Goal: Information Seeking & Learning: Check status

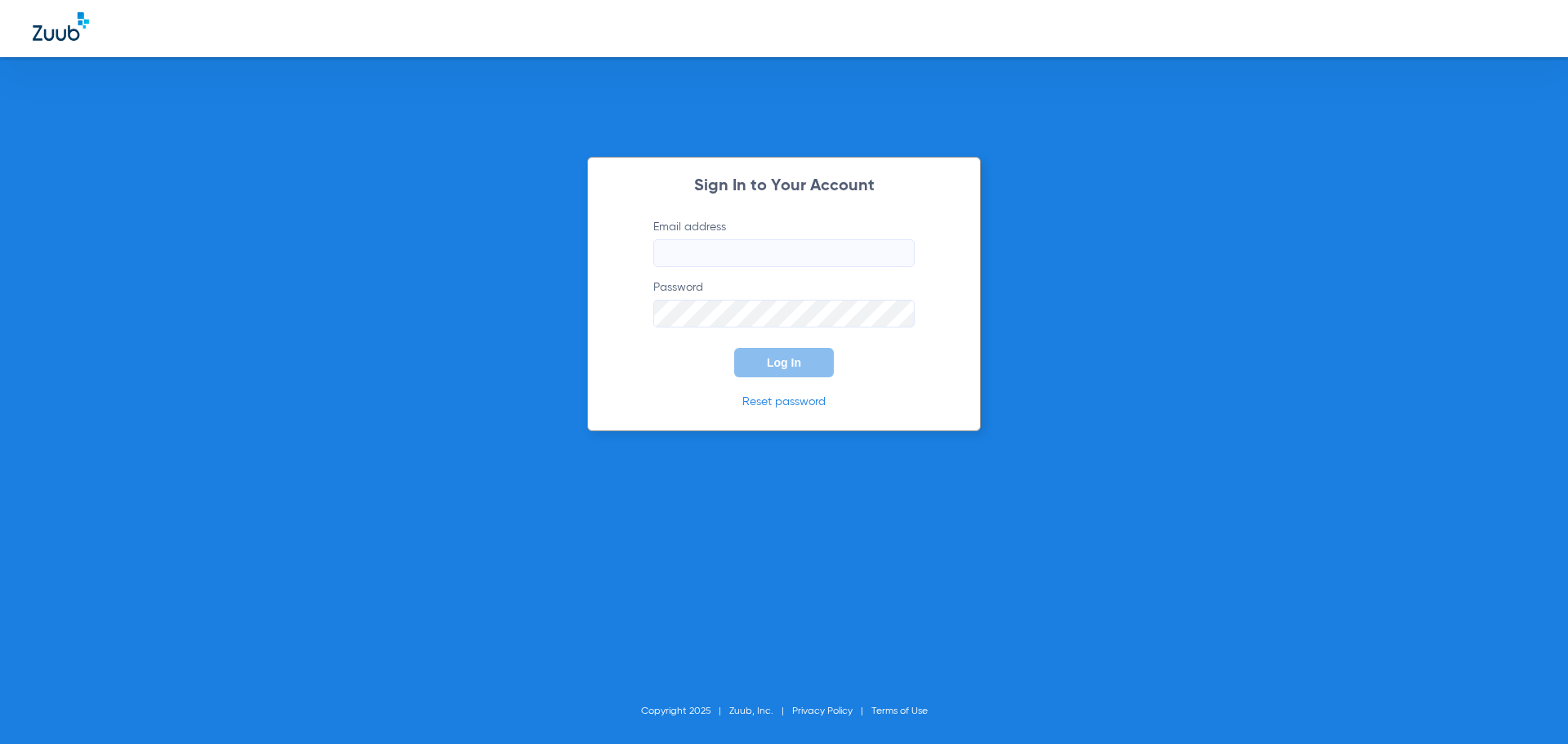
type input "[EMAIL_ADDRESS][DOMAIN_NAME]"
click at [800, 369] on button "Log In" at bounding box center [784, 362] width 100 height 29
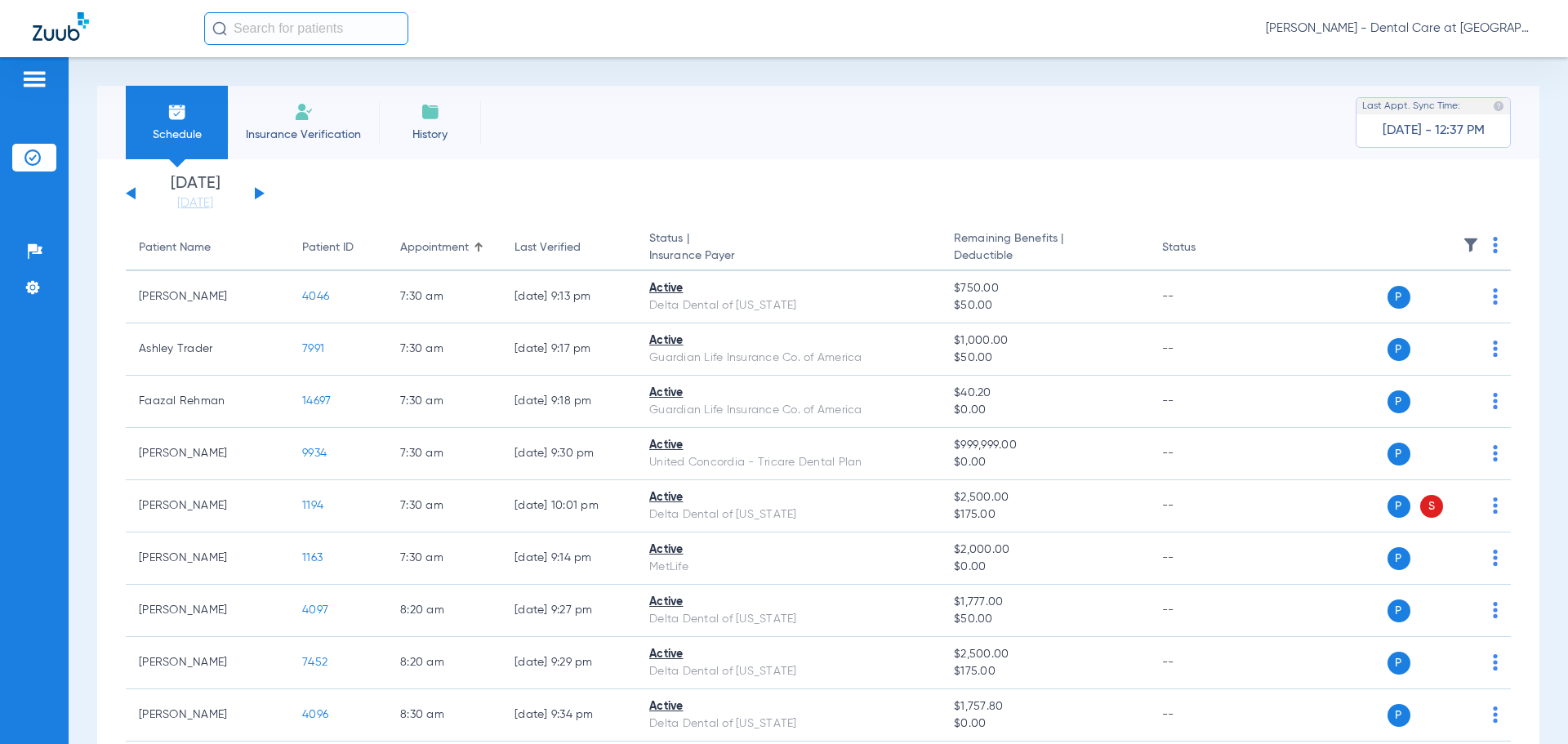
click at [251, 190] on div "[DATE] [DATE] [DATE] [DATE] [DATE] [DATE] [DATE] [DATE] [DATE] [DATE] [DATE] [D…" at bounding box center [195, 193] width 139 height 36
click at [256, 190] on button at bounding box center [260, 193] width 10 height 12
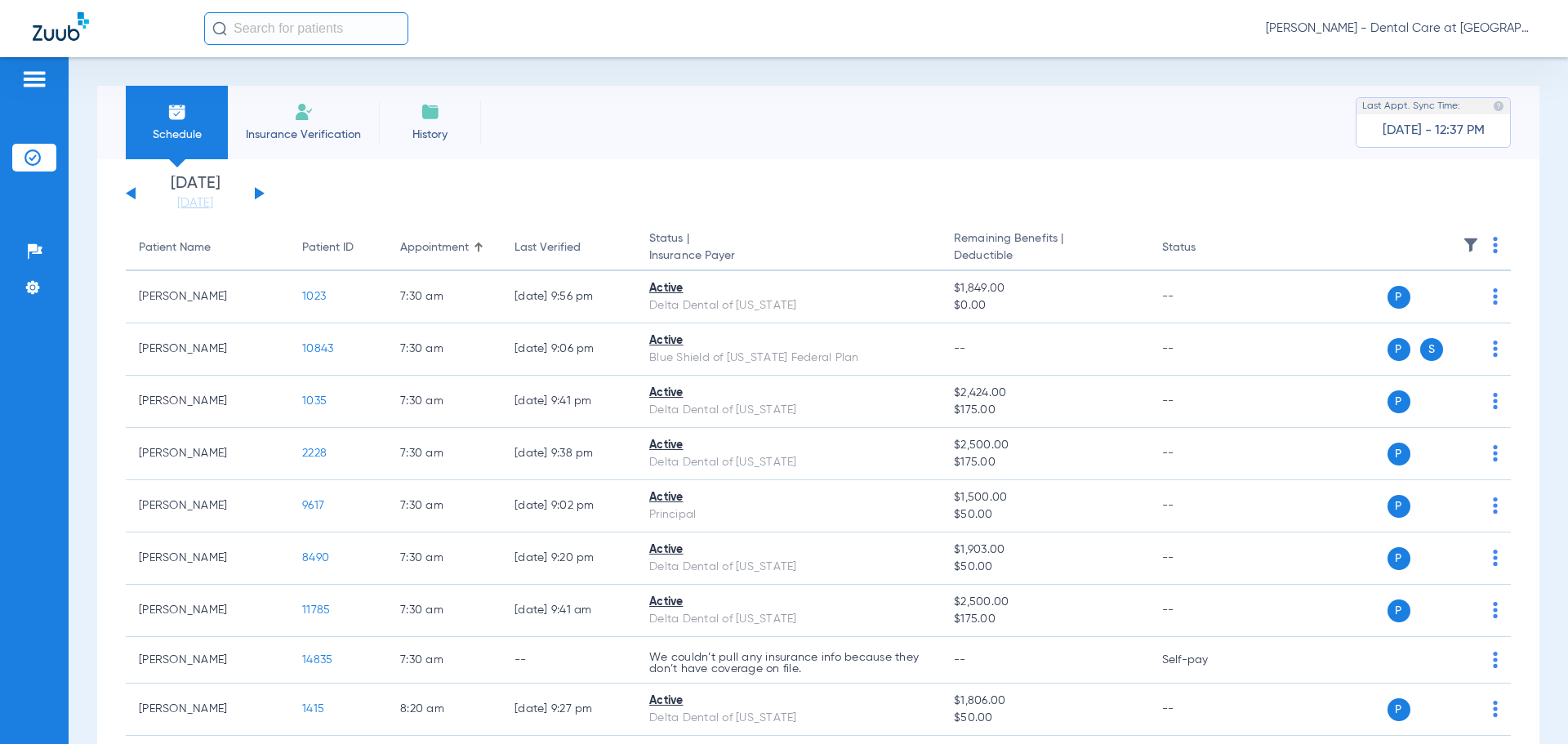
click at [257, 191] on button at bounding box center [260, 193] width 10 height 12
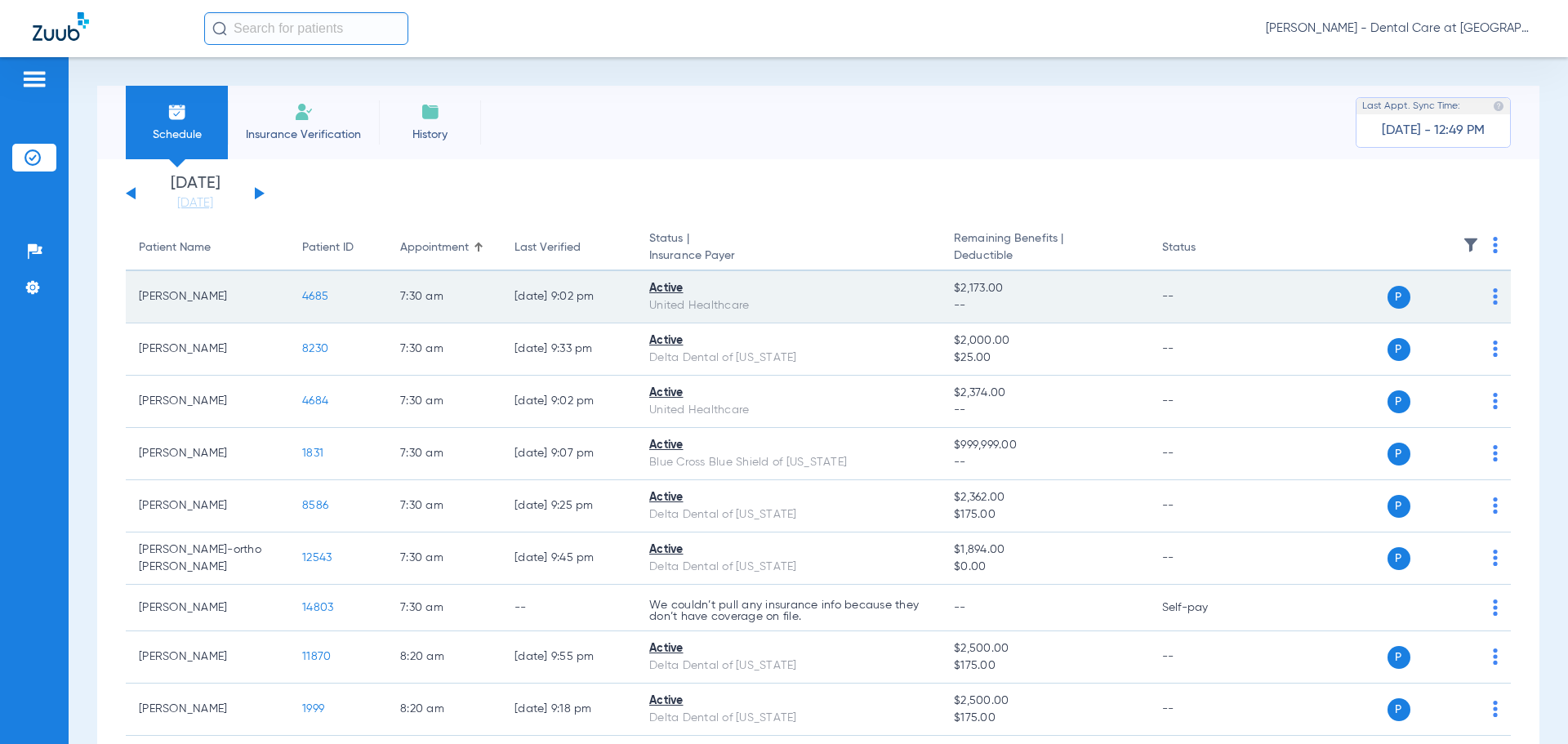
click at [320, 295] on span "4685" at bounding box center [315, 296] width 26 height 12
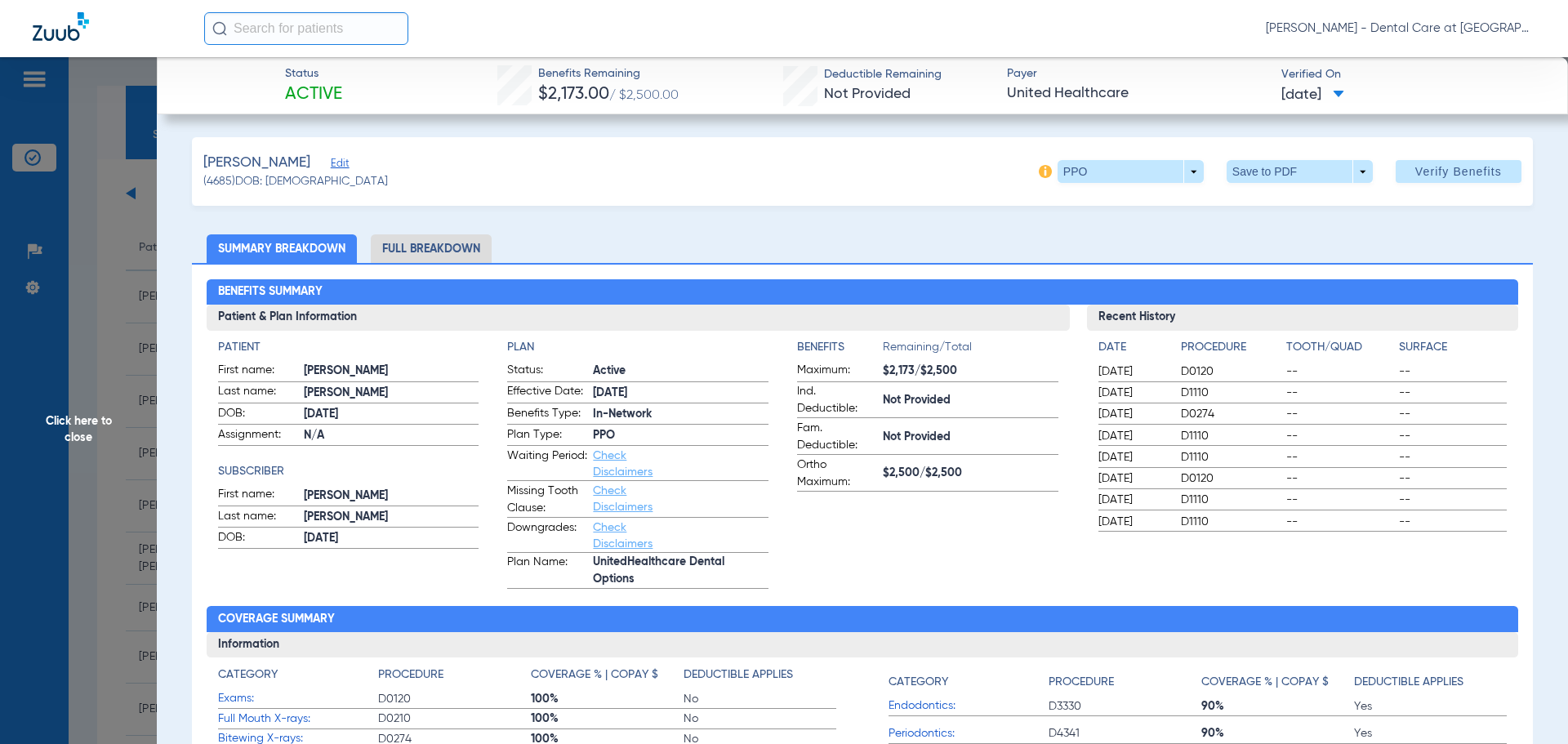
click at [444, 247] on li "Full Breakdown" at bounding box center [430, 249] width 121 height 28
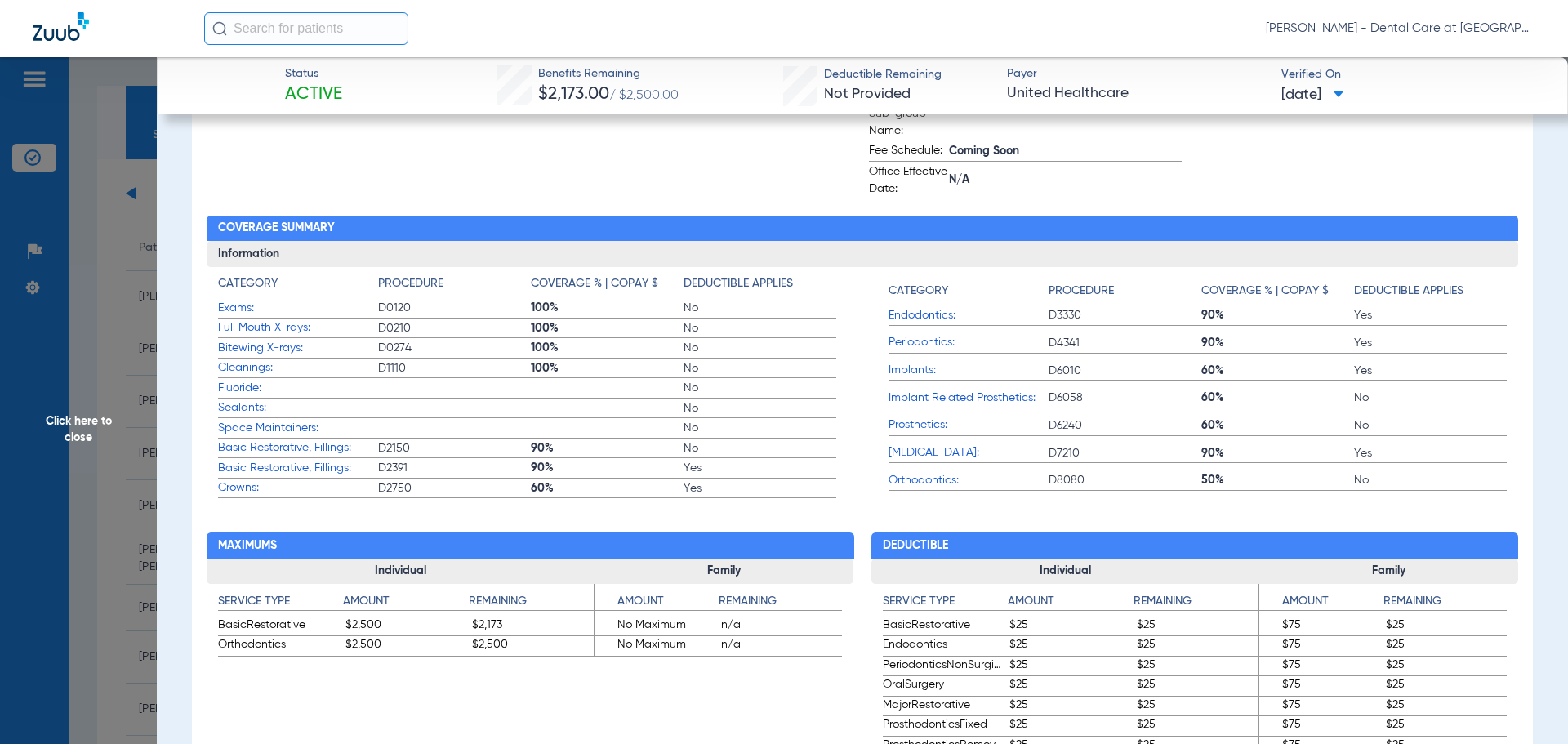
scroll to position [572, 0]
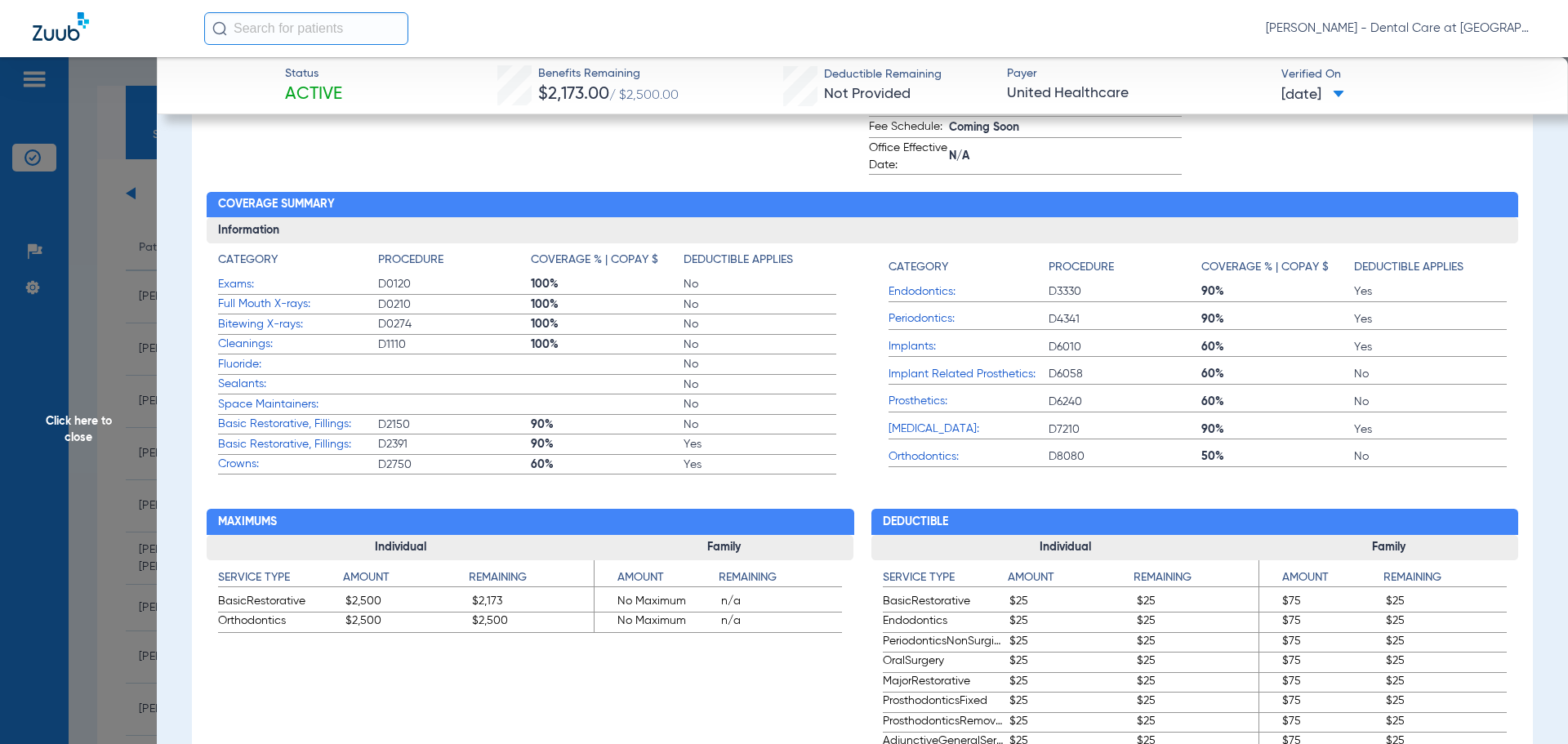
click at [90, 416] on span "Click here to close" at bounding box center [78, 429] width 156 height 744
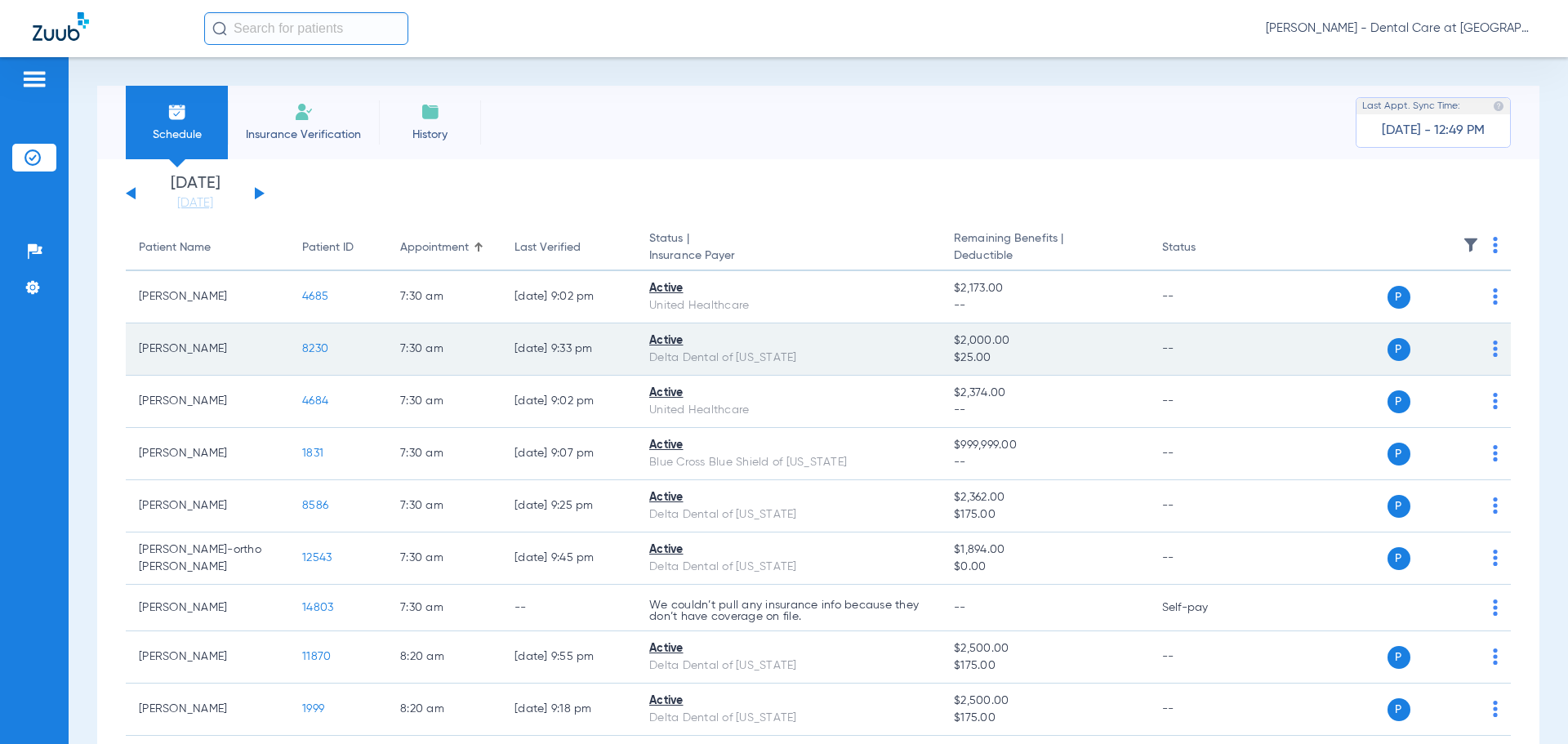
click at [317, 353] on span "8230" at bounding box center [315, 349] width 26 height 12
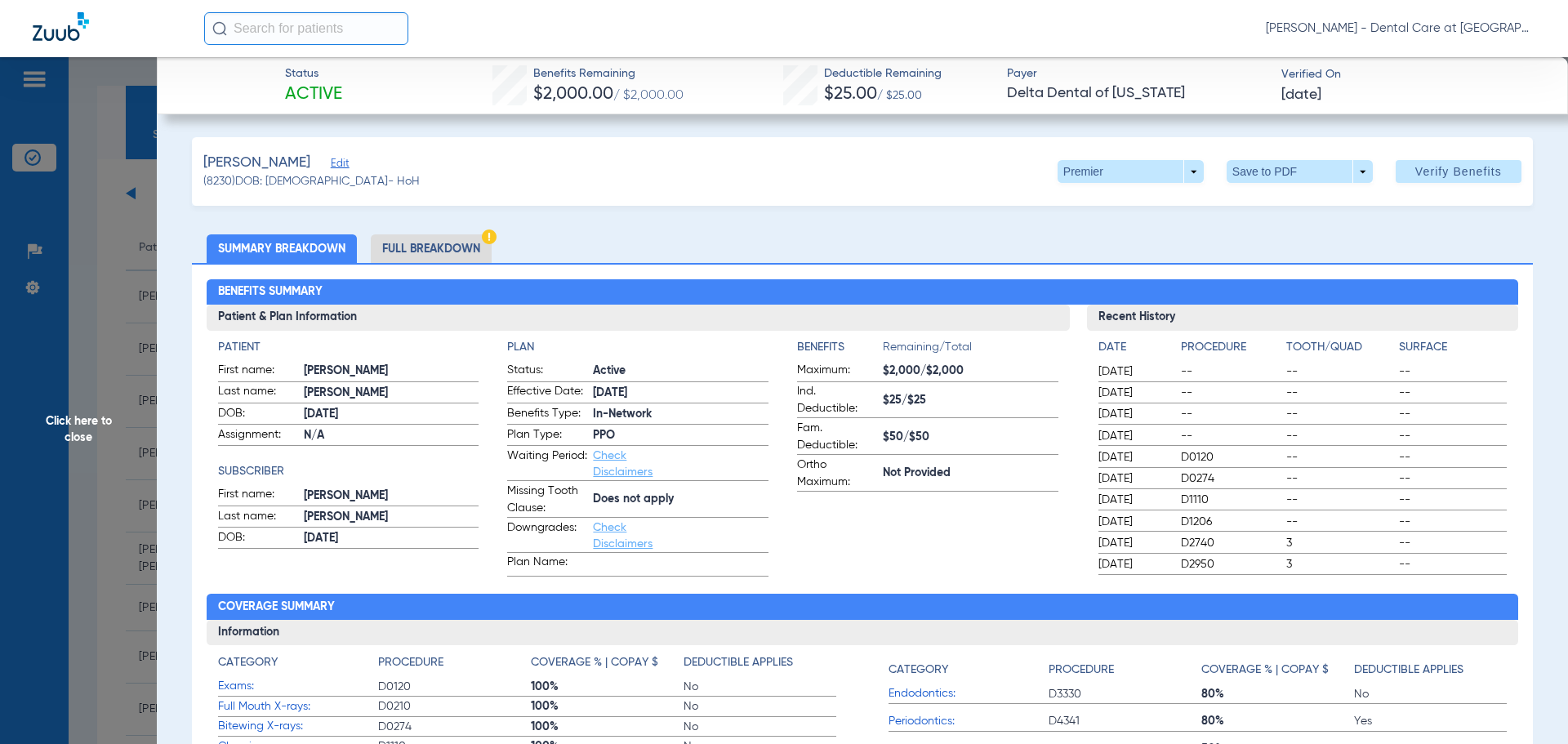
click at [461, 243] on li "Full Breakdown" at bounding box center [430, 249] width 121 height 28
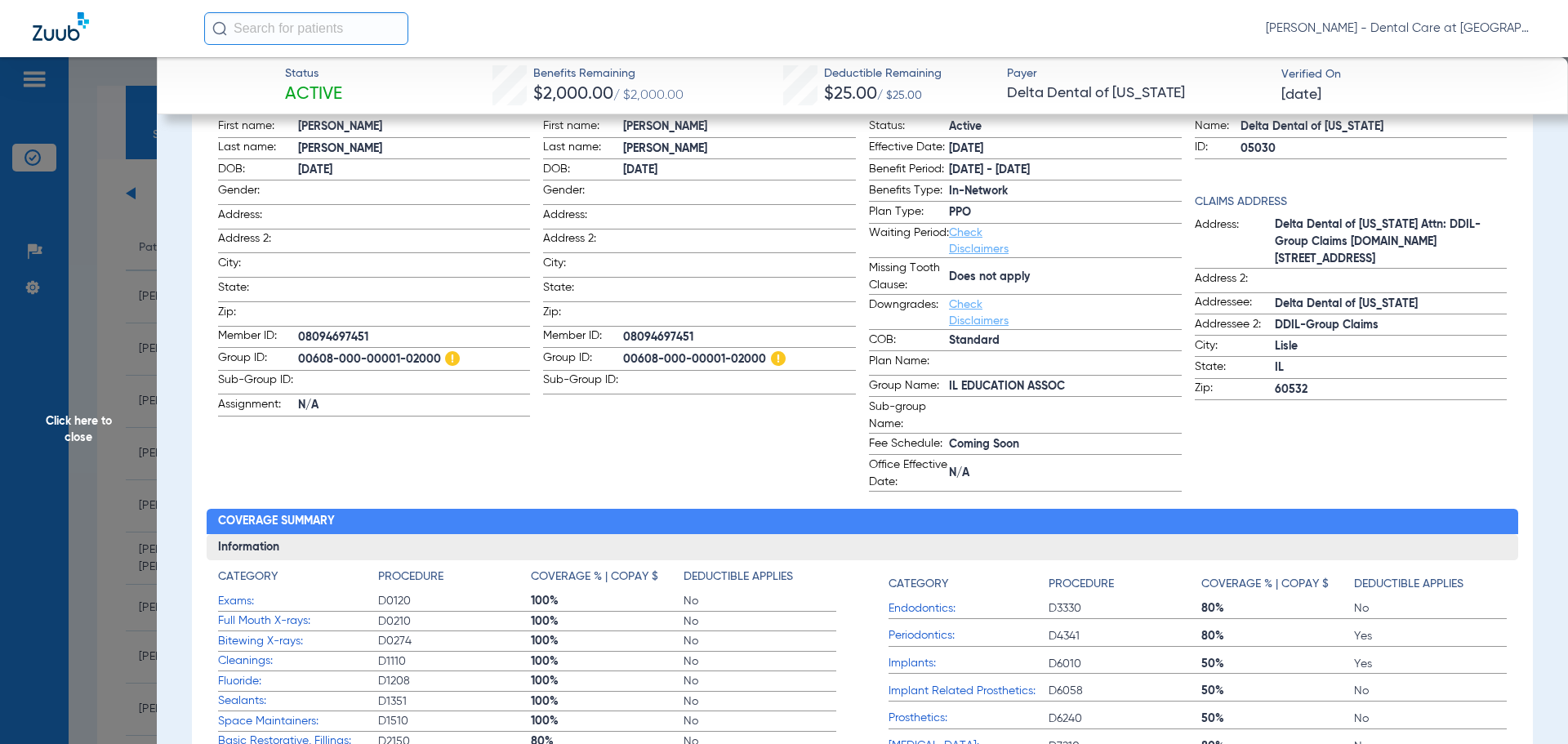
scroll to position [245, 0]
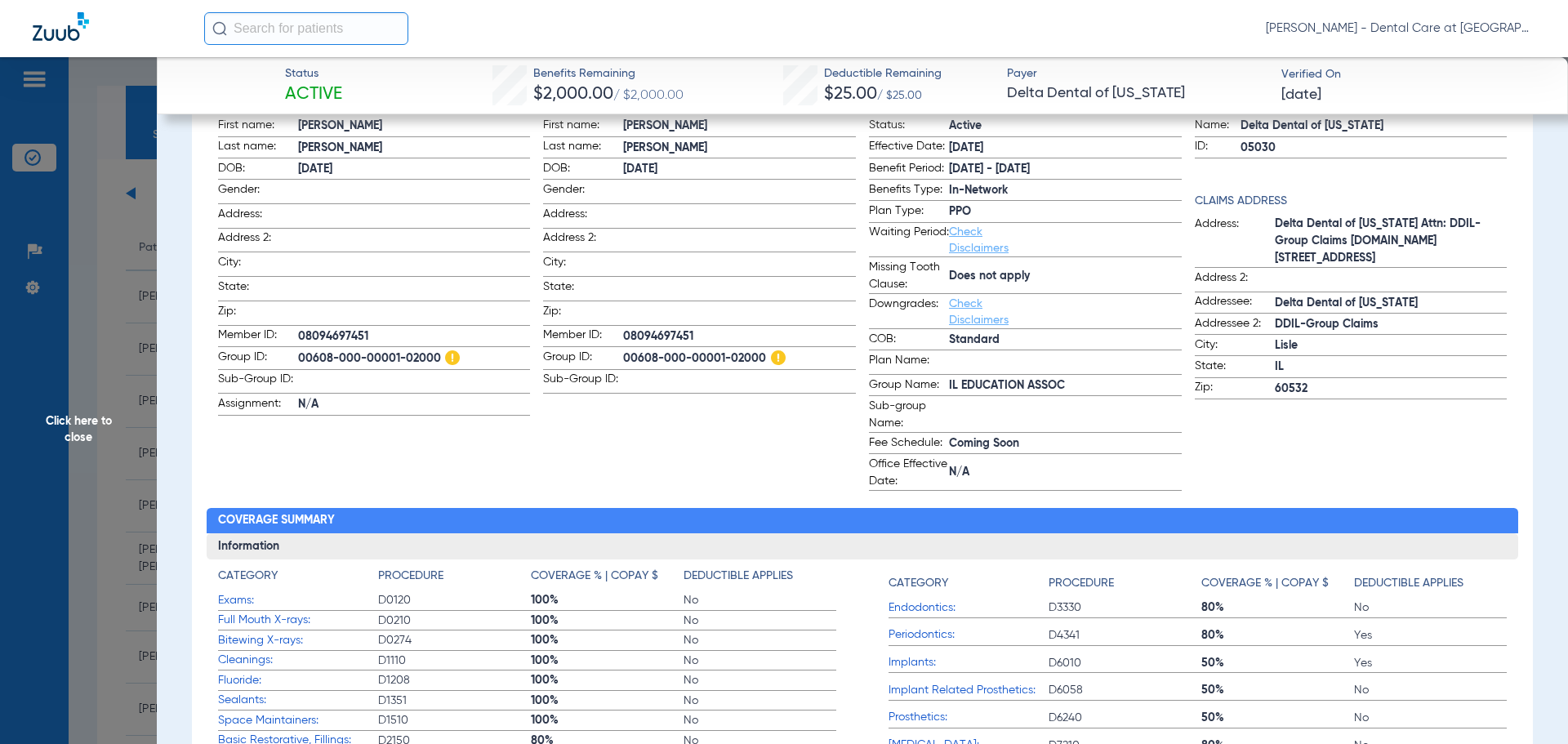
click at [146, 430] on span "Click here to close" at bounding box center [78, 429] width 156 height 744
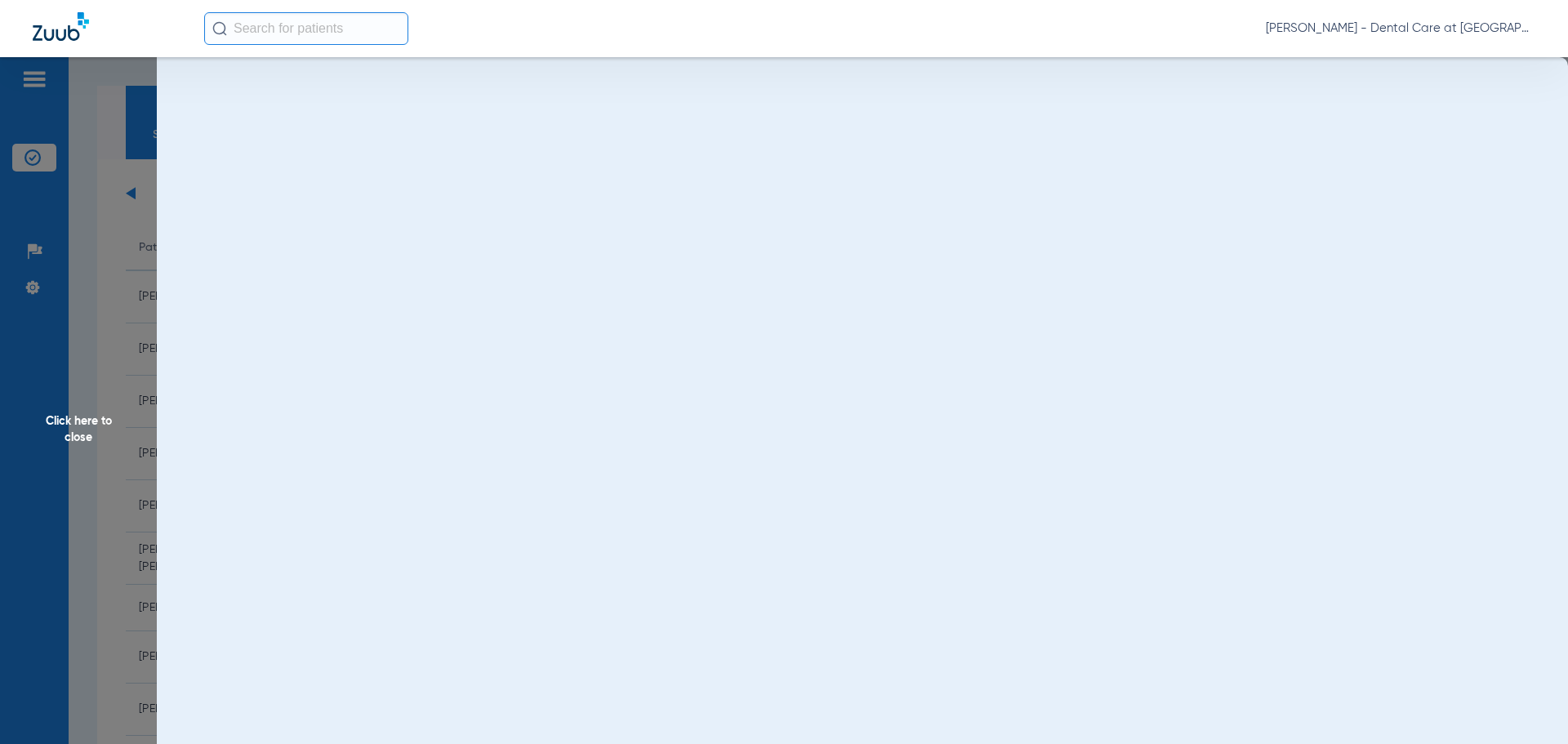
scroll to position [0, 0]
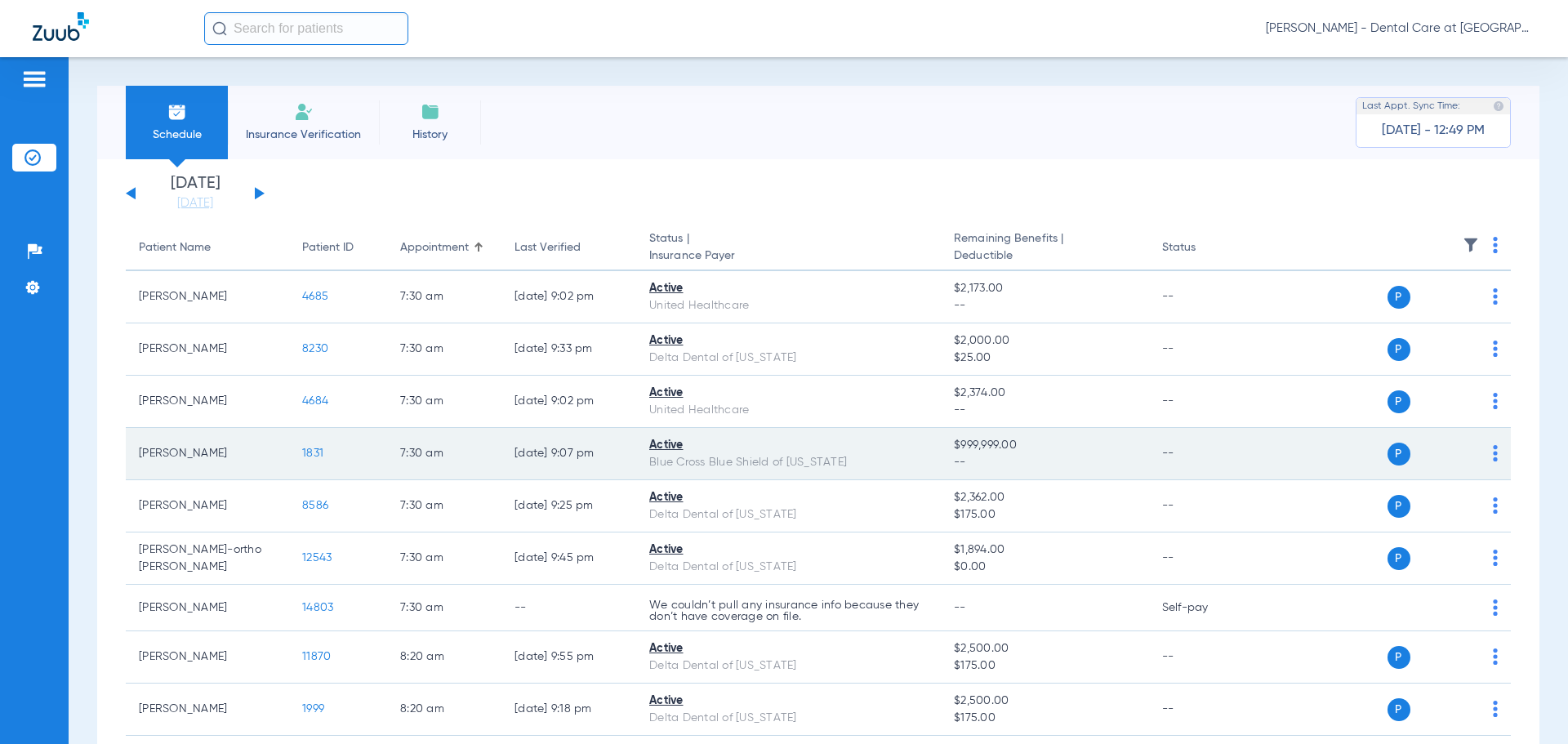
click at [310, 454] on span "1831" at bounding box center [313, 454] width 22 height 12
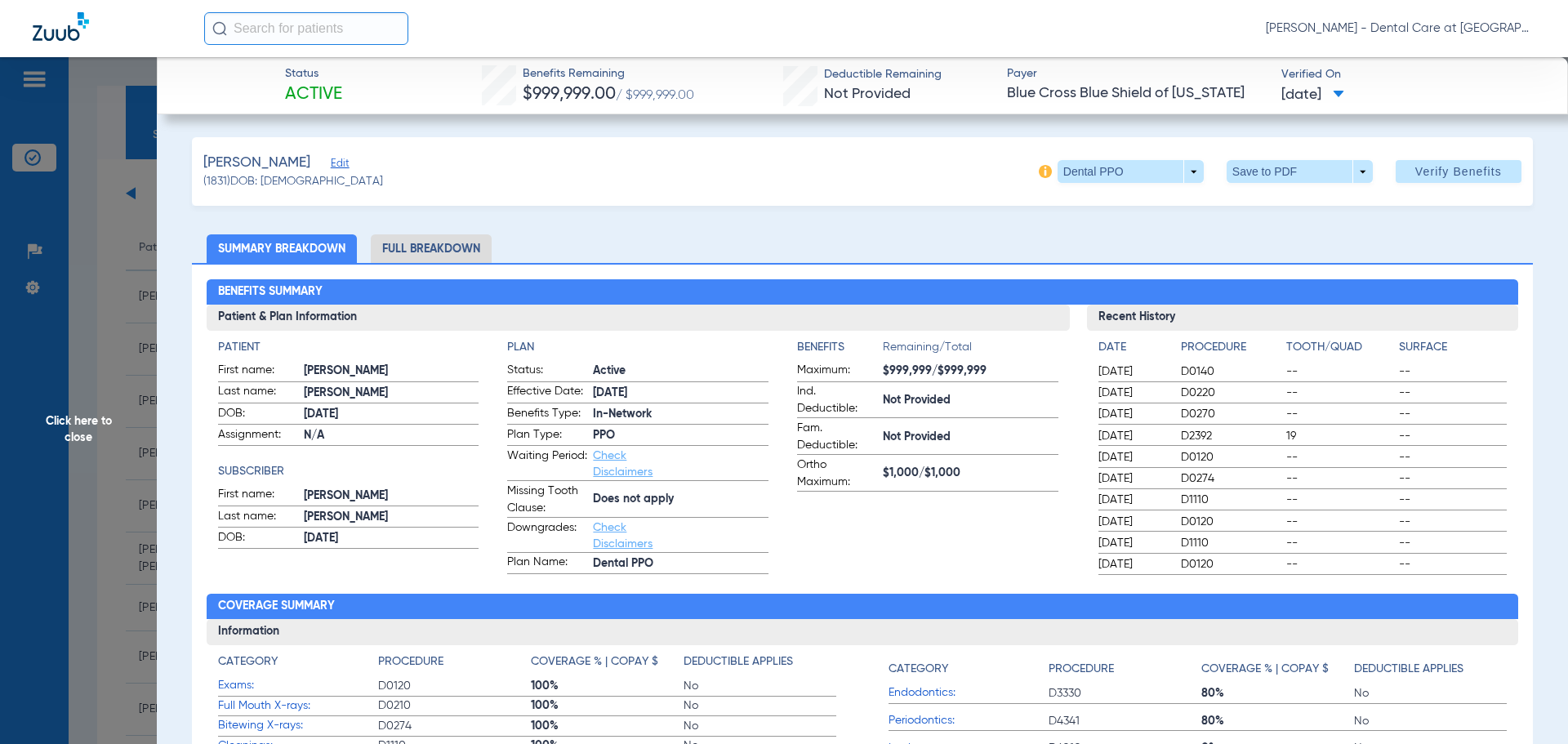
click at [471, 236] on li "Full Breakdown" at bounding box center [430, 249] width 121 height 28
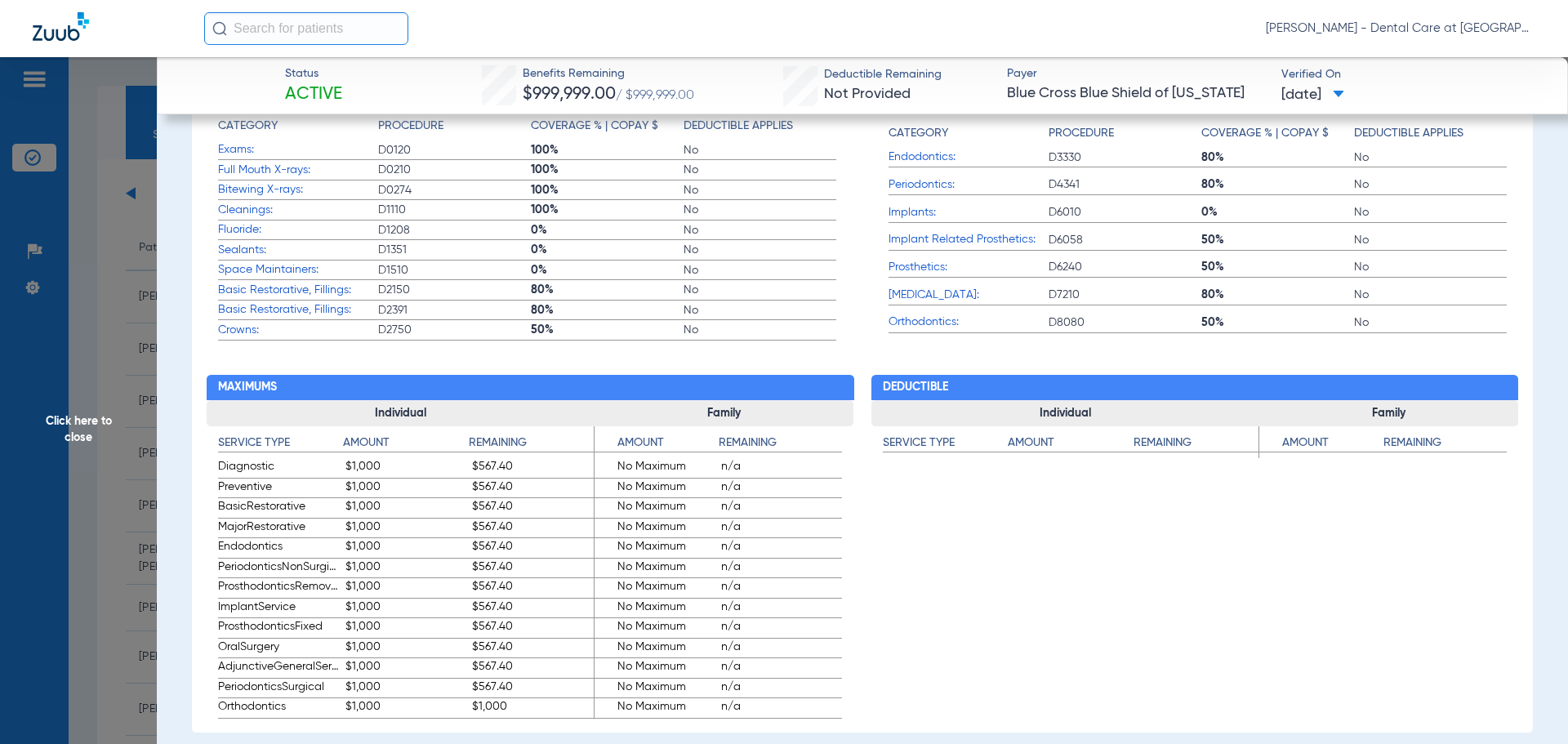
scroll to position [735, 0]
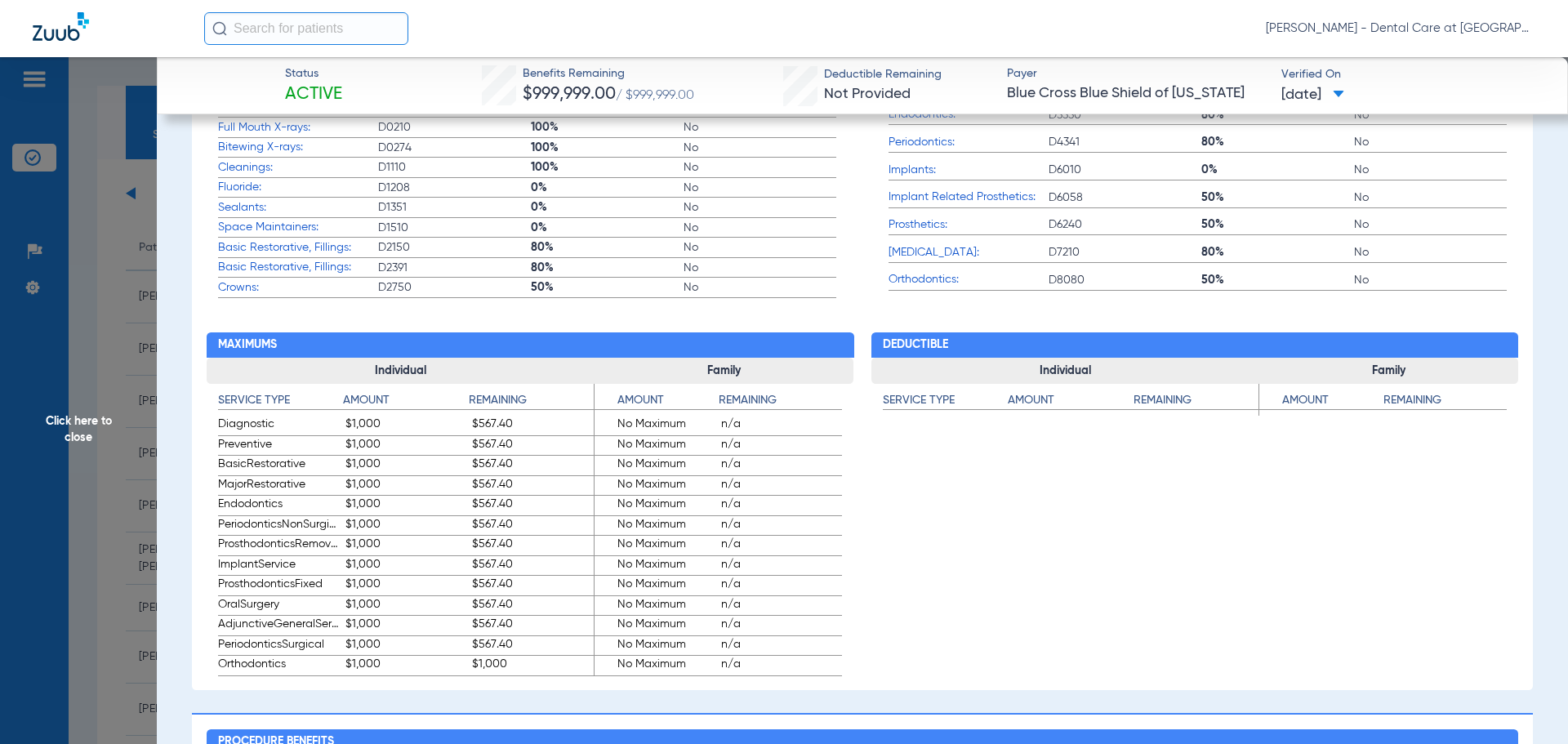
click at [93, 440] on span "Click here to close" at bounding box center [78, 429] width 156 height 744
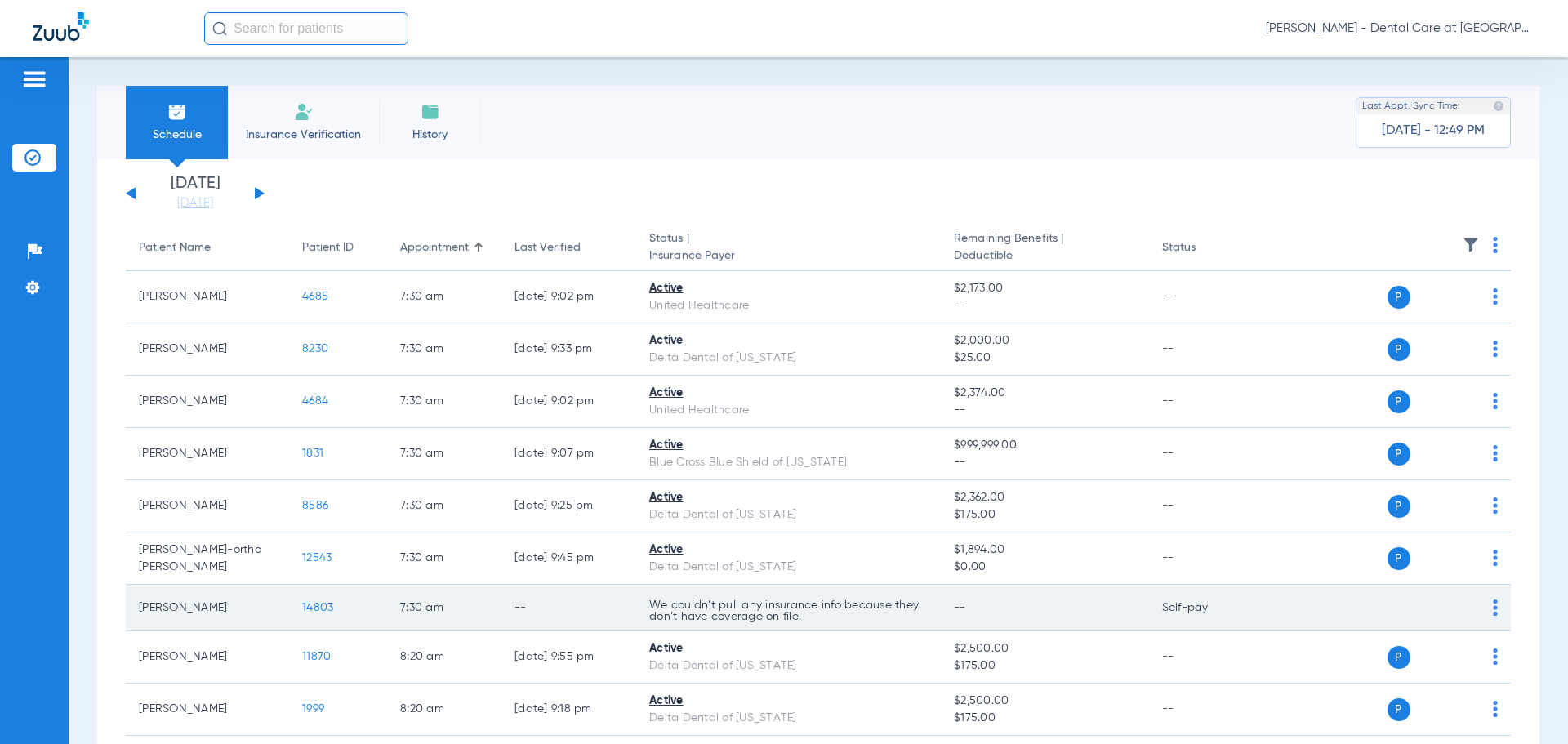
click at [329, 608] on span "14803" at bounding box center [317, 608] width 31 height 12
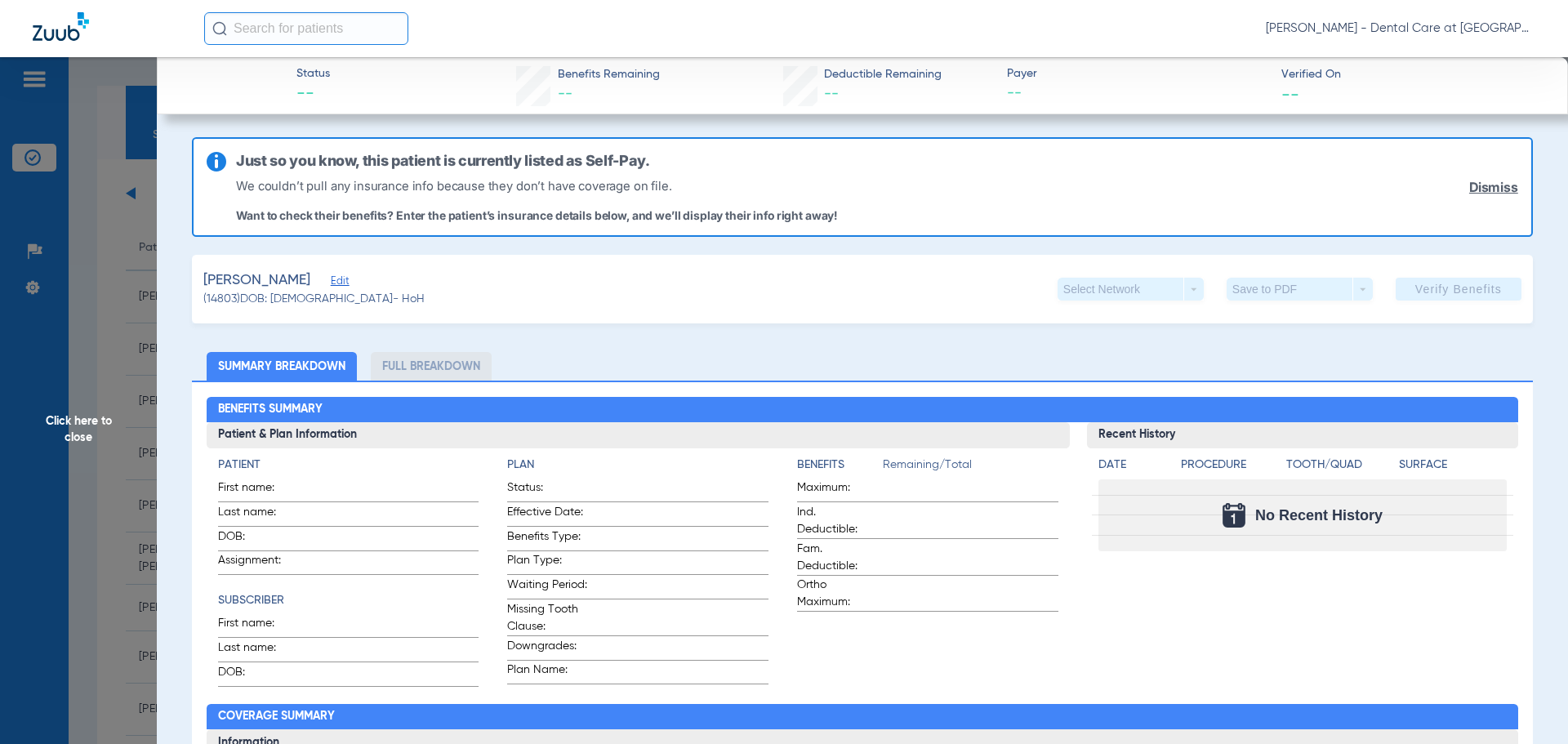
click at [62, 444] on span "Click here to close" at bounding box center [78, 429] width 156 height 744
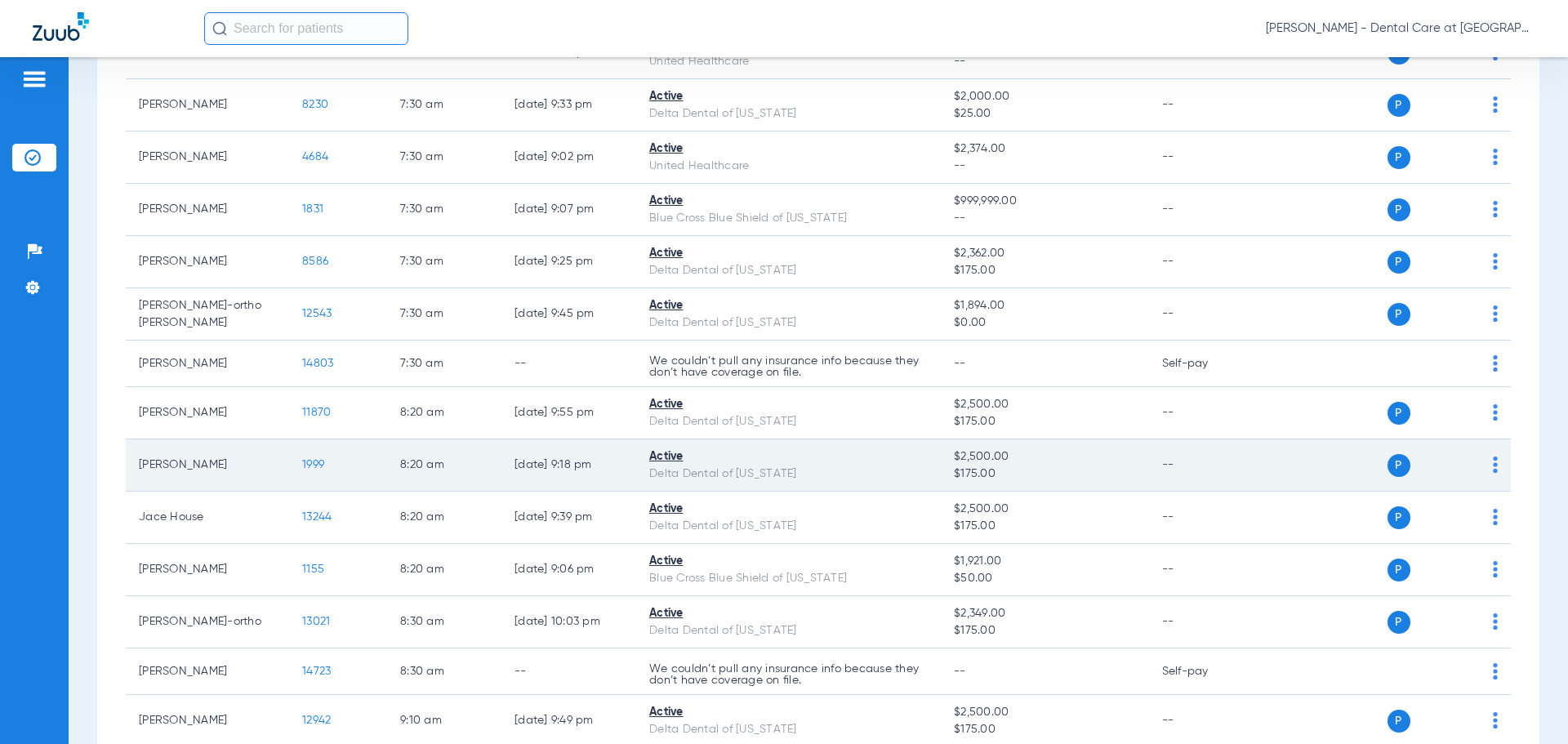
scroll to position [245, 0]
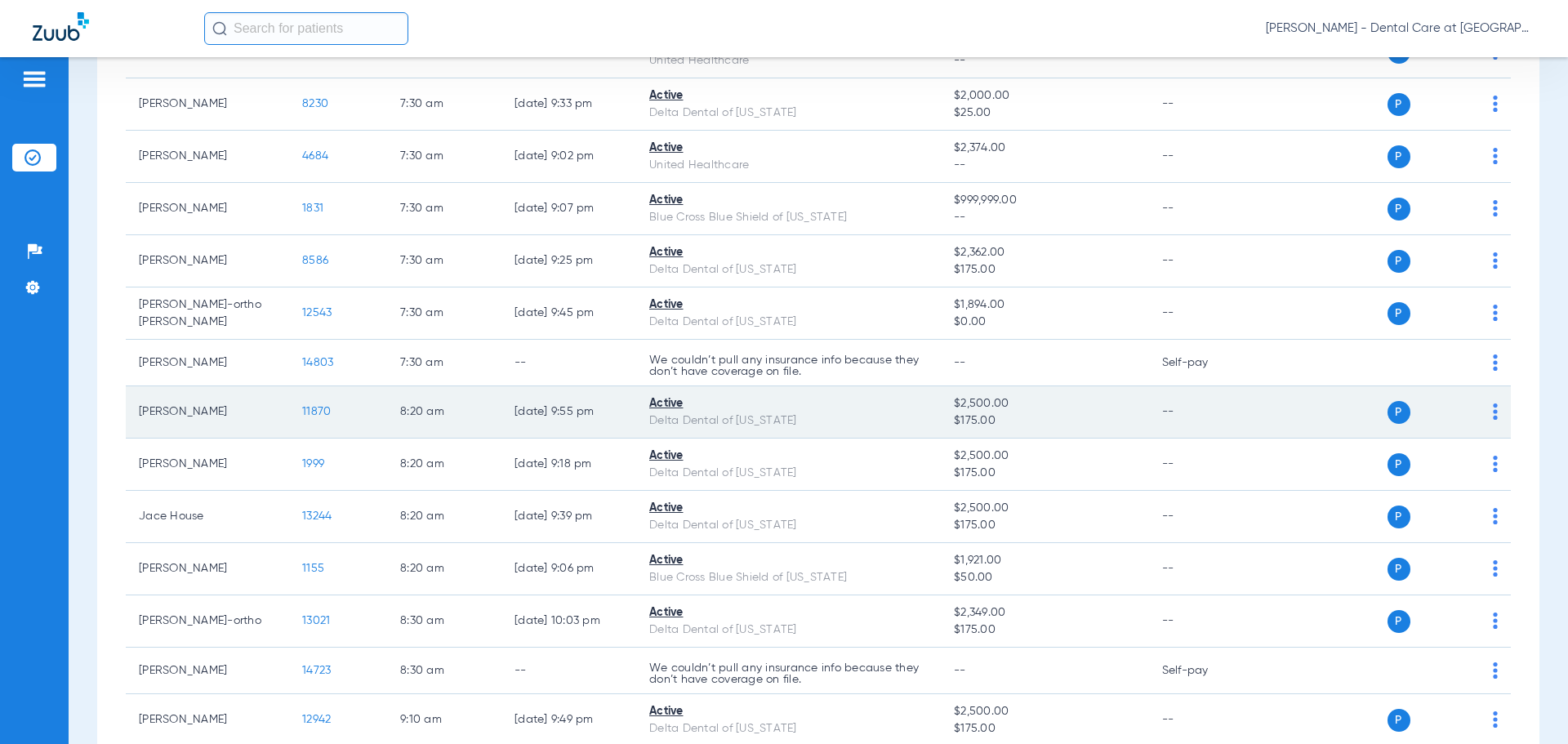
click at [323, 411] on span "11870" at bounding box center [316, 412] width 28 height 12
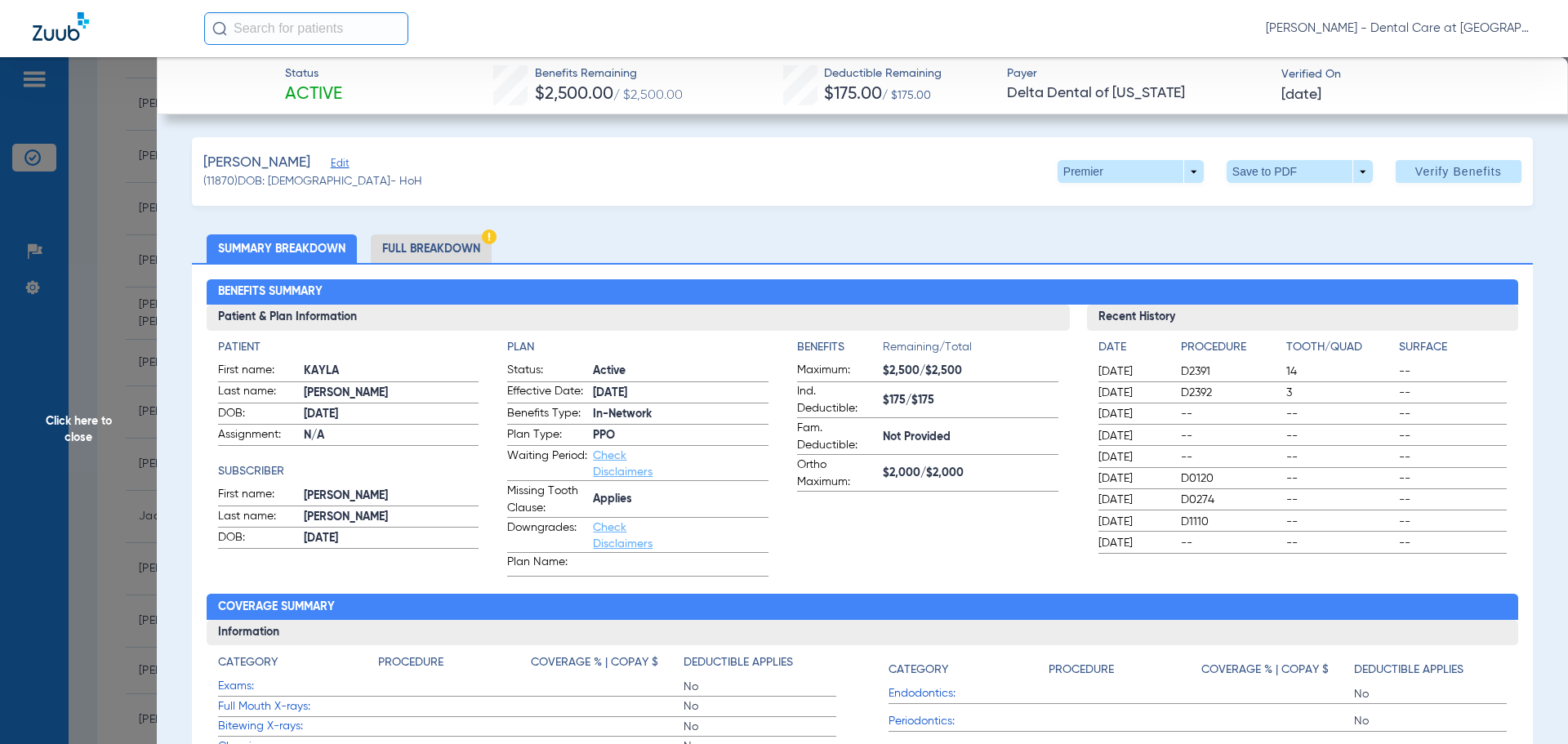
click at [448, 245] on li "Full Breakdown" at bounding box center [430, 249] width 121 height 28
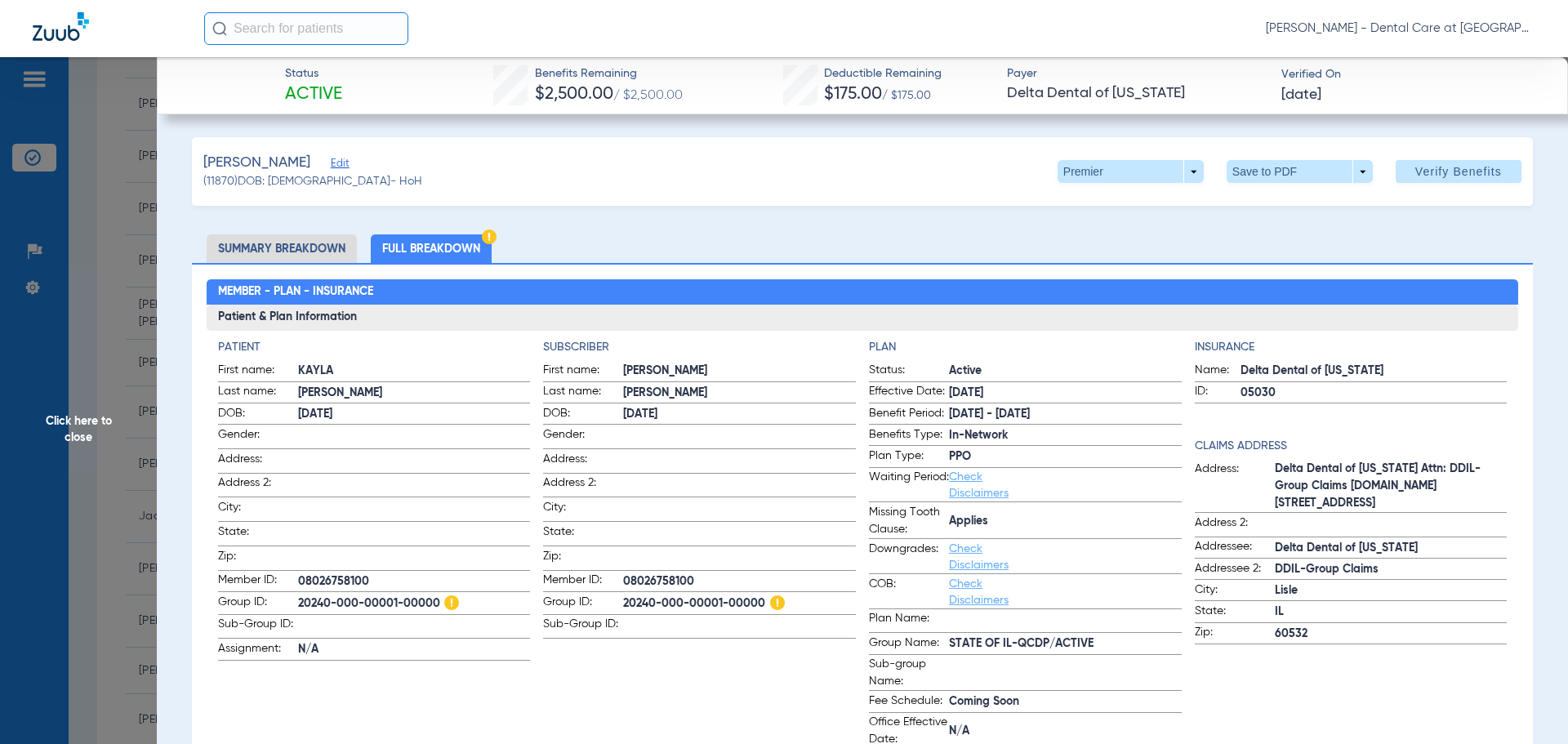
click at [107, 414] on span "Click here to close" at bounding box center [78, 429] width 156 height 744
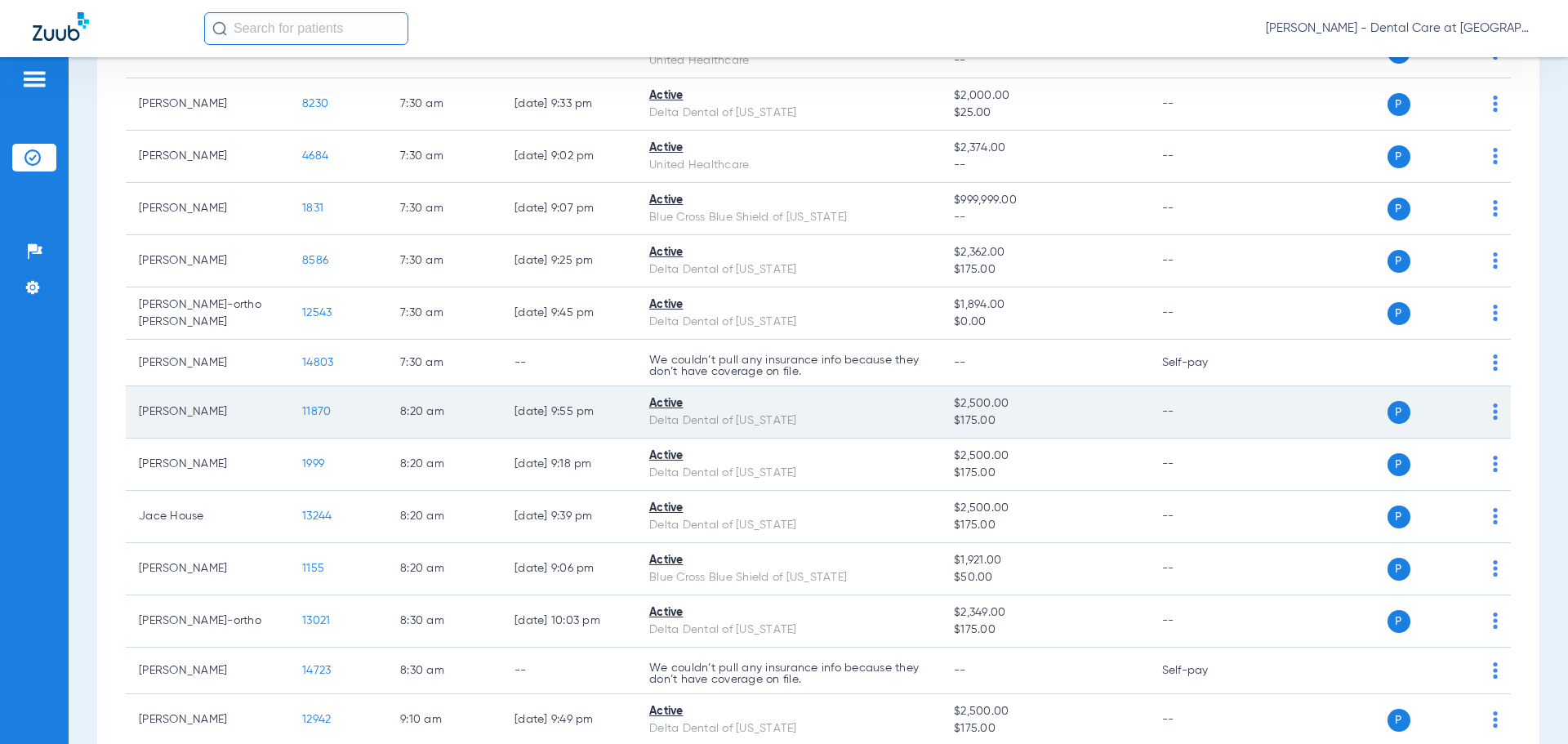
scroll to position [326, 0]
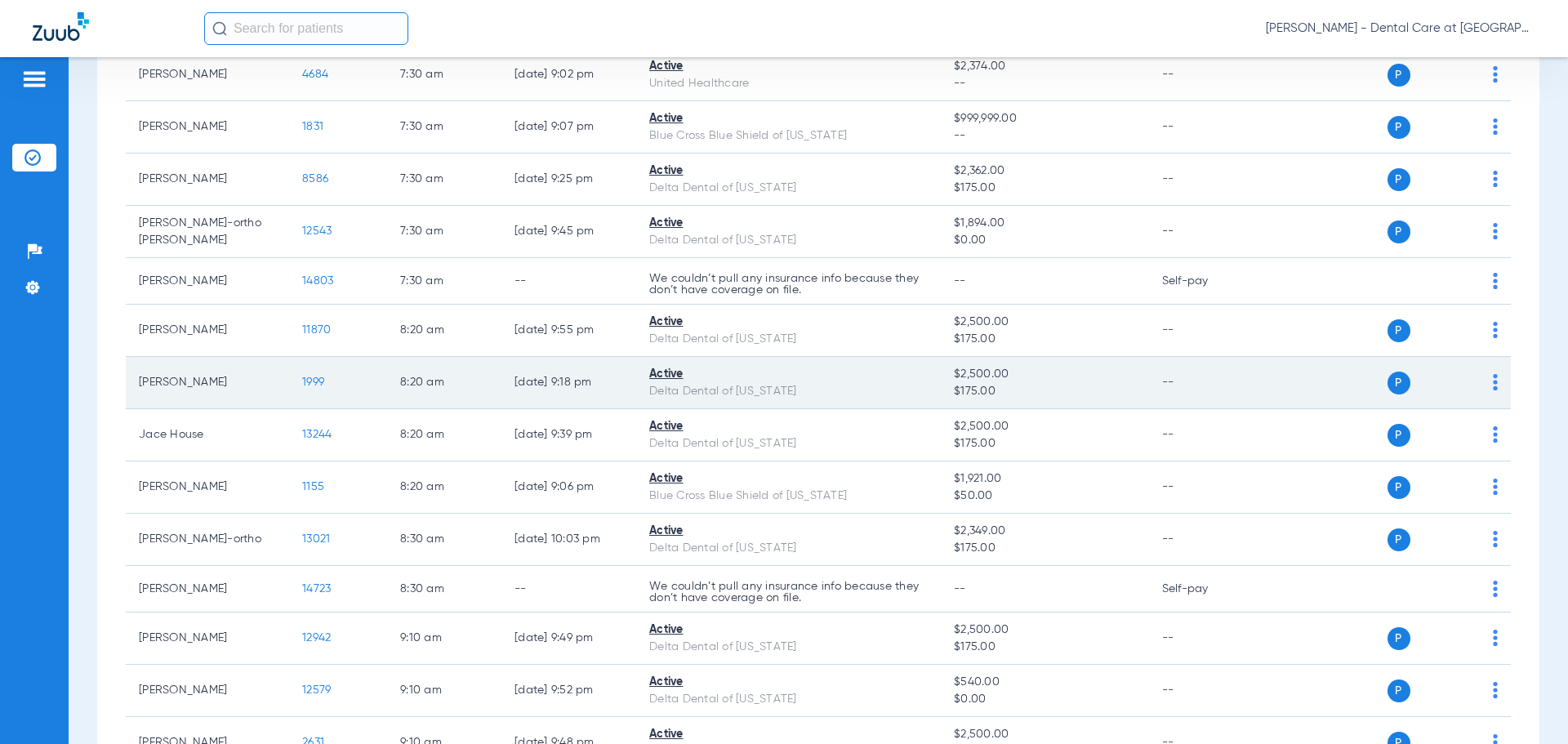
click at [314, 379] on span "1999" at bounding box center [313, 382] width 22 height 12
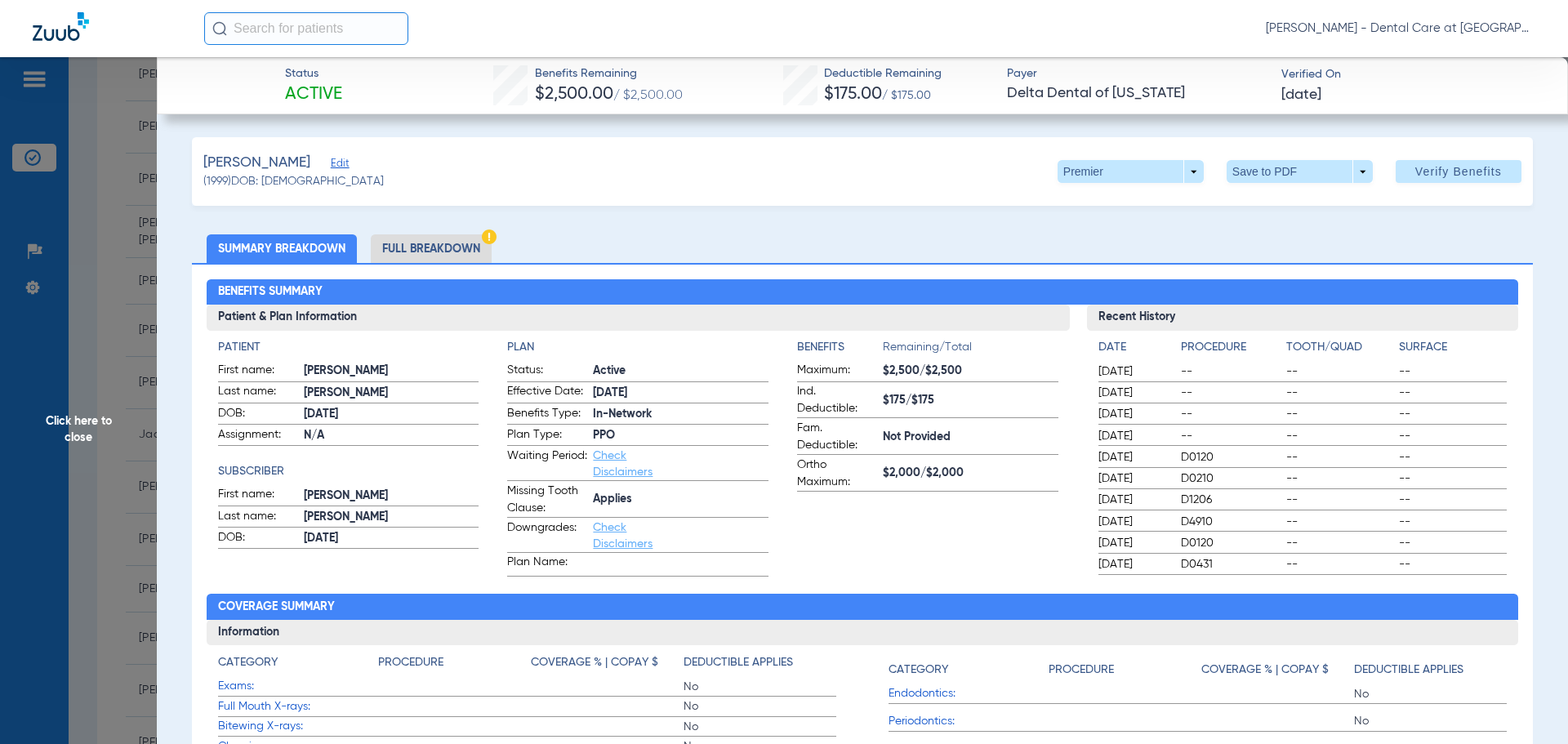
click at [465, 250] on li "Full Breakdown" at bounding box center [430, 249] width 121 height 28
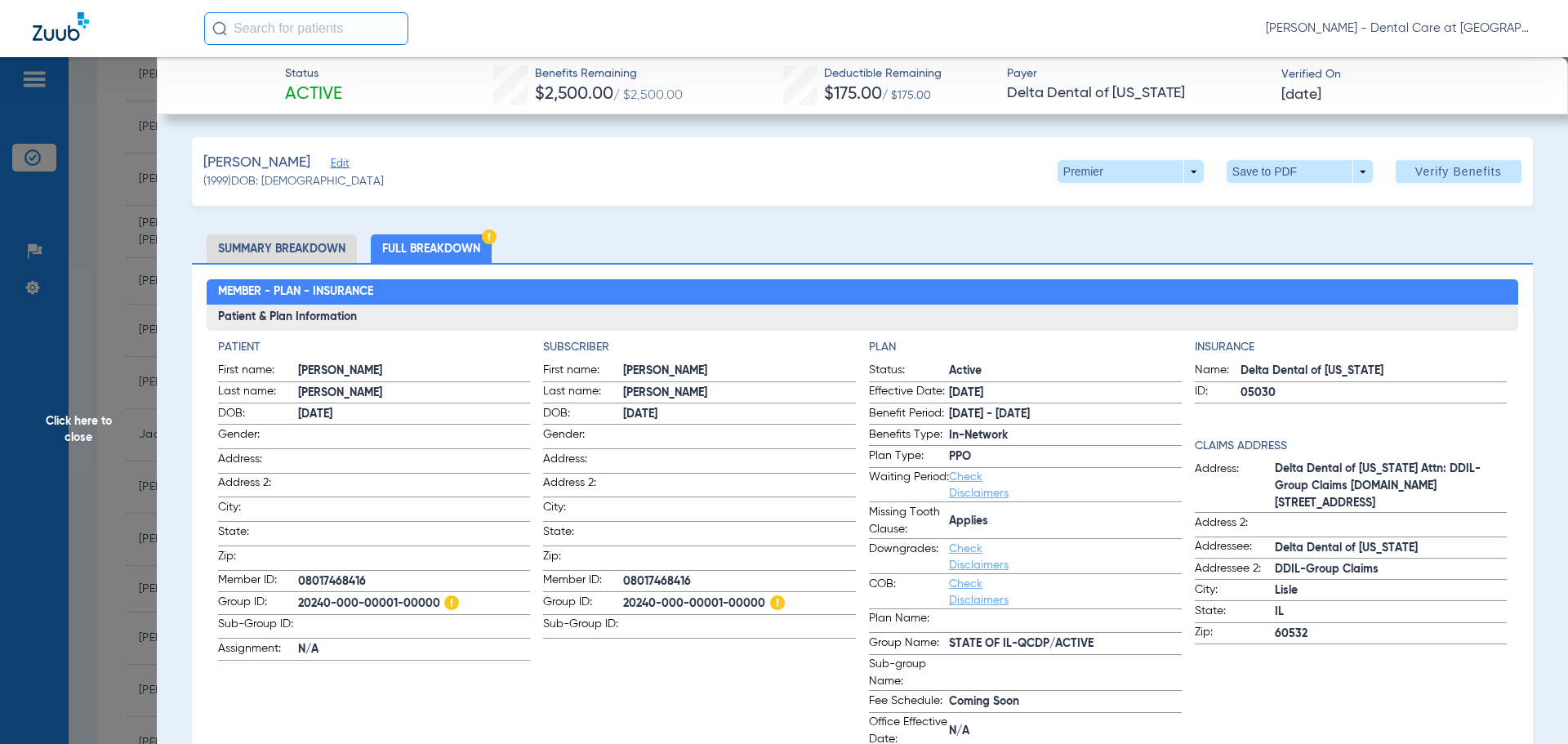
click at [105, 438] on span "Click here to close" at bounding box center [78, 429] width 156 height 744
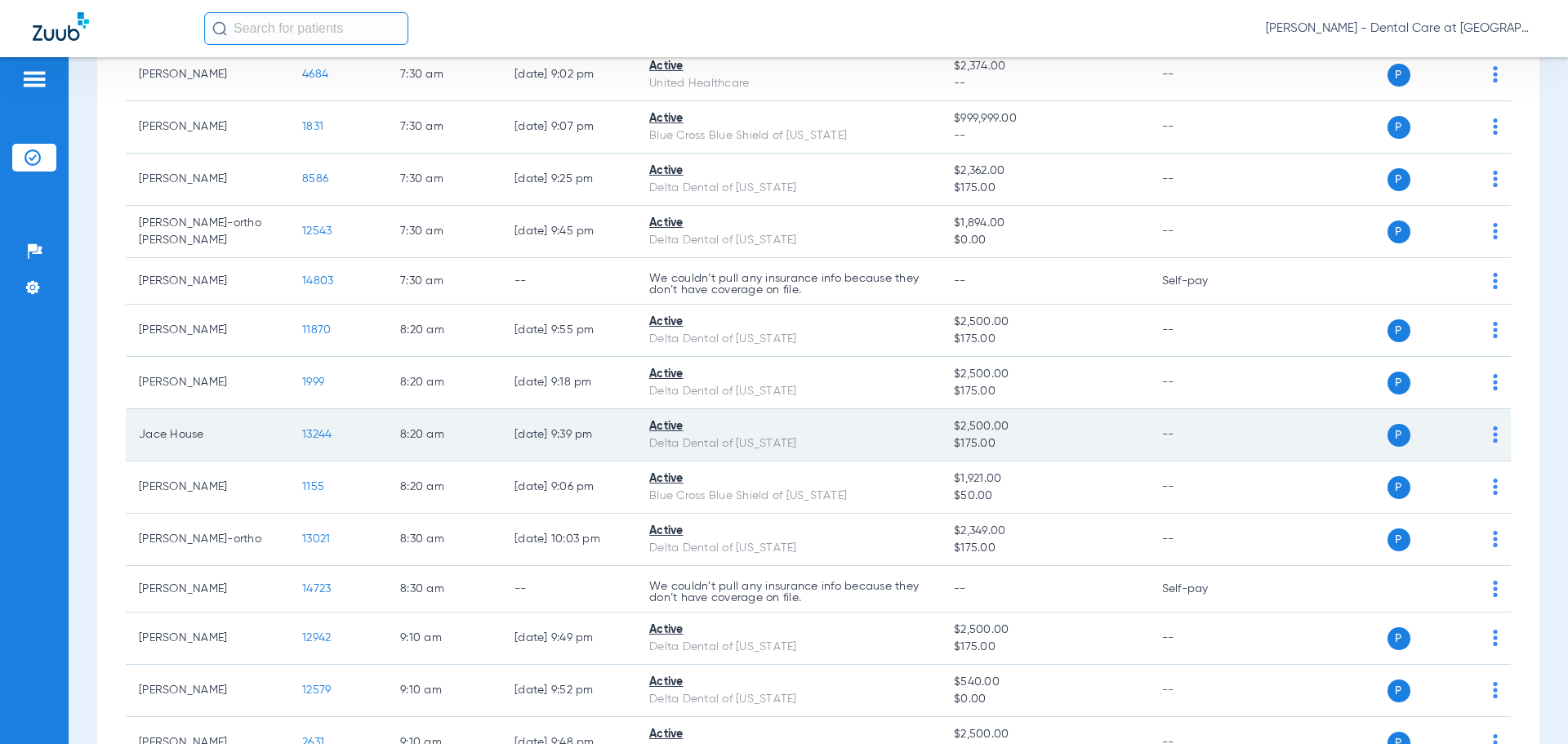
click at [327, 437] on span "13244" at bounding box center [316, 434] width 29 height 12
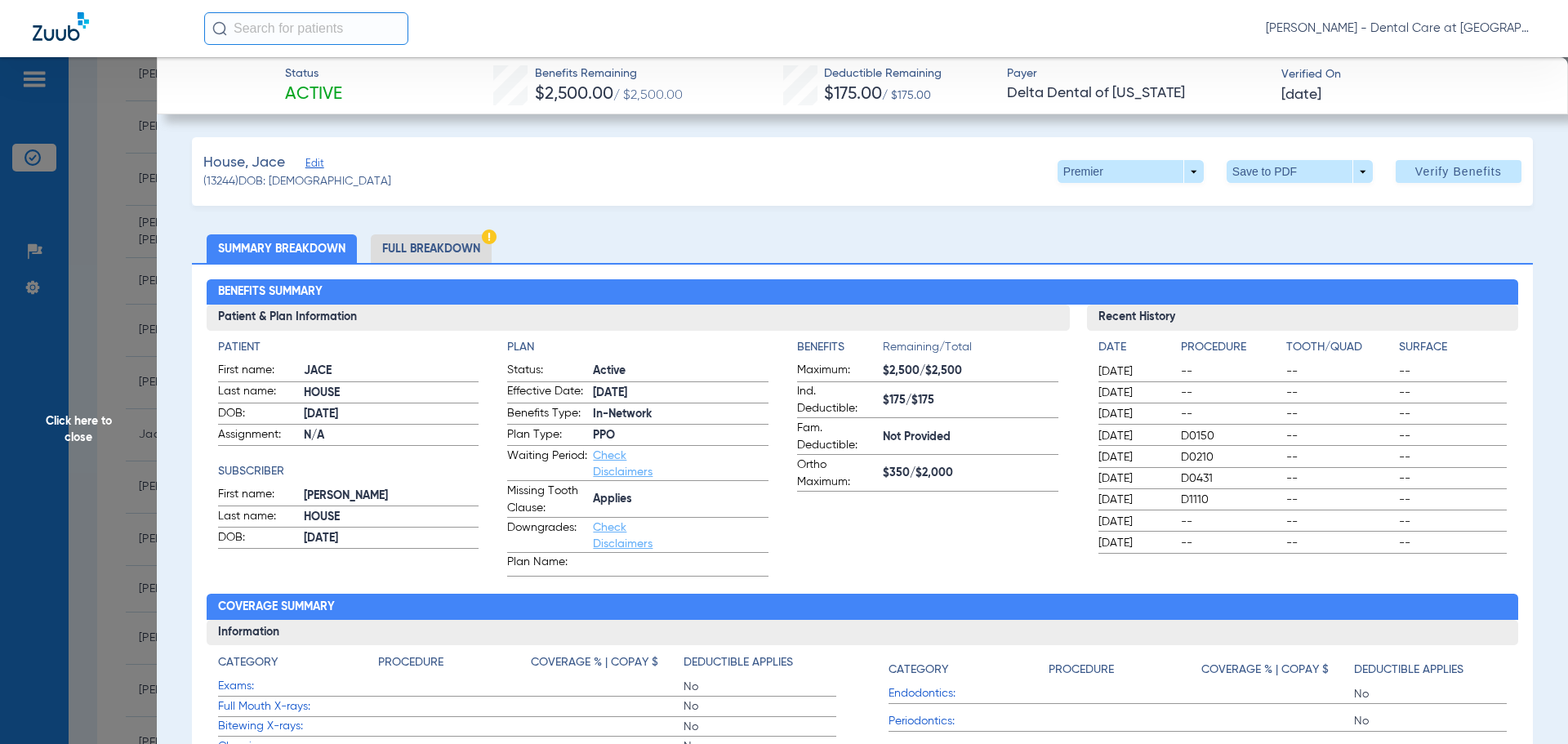
click at [440, 249] on li "Full Breakdown" at bounding box center [430, 249] width 121 height 28
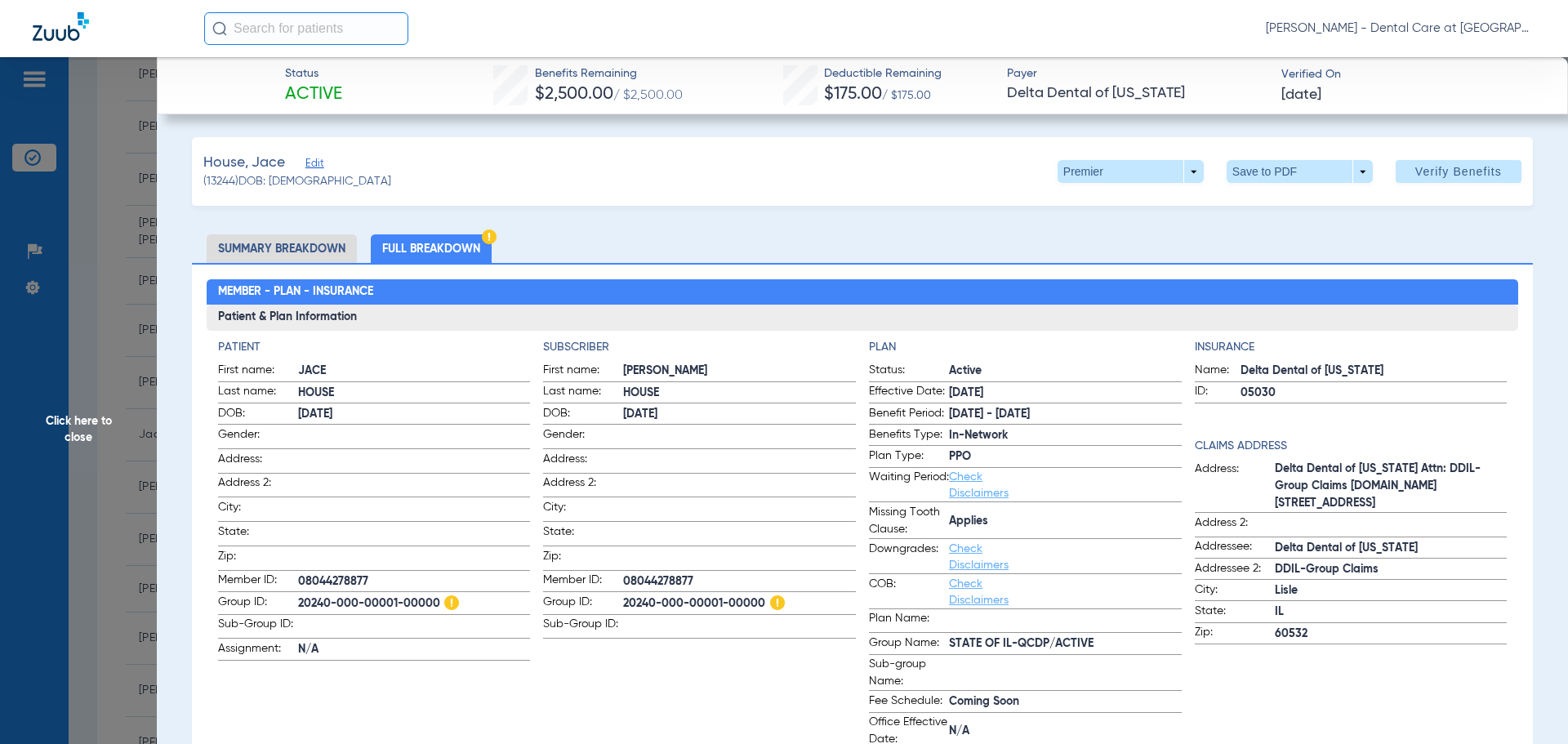
click at [104, 446] on span "Click here to close" at bounding box center [78, 429] width 156 height 744
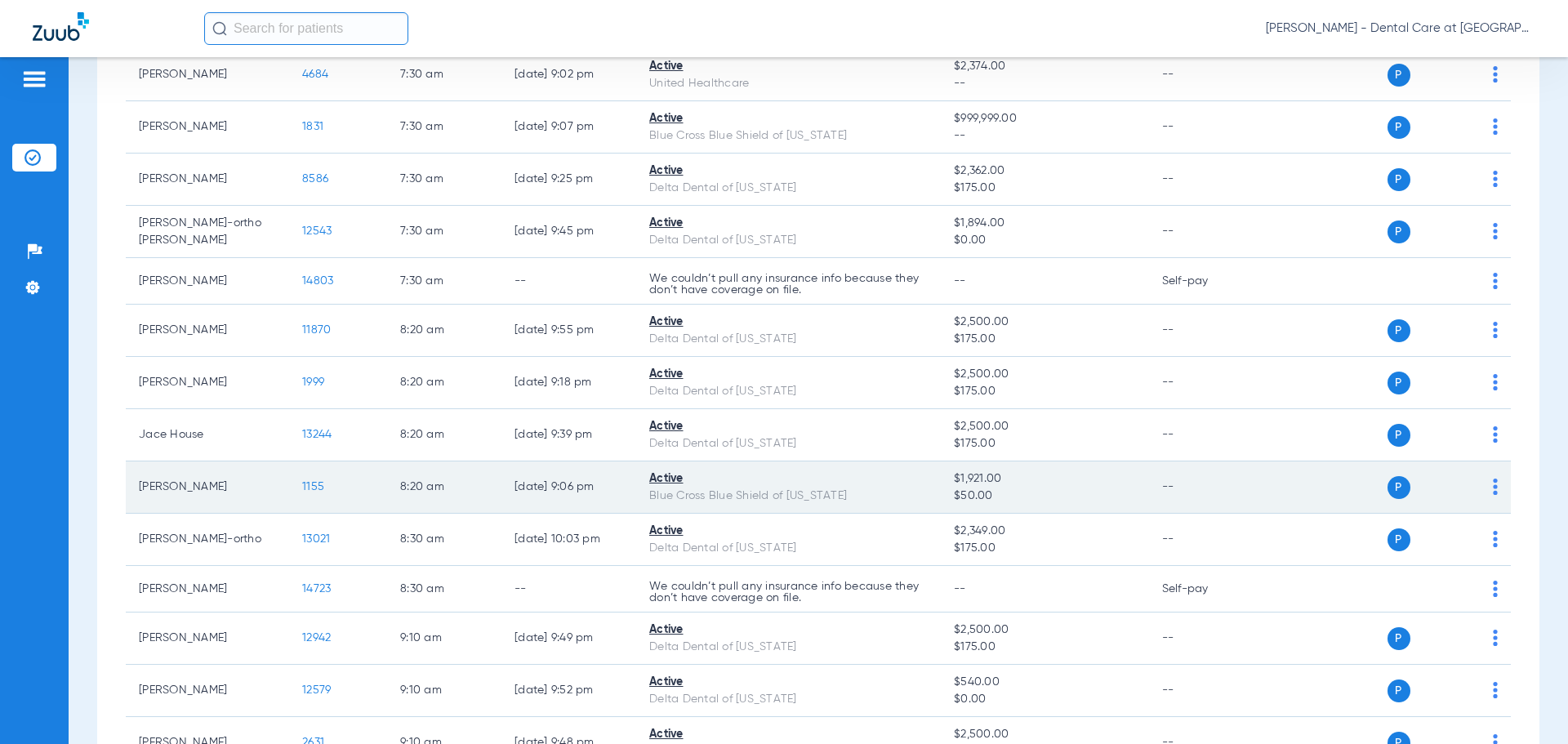
click at [319, 490] on span "1155" at bounding box center [313, 487] width 22 height 12
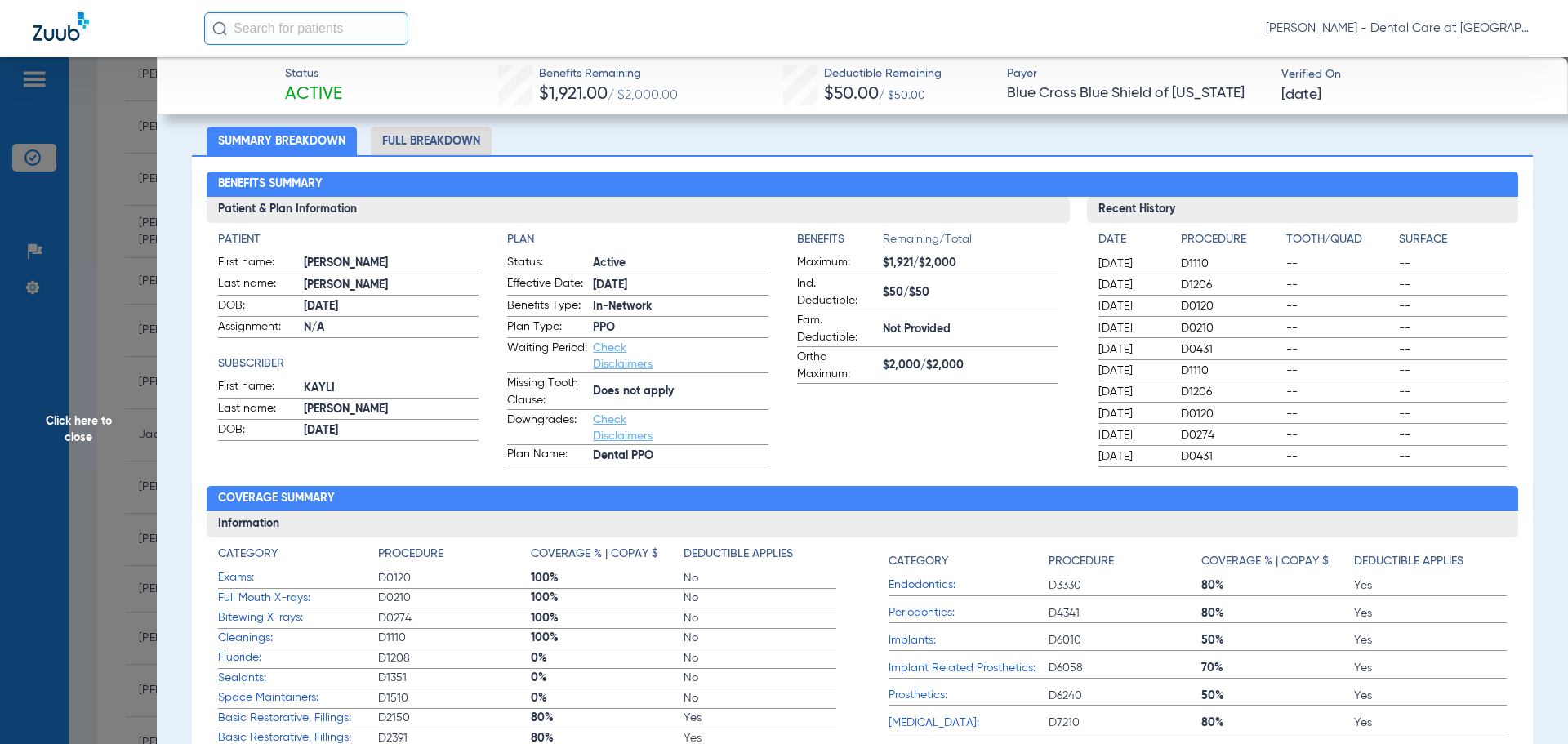
scroll to position [82, 0]
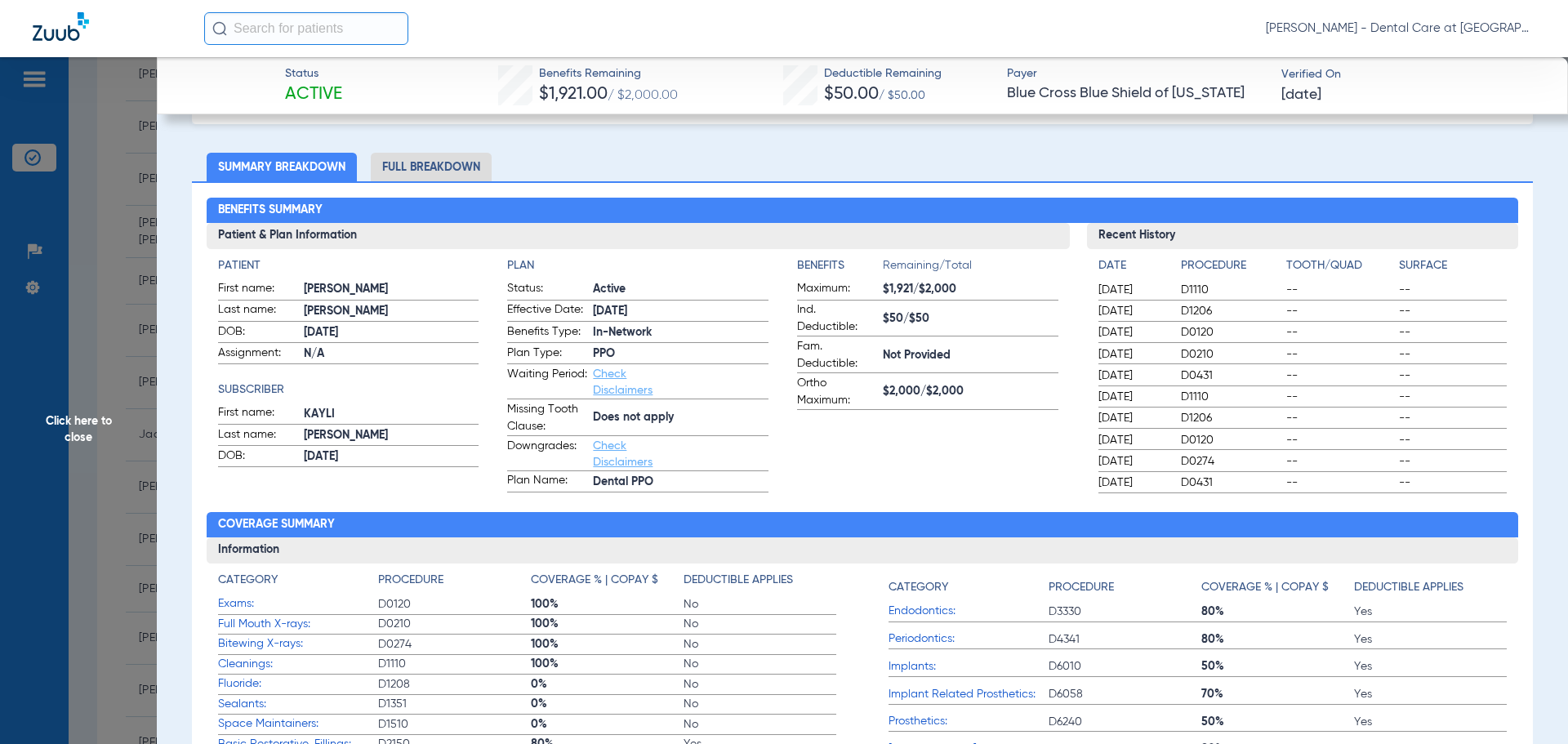
drag, startPoint x: 454, startPoint y: 167, endPoint x: 230, endPoint y: 167, distance: 224.0
click at [454, 167] on li "Full Breakdown" at bounding box center [430, 166] width 121 height 28
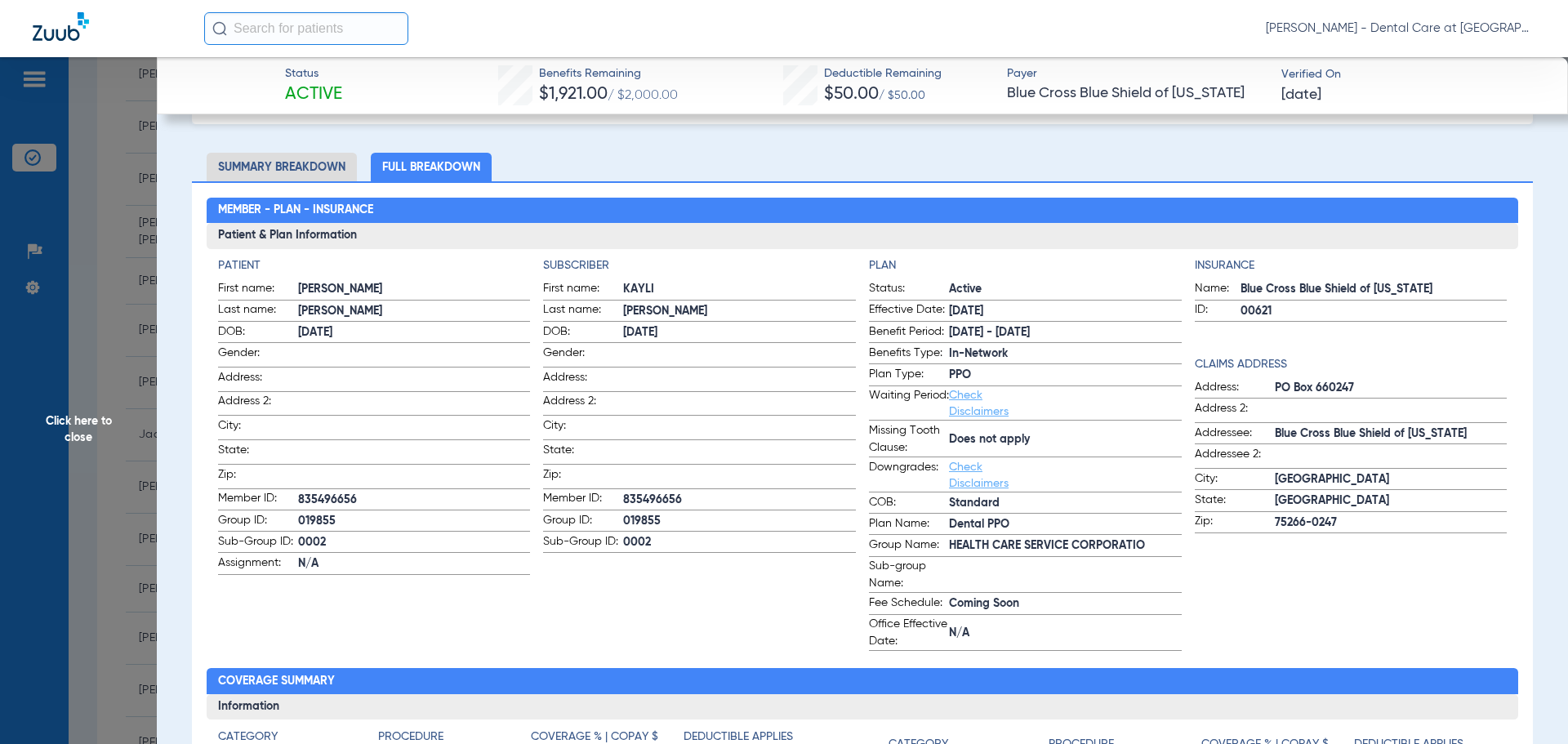
click at [104, 405] on span "Click here to close" at bounding box center [78, 429] width 156 height 744
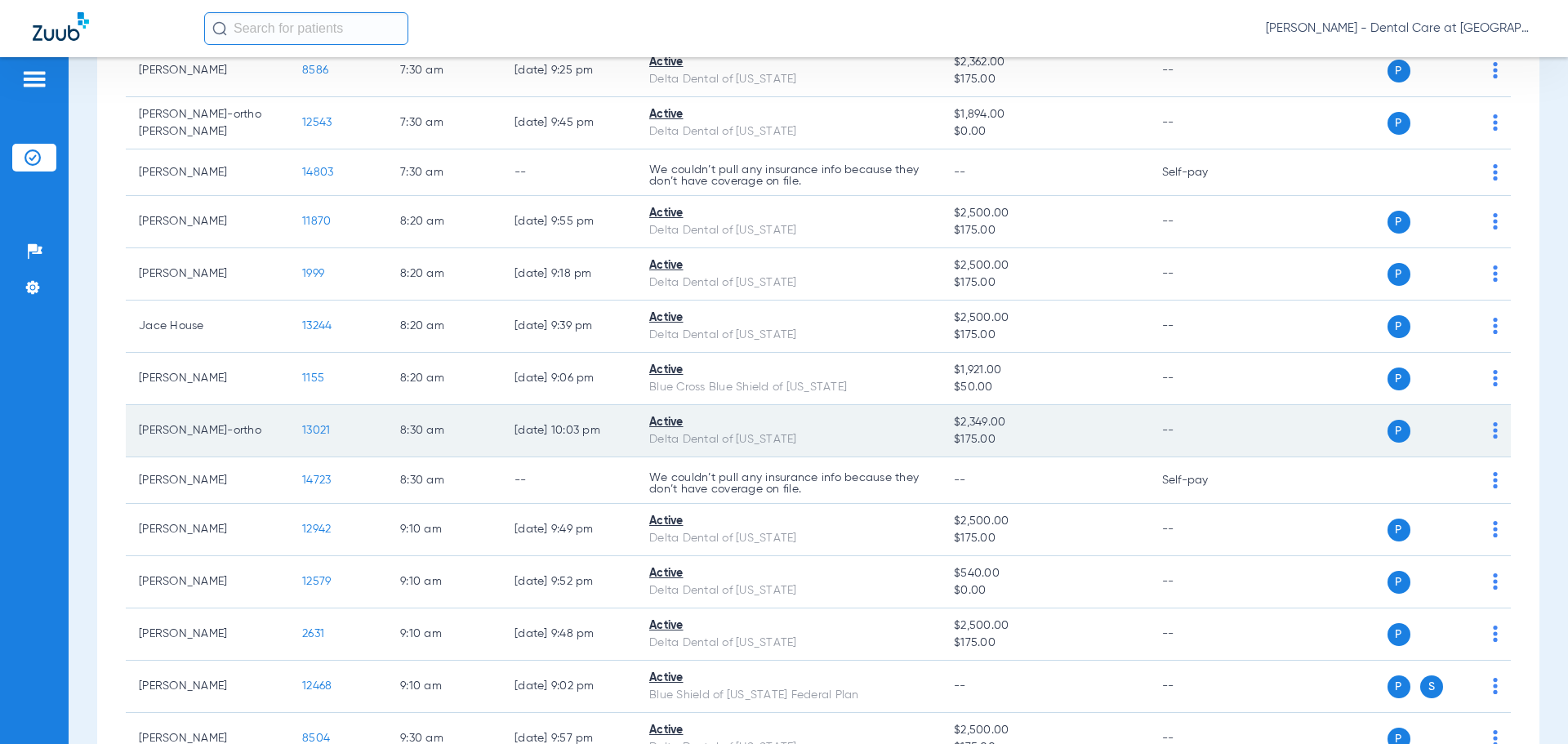
scroll to position [490, 0]
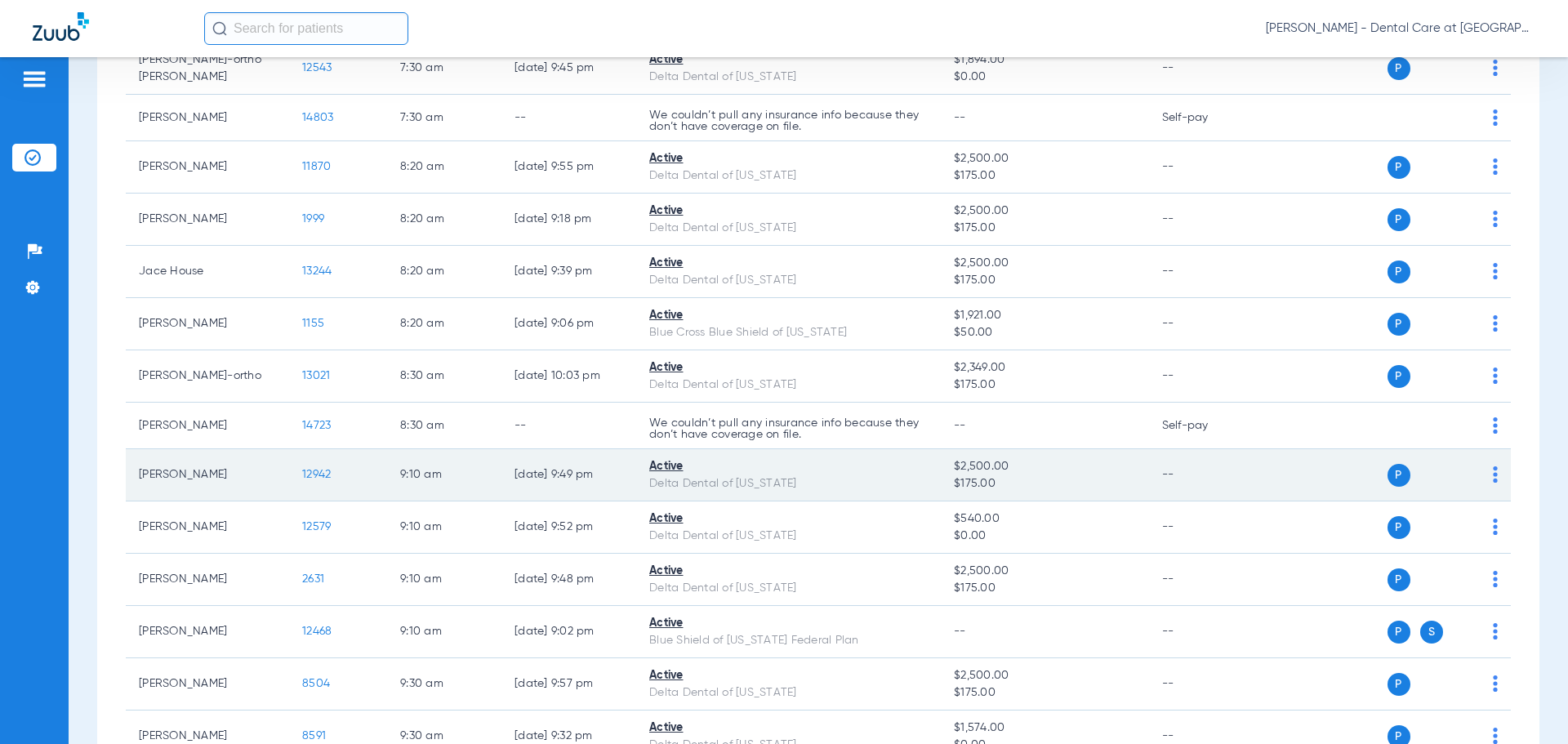
click at [324, 473] on span "12942" at bounding box center [316, 474] width 28 height 12
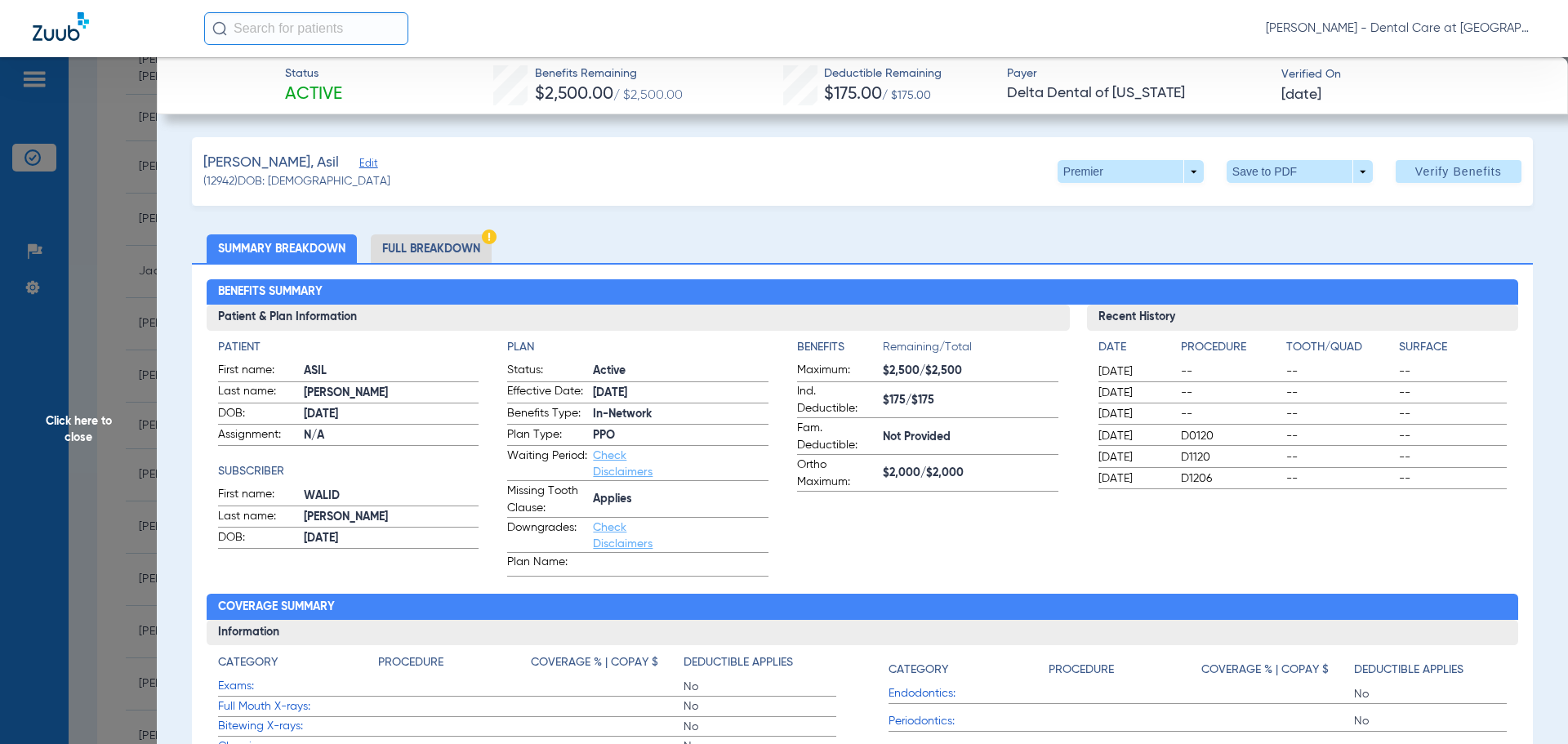
click at [408, 240] on li "Full Breakdown" at bounding box center [430, 249] width 121 height 28
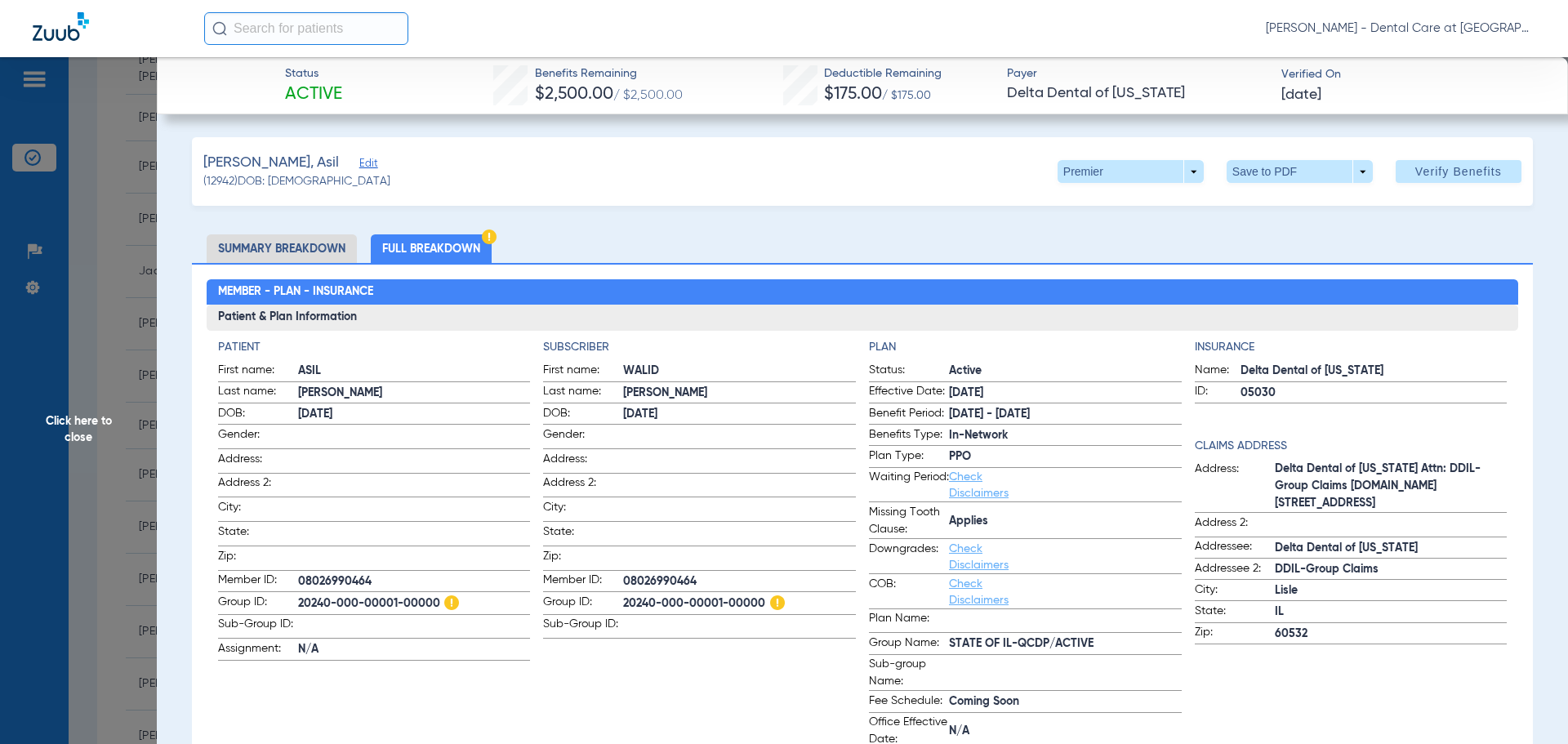
click at [66, 406] on span "Click here to close" at bounding box center [78, 429] width 156 height 744
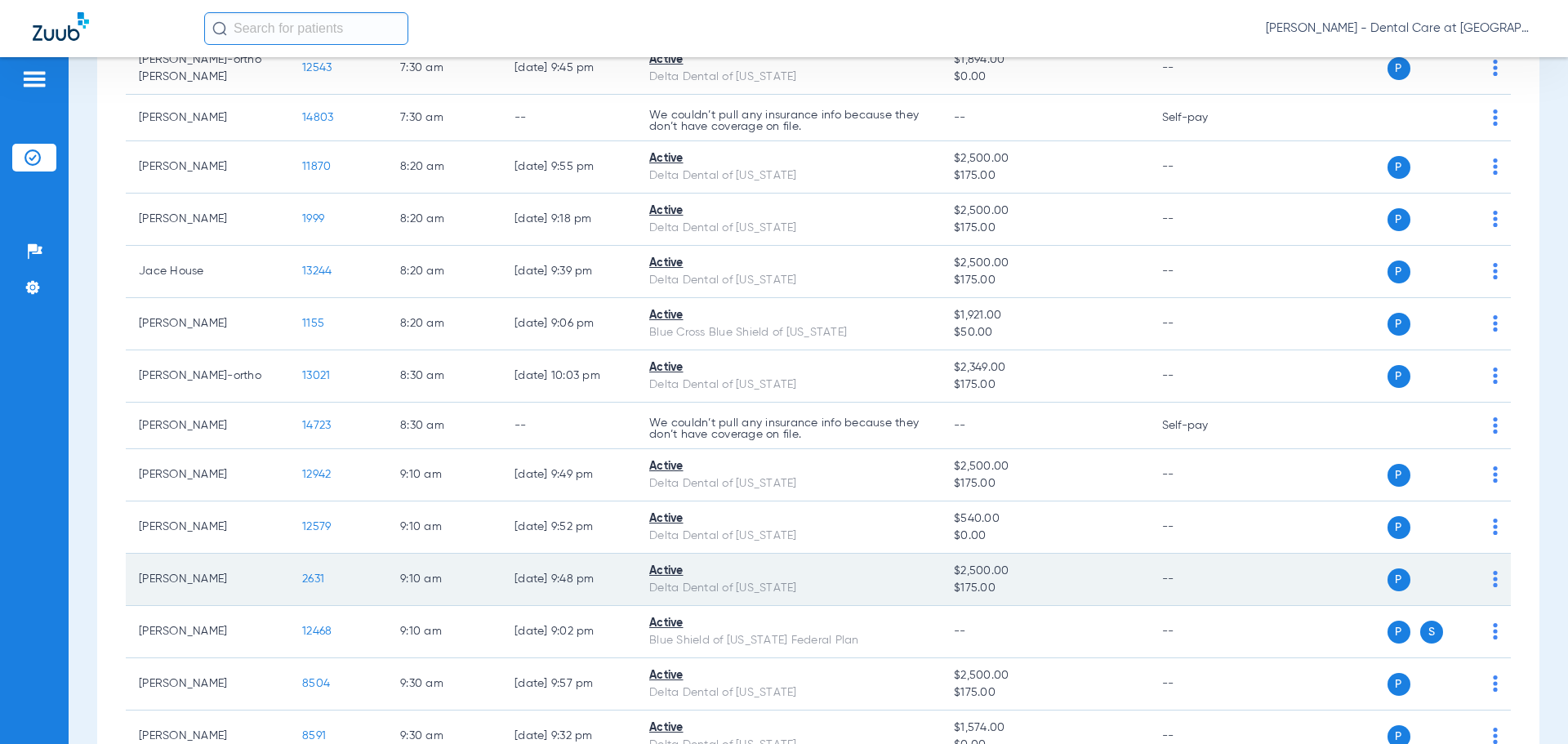
click at [319, 579] on span "2631" at bounding box center [313, 579] width 22 height 12
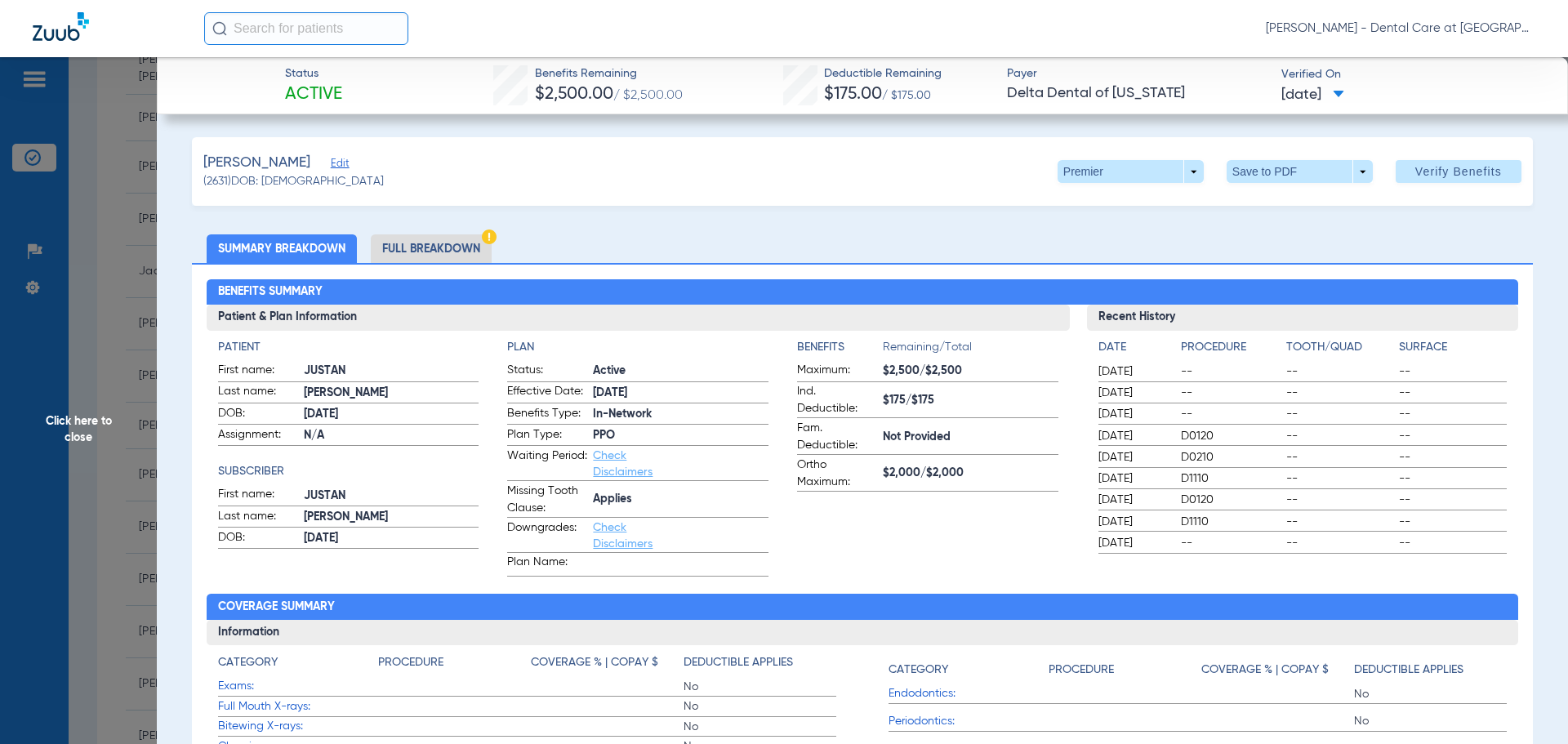
click at [468, 248] on li "Full Breakdown" at bounding box center [430, 249] width 121 height 28
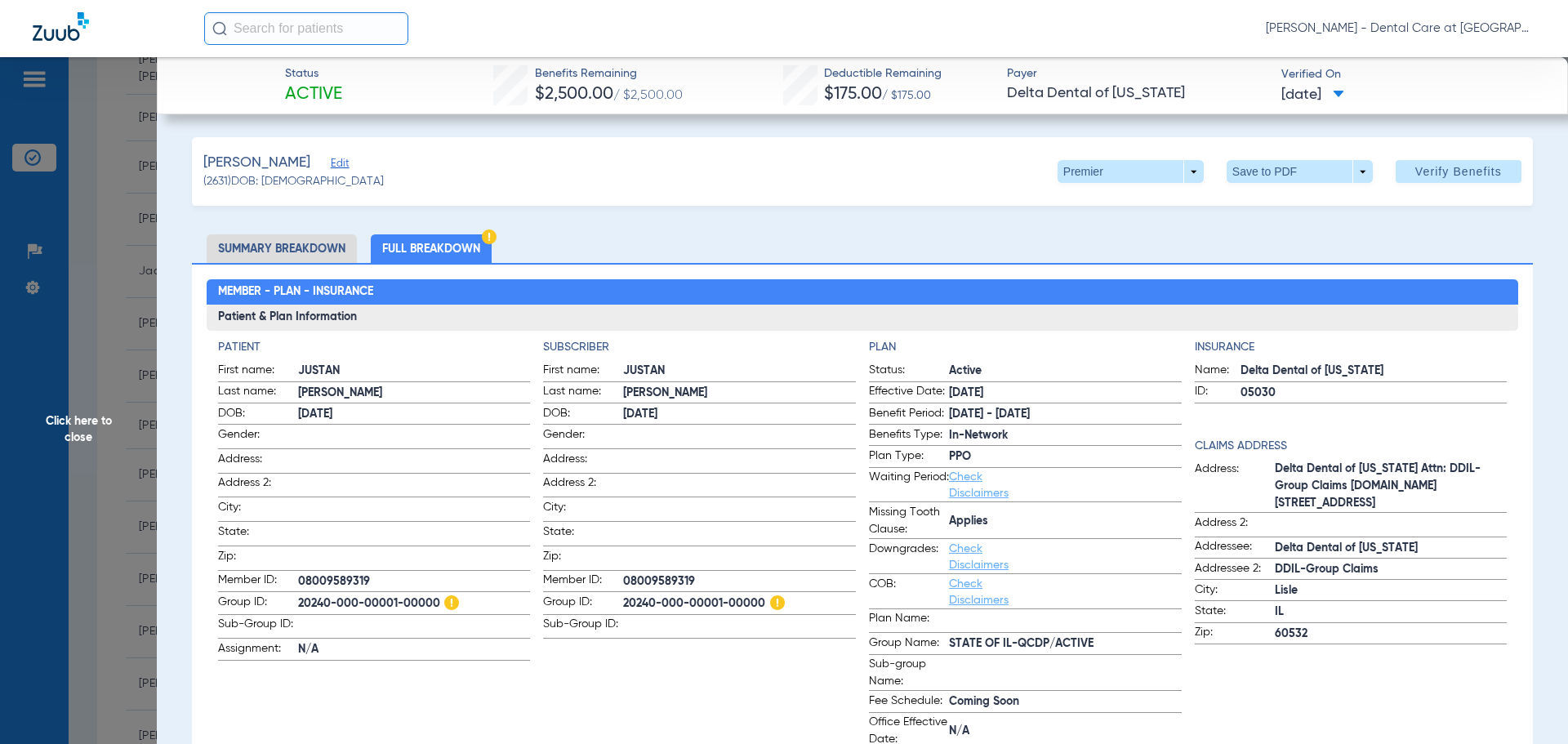
click at [112, 437] on span "Click here to close" at bounding box center [78, 429] width 156 height 744
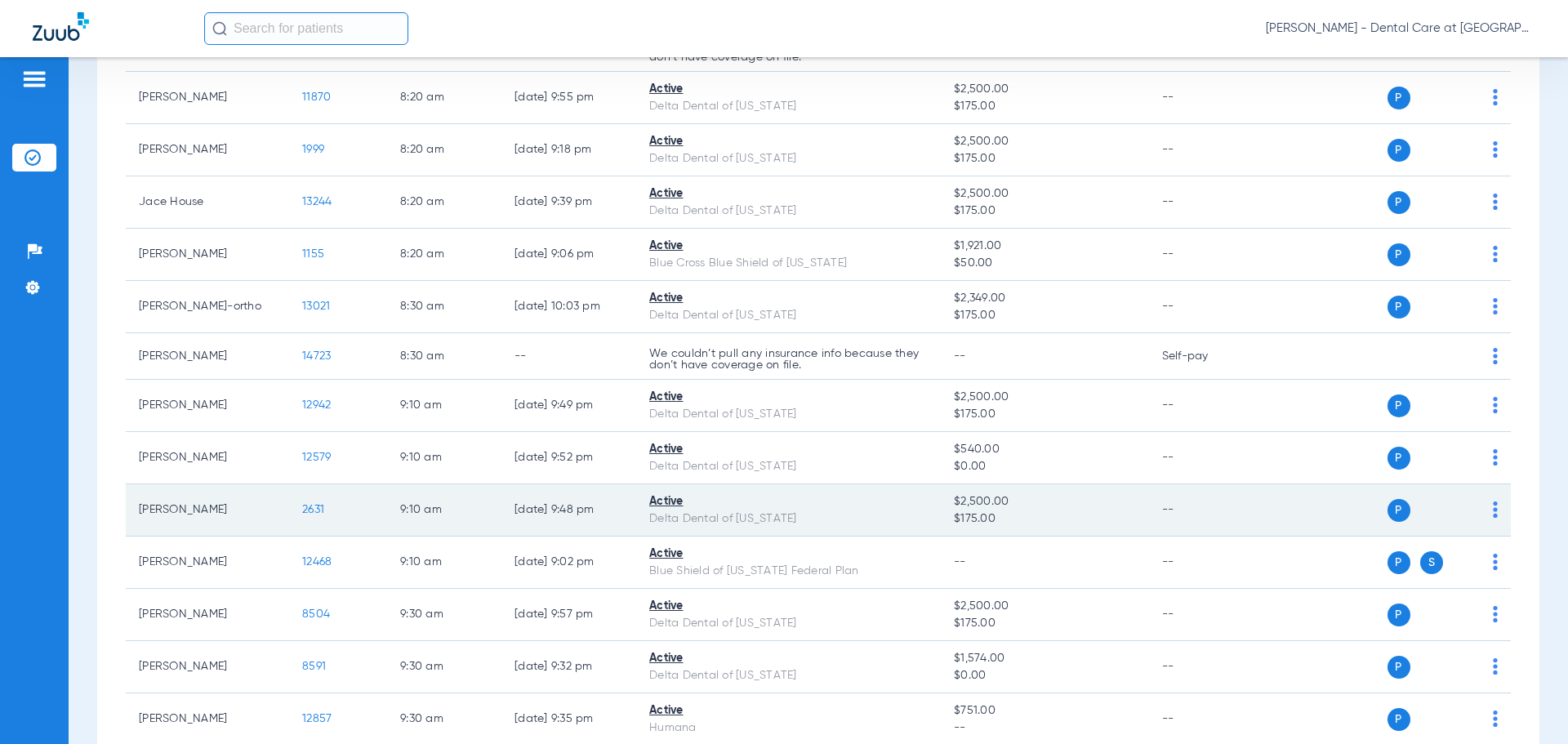
scroll to position [653, 0]
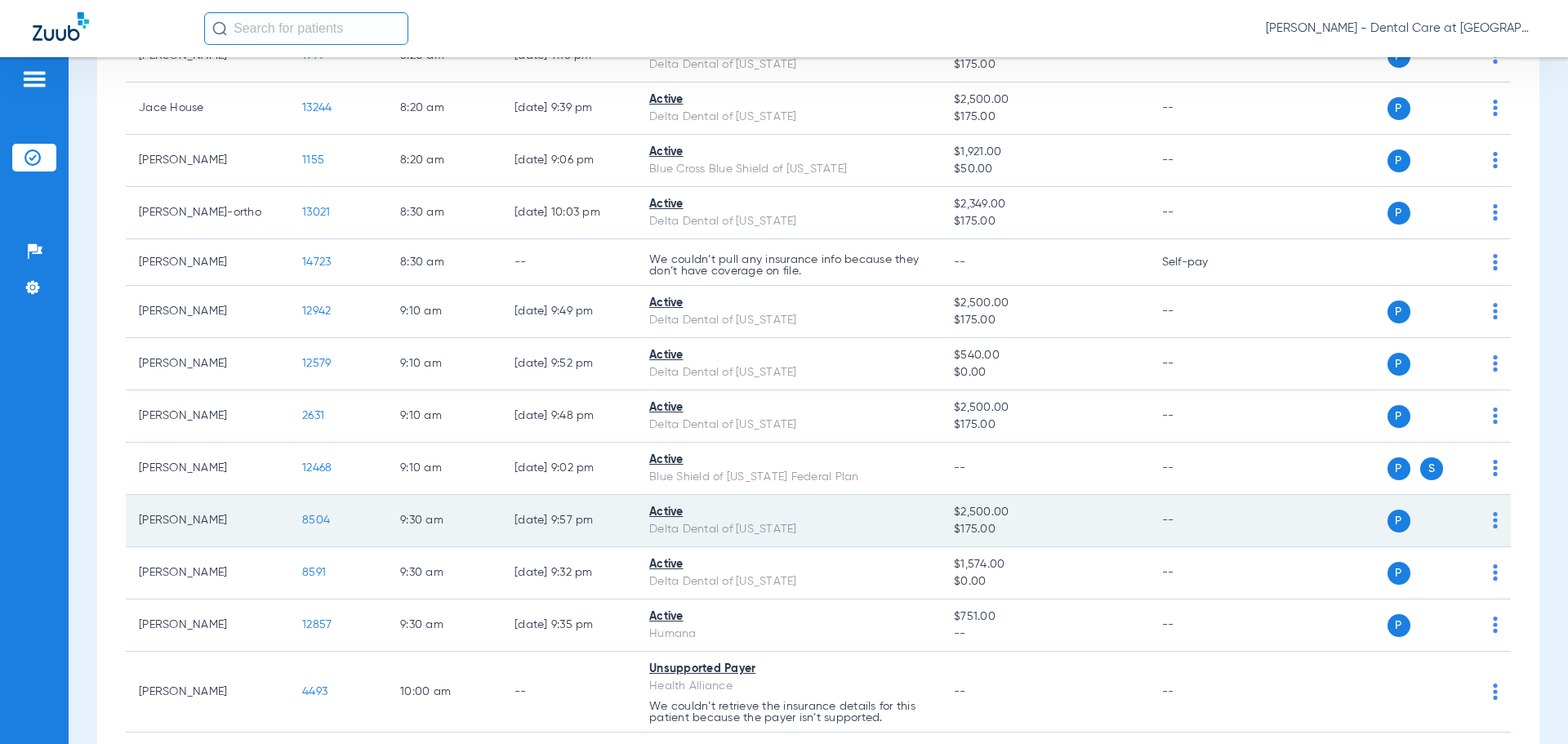
click at [322, 525] on span "8504" at bounding box center [315, 520] width 27 height 12
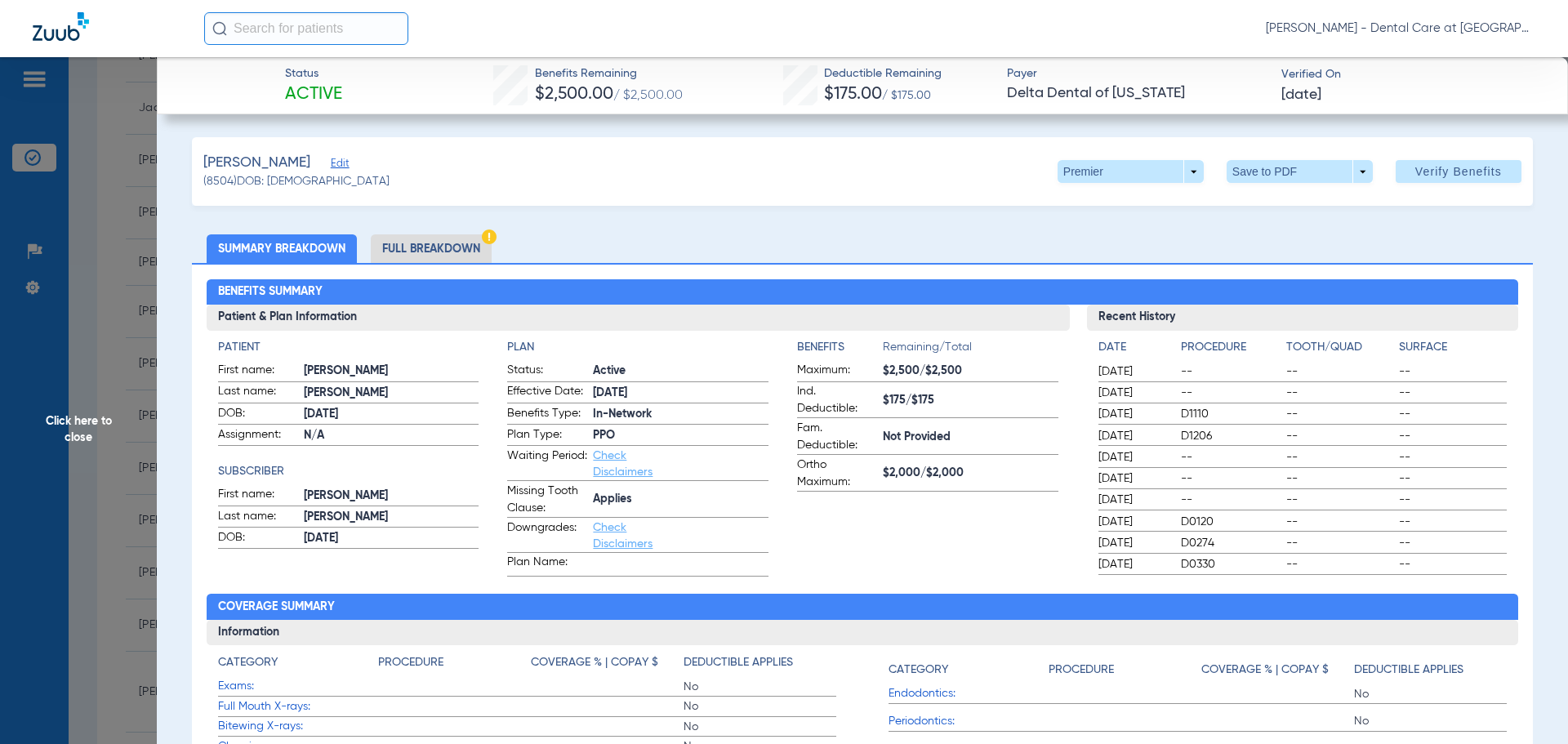
click at [404, 250] on li "Full Breakdown" at bounding box center [430, 249] width 121 height 28
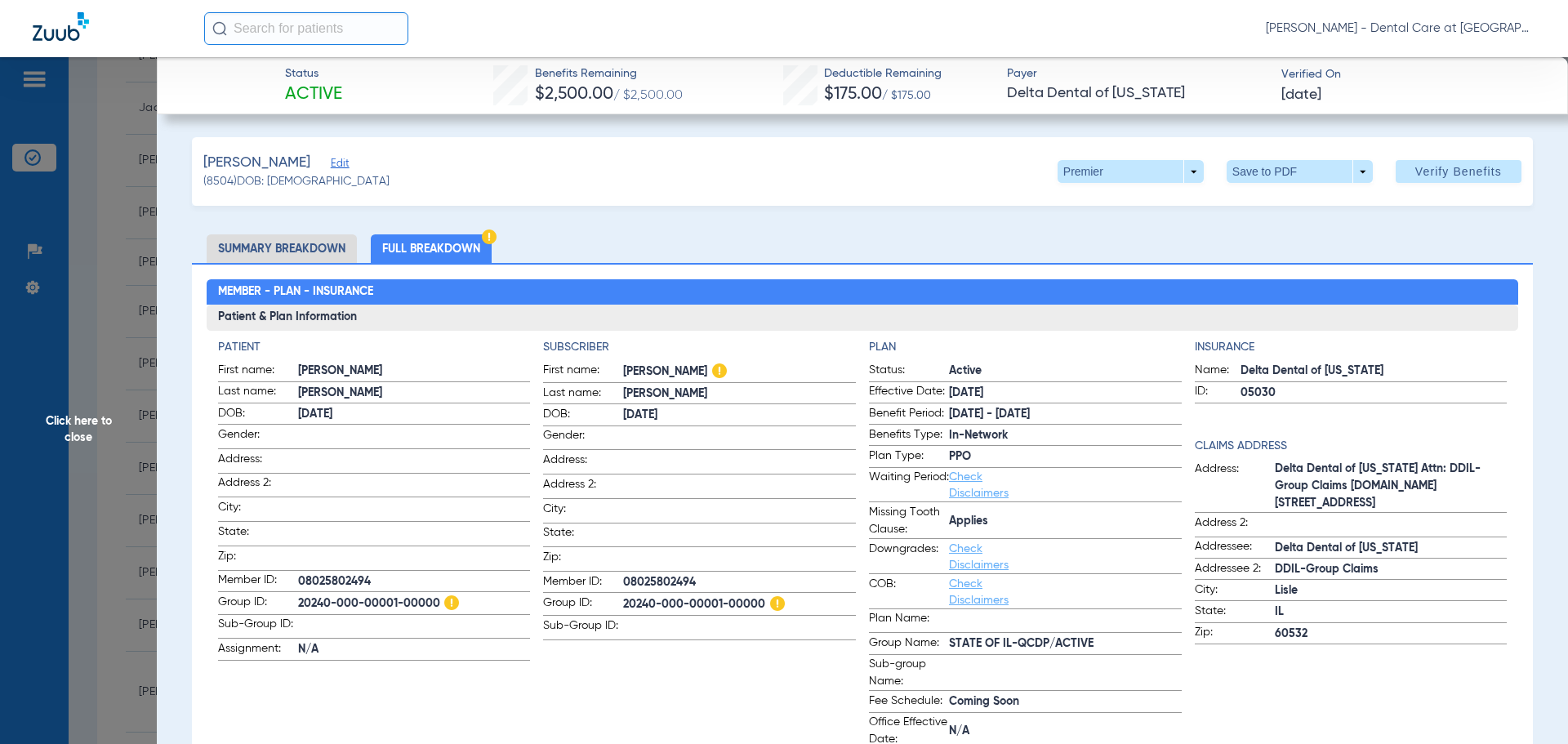
click at [100, 434] on span "Click here to close" at bounding box center [78, 429] width 156 height 744
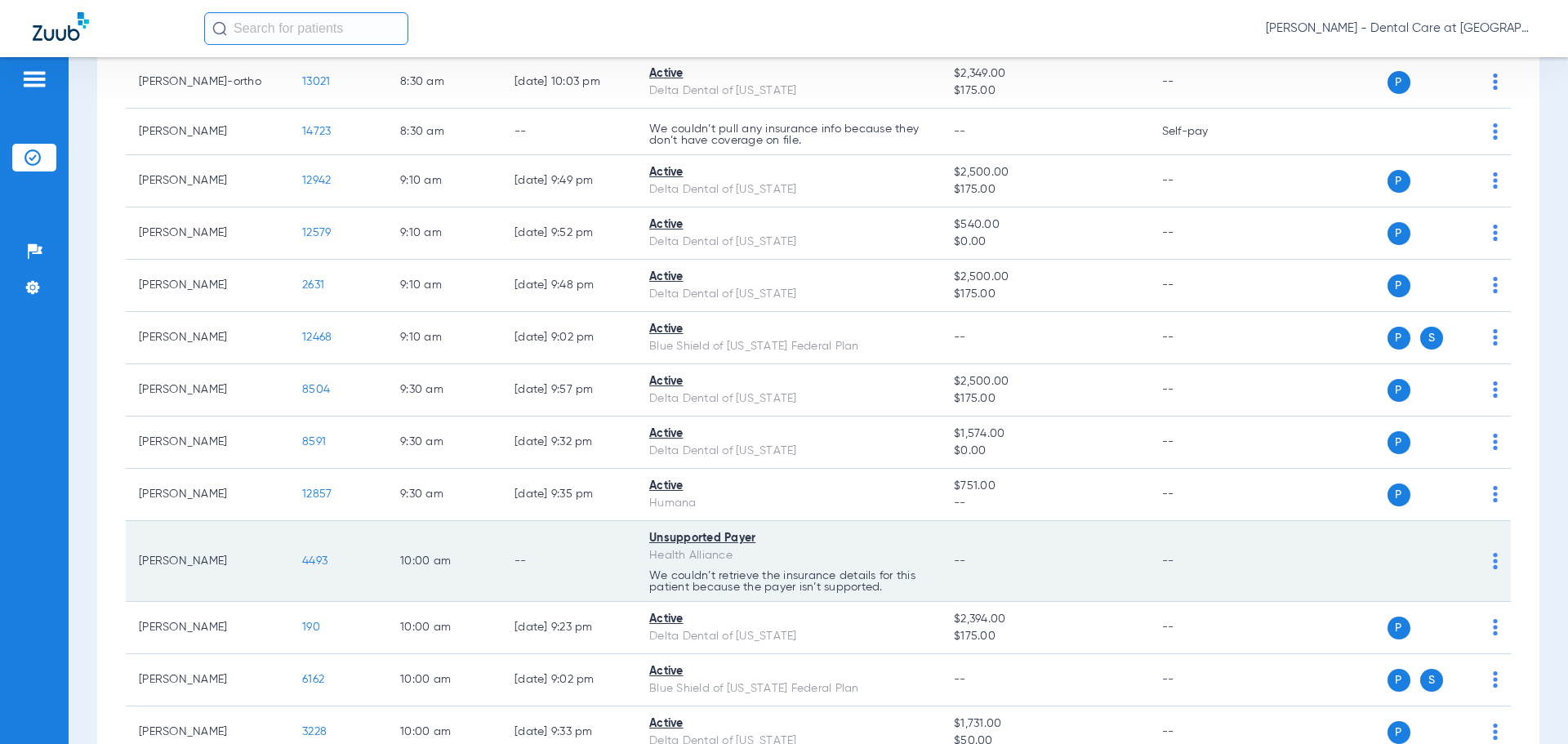
scroll to position [816, 0]
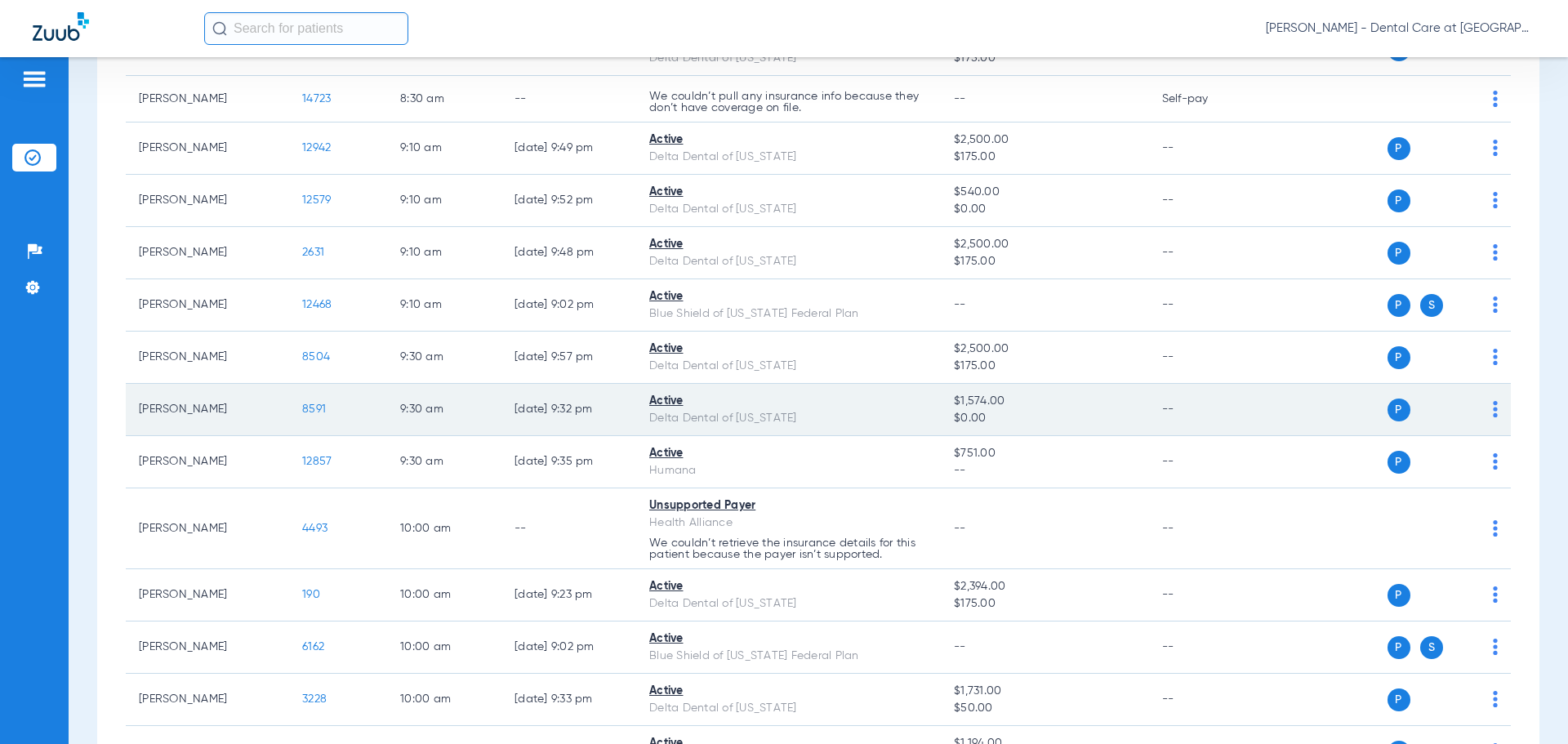
click at [321, 411] on span "8591" at bounding box center [314, 409] width 23 height 12
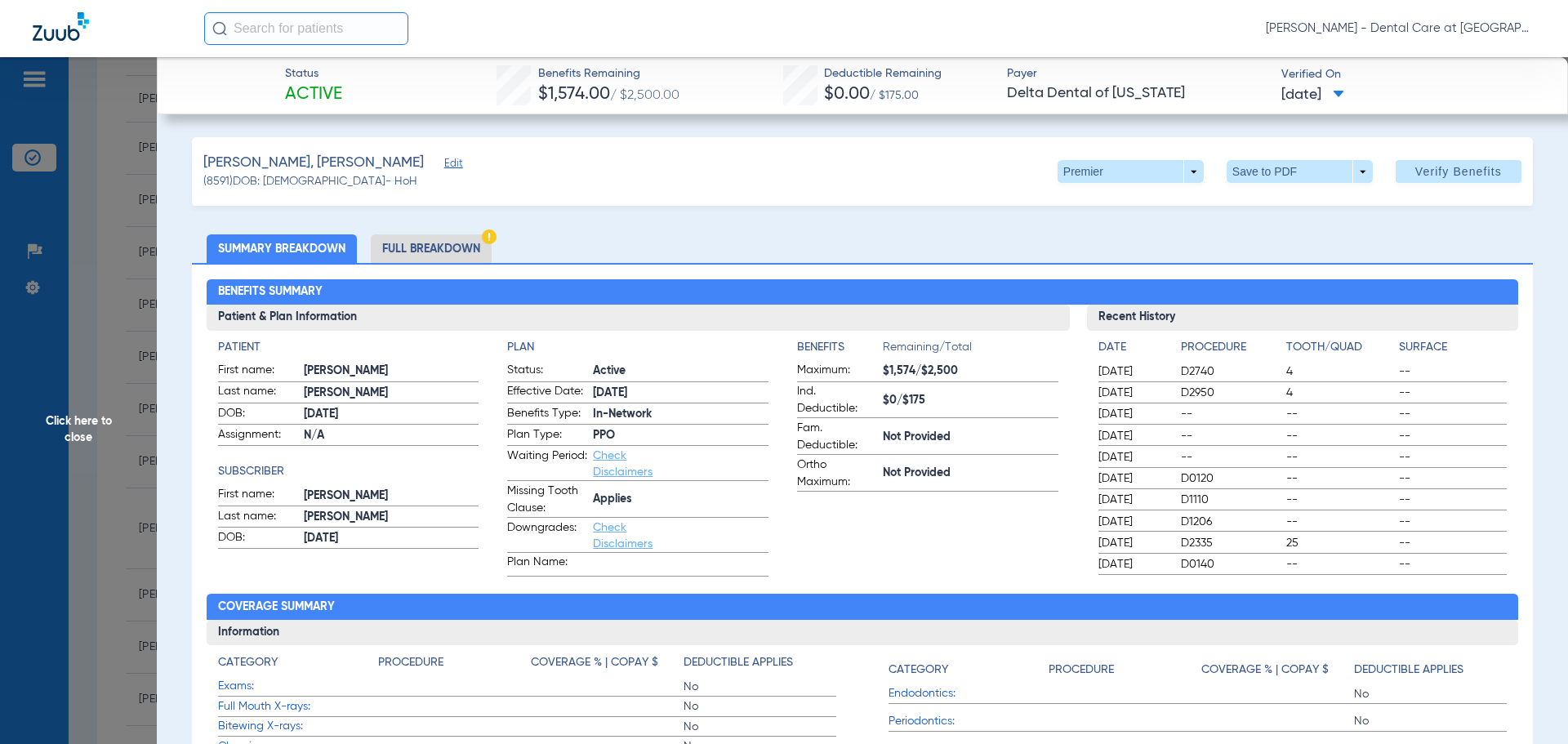
click at [432, 240] on li "Full Breakdown" at bounding box center [430, 249] width 121 height 28
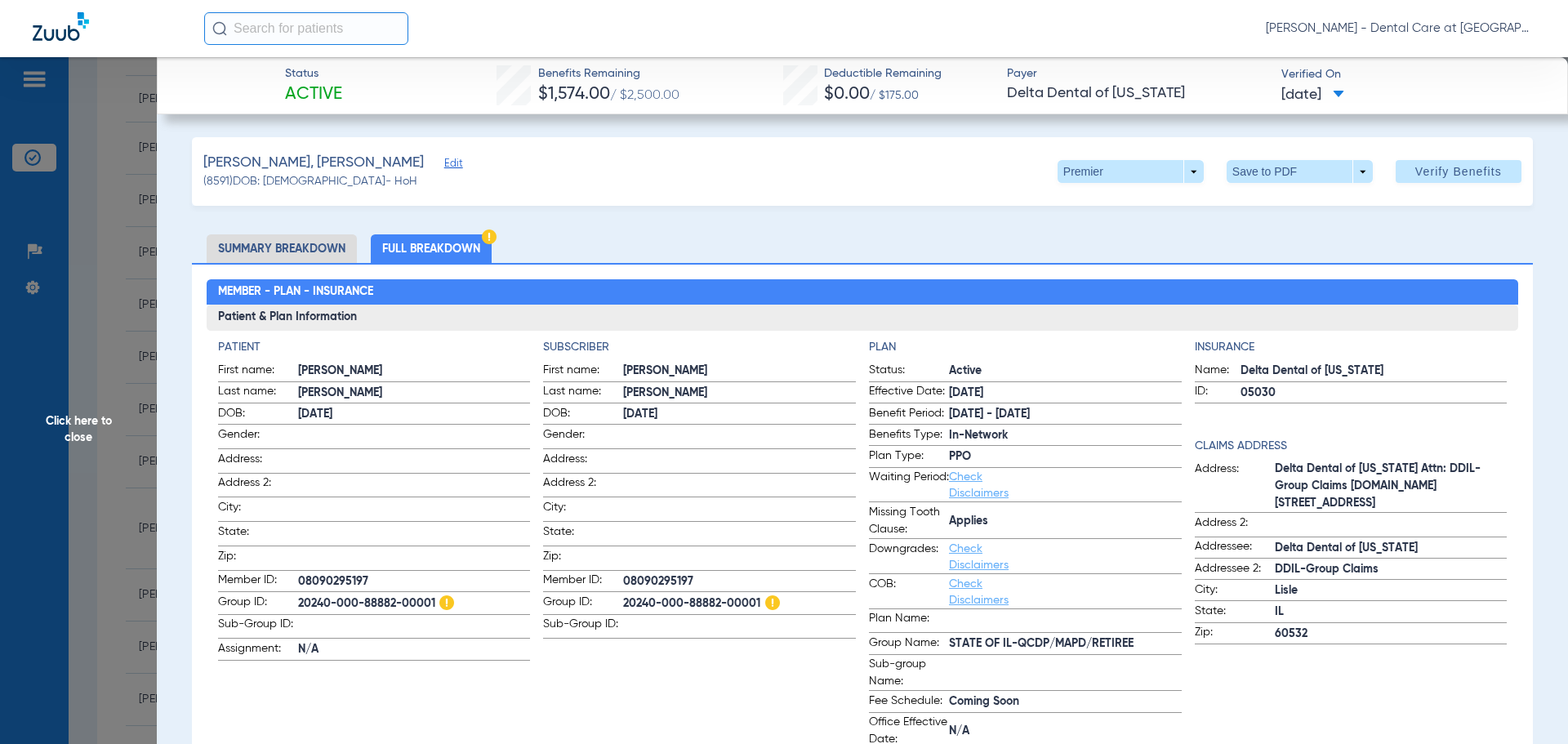
click at [129, 441] on span "Click here to close" at bounding box center [78, 429] width 156 height 744
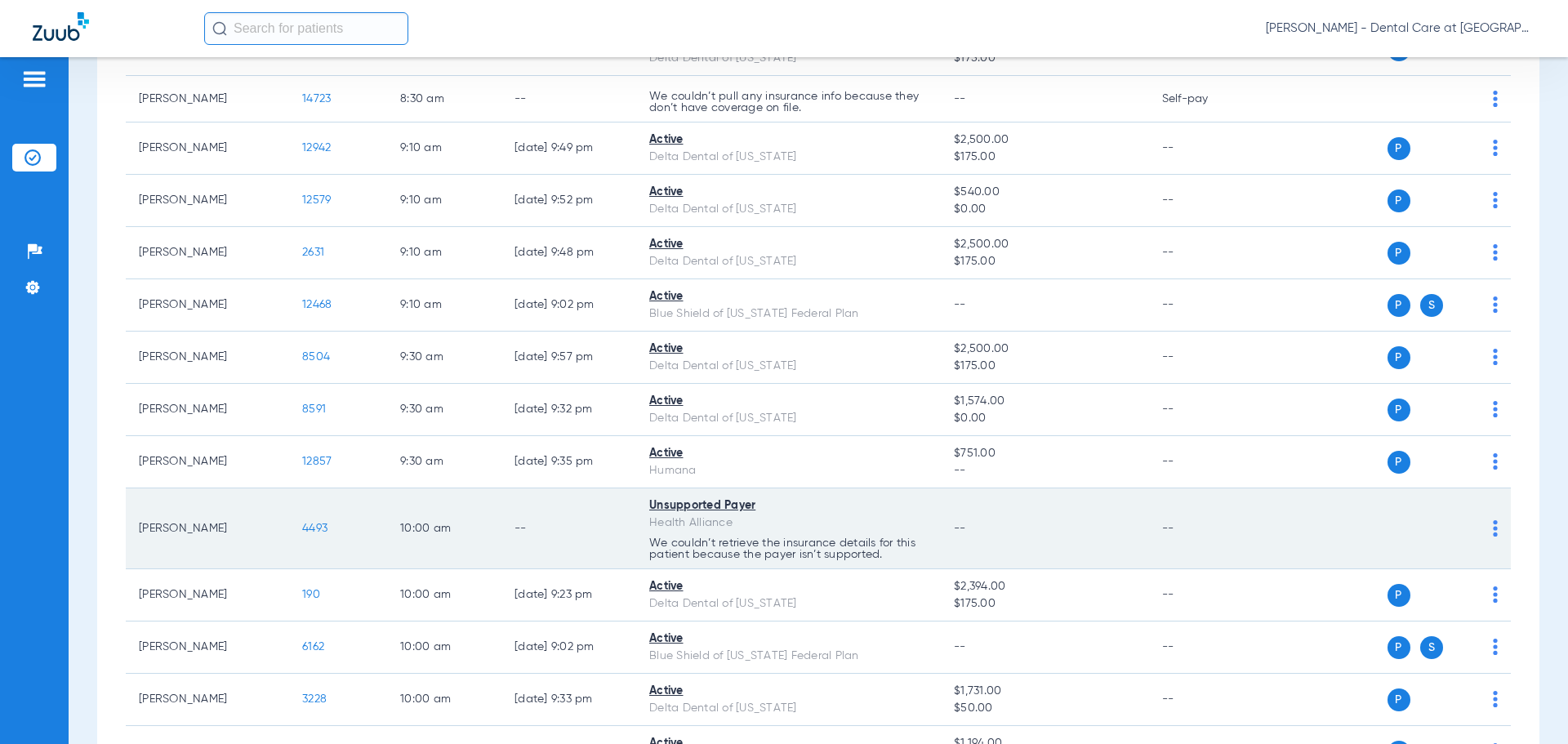
click at [316, 534] on span "4493" at bounding box center [315, 528] width 25 height 12
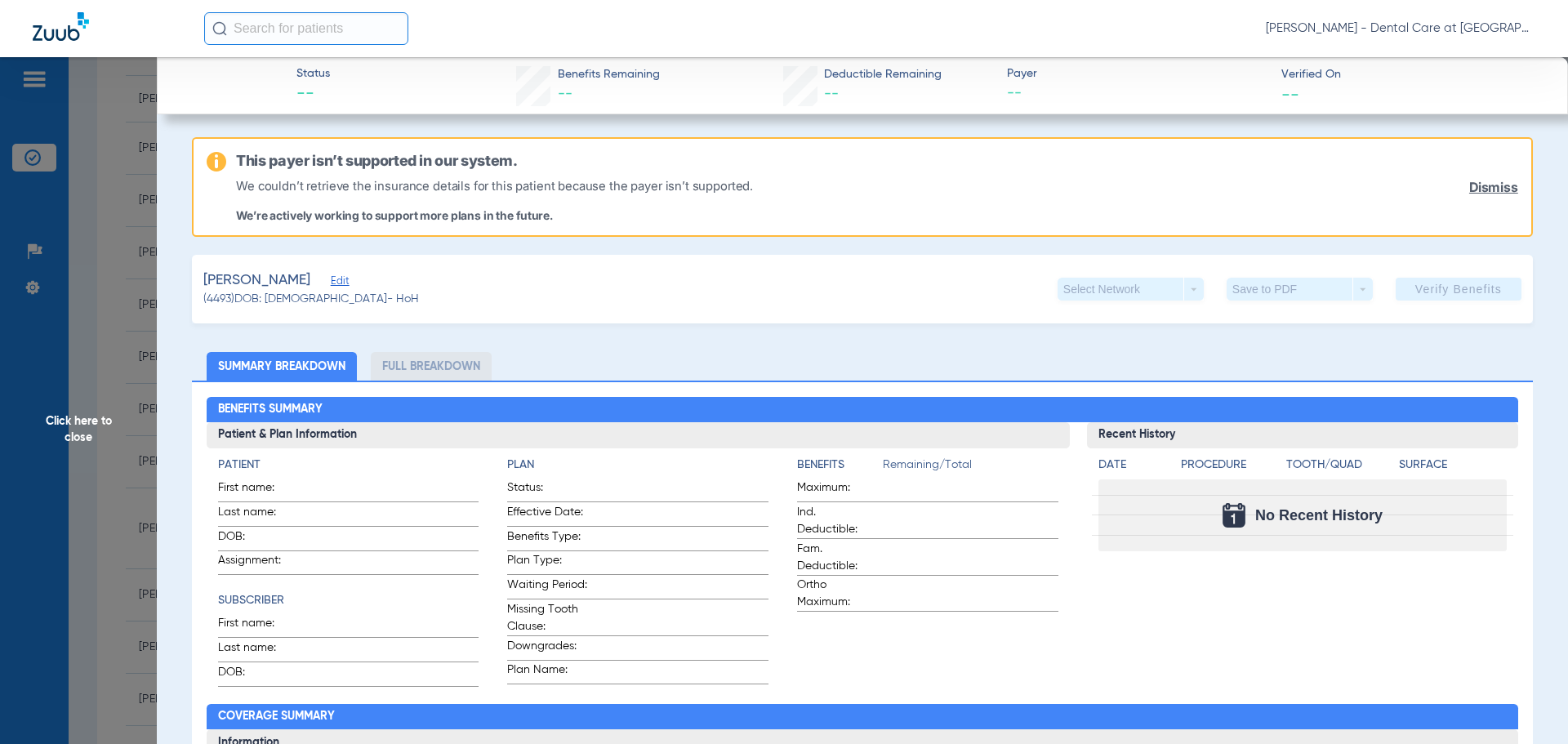
click at [118, 425] on span "Click here to close" at bounding box center [78, 429] width 156 height 744
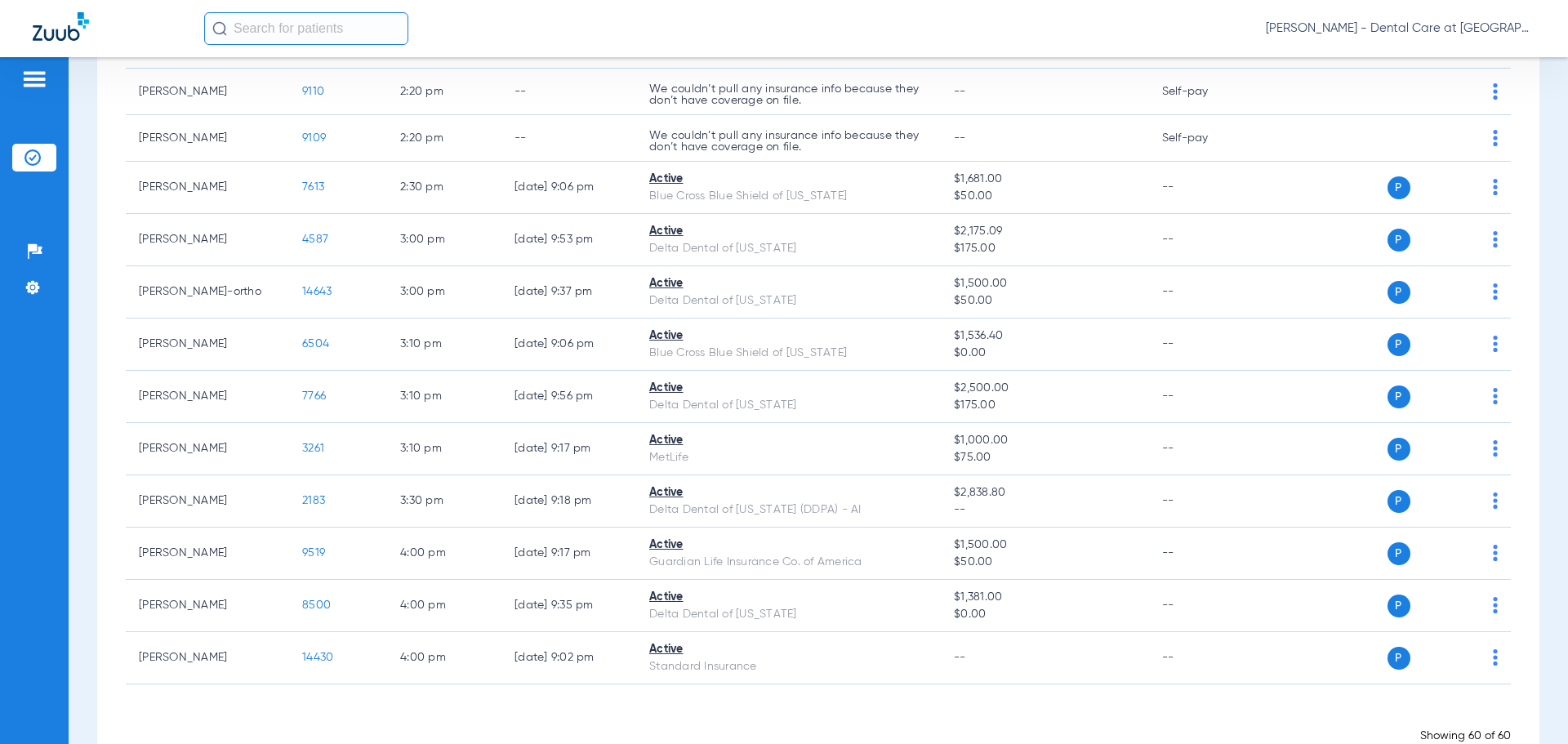
scroll to position [2738, 0]
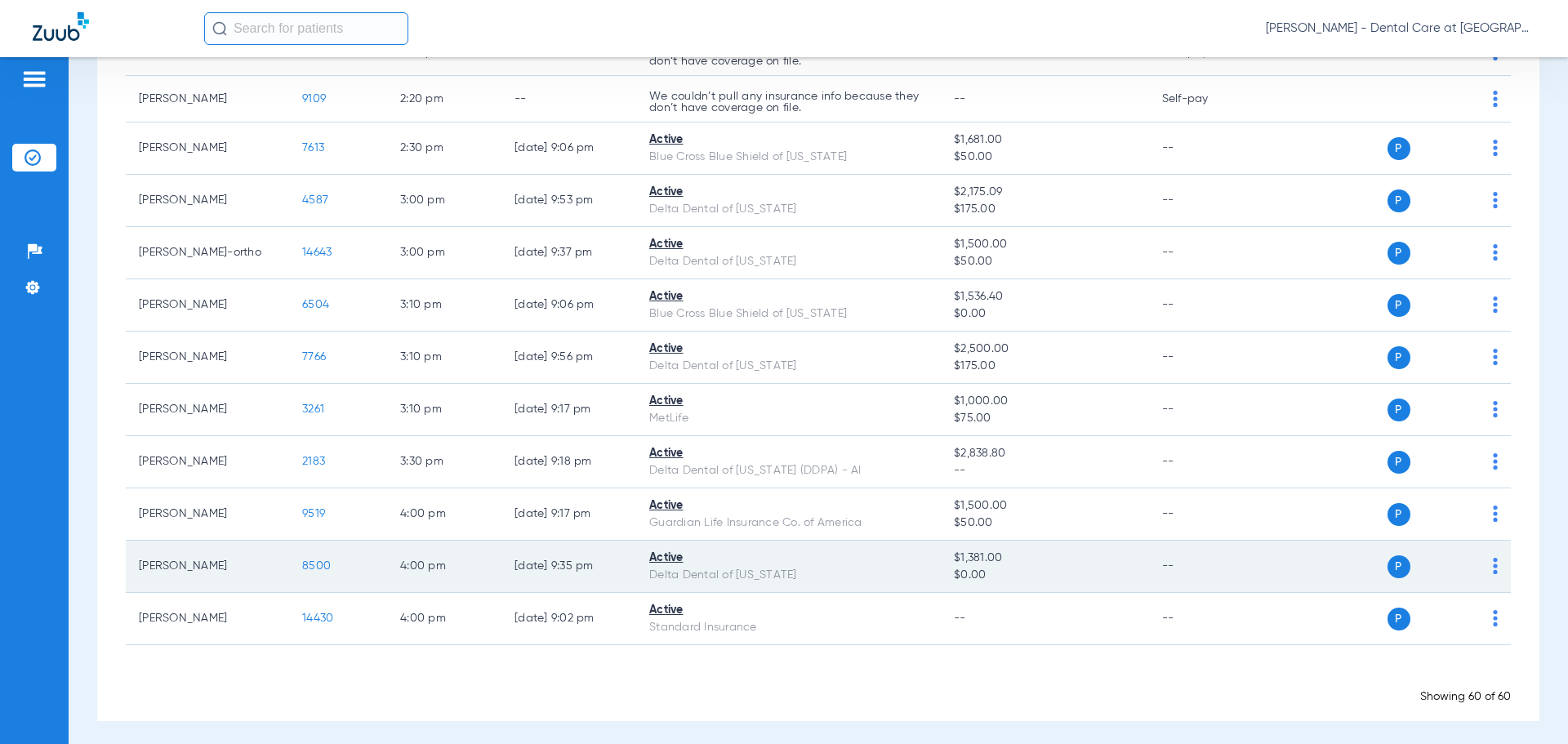
click at [305, 560] on span "8500" at bounding box center [316, 566] width 28 height 12
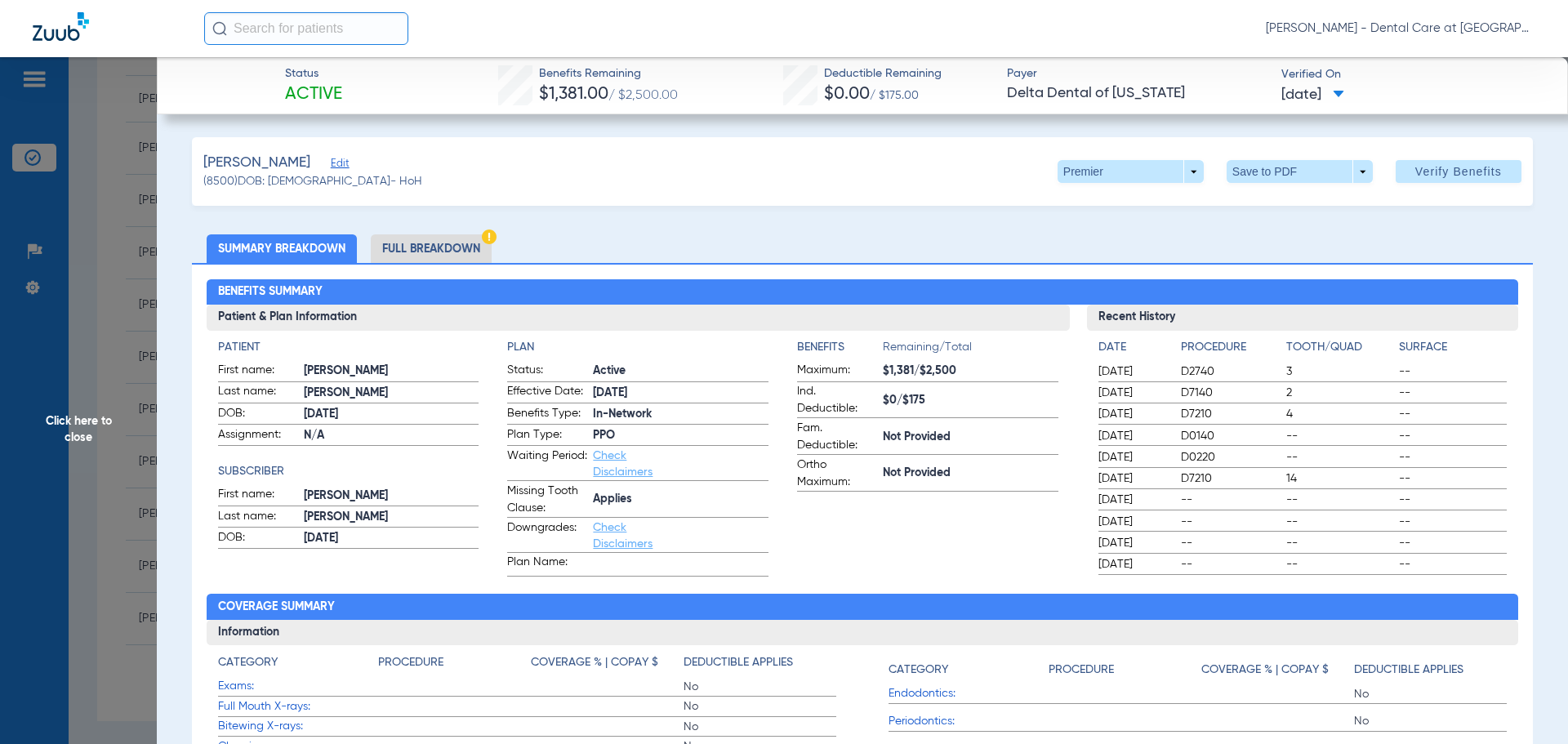
click at [436, 257] on li "Full Breakdown" at bounding box center [430, 249] width 121 height 28
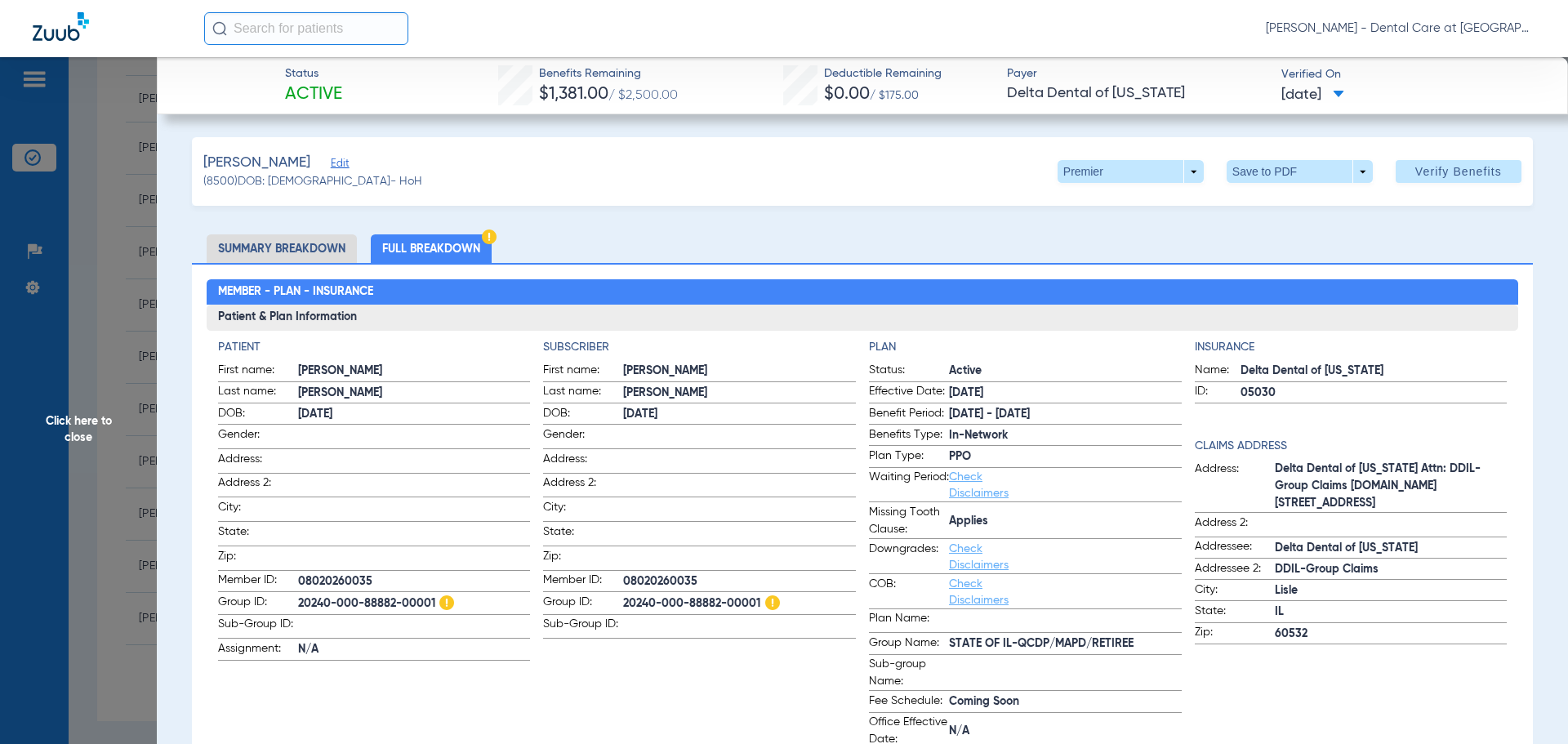
click at [112, 430] on span "Click here to close" at bounding box center [78, 429] width 156 height 744
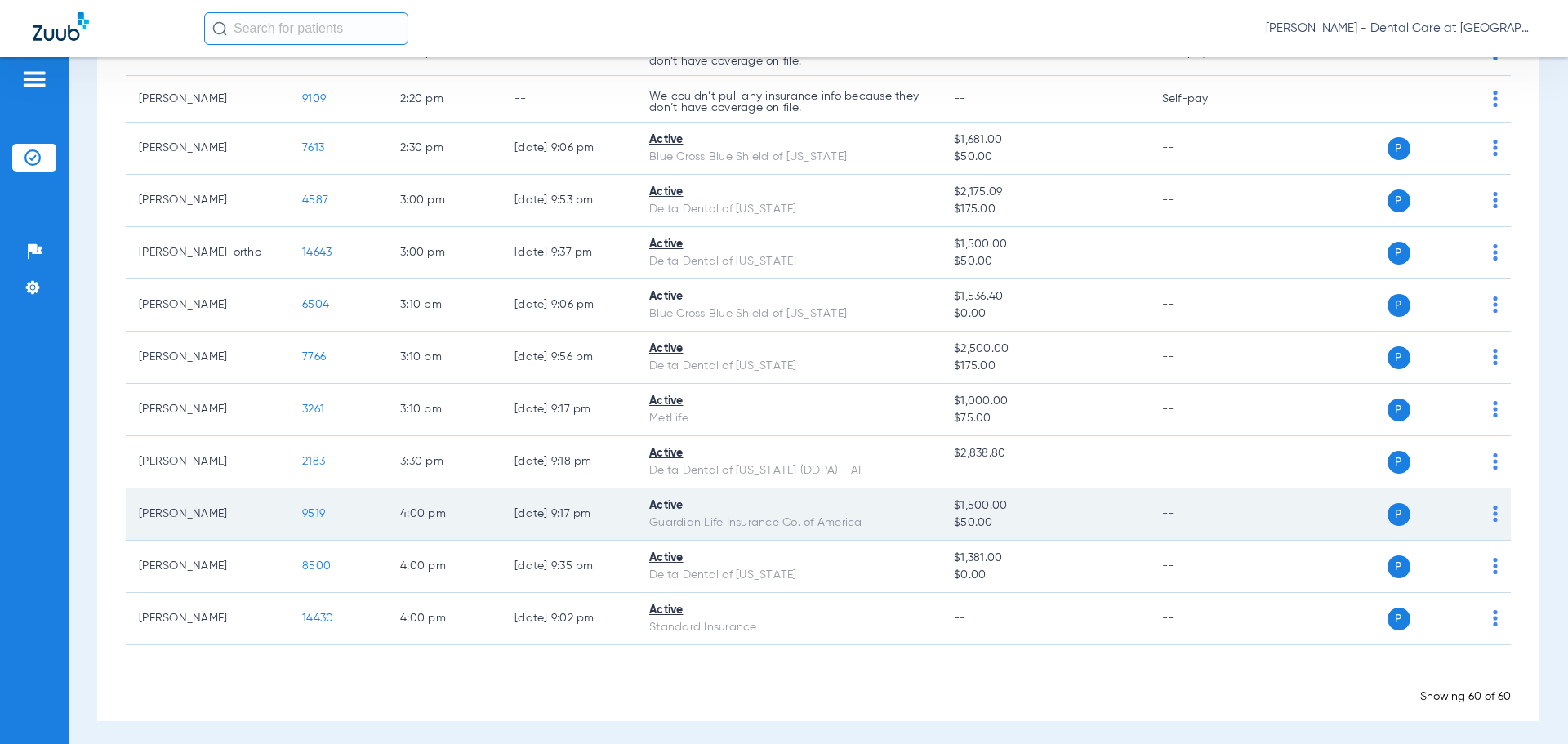
click at [318, 508] on span "9519" at bounding box center [313, 513] width 22 height 12
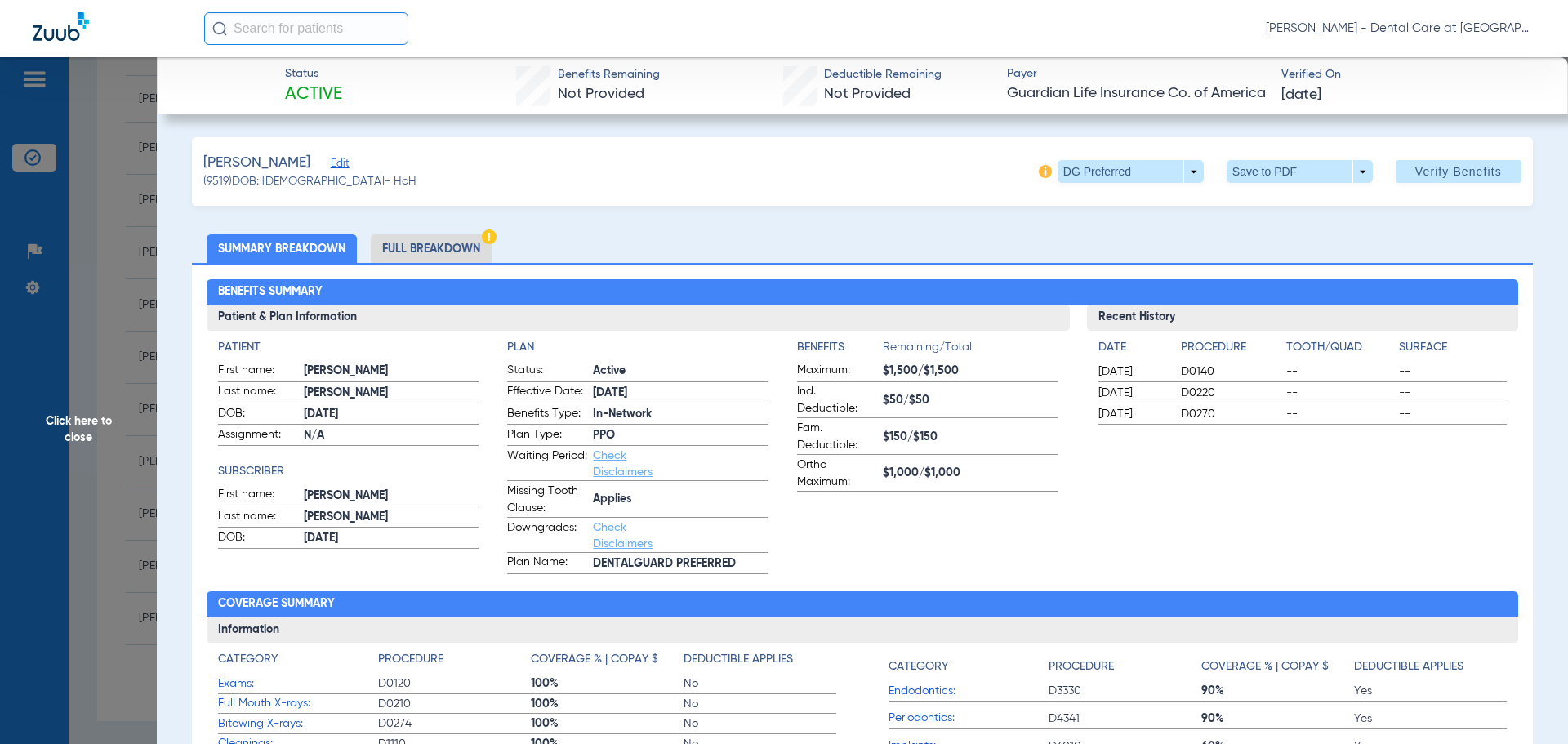
click at [470, 257] on li "Full Breakdown" at bounding box center [430, 249] width 121 height 28
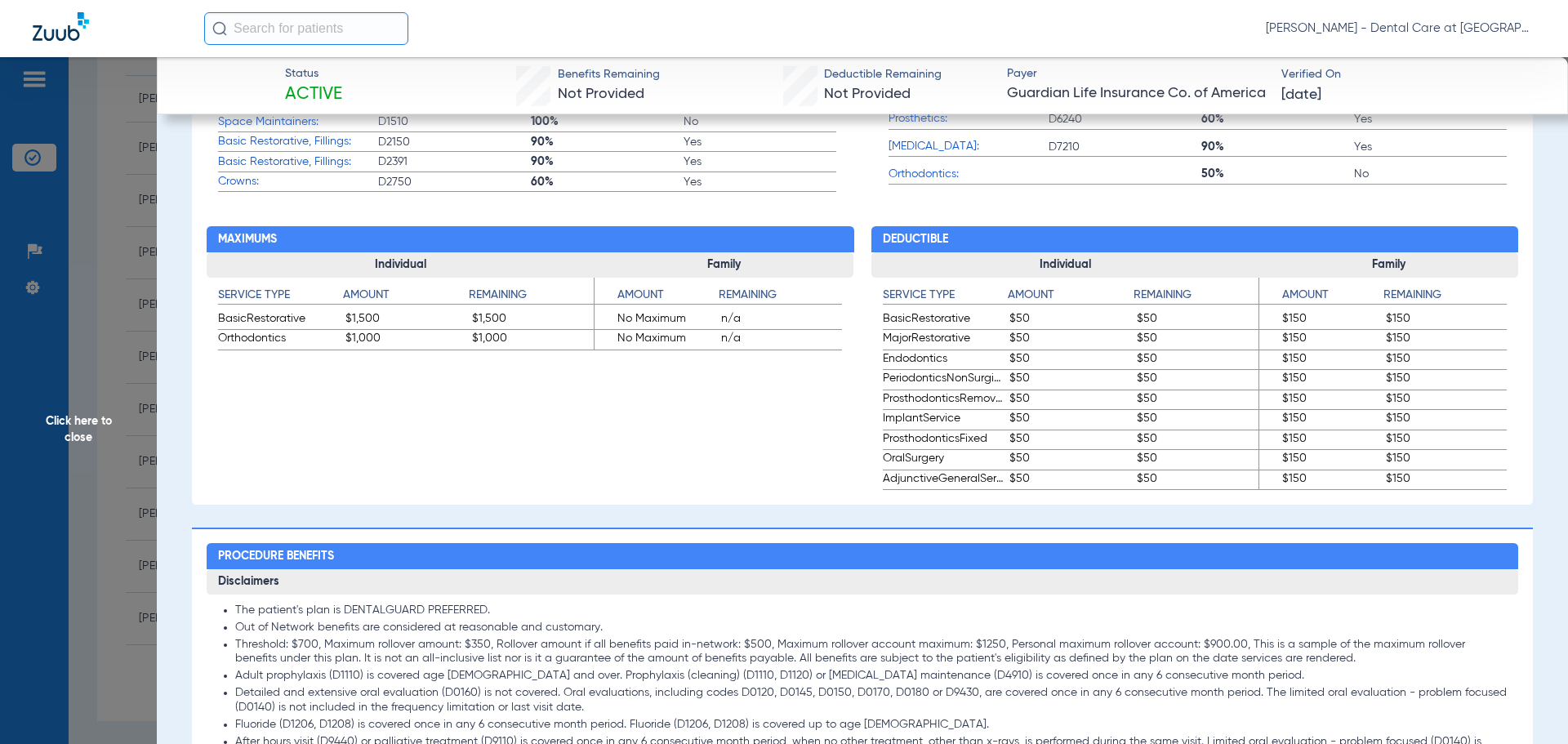
scroll to position [898, 0]
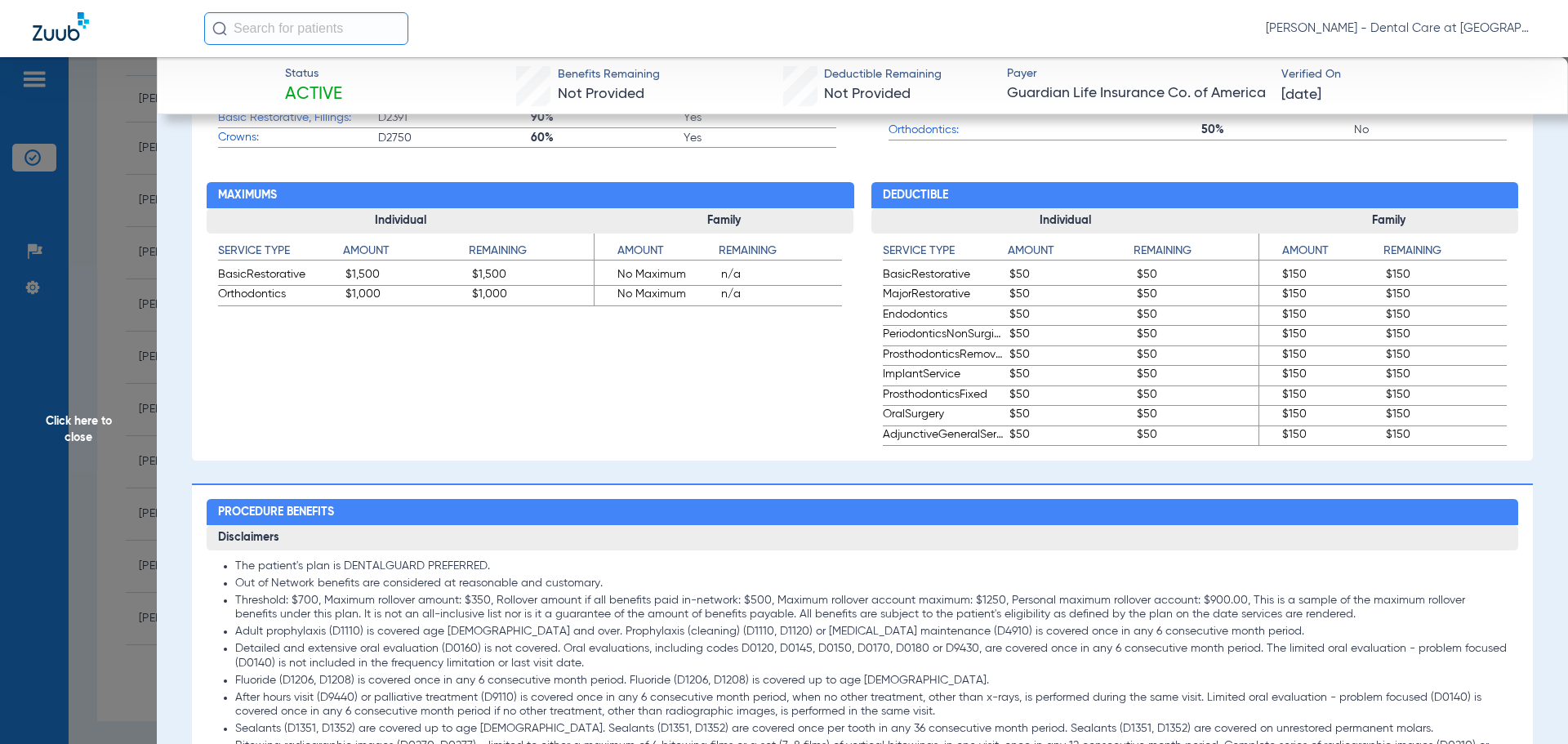
click at [103, 443] on span "Click here to close" at bounding box center [78, 429] width 156 height 744
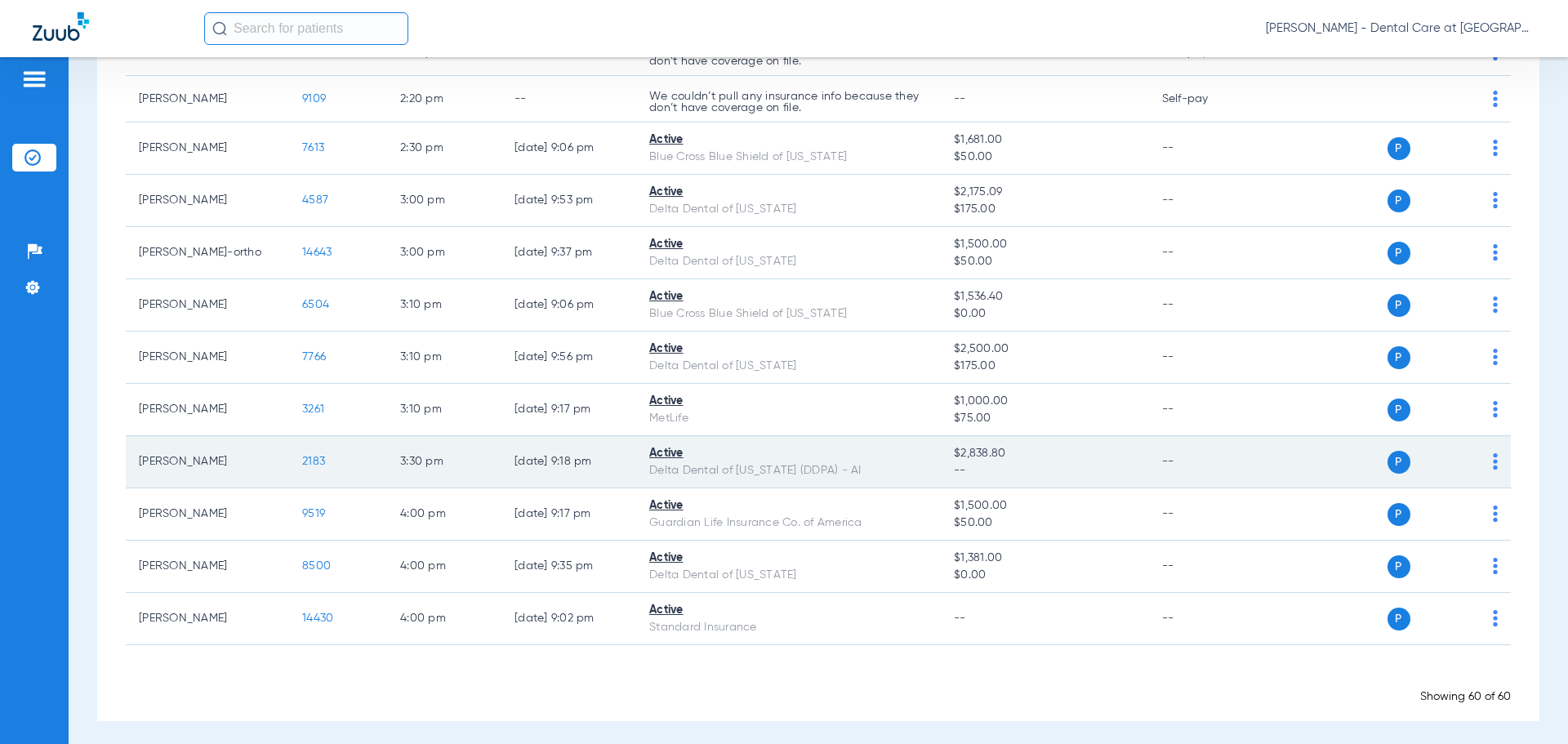
click at [319, 455] on span "2183" at bounding box center [313, 461] width 22 height 12
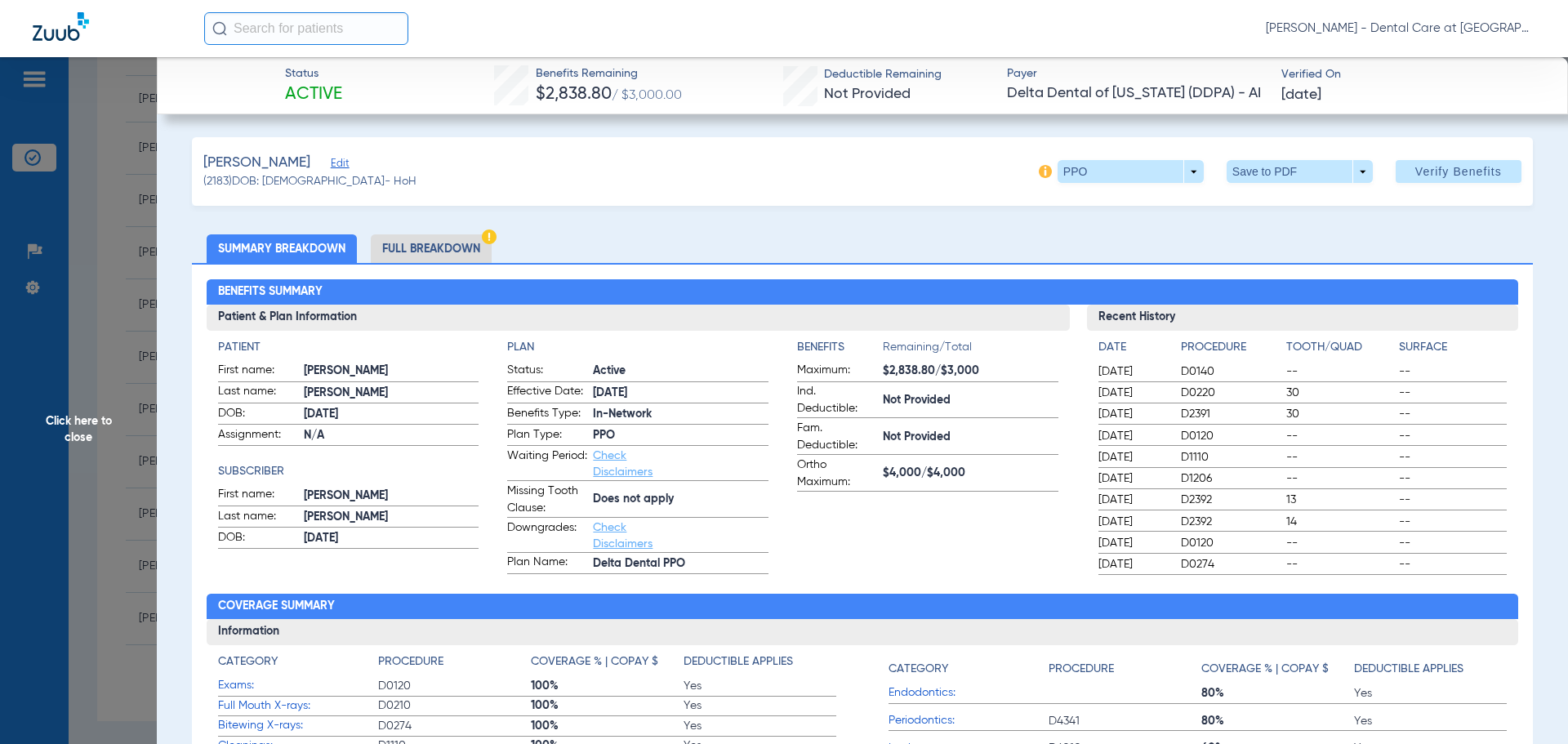
click at [433, 253] on li "Full Breakdown" at bounding box center [430, 249] width 121 height 28
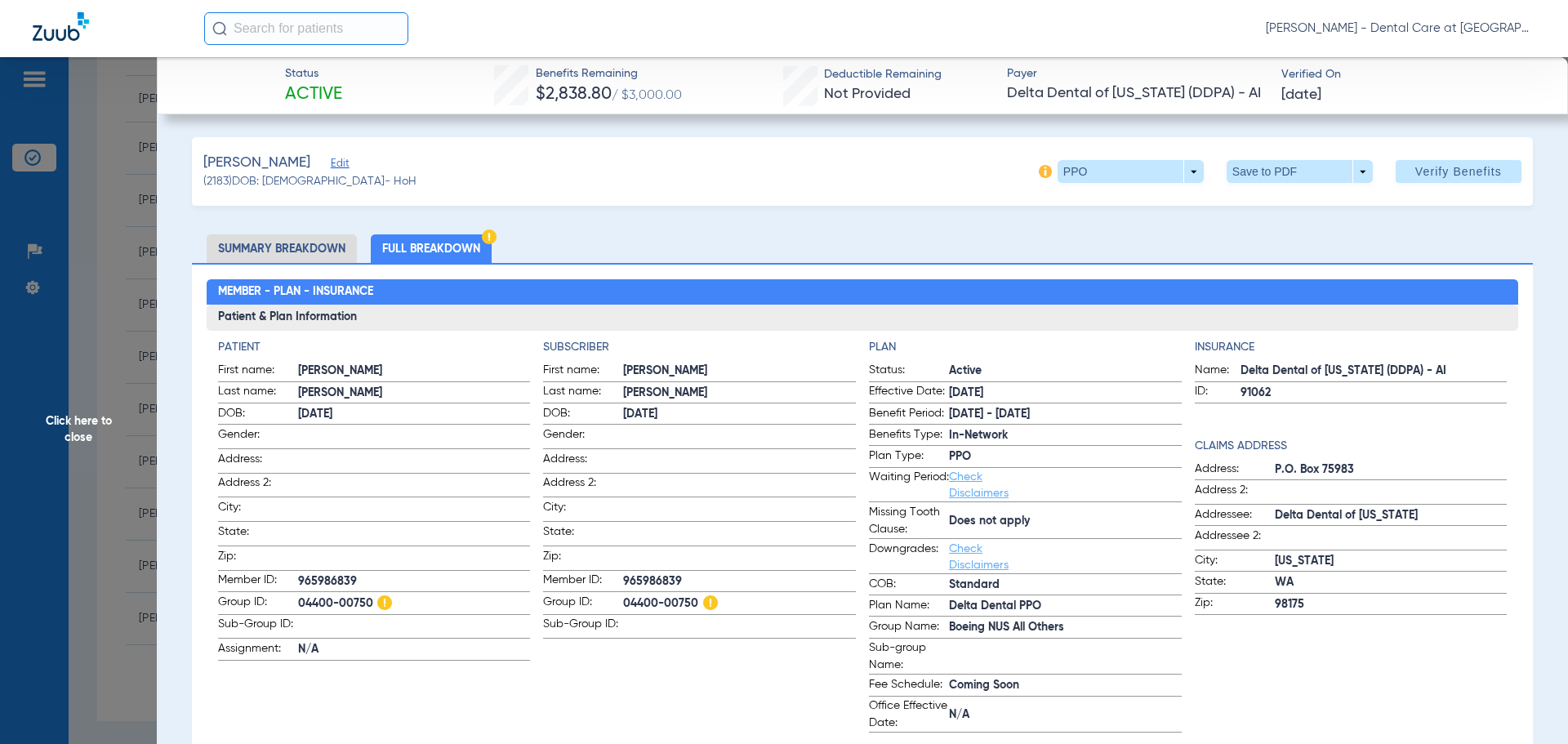
click at [127, 445] on span "Click here to close" at bounding box center [78, 429] width 156 height 744
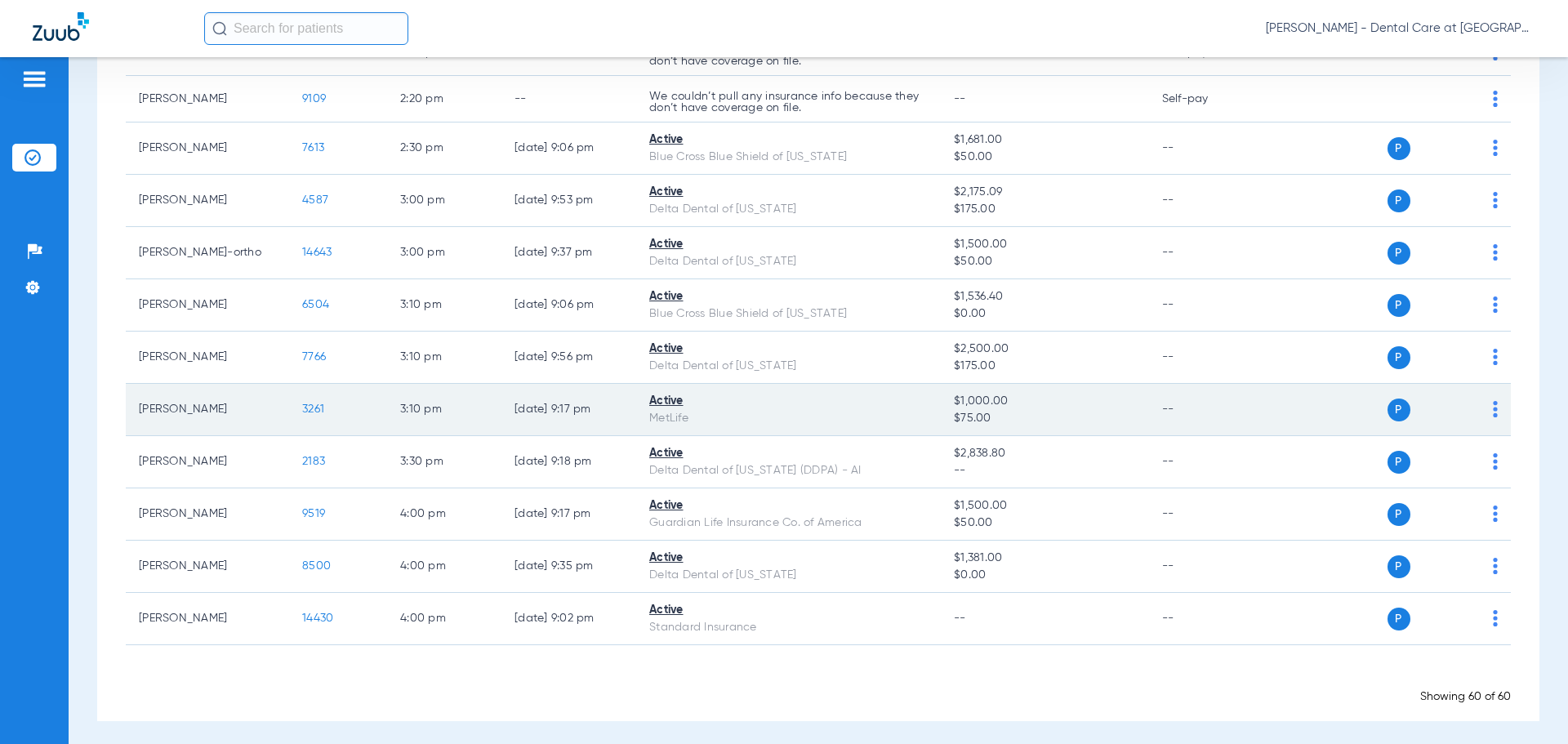
click at [310, 404] on span "3261" at bounding box center [313, 409] width 22 height 12
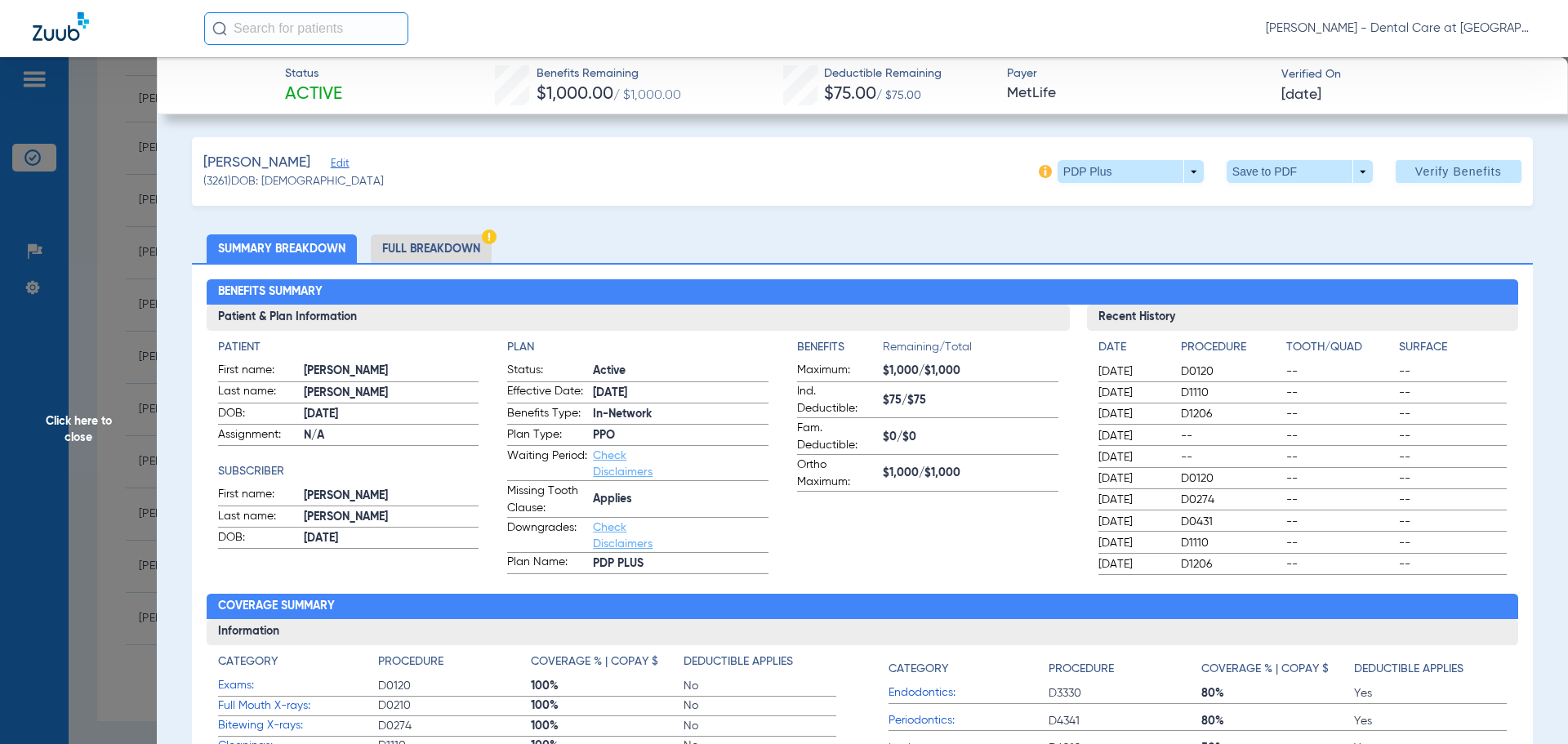
click at [456, 256] on li "Full Breakdown" at bounding box center [430, 249] width 121 height 28
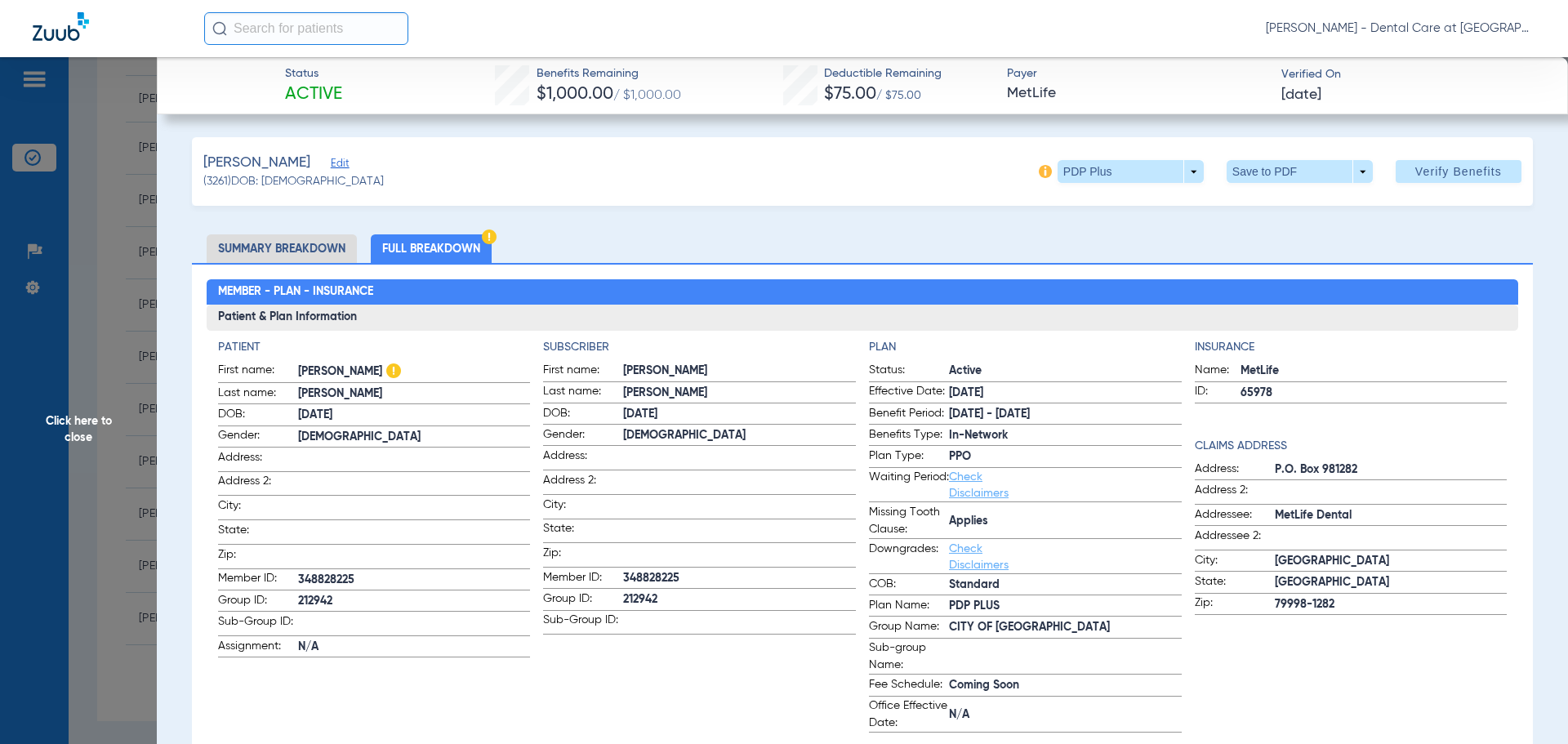
click at [90, 433] on span "Click here to close" at bounding box center [78, 429] width 156 height 744
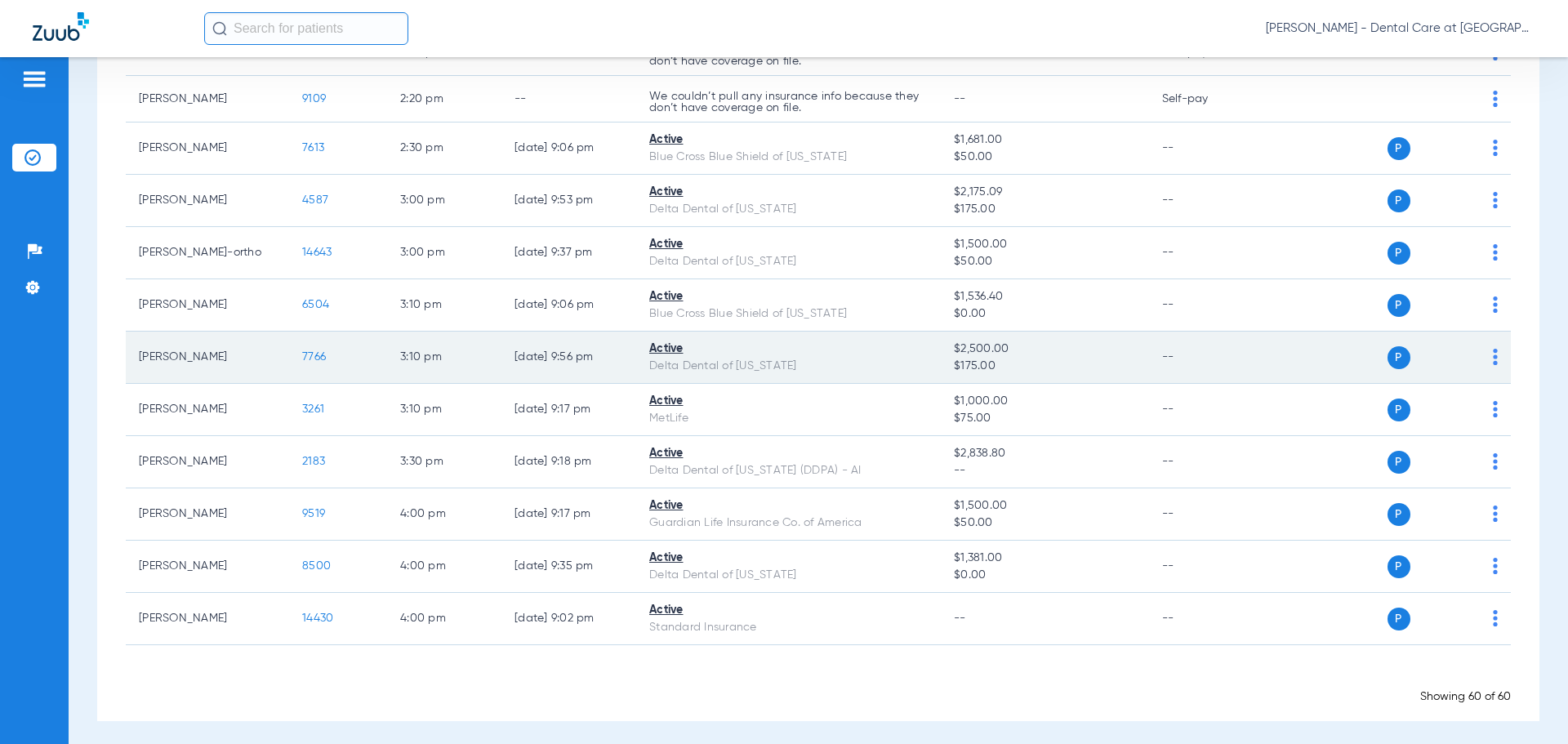
click at [311, 353] on span "7766" at bounding box center [314, 357] width 23 height 12
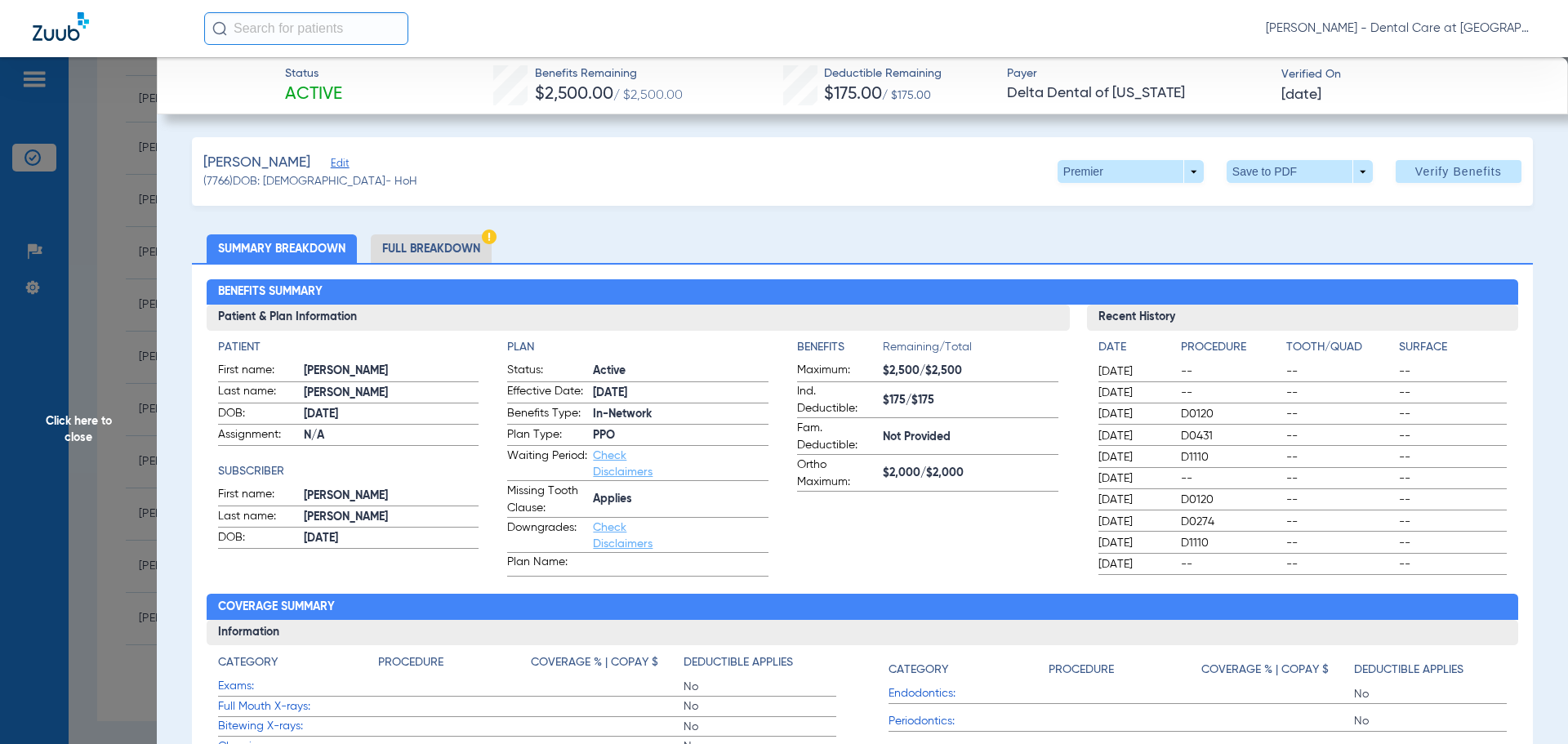
click at [441, 243] on li "Full Breakdown" at bounding box center [430, 249] width 121 height 28
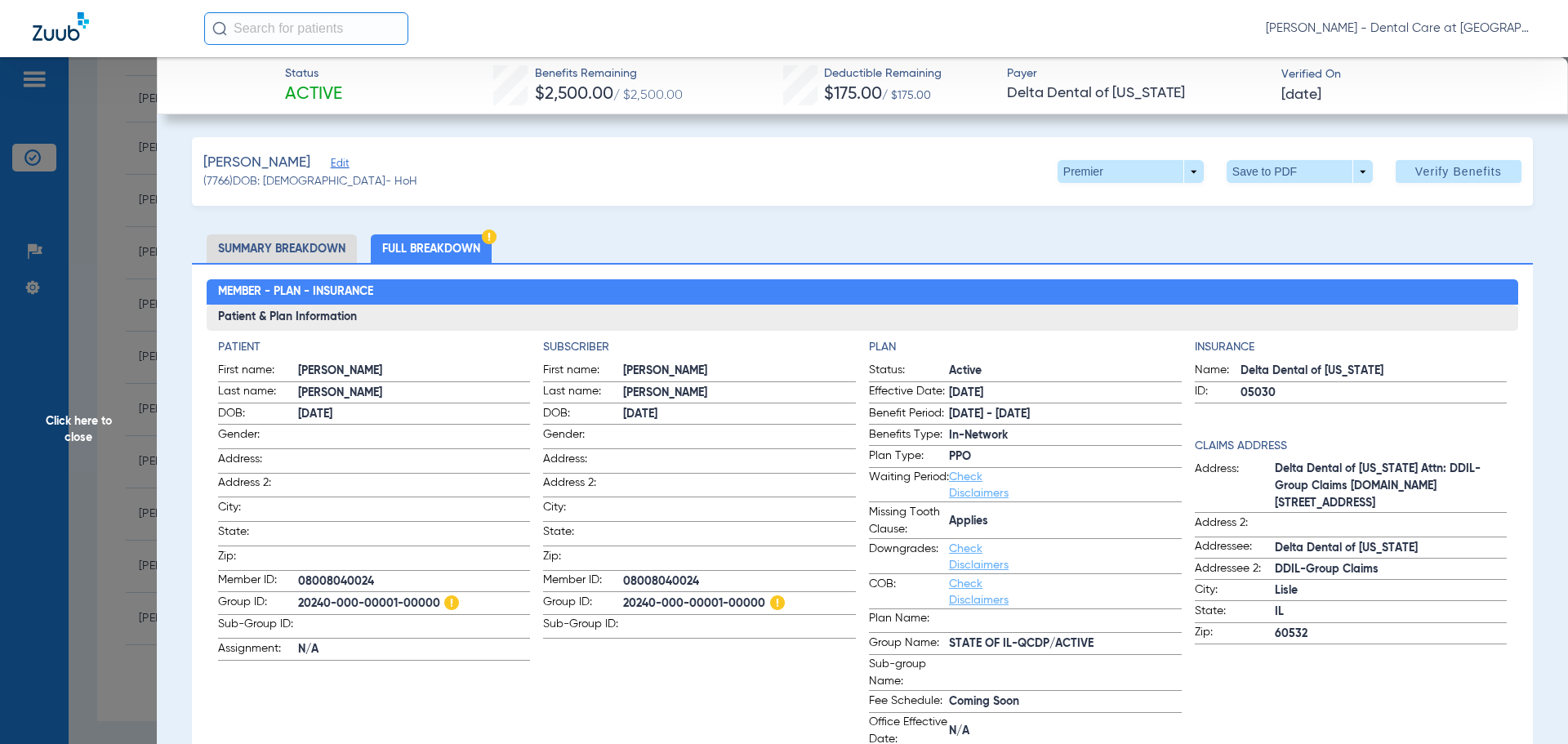
click at [90, 428] on span "Click here to close" at bounding box center [78, 429] width 156 height 744
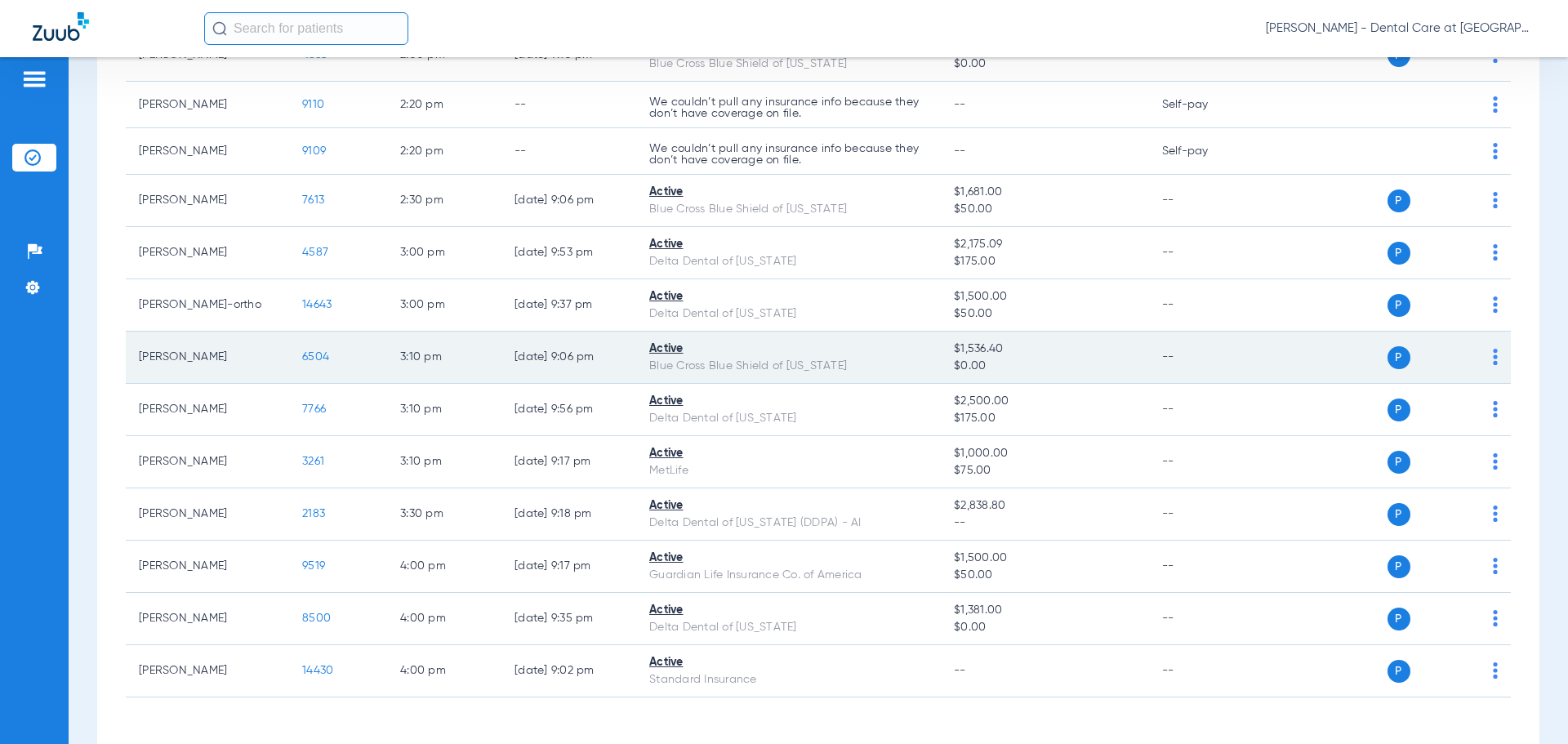
scroll to position [2656, 0]
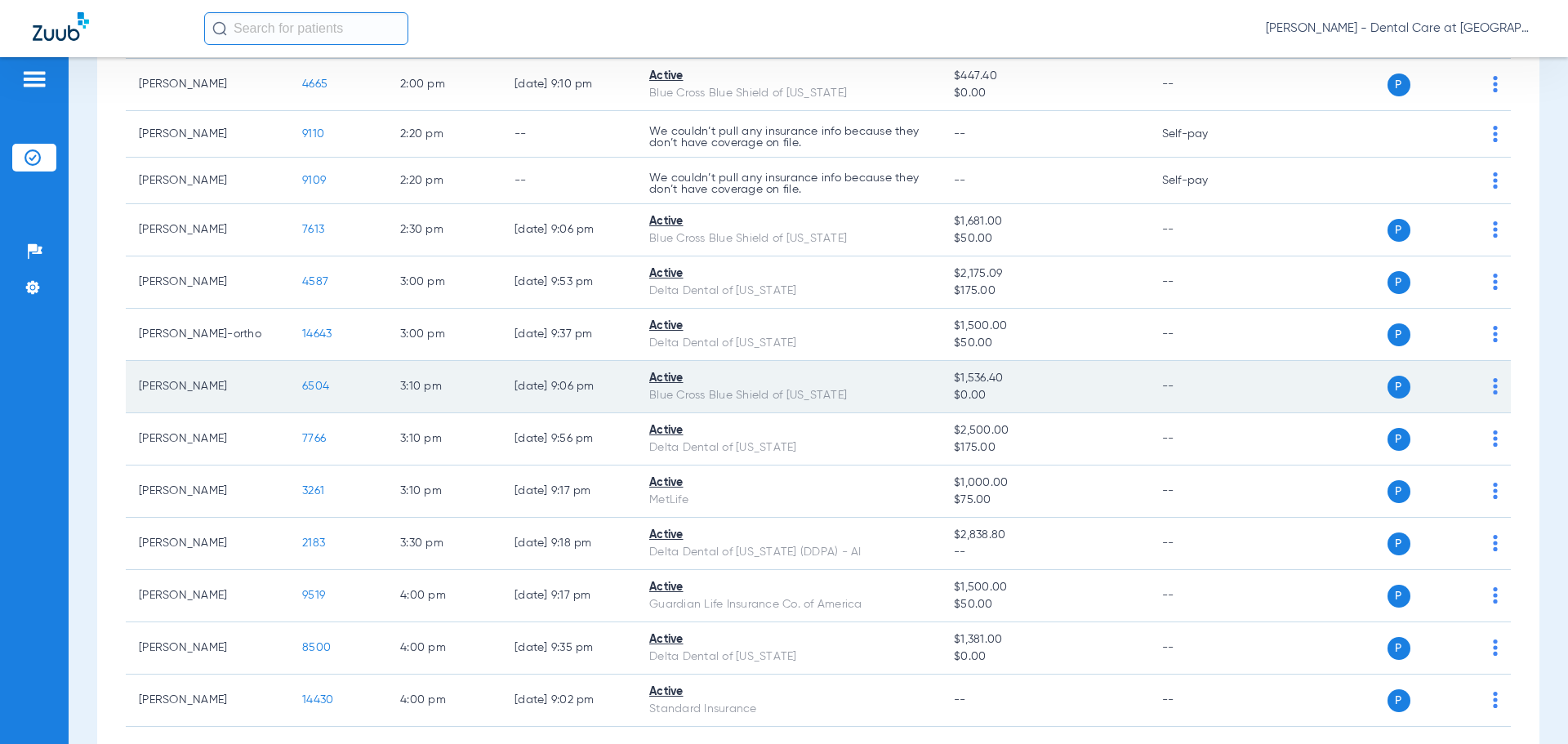
click at [318, 380] on span "6504" at bounding box center [315, 386] width 27 height 12
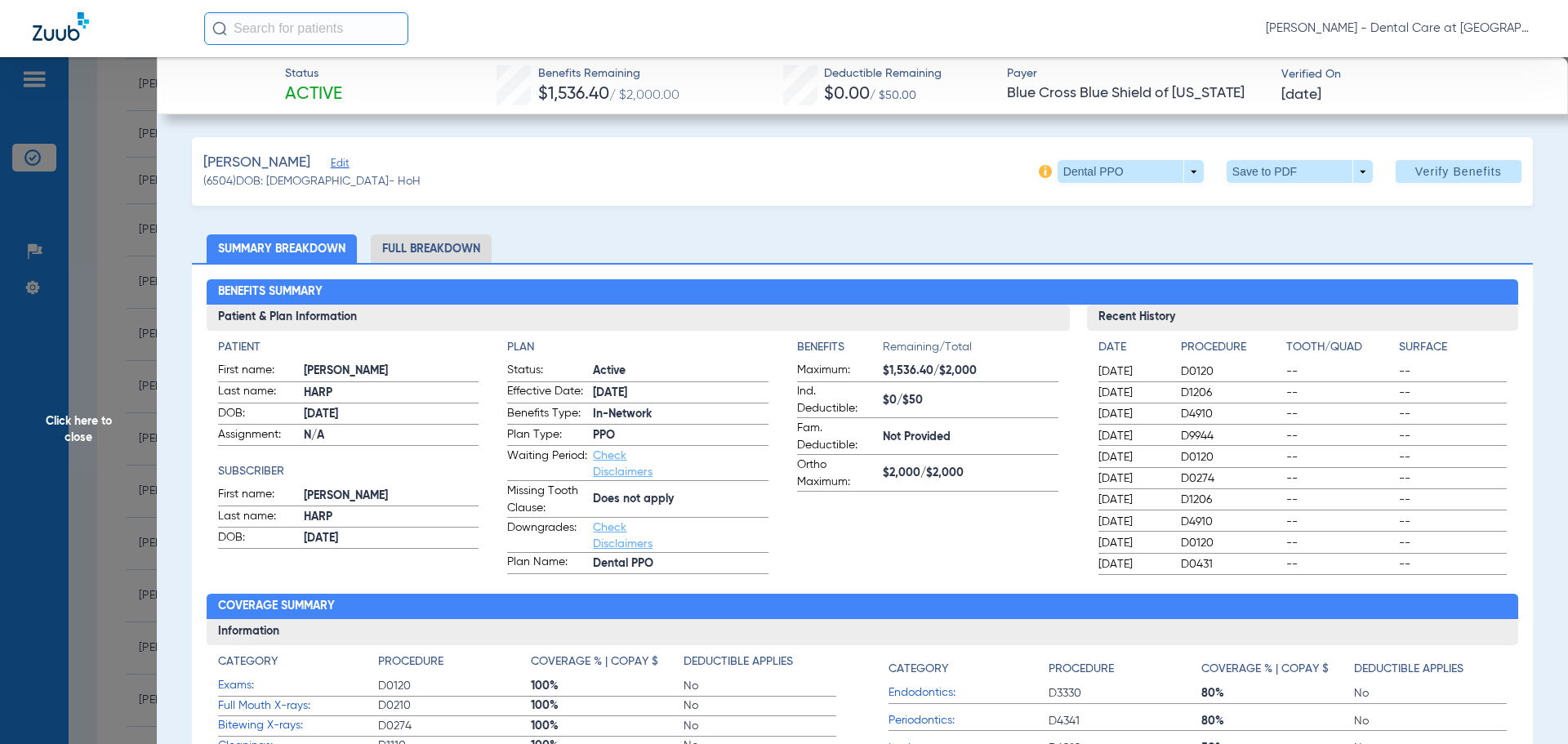
click at [411, 240] on li "Full Breakdown" at bounding box center [430, 249] width 121 height 28
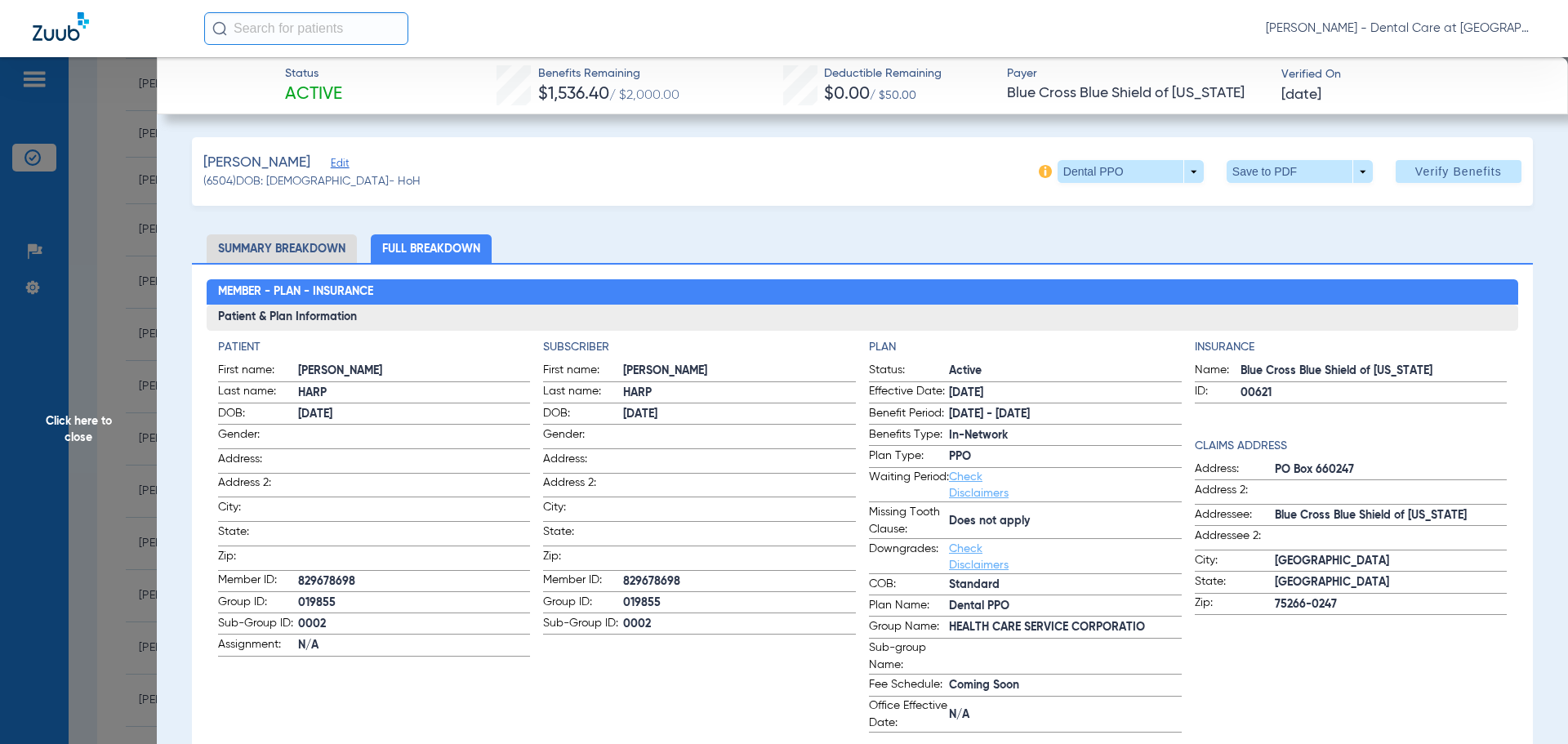
click at [113, 428] on span "Click here to close" at bounding box center [78, 429] width 156 height 744
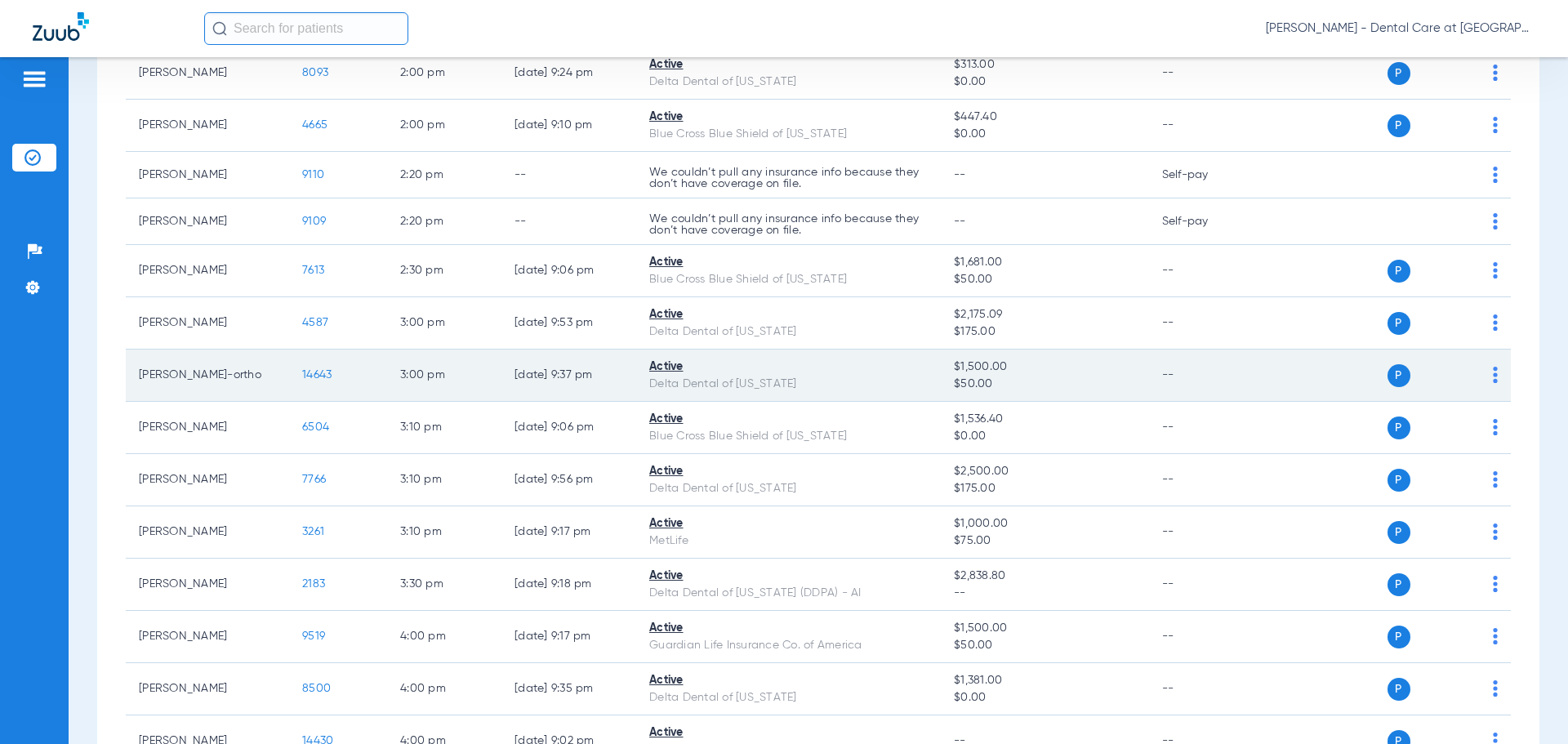
scroll to position [2575, 0]
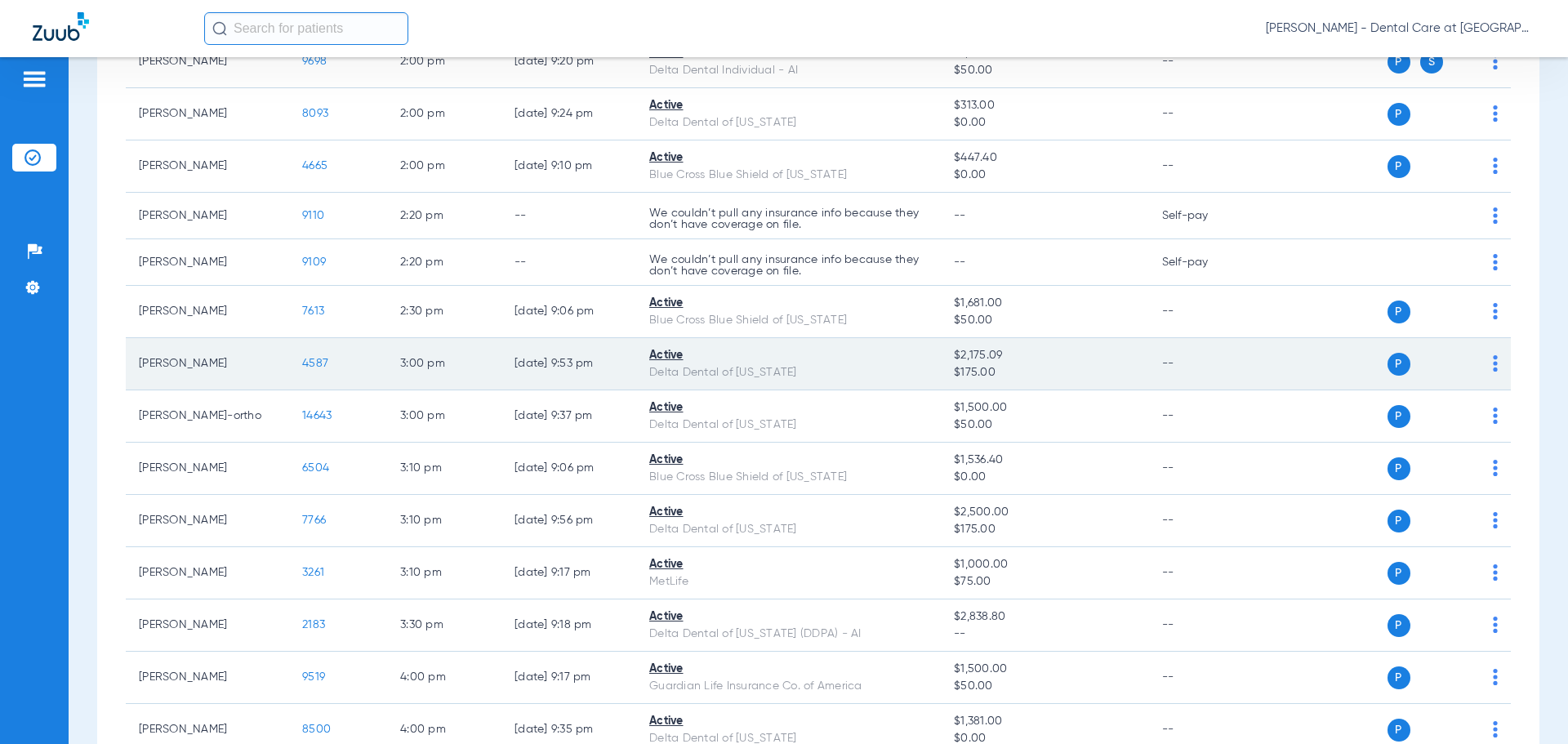
click at [320, 361] on span "4587" at bounding box center [315, 364] width 26 height 12
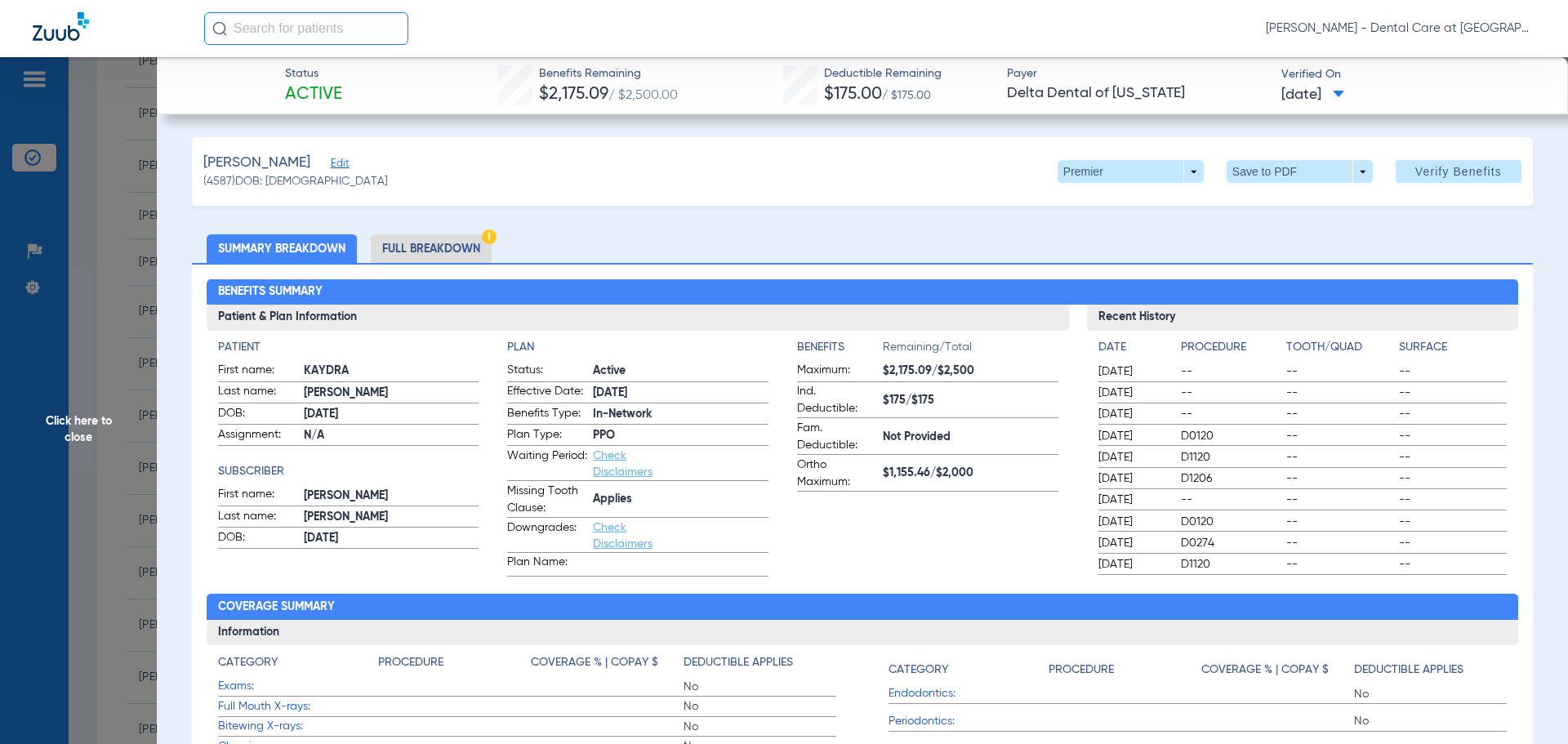
click at [412, 236] on li "Full Breakdown" at bounding box center [430, 249] width 121 height 28
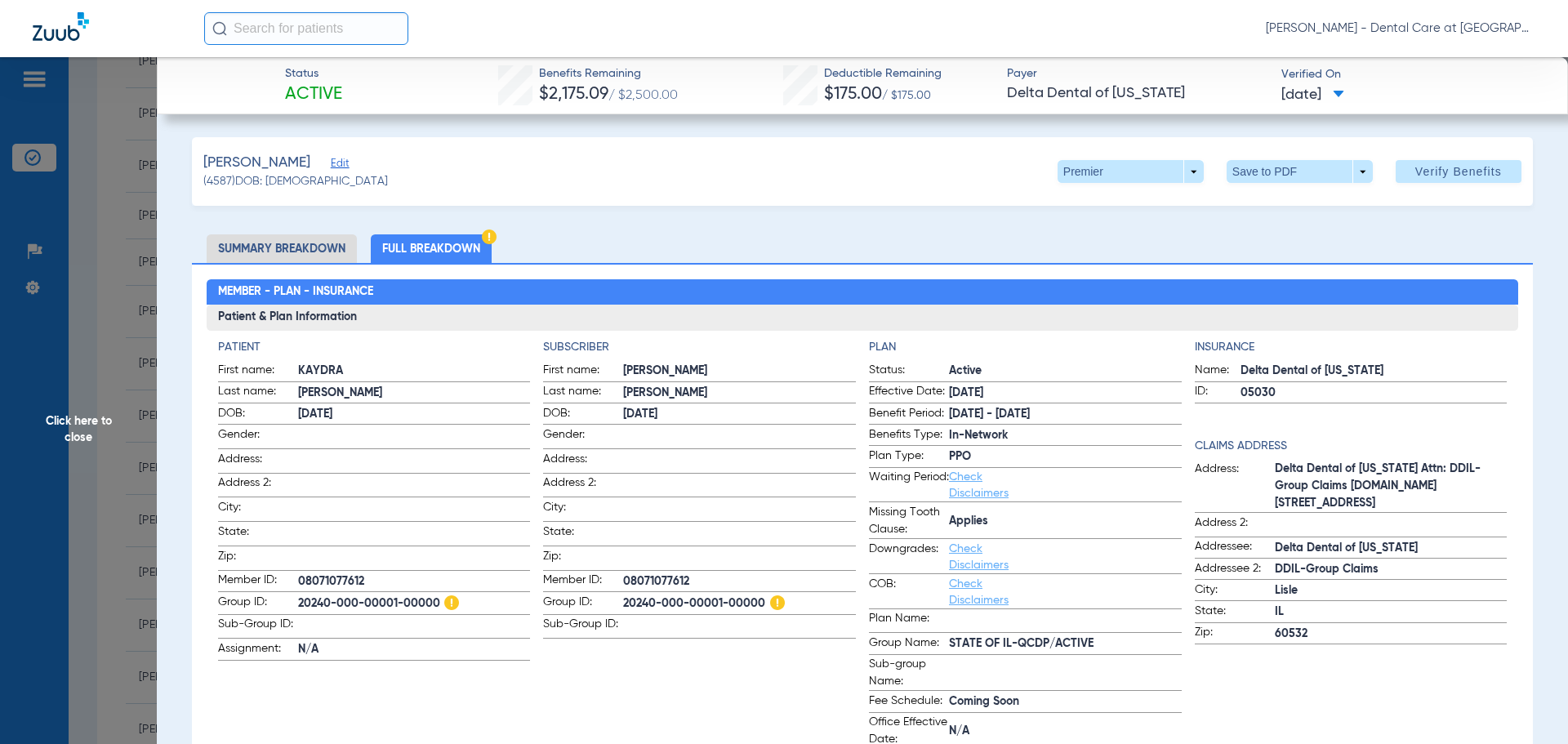
click at [73, 437] on span "Click here to close" at bounding box center [78, 429] width 156 height 744
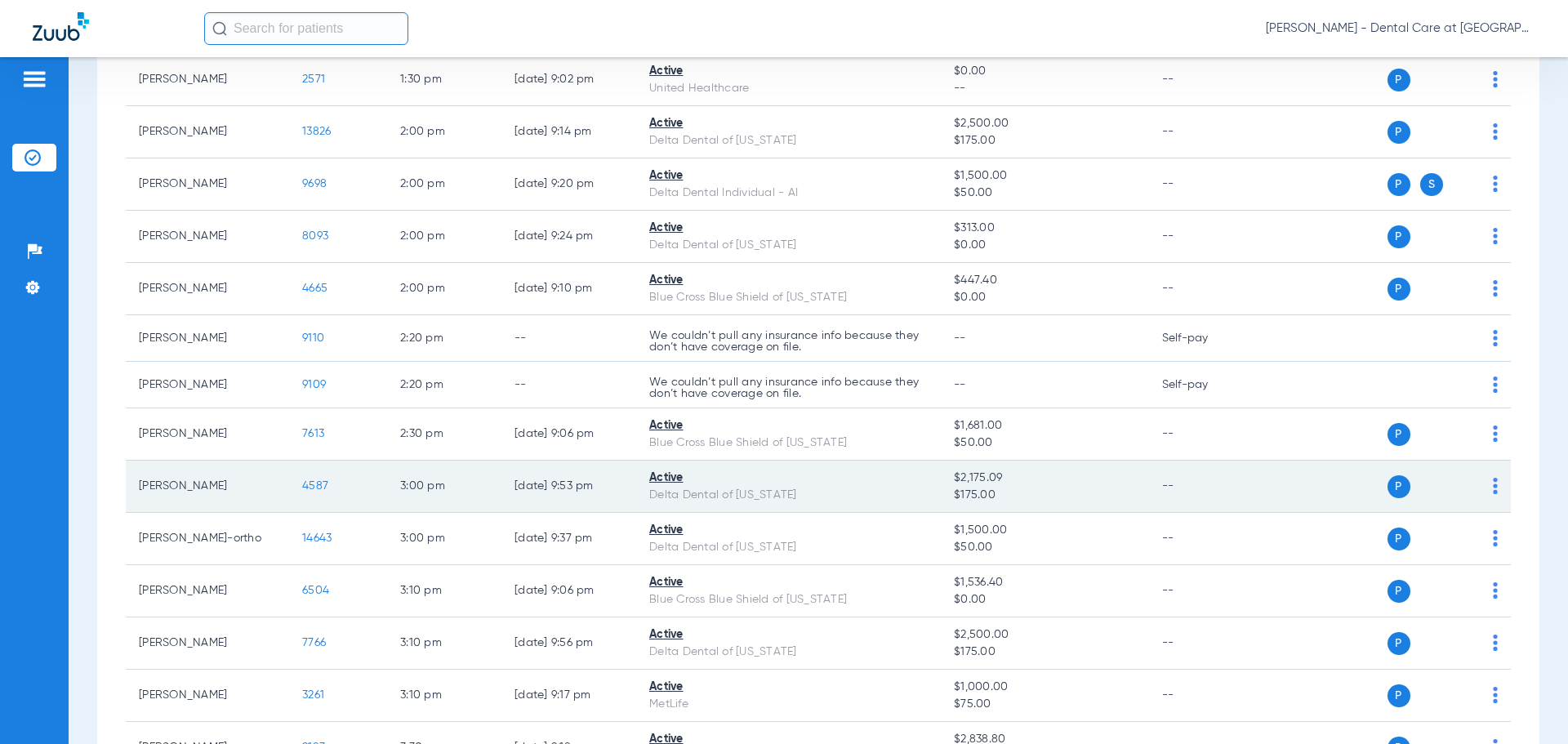
scroll to position [2412, 0]
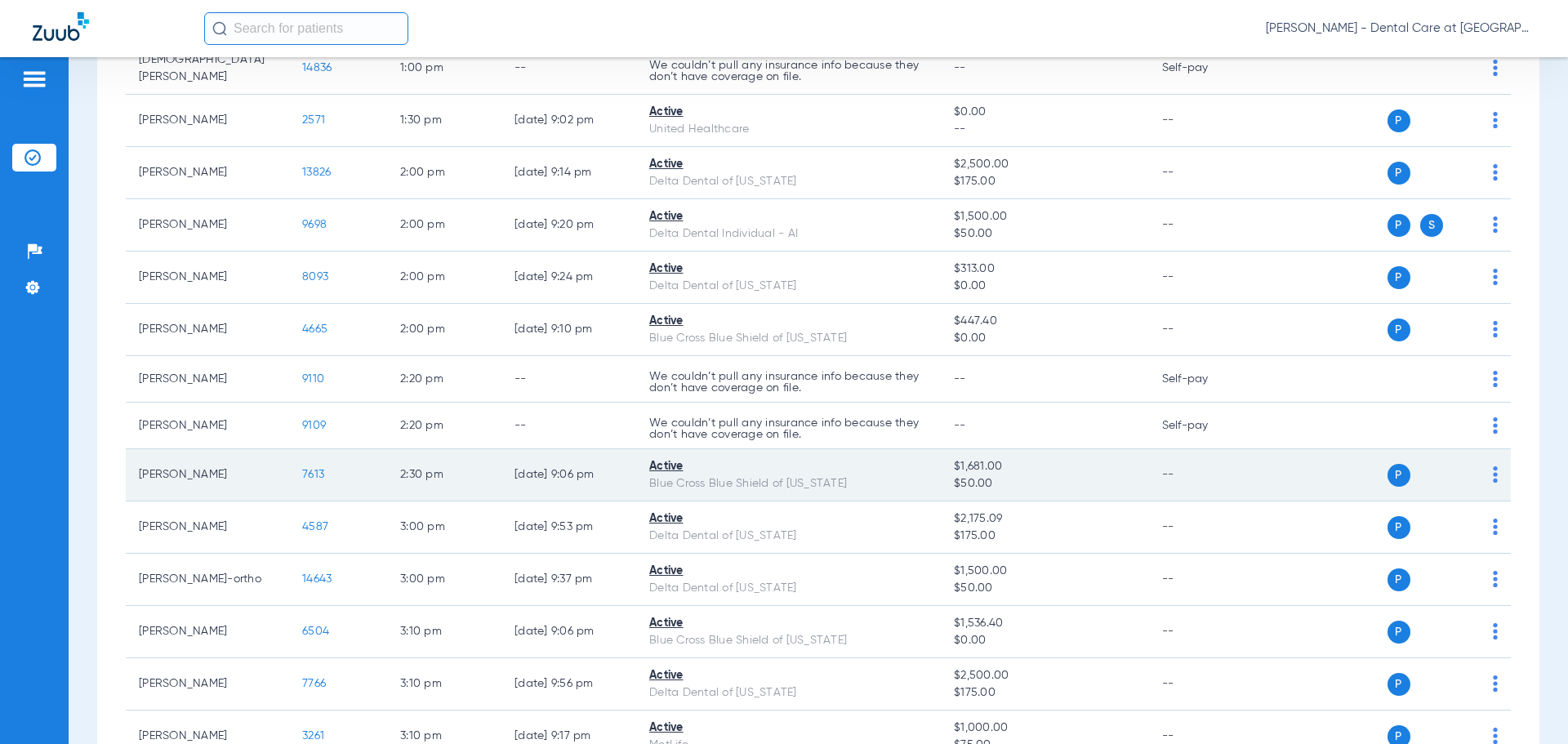
click at [323, 473] on span "7613" at bounding box center [313, 474] width 22 height 12
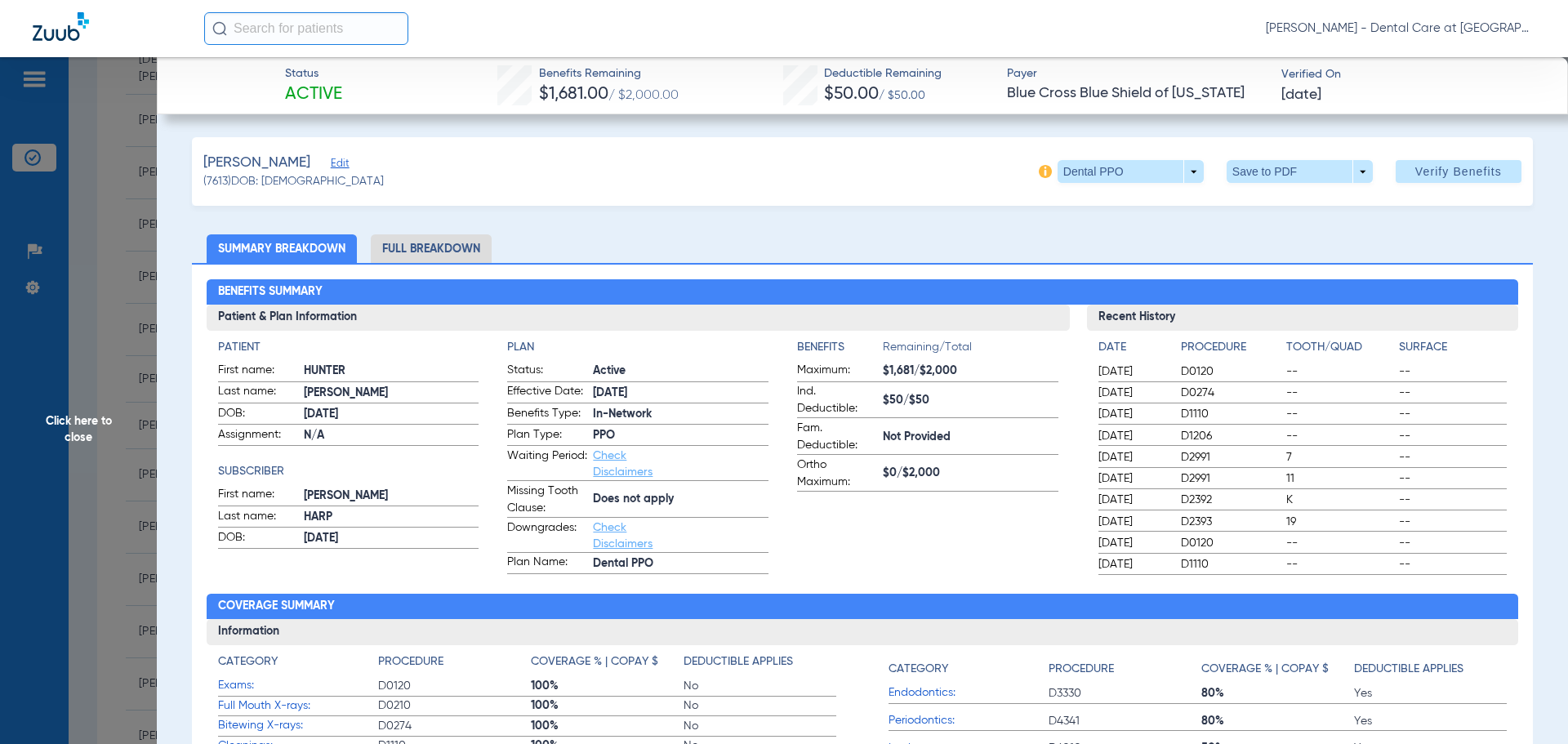
click at [452, 252] on li "Full Breakdown" at bounding box center [430, 249] width 121 height 28
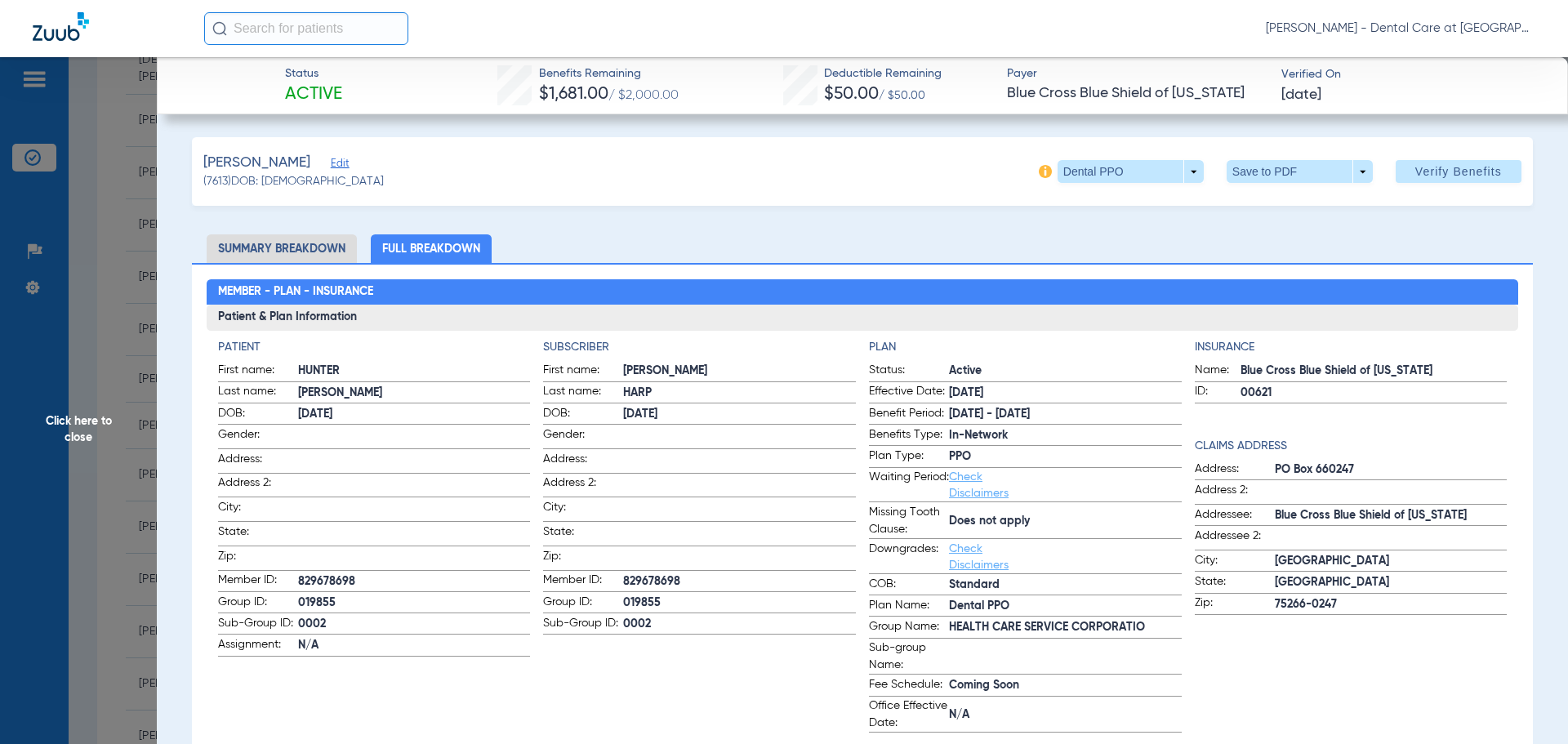
click at [90, 414] on span "Click here to close" at bounding box center [78, 429] width 156 height 744
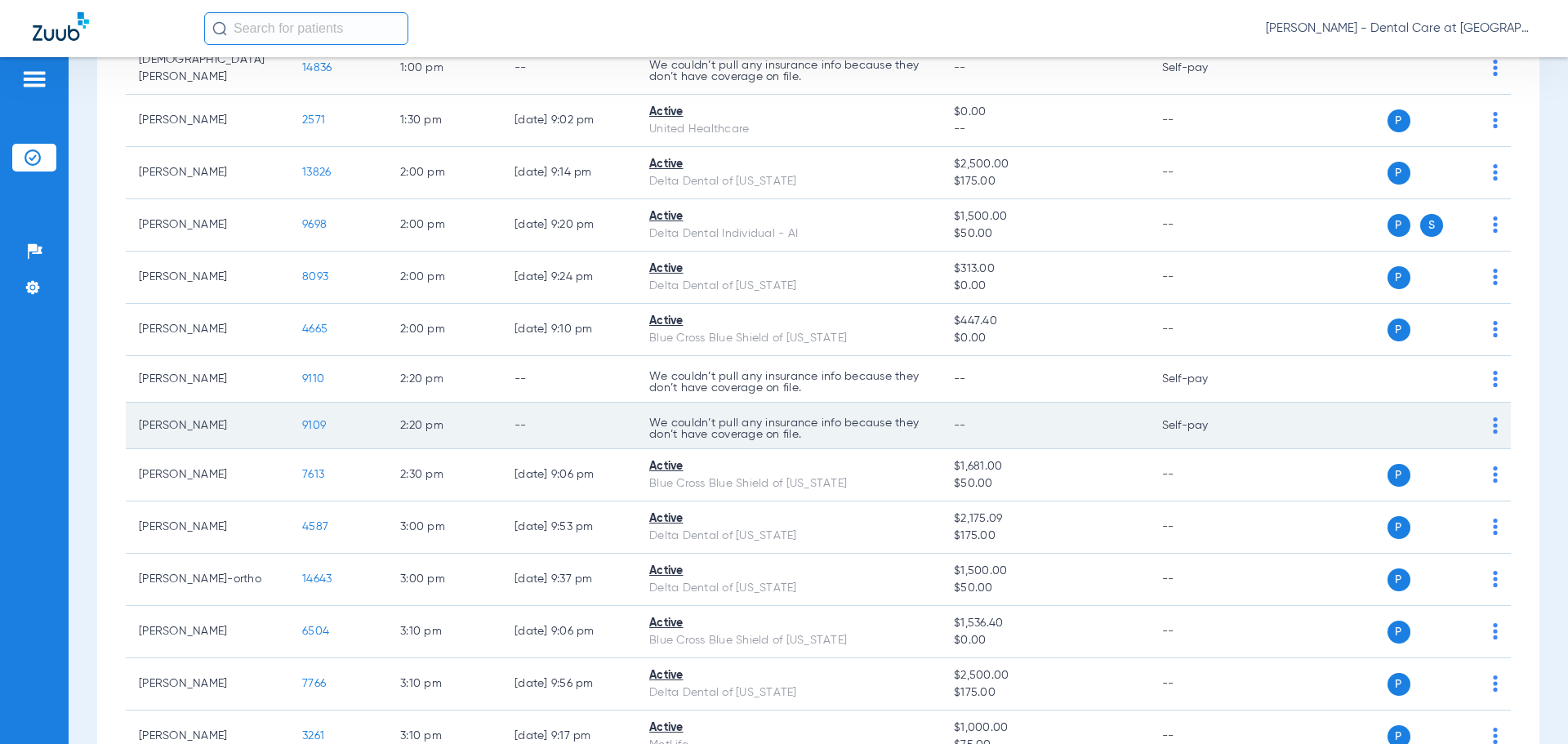
click at [319, 419] on span "9109" at bounding box center [314, 425] width 23 height 12
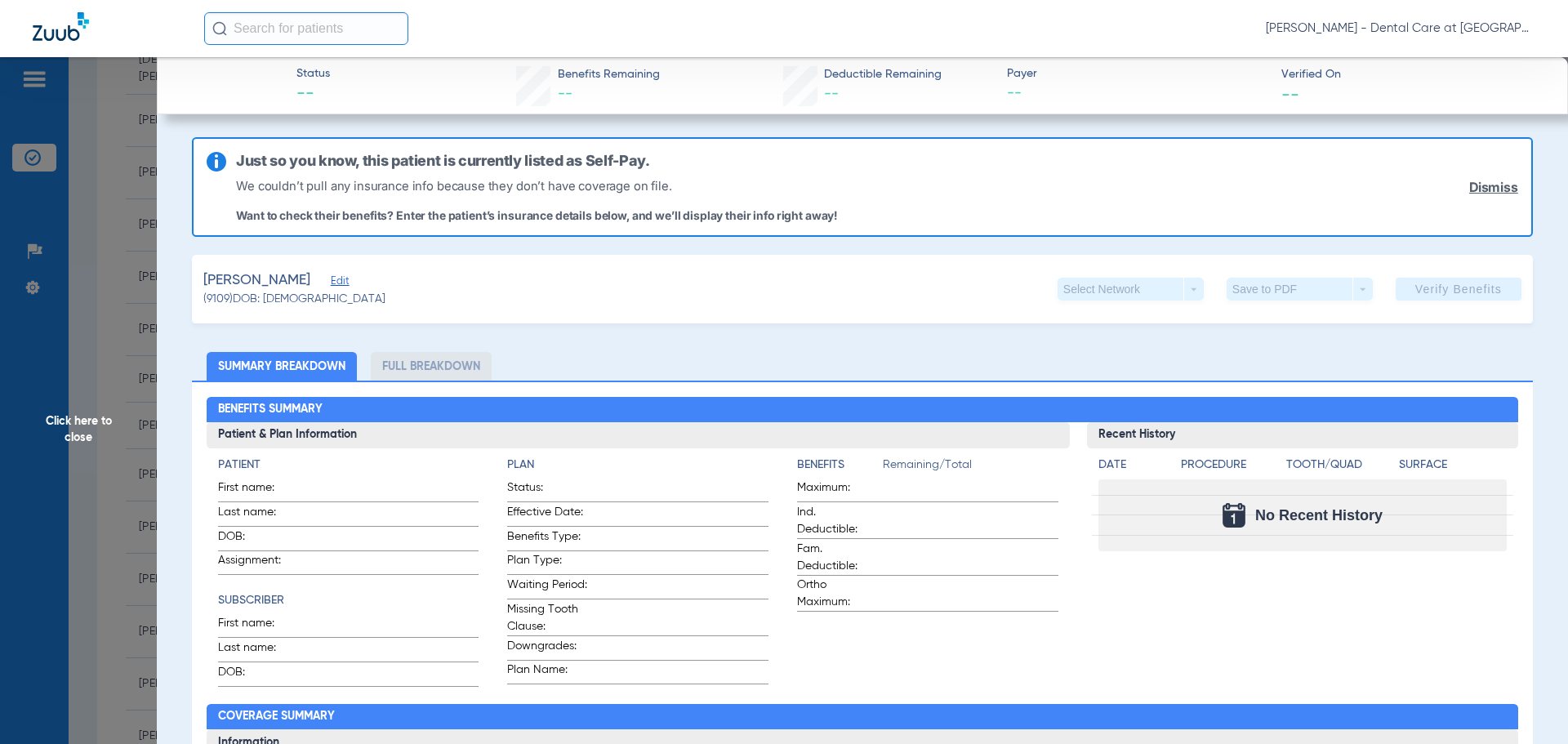
click at [124, 508] on span "Click here to close" at bounding box center [78, 429] width 156 height 744
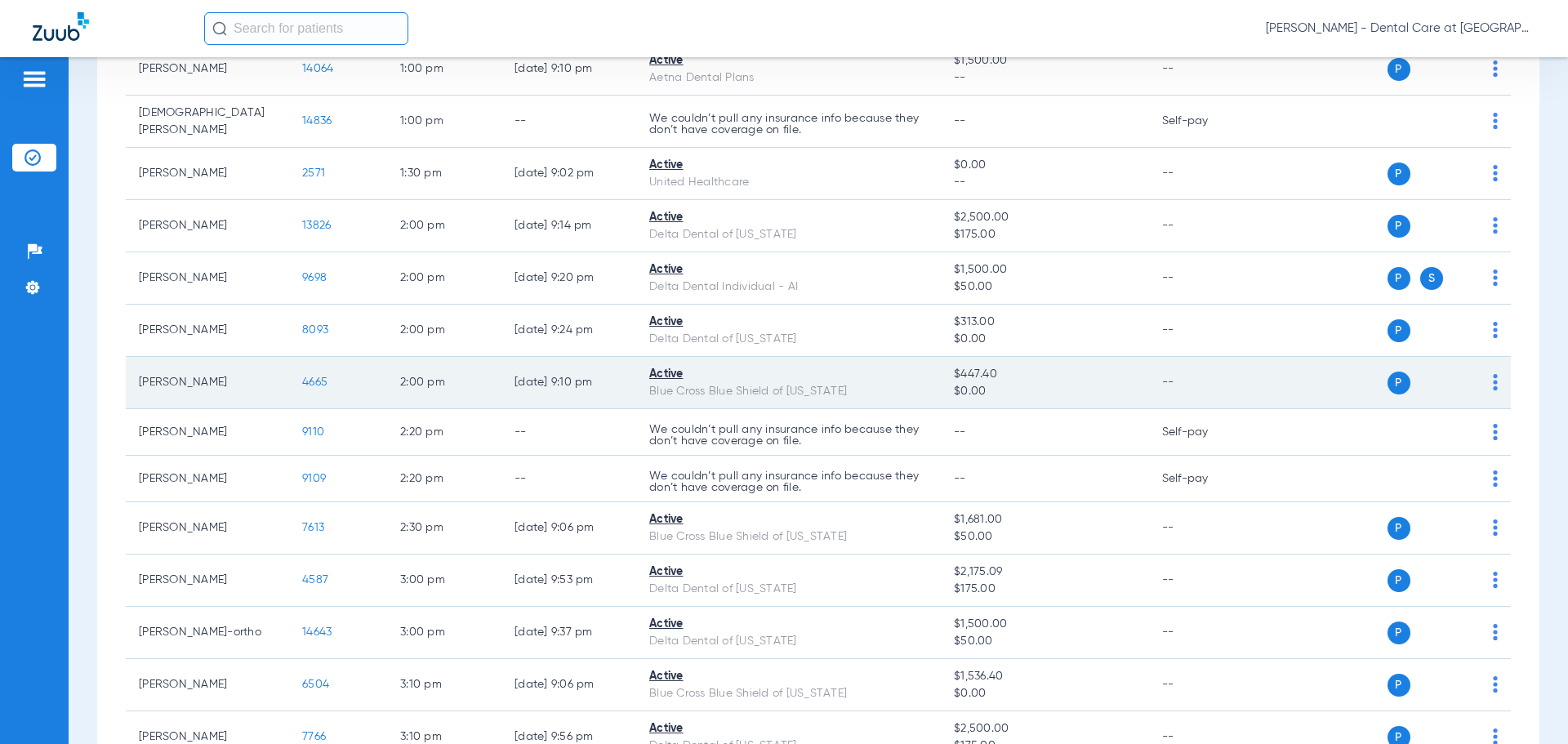
scroll to position [2330, 0]
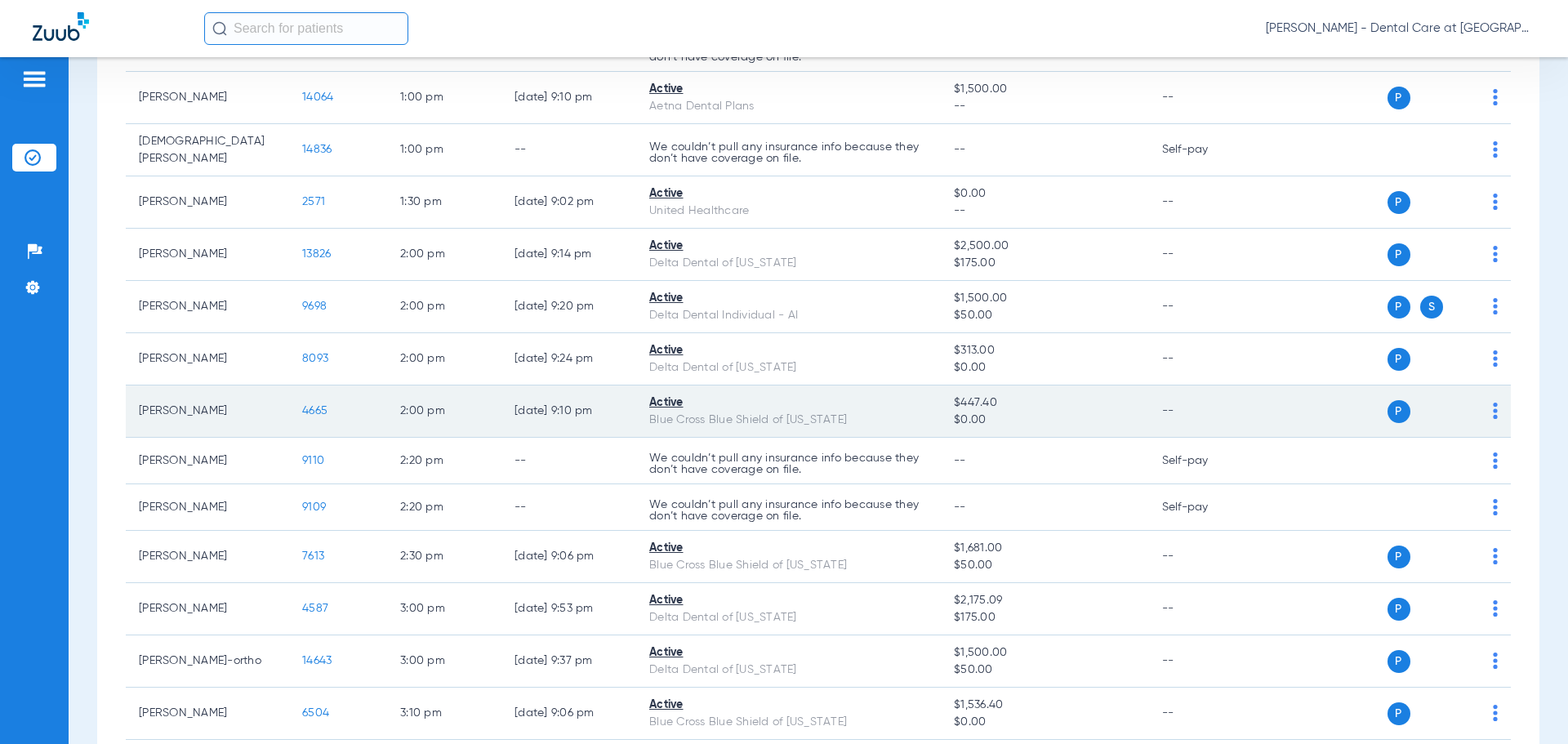
click at [310, 406] on span "4665" at bounding box center [315, 411] width 25 height 12
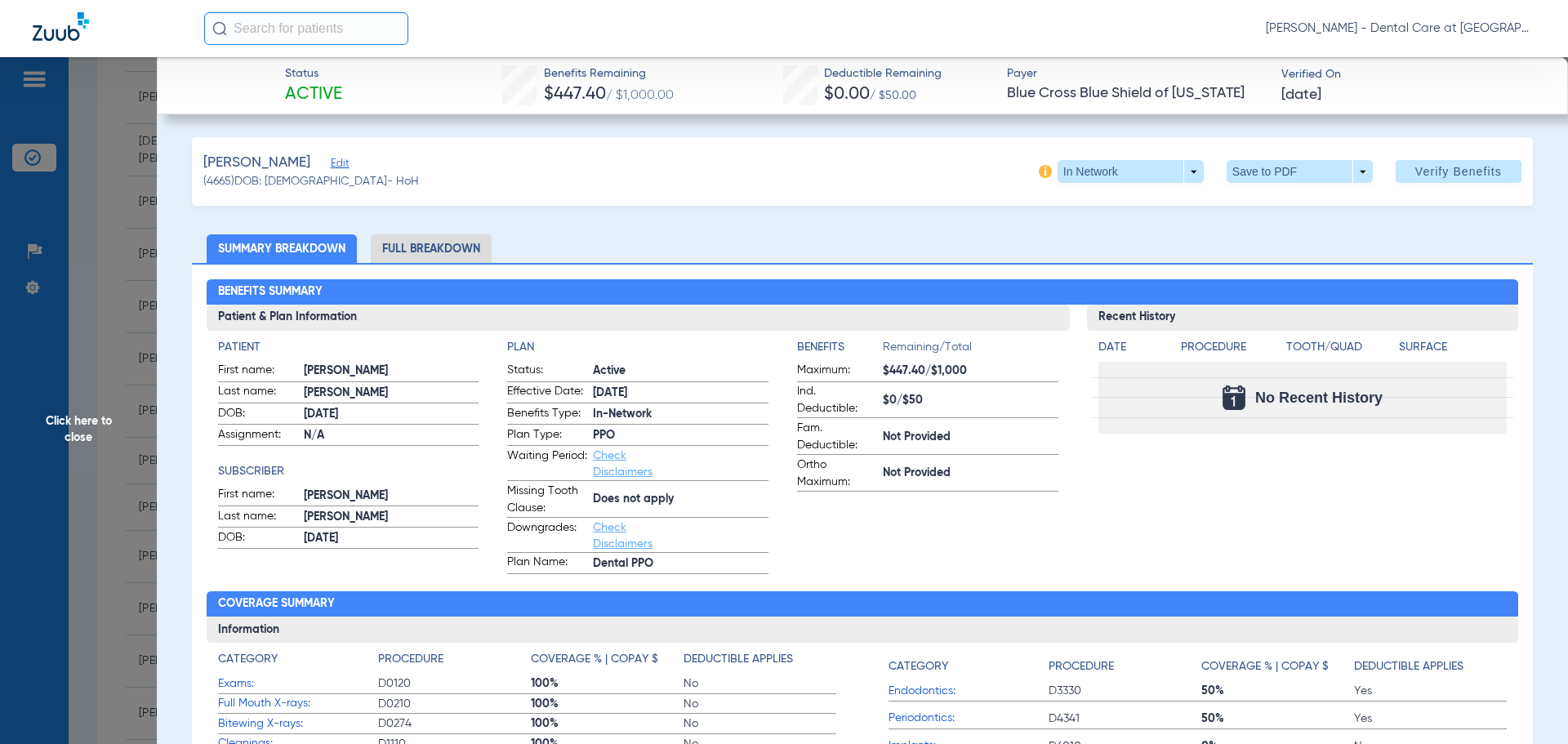
click at [453, 255] on li "Full Breakdown" at bounding box center [430, 249] width 121 height 28
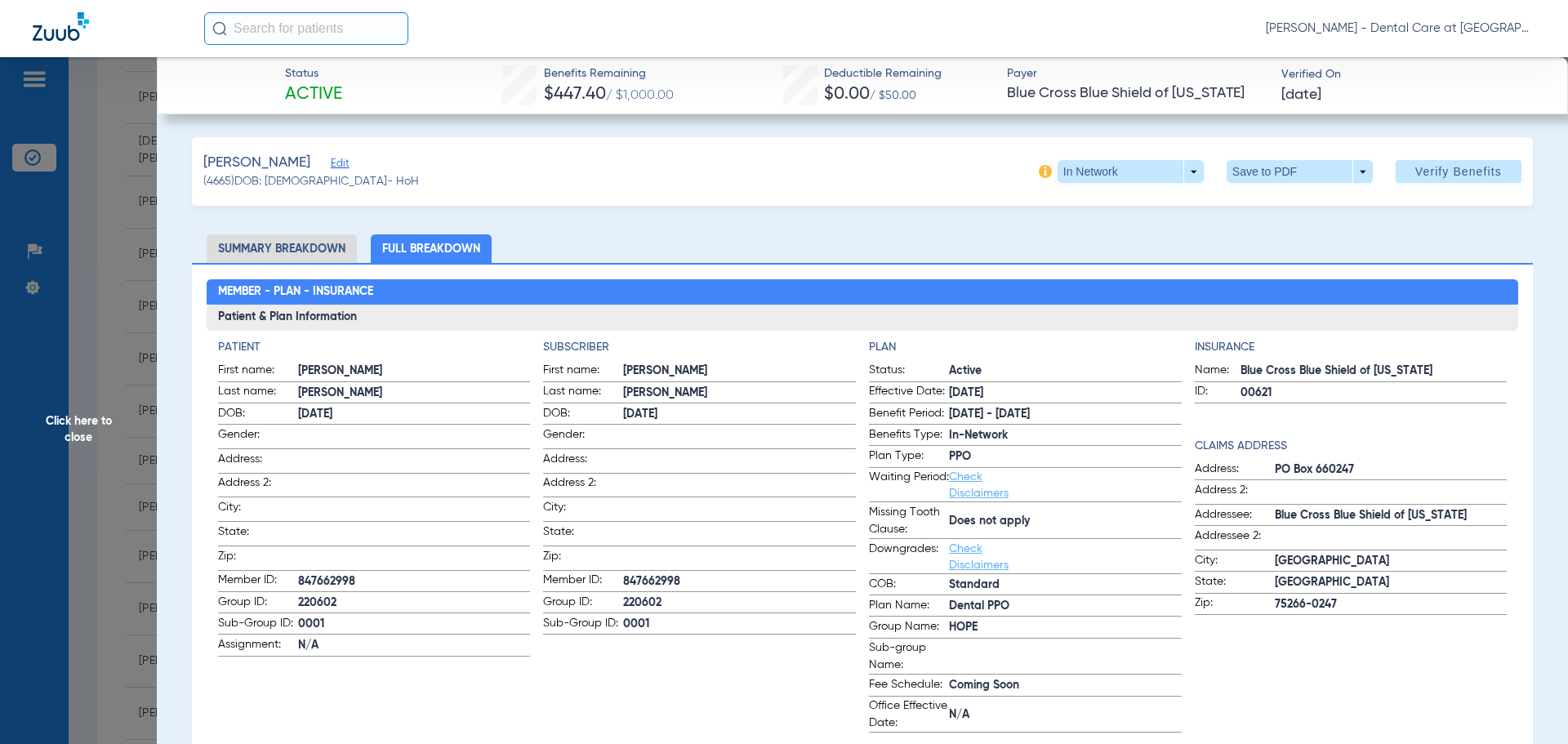
click at [107, 404] on span "Click here to close" at bounding box center [78, 429] width 156 height 744
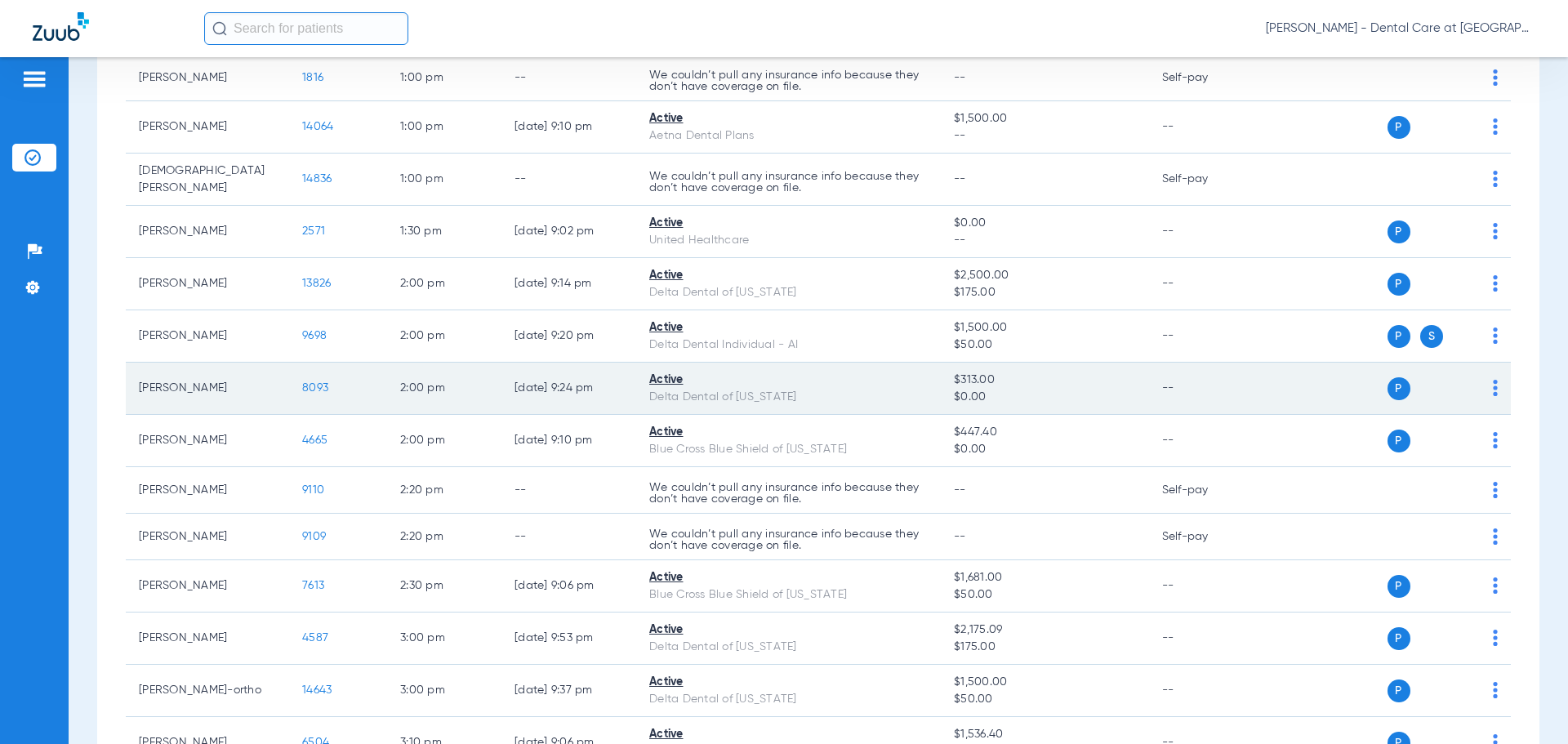
scroll to position [2249, 0]
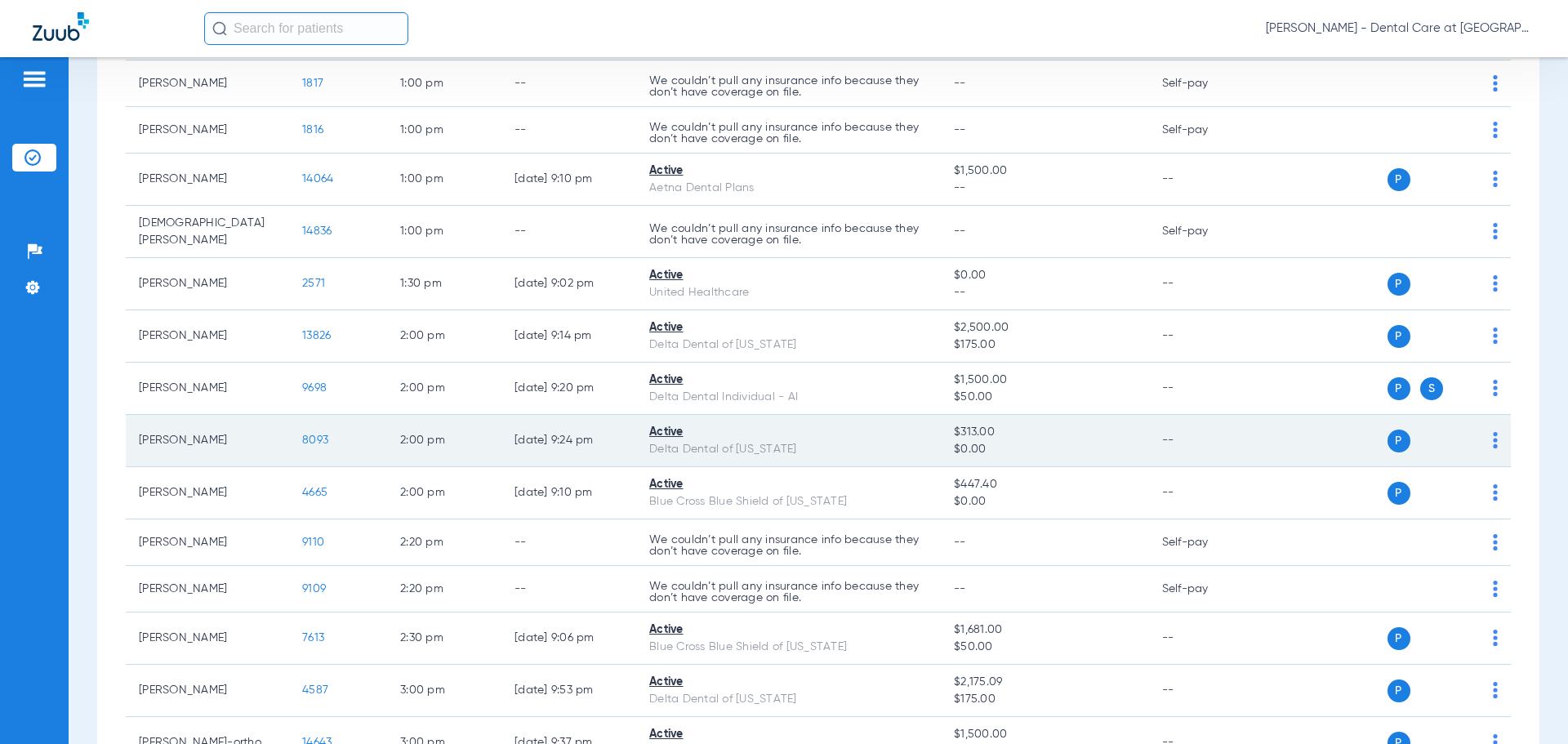
click at [318, 434] on span "8093" at bounding box center [315, 440] width 26 height 12
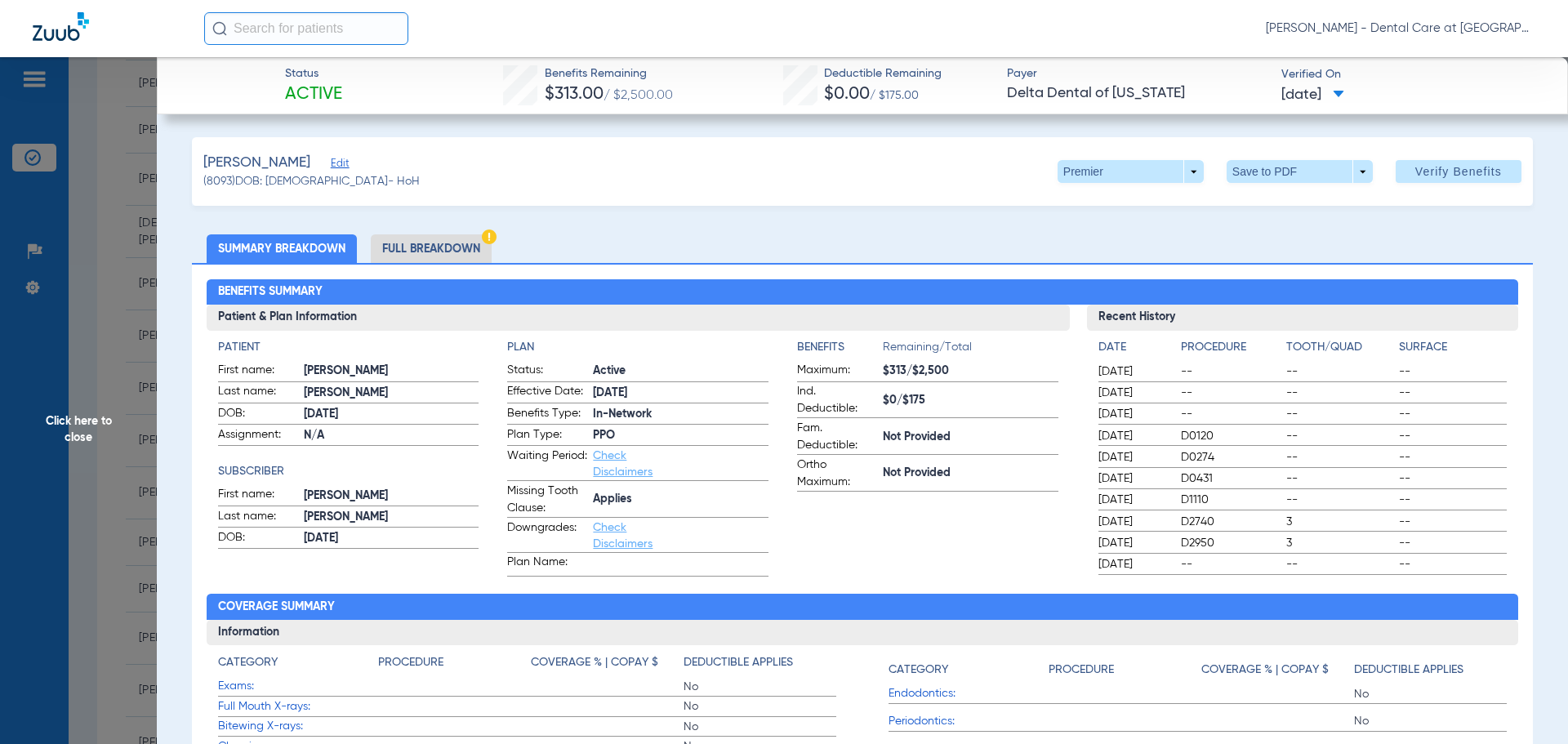
click at [489, 247] on li "Full Breakdown" at bounding box center [430, 249] width 121 height 28
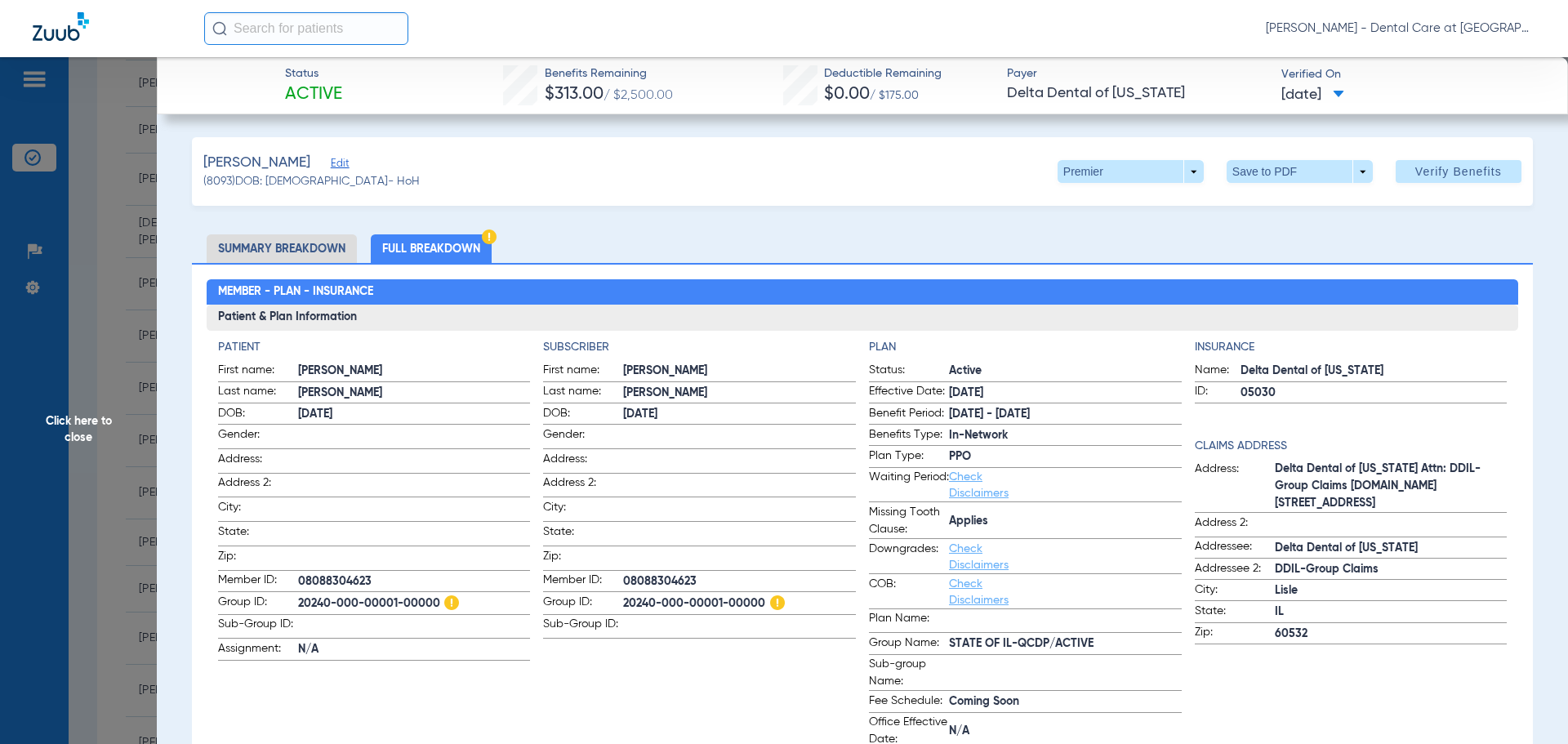
click at [111, 418] on span "Click here to close" at bounding box center [78, 429] width 156 height 744
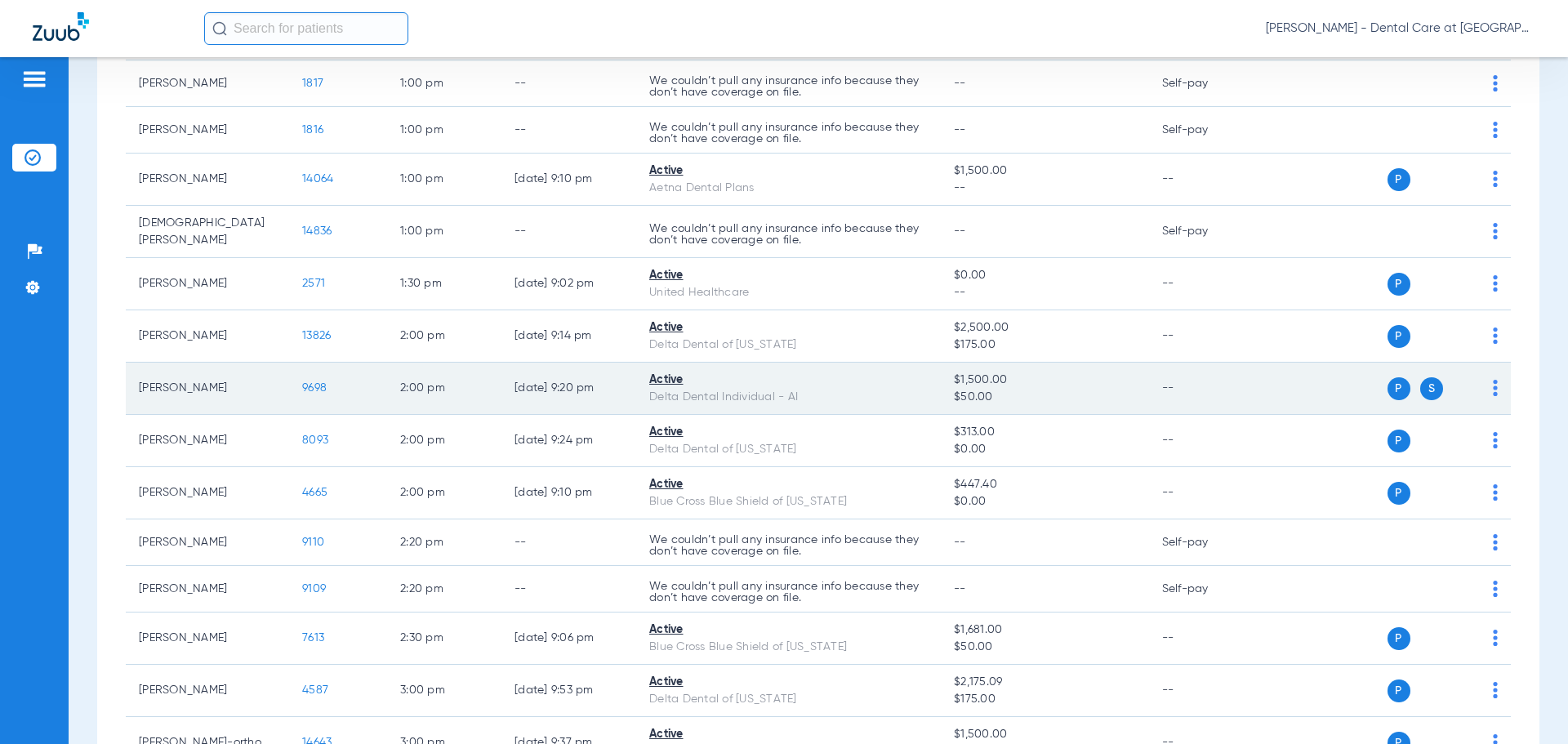
click at [319, 383] on span "9698" at bounding box center [314, 388] width 24 height 12
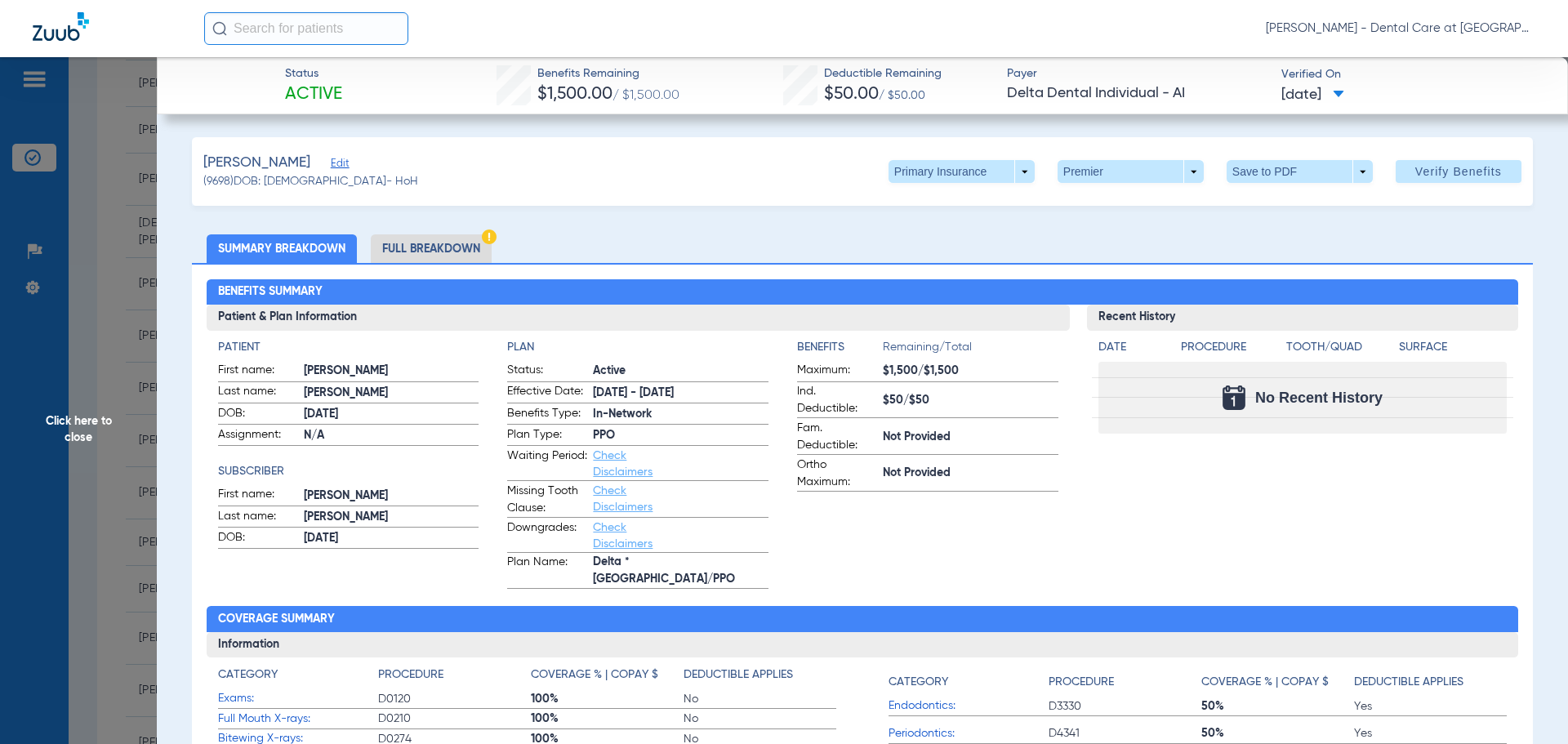
click at [424, 245] on li "Full Breakdown" at bounding box center [430, 249] width 121 height 28
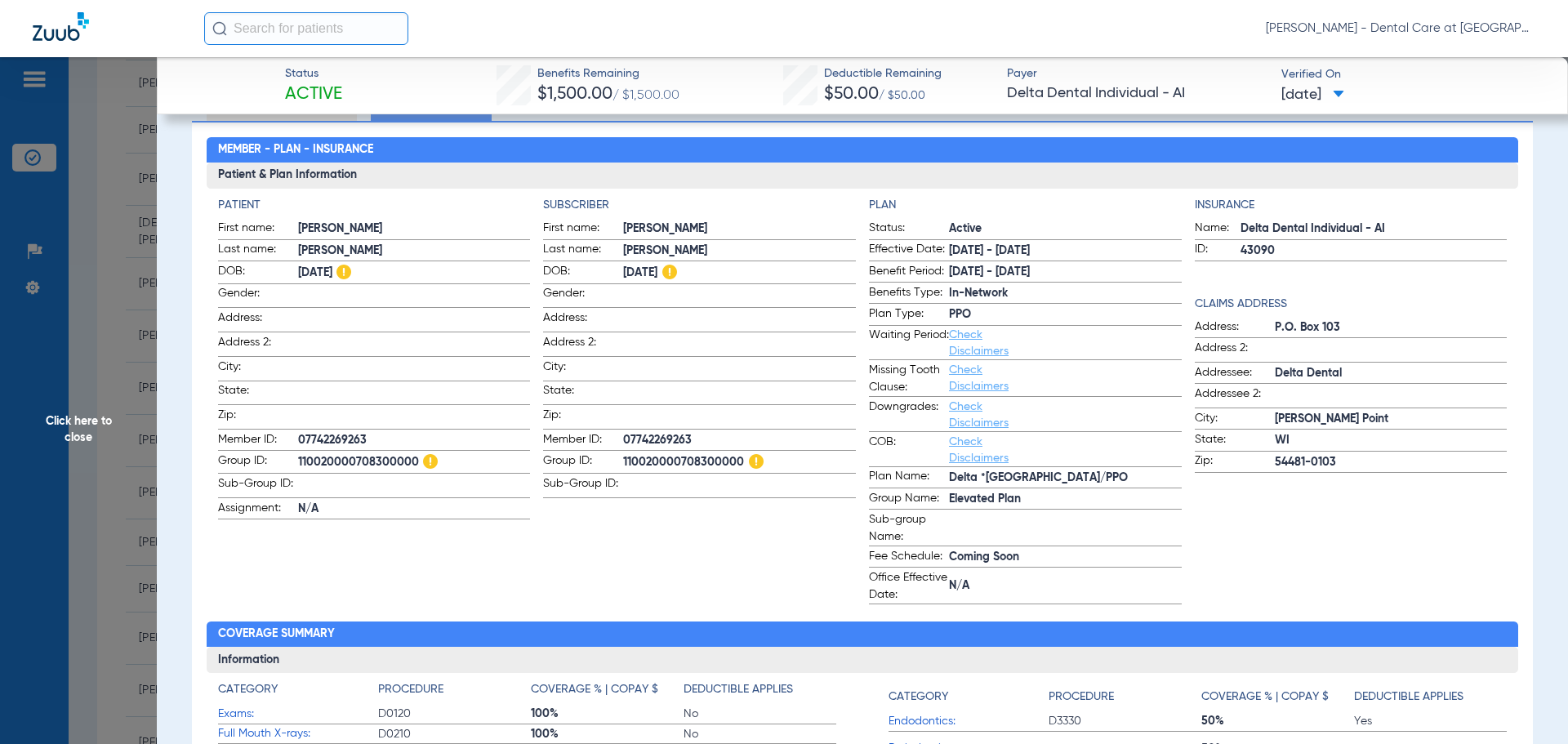
scroll to position [163, 0]
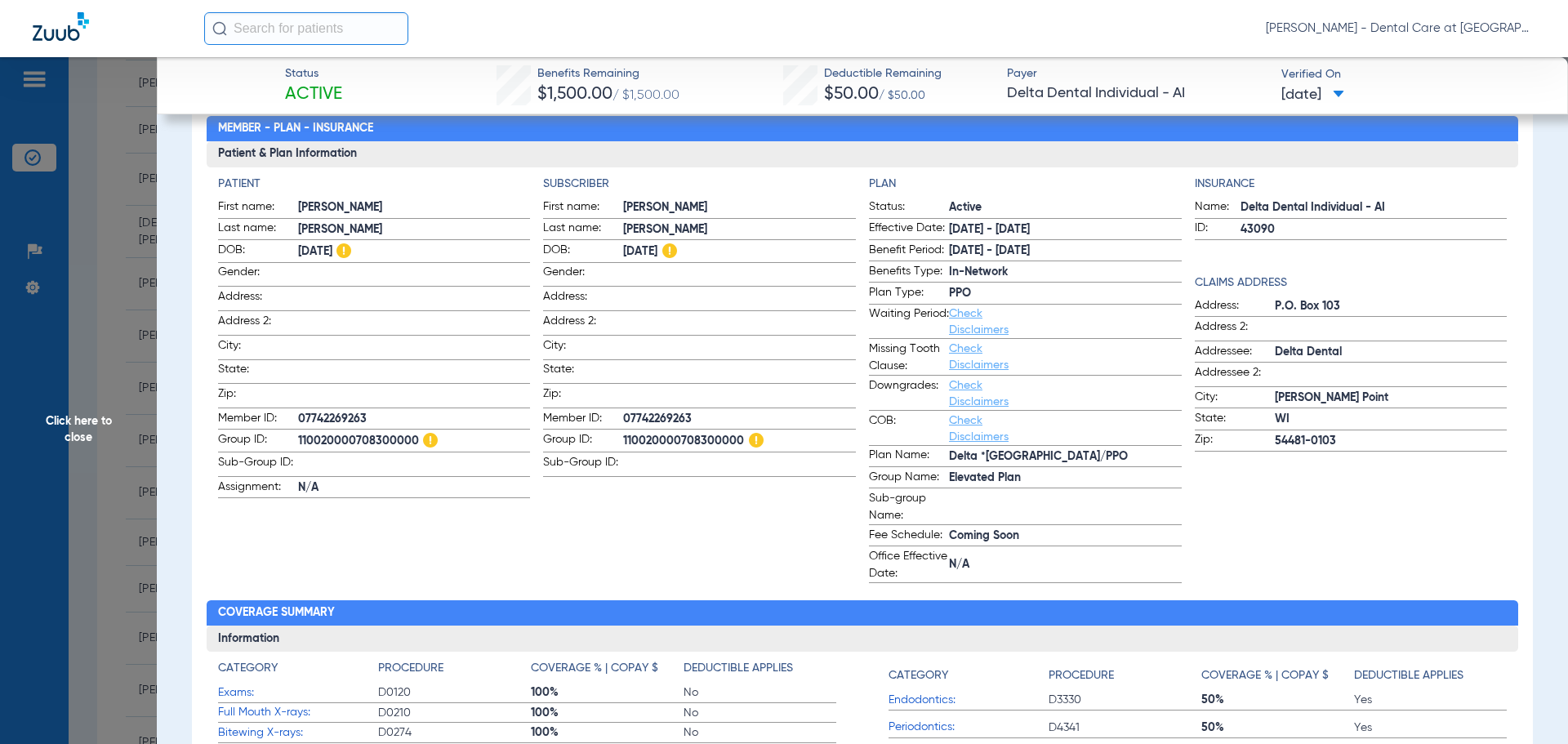
click at [62, 401] on span "Click here to close" at bounding box center [78, 429] width 156 height 744
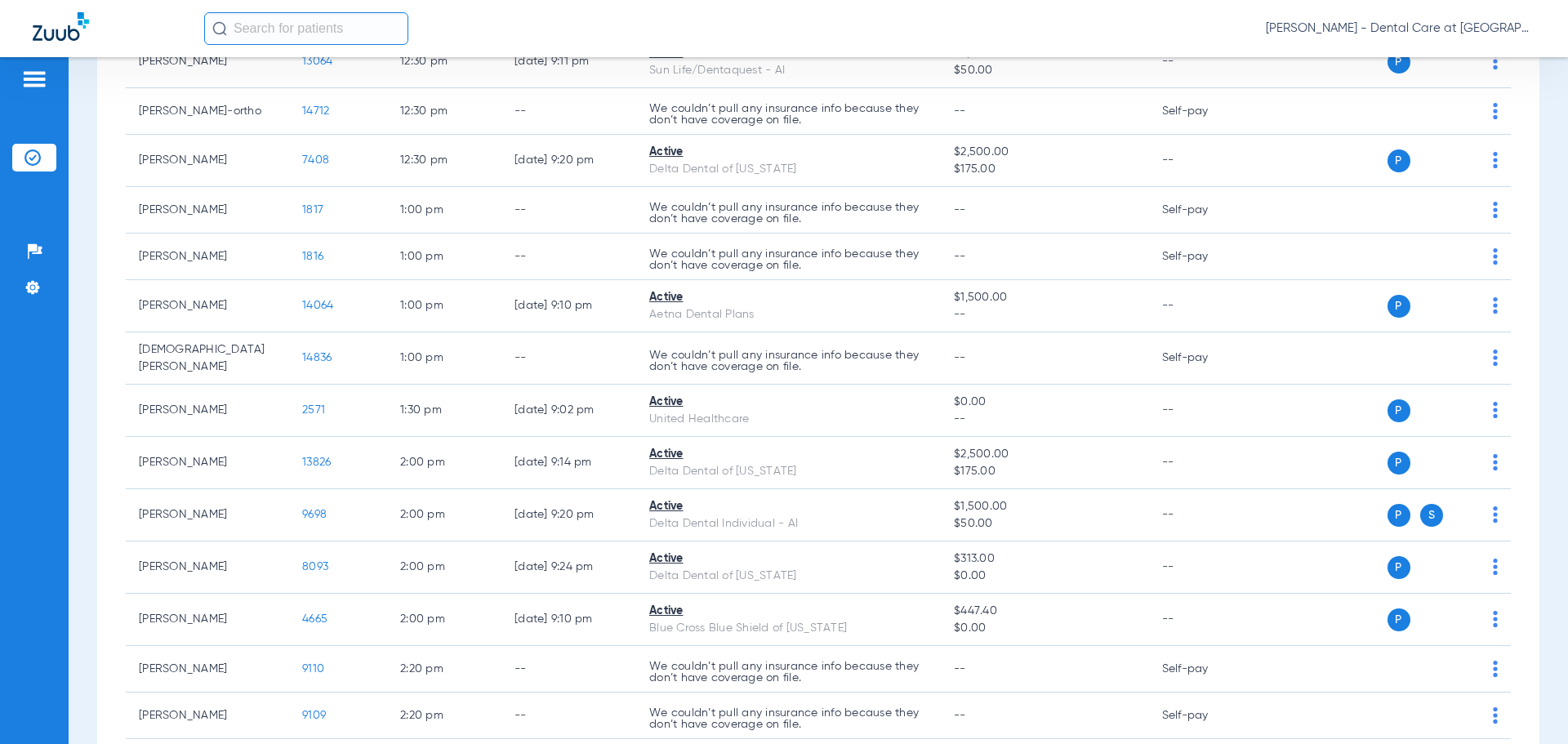
scroll to position [2086, 0]
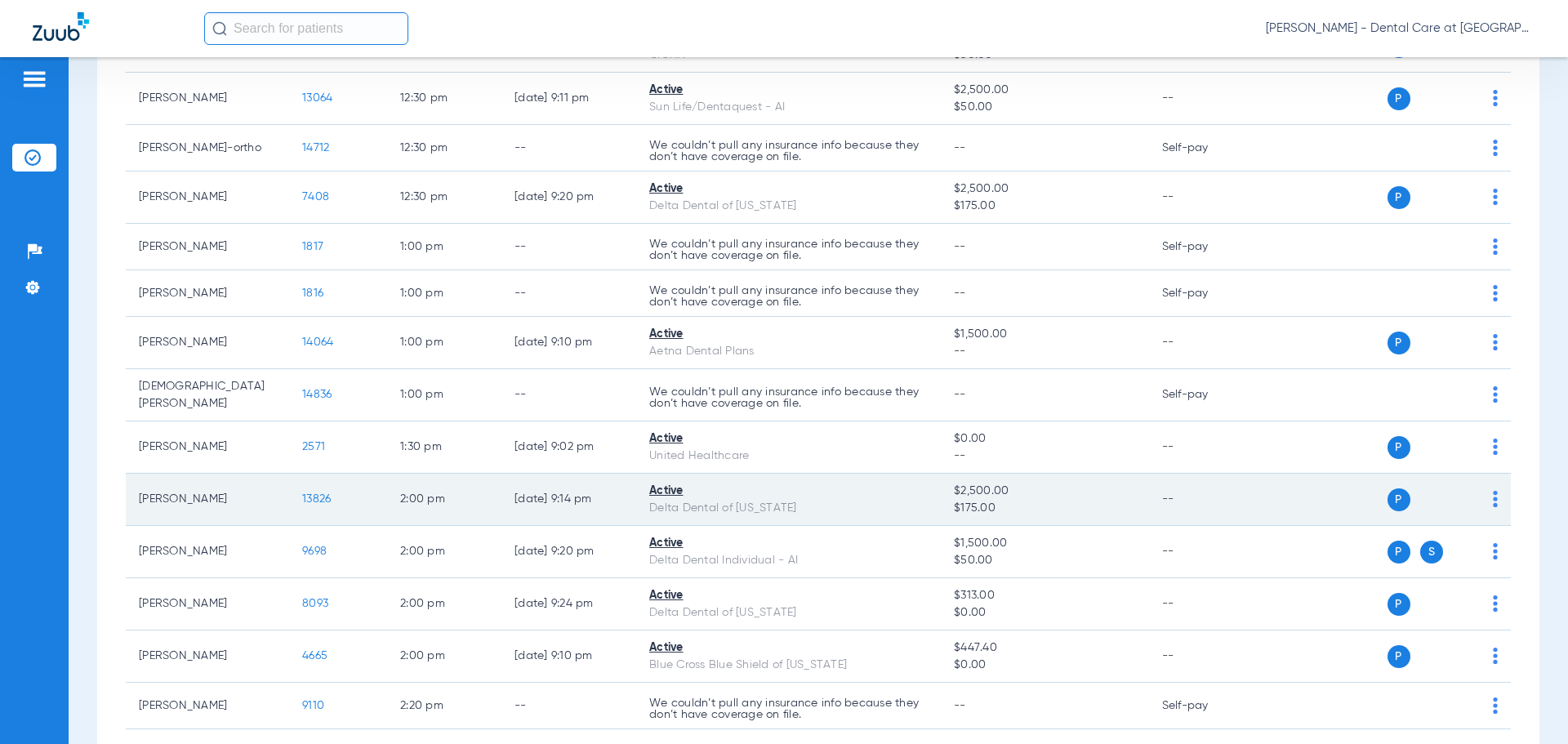
click at [314, 494] on span "13826" at bounding box center [316, 499] width 28 height 12
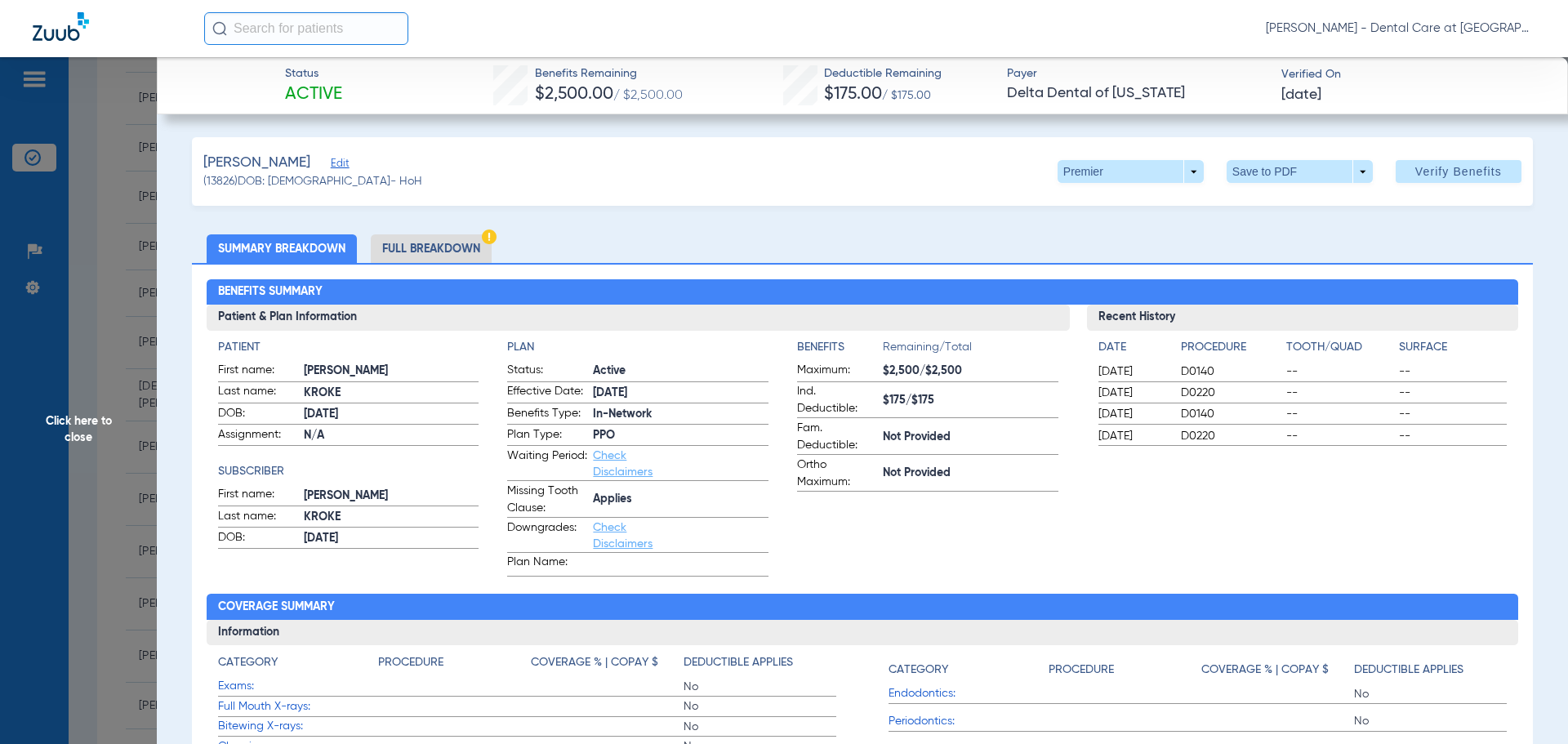
click at [415, 241] on li "Full Breakdown" at bounding box center [430, 249] width 121 height 28
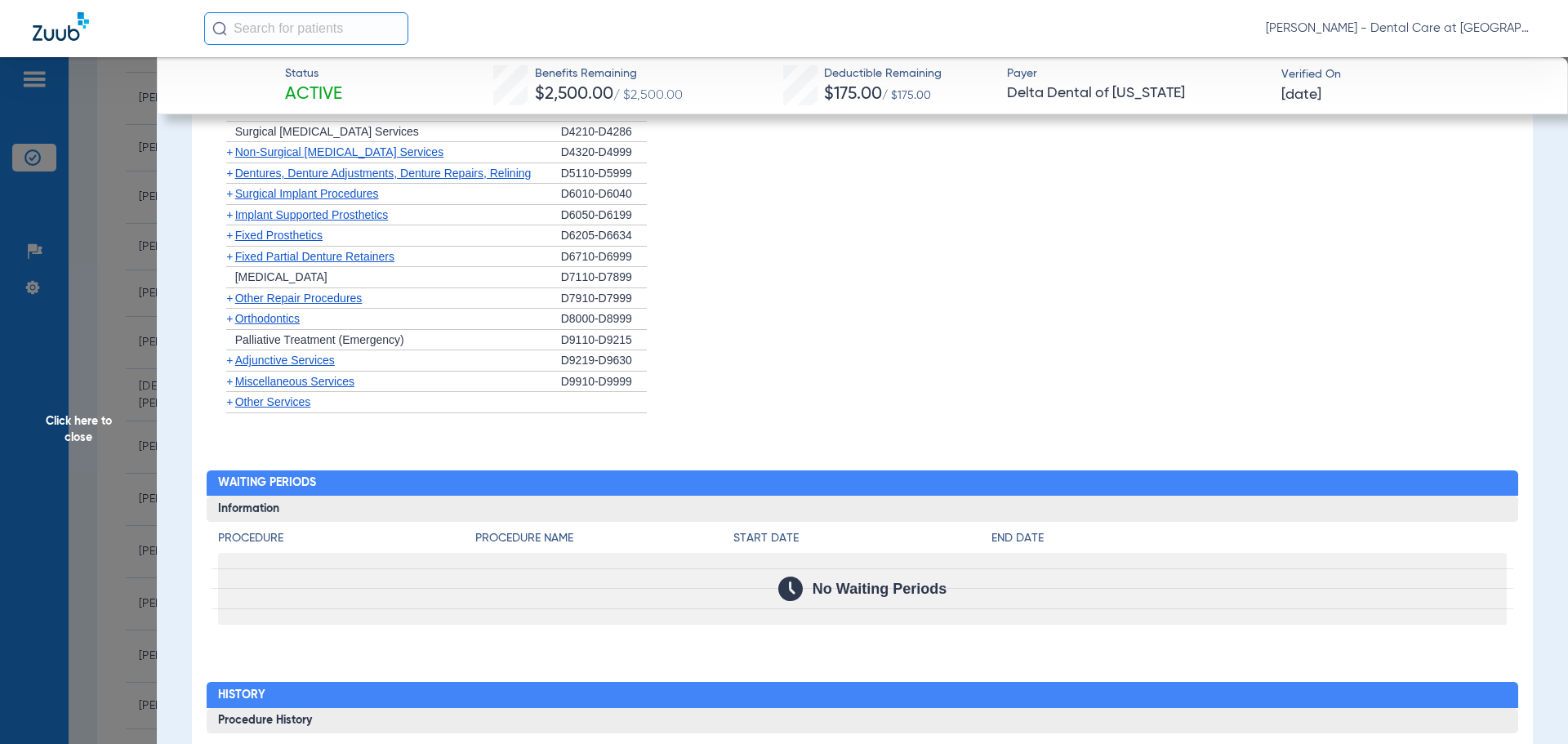
scroll to position [1965, 0]
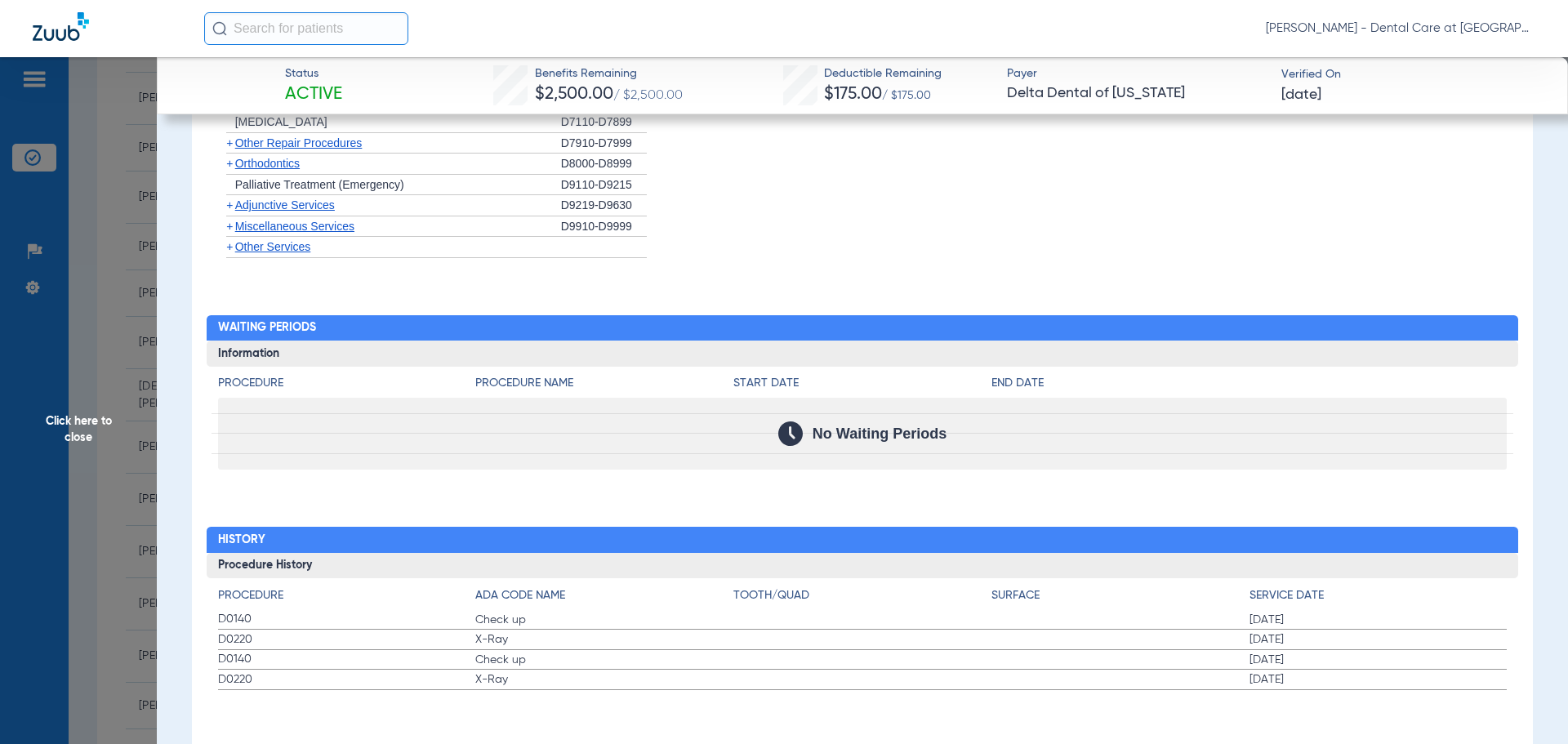
click at [536, 632] on span "X-Ray" at bounding box center [604, 639] width 258 height 17
click at [529, 660] on span "Check up" at bounding box center [604, 660] width 258 height 17
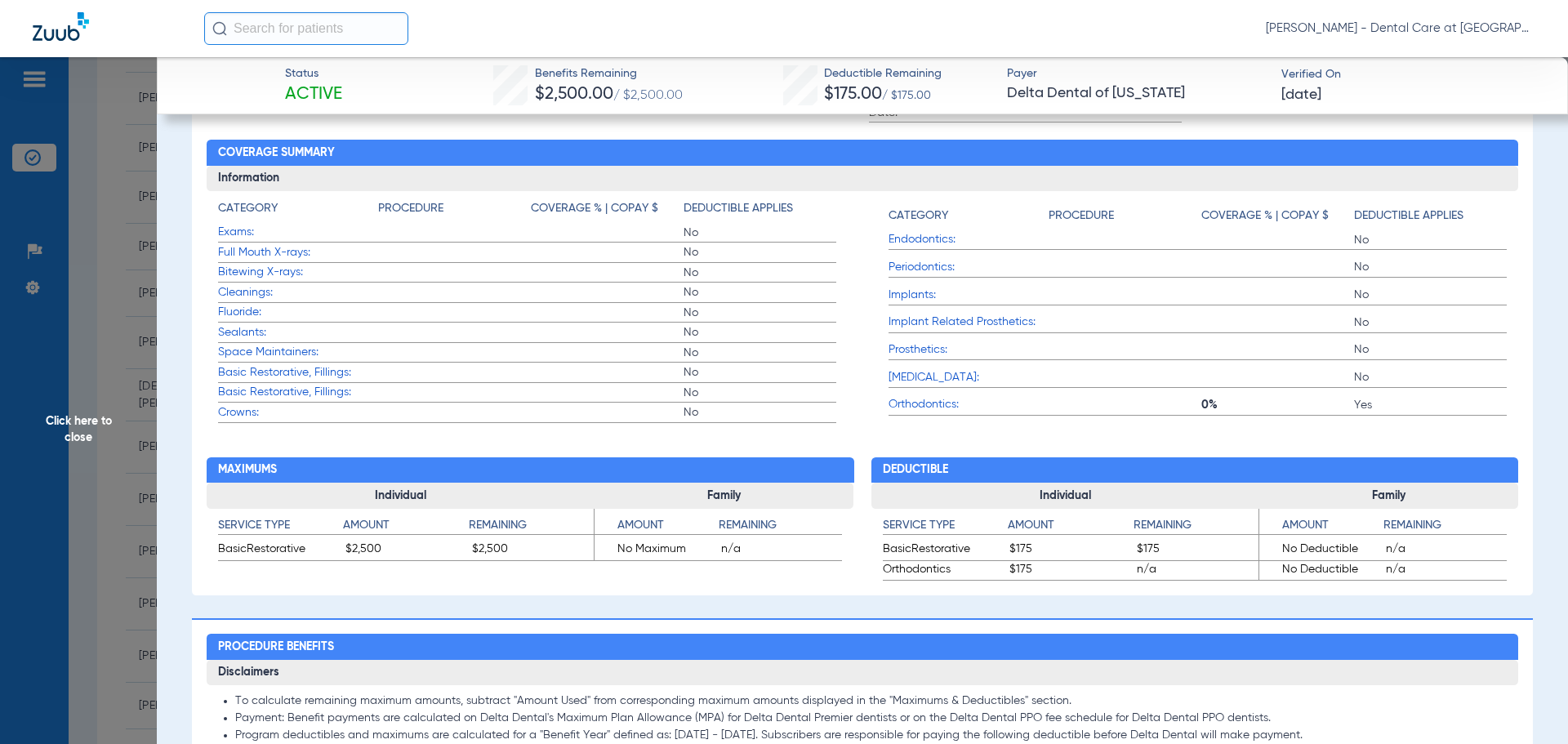
scroll to position [332, 0]
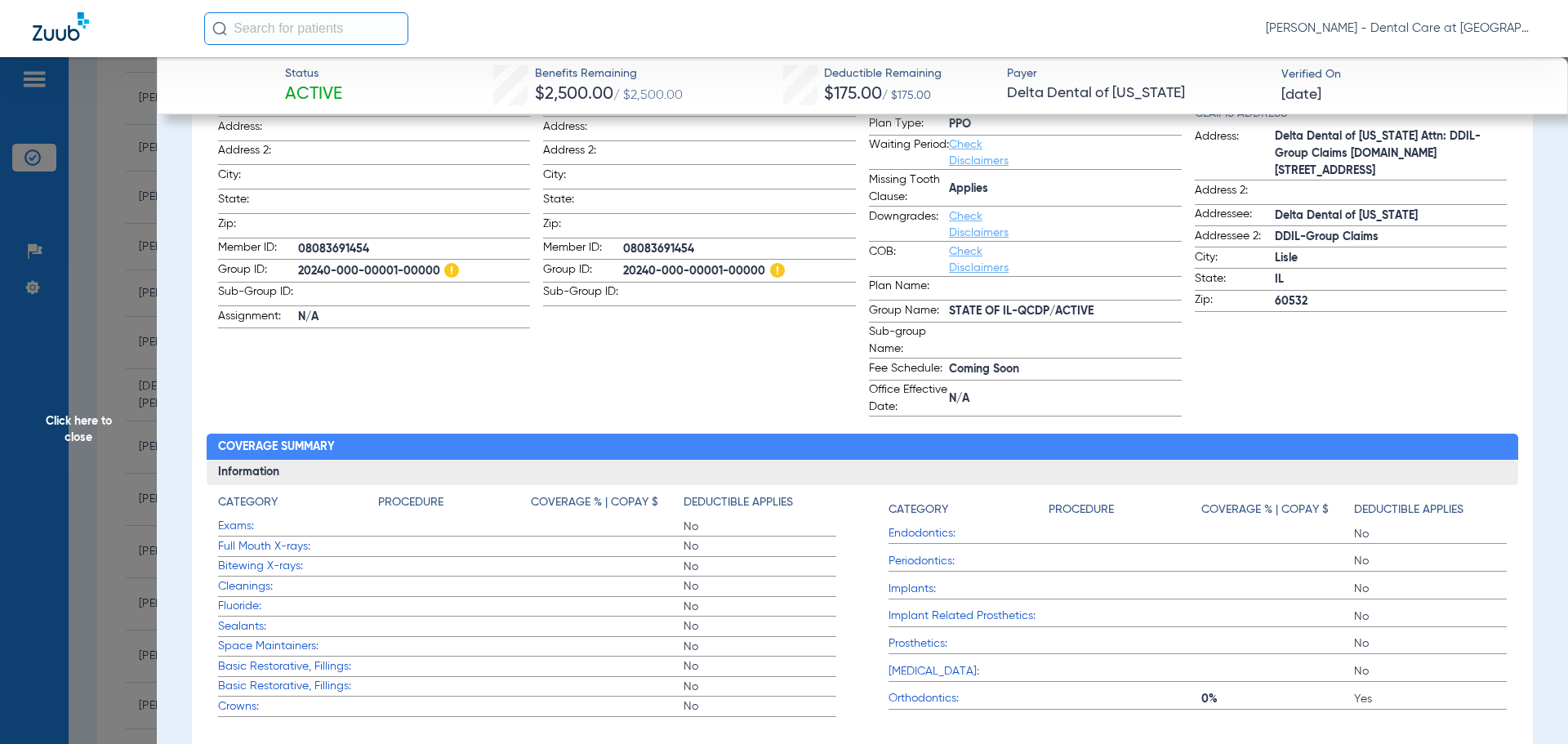
click at [97, 424] on span "Click here to close" at bounding box center [78, 429] width 156 height 744
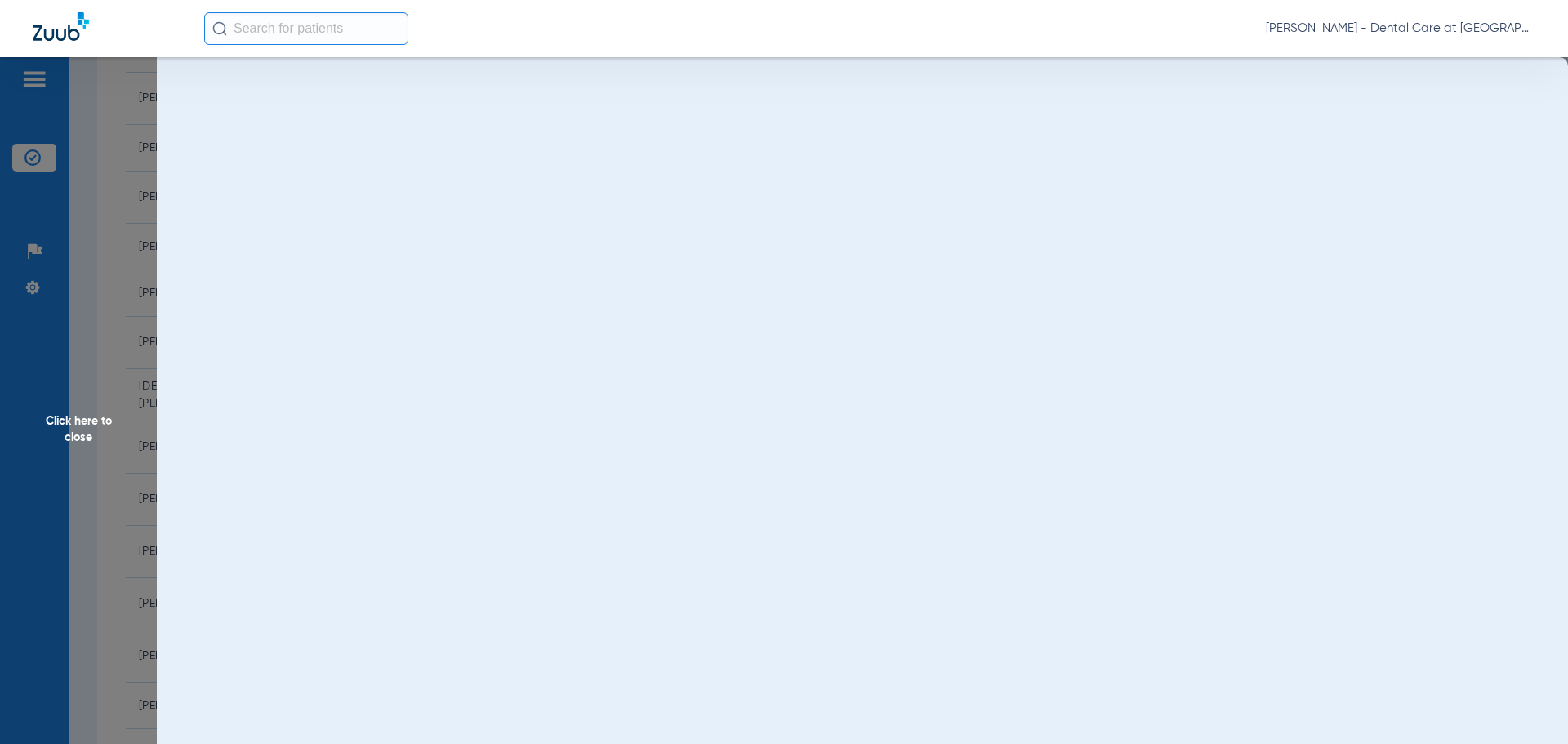
scroll to position [0, 0]
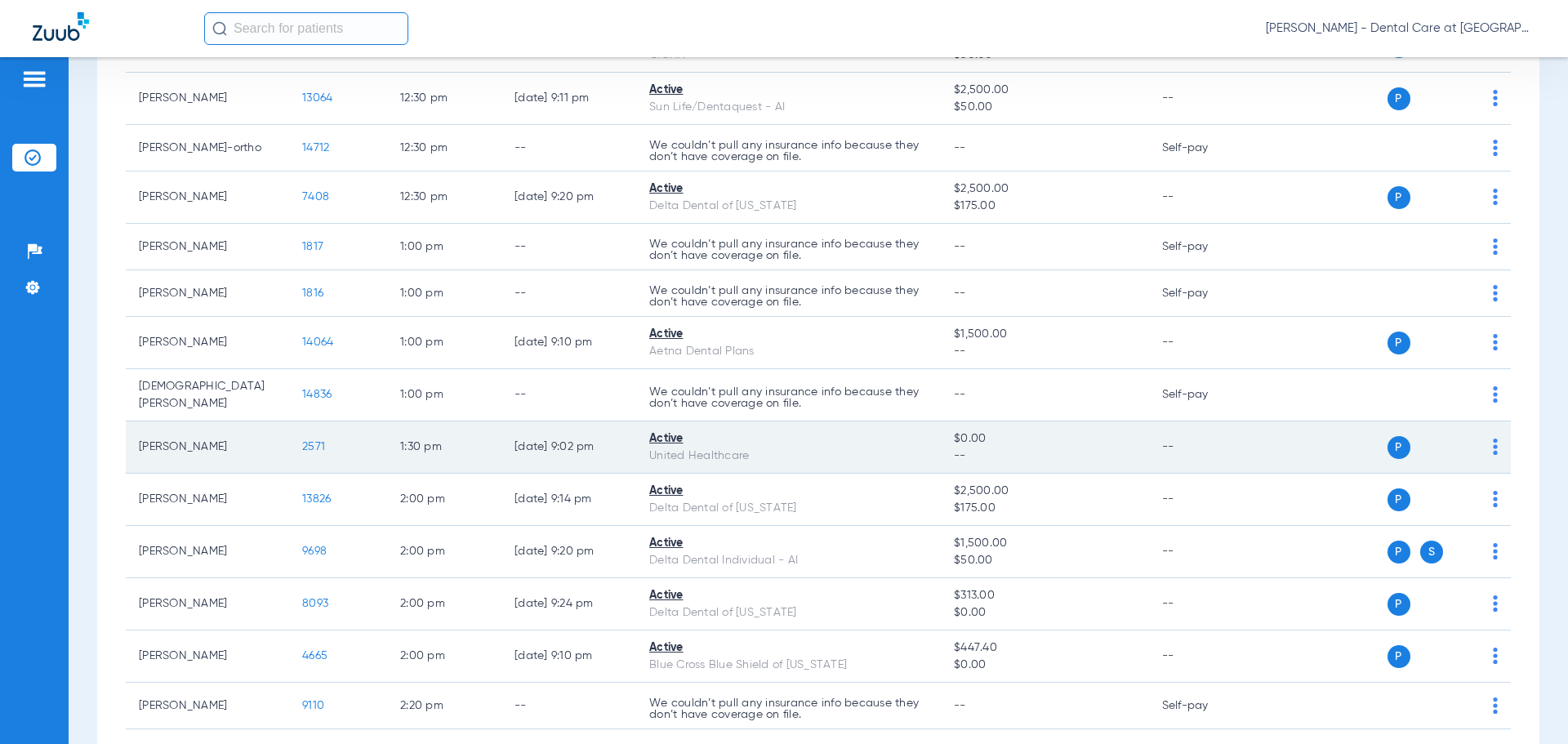
click at [321, 444] on span "2571" at bounding box center [313, 447] width 22 height 12
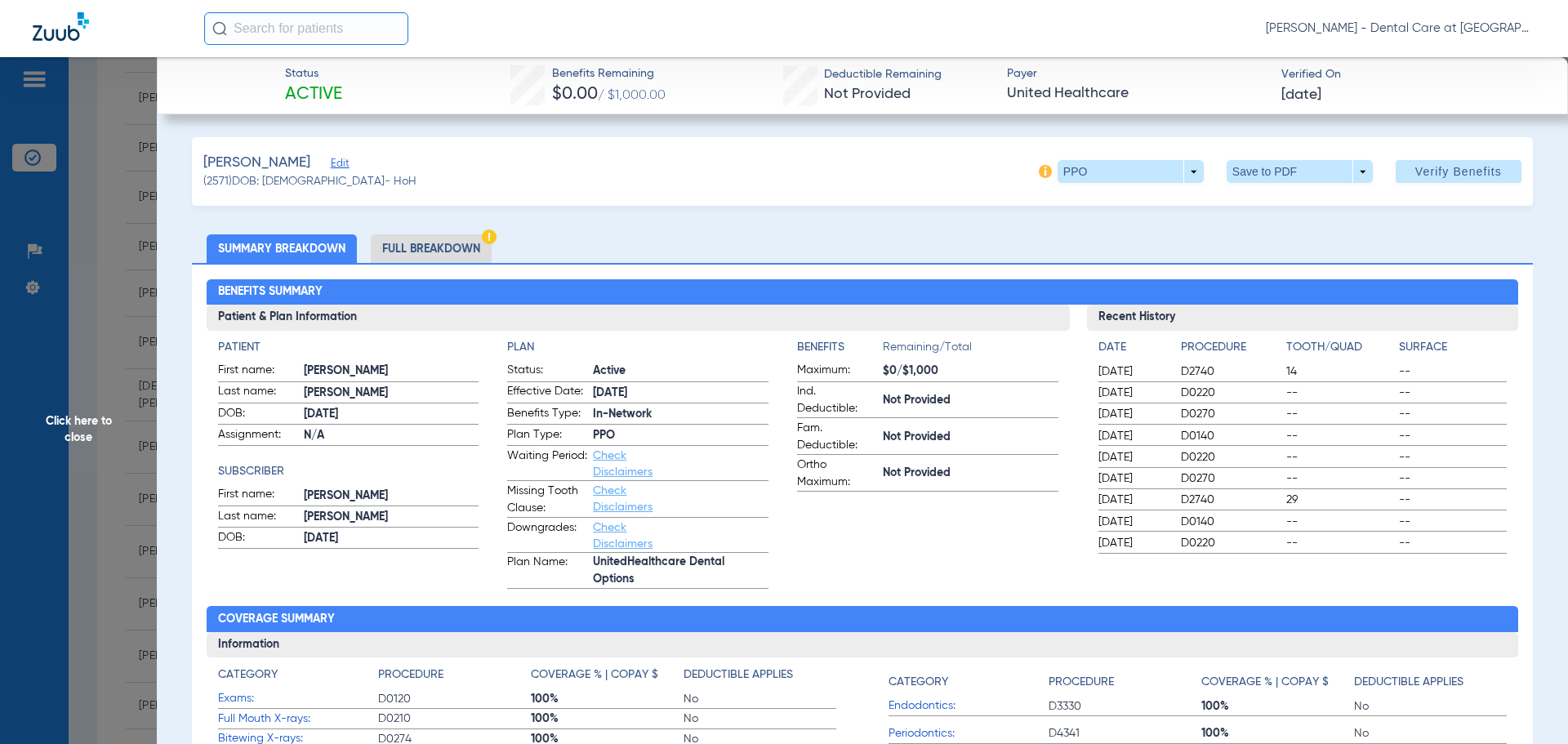
click at [495, 246] on ul "Summary Breakdown Full Breakdown" at bounding box center [862, 249] width 1341 height 28
click at [467, 245] on li "Full Breakdown" at bounding box center [430, 249] width 121 height 28
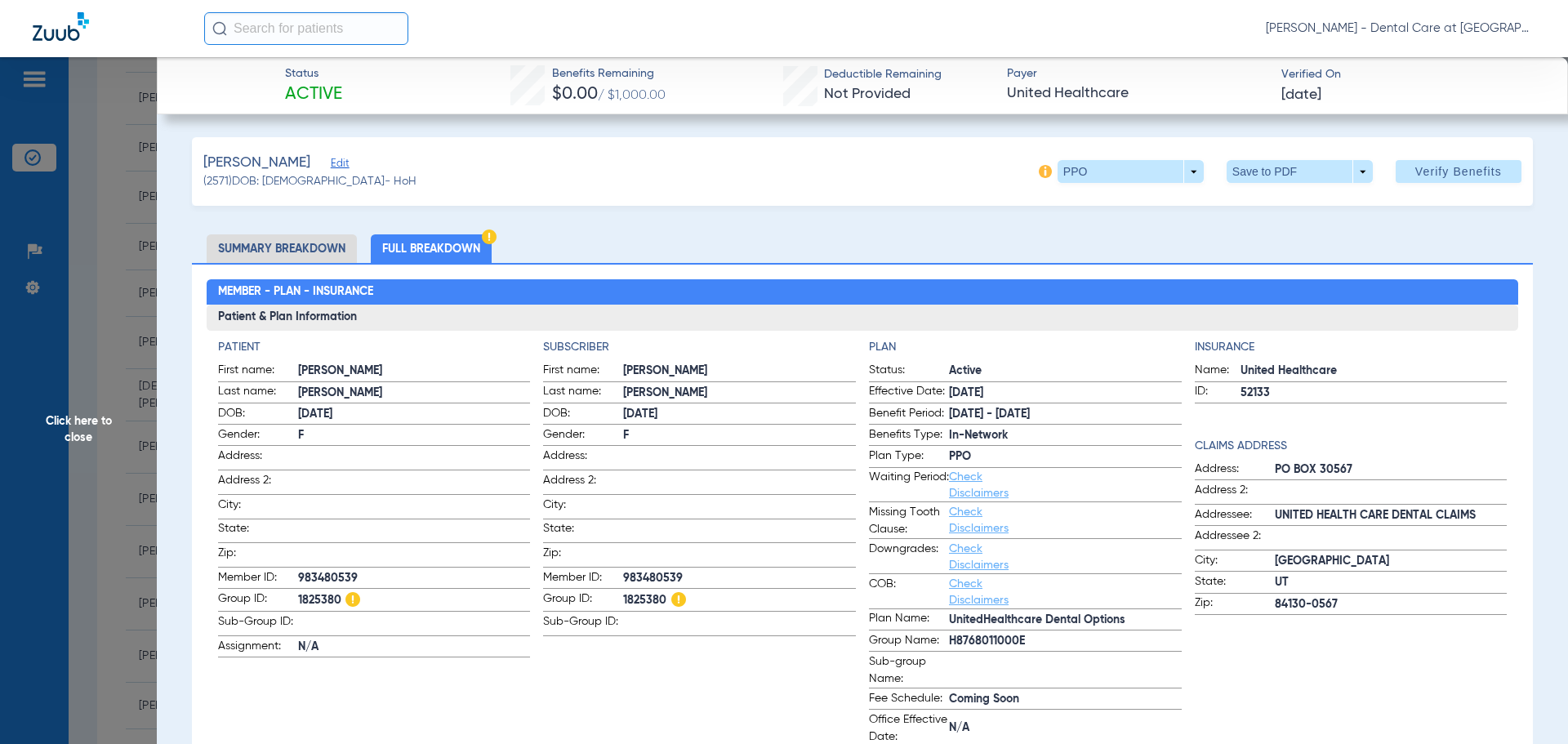
click at [105, 443] on span "Click here to close" at bounding box center [78, 429] width 156 height 744
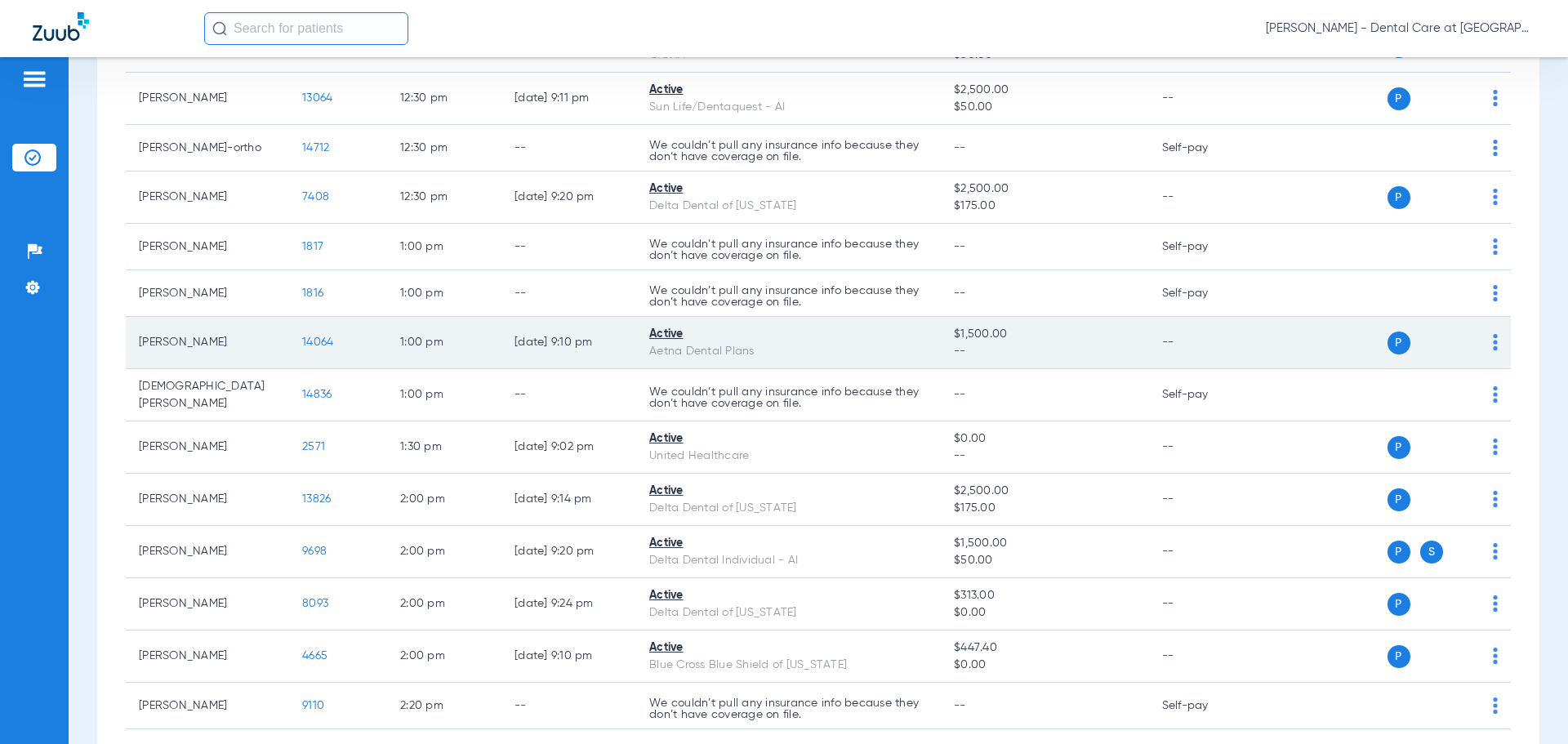
click at [317, 347] on span "14064" at bounding box center [317, 342] width 31 height 12
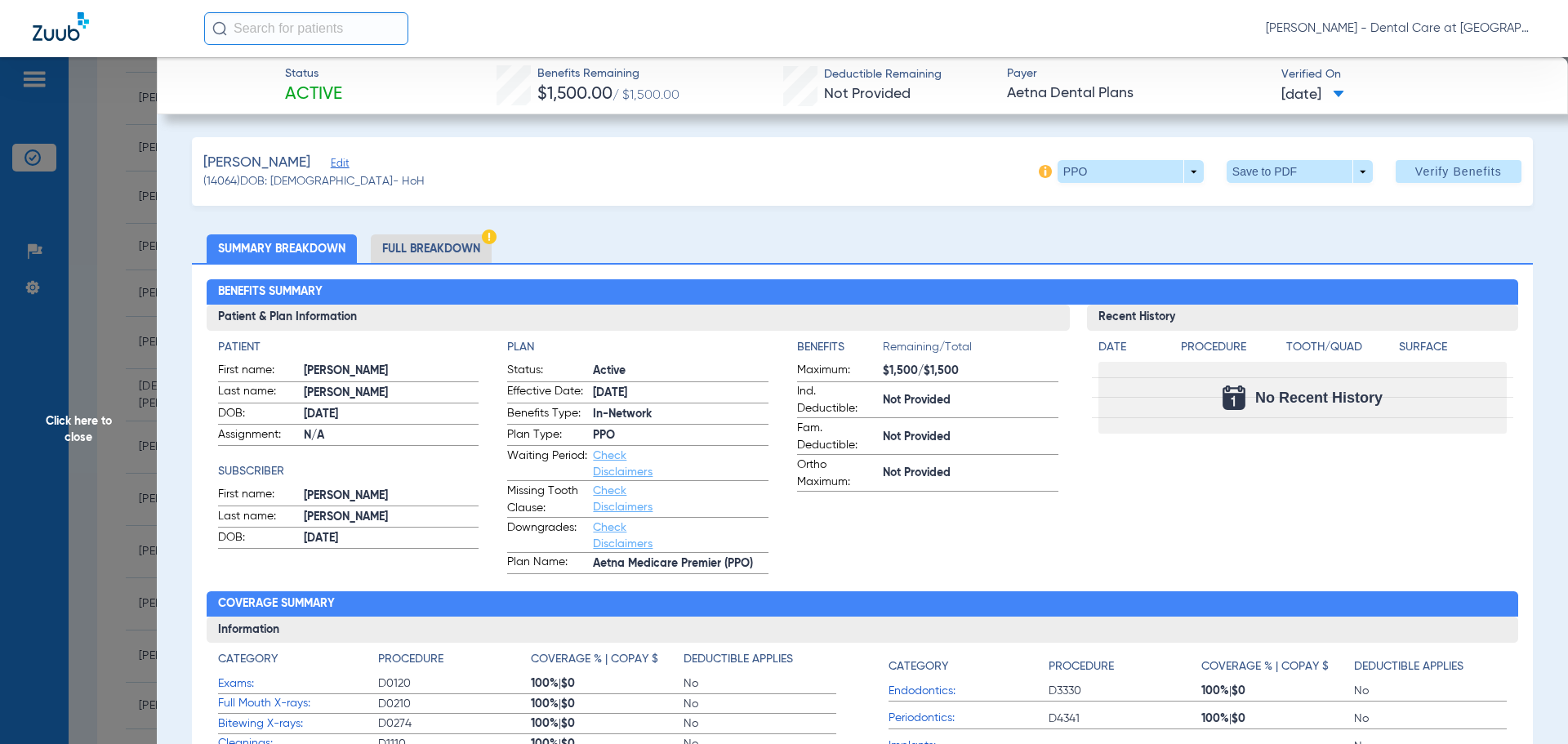
click at [433, 244] on li "Full Breakdown" at bounding box center [430, 249] width 121 height 28
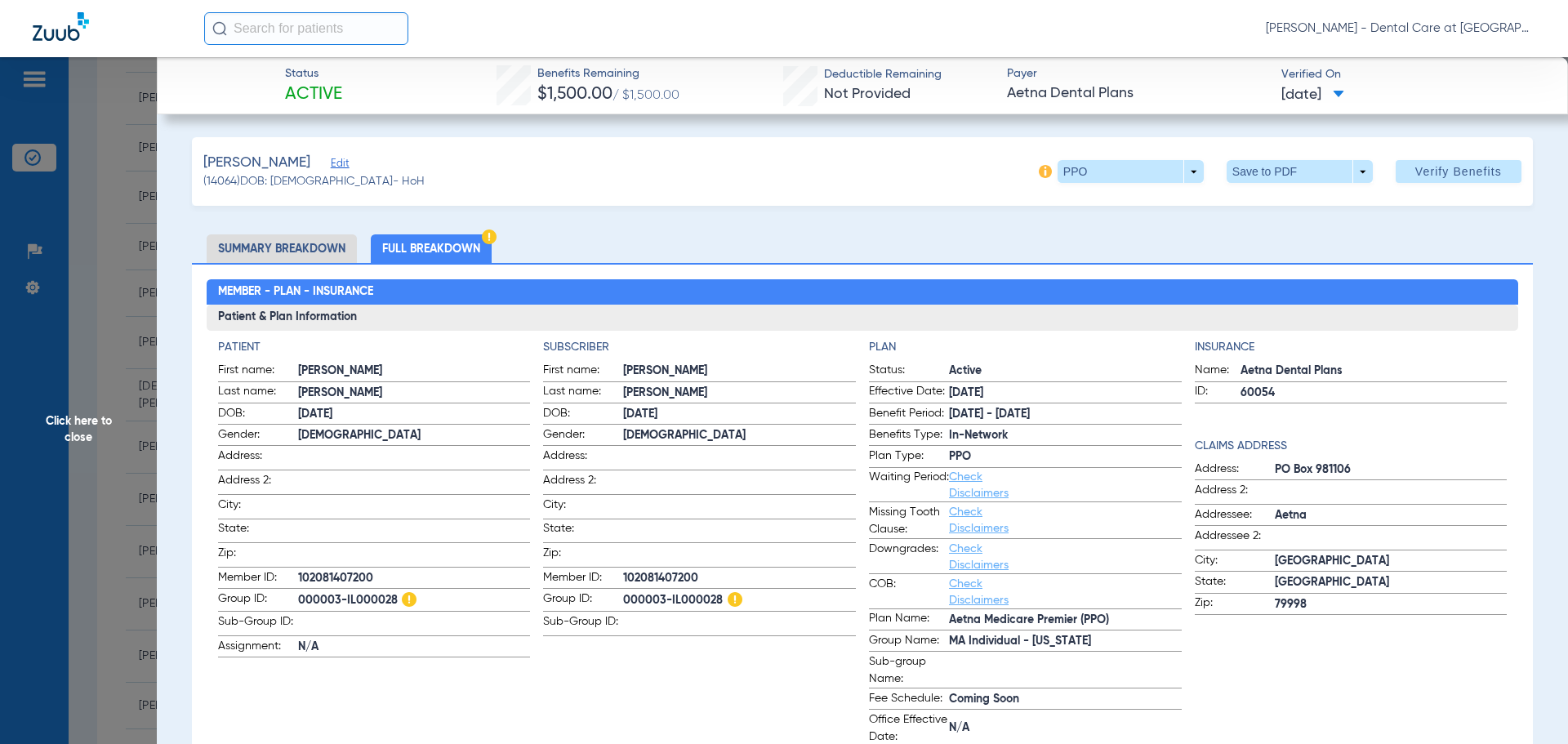
click at [105, 433] on span "Click here to close" at bounding box center [78, 429] width 156 height 744
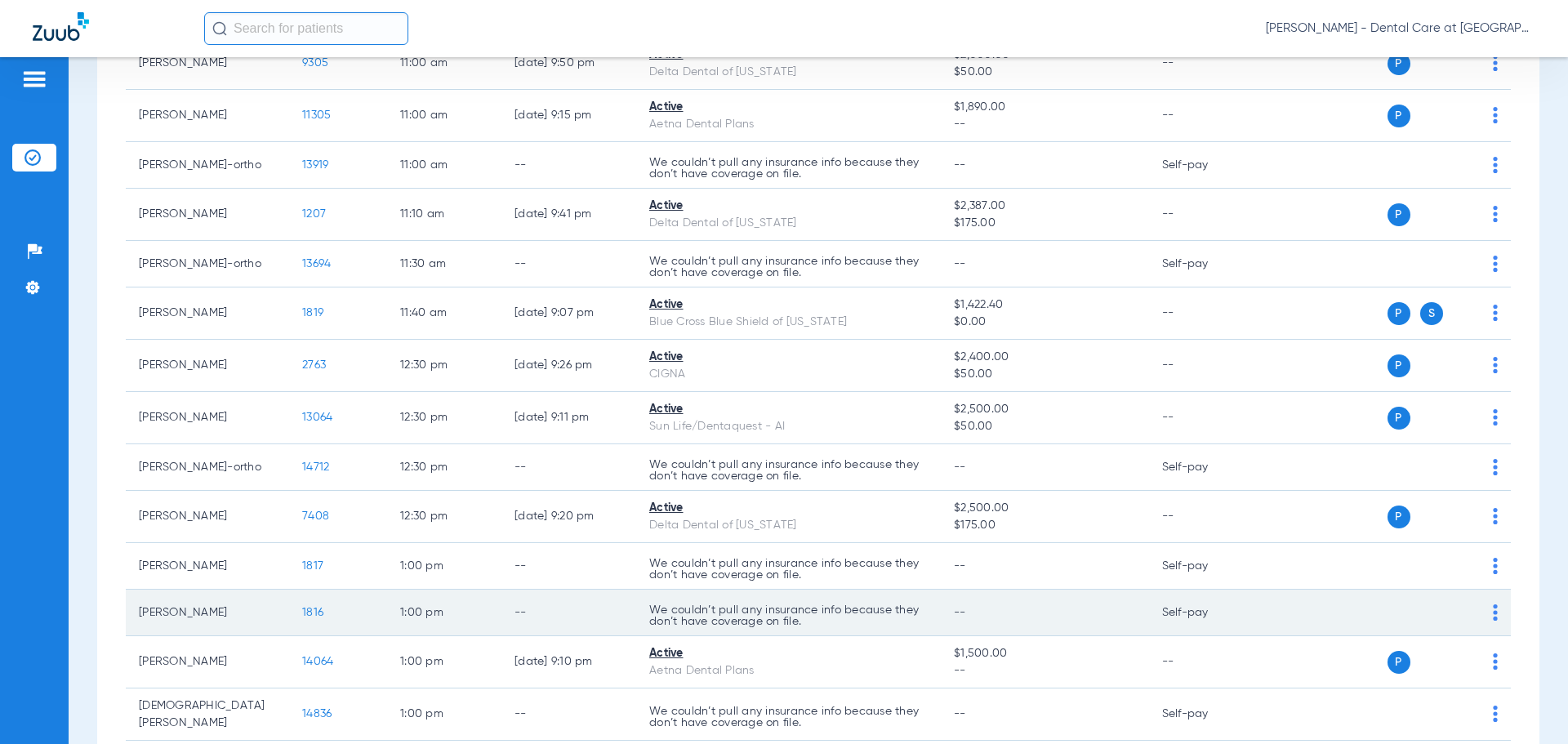
scroll to position [1758, 0]
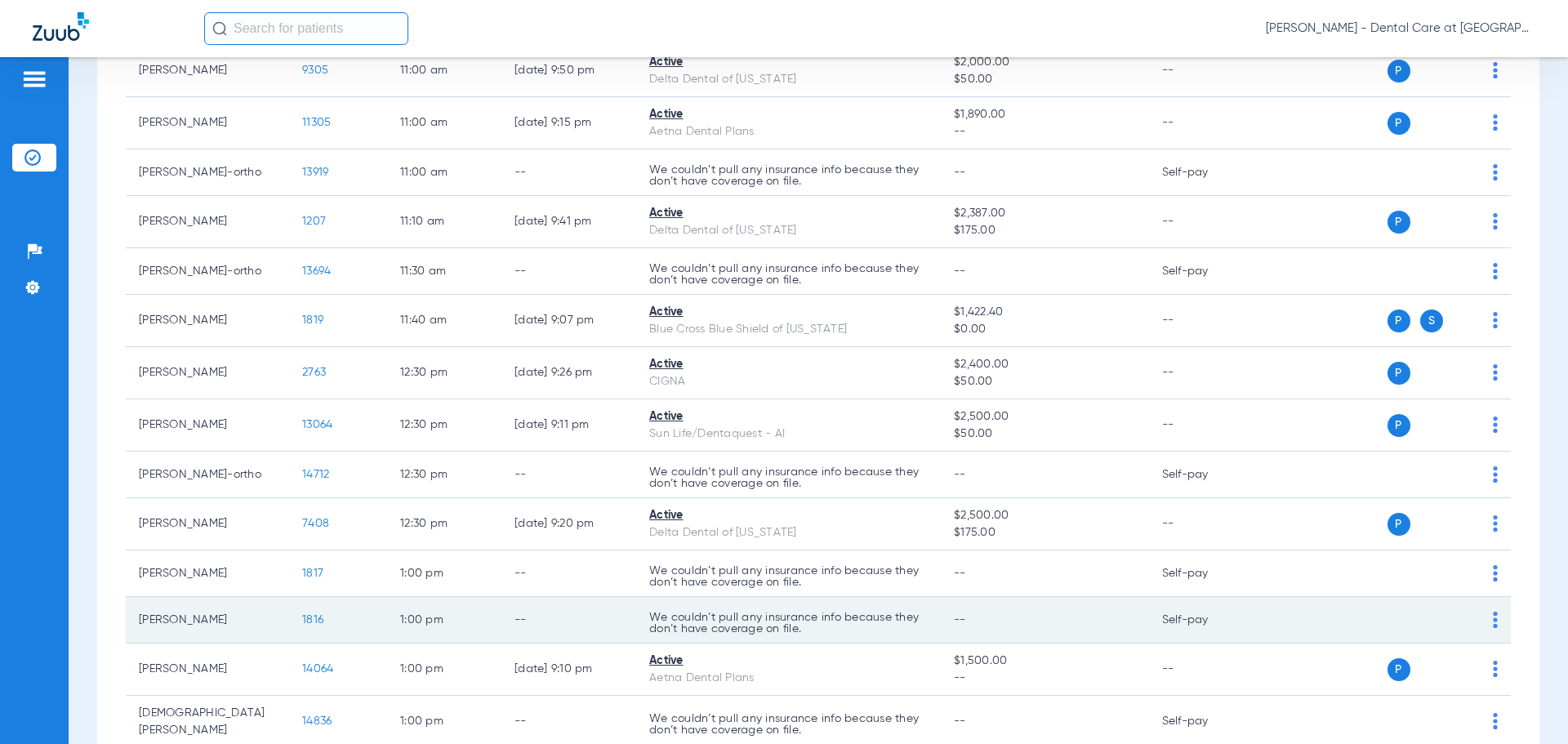
click at [374, 622] on td "1816" at bounding box center [338, 620] width 98 height 47
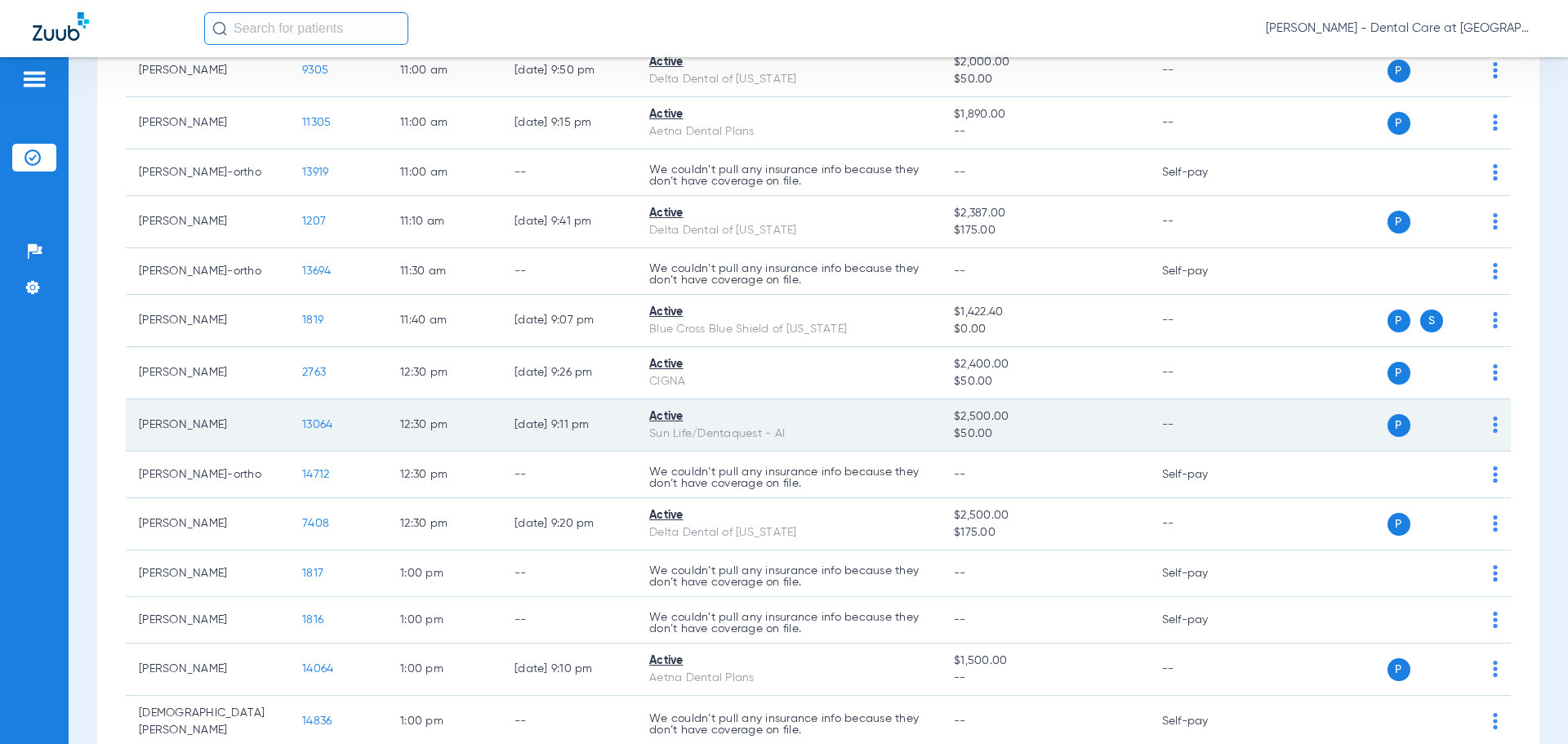
click at [329, 424] on span "13064" at bounding box center [317, 424] width 30 height 12
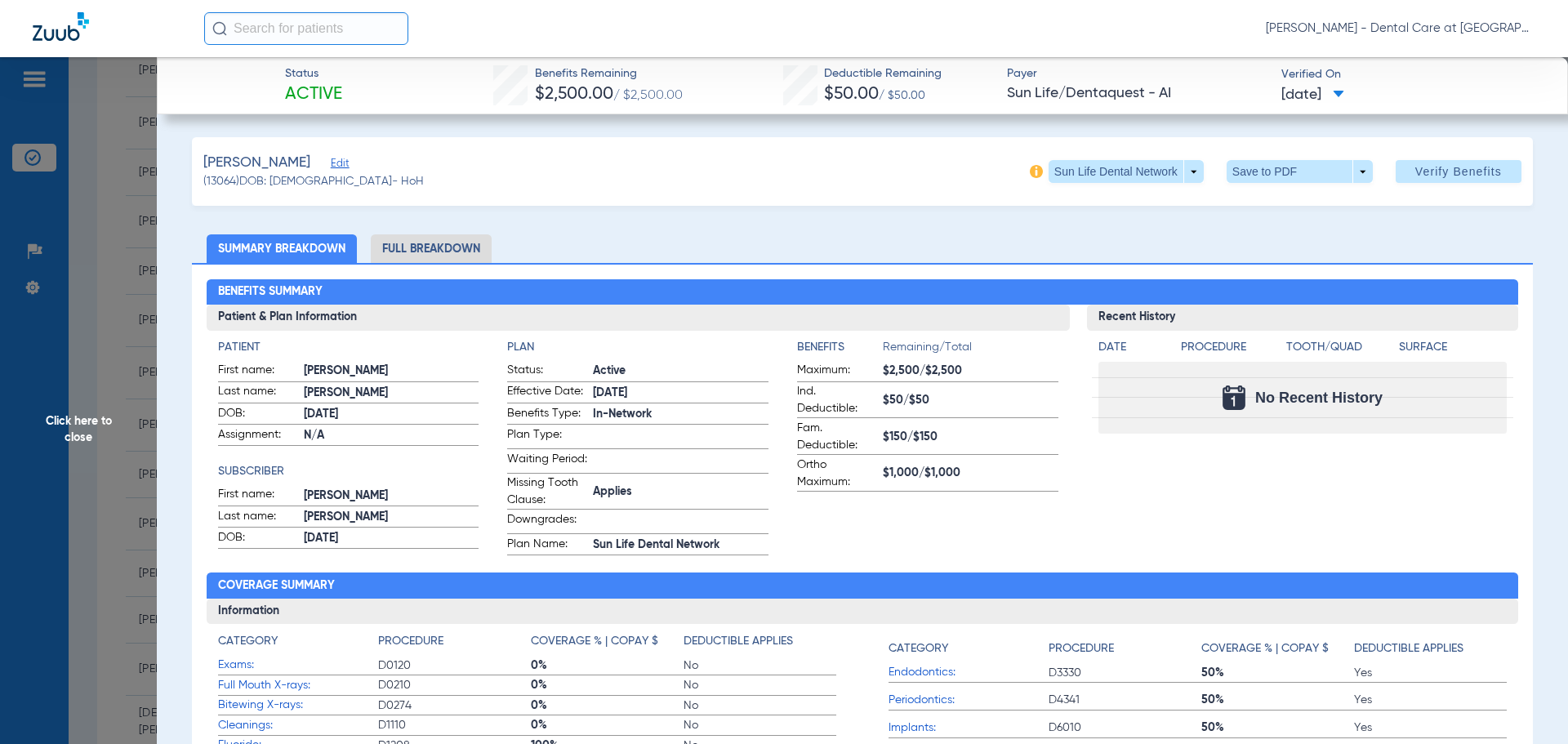
click at [437, 255] on li "Full Breakdown" at bounding box center [430, 249] width 121 height 28
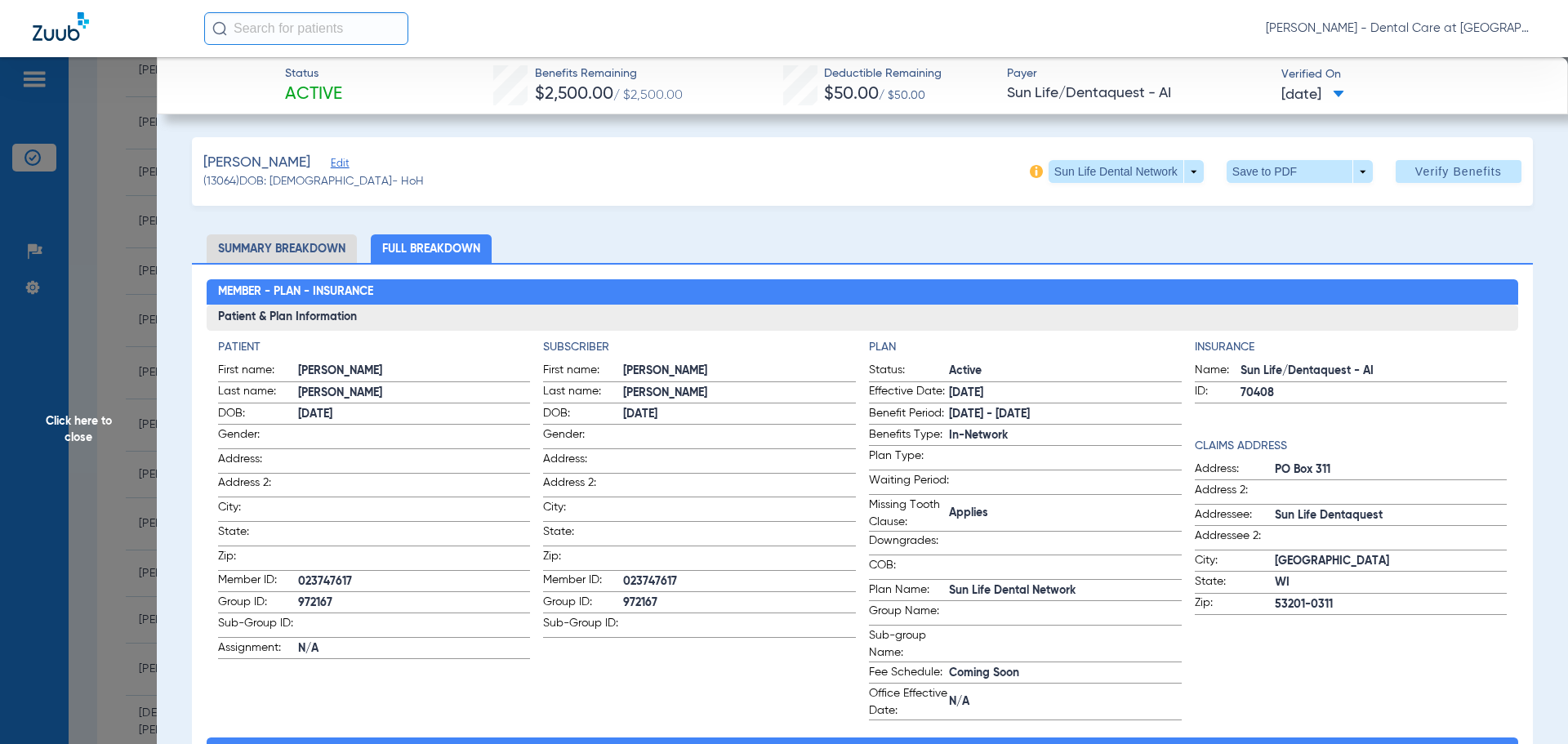
click at [130, 406] on span "Click here to close" at bounding box center [78, 429] width 156 height 744
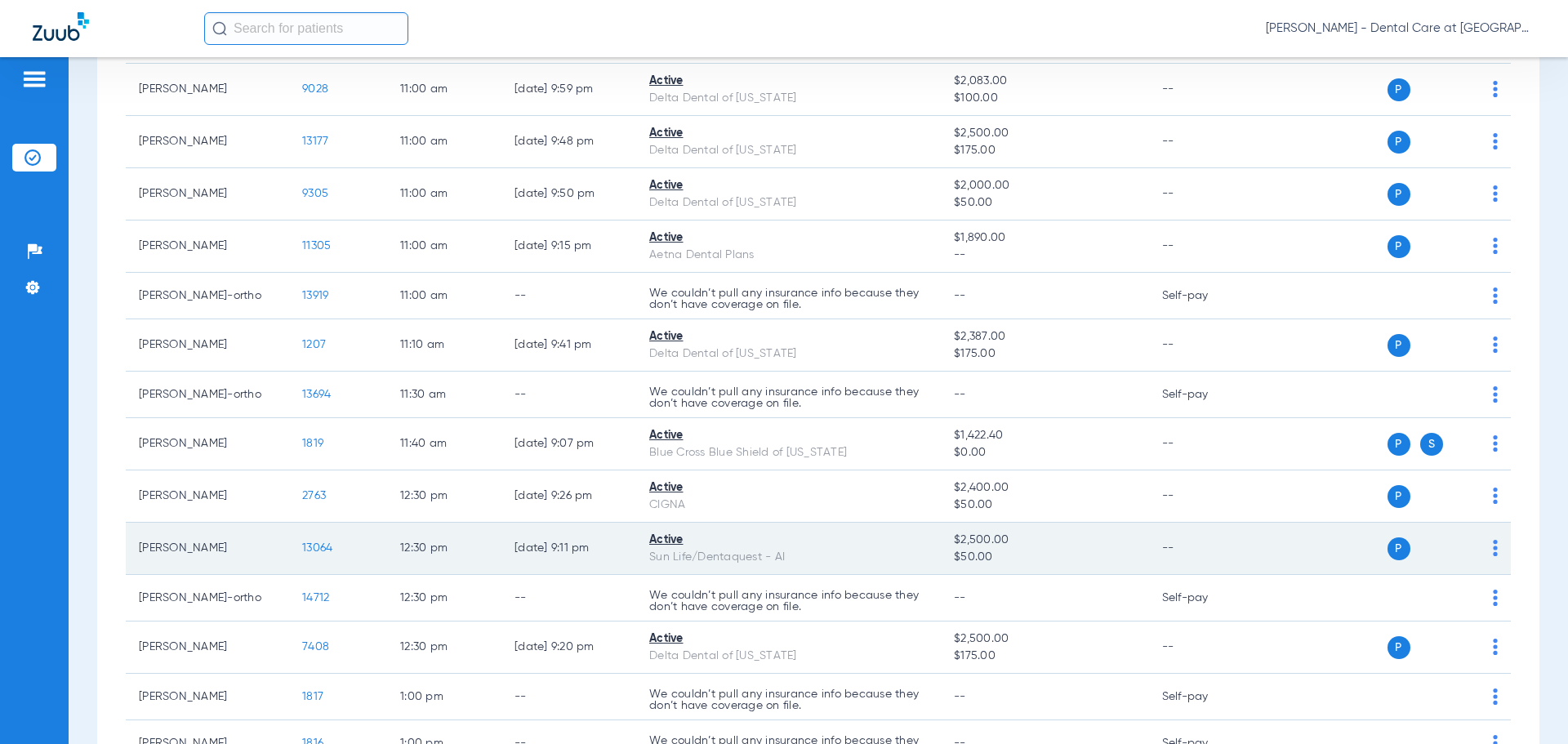
scroll to position [1595, 0]
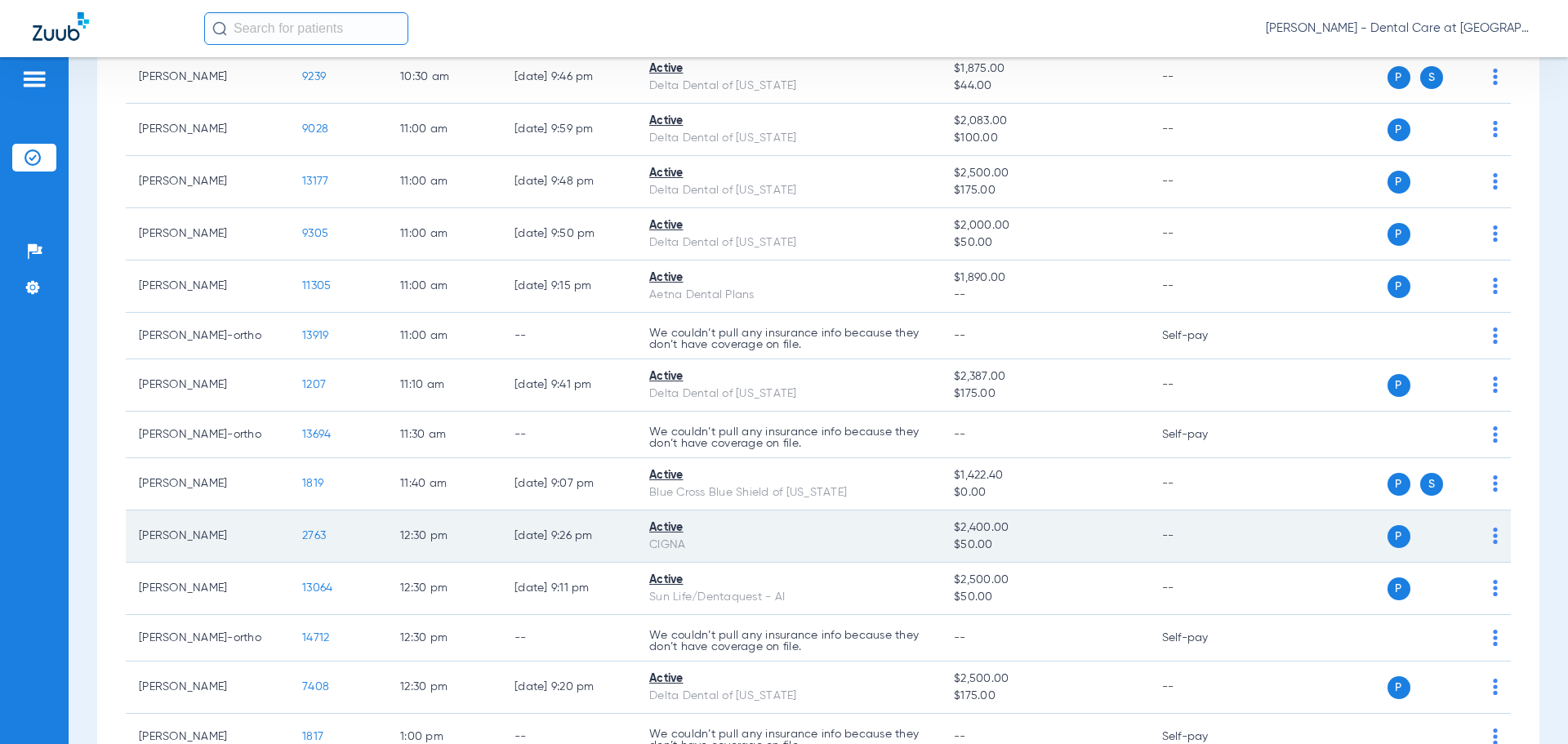
click at [325, 530] on span "2763" at bounding box center [314, 536] width 23 height 12
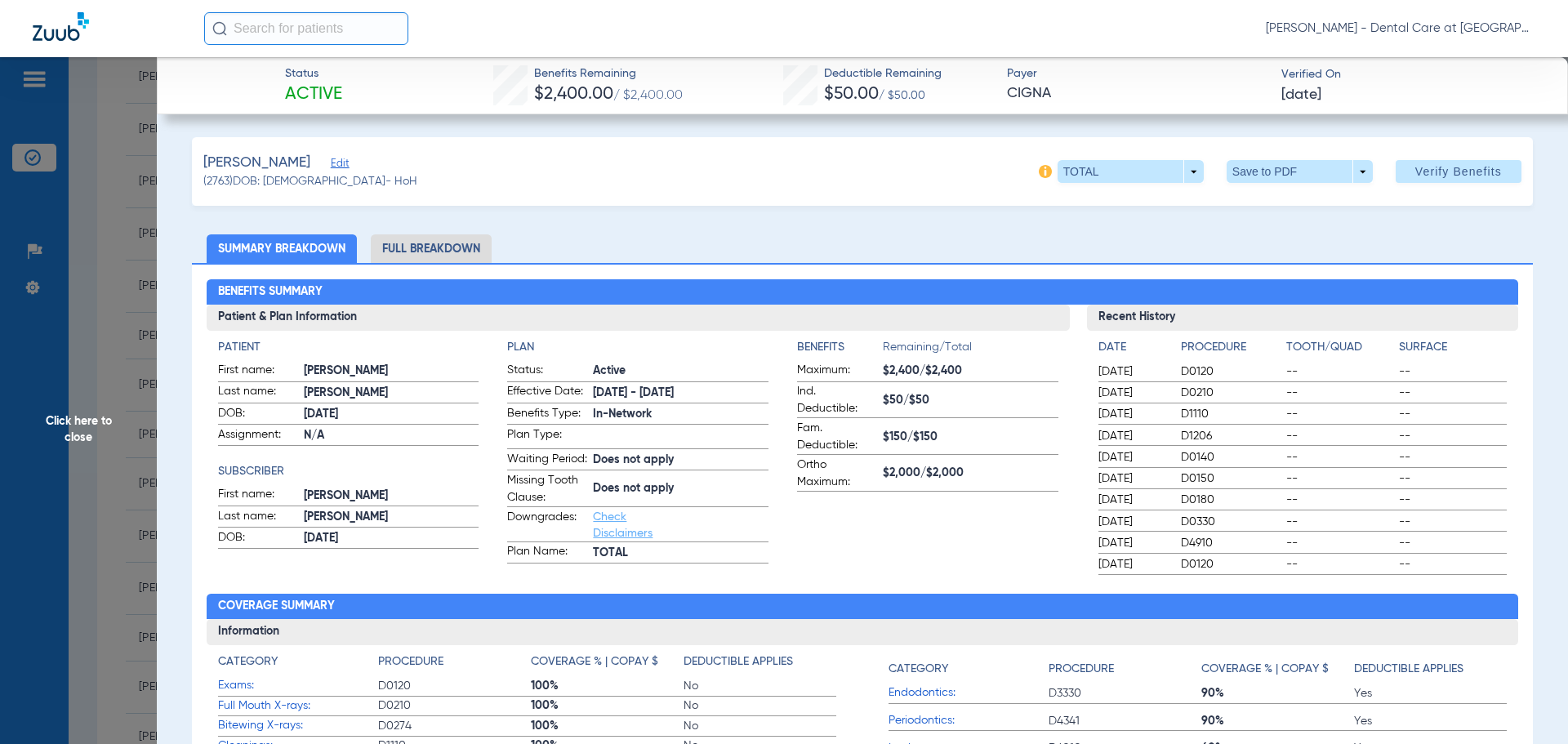
click at [432, 239] on li "Full Breakdown" at bounding box center [430, 249] width 121 height 28
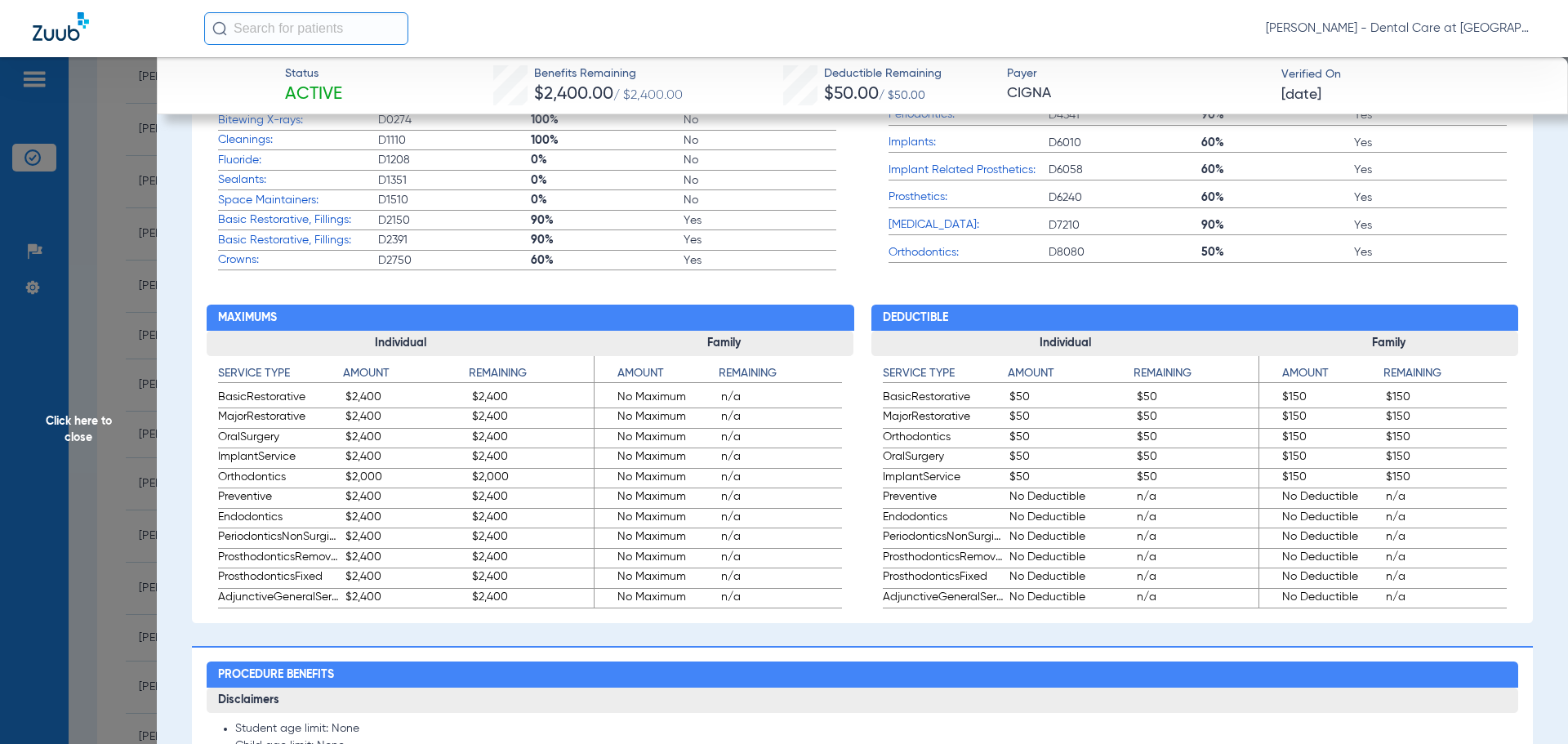
scroll to position [816, 0]
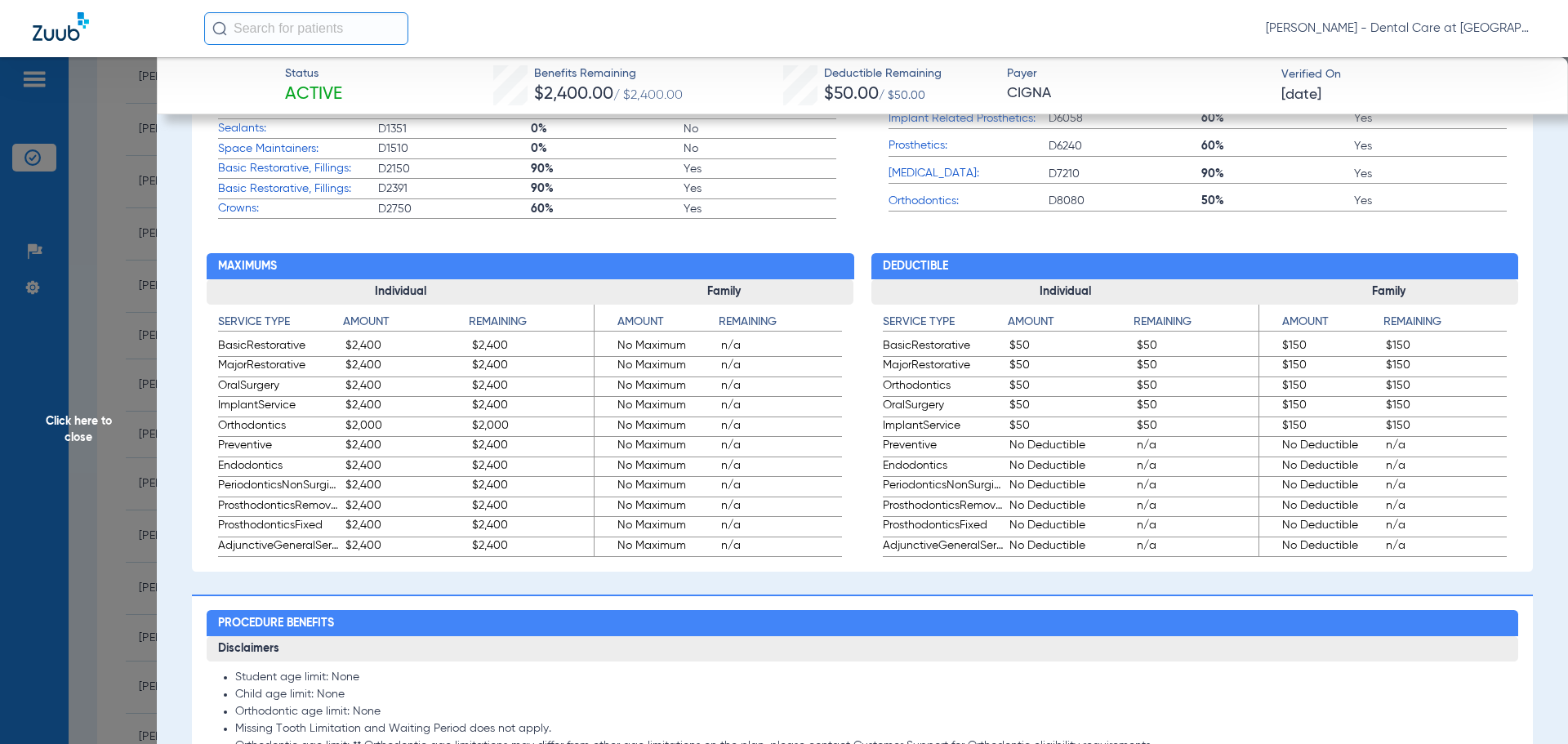
click at [92, 430] on span "Click here to close" at bounding box center [78, 429] width 156 height 744
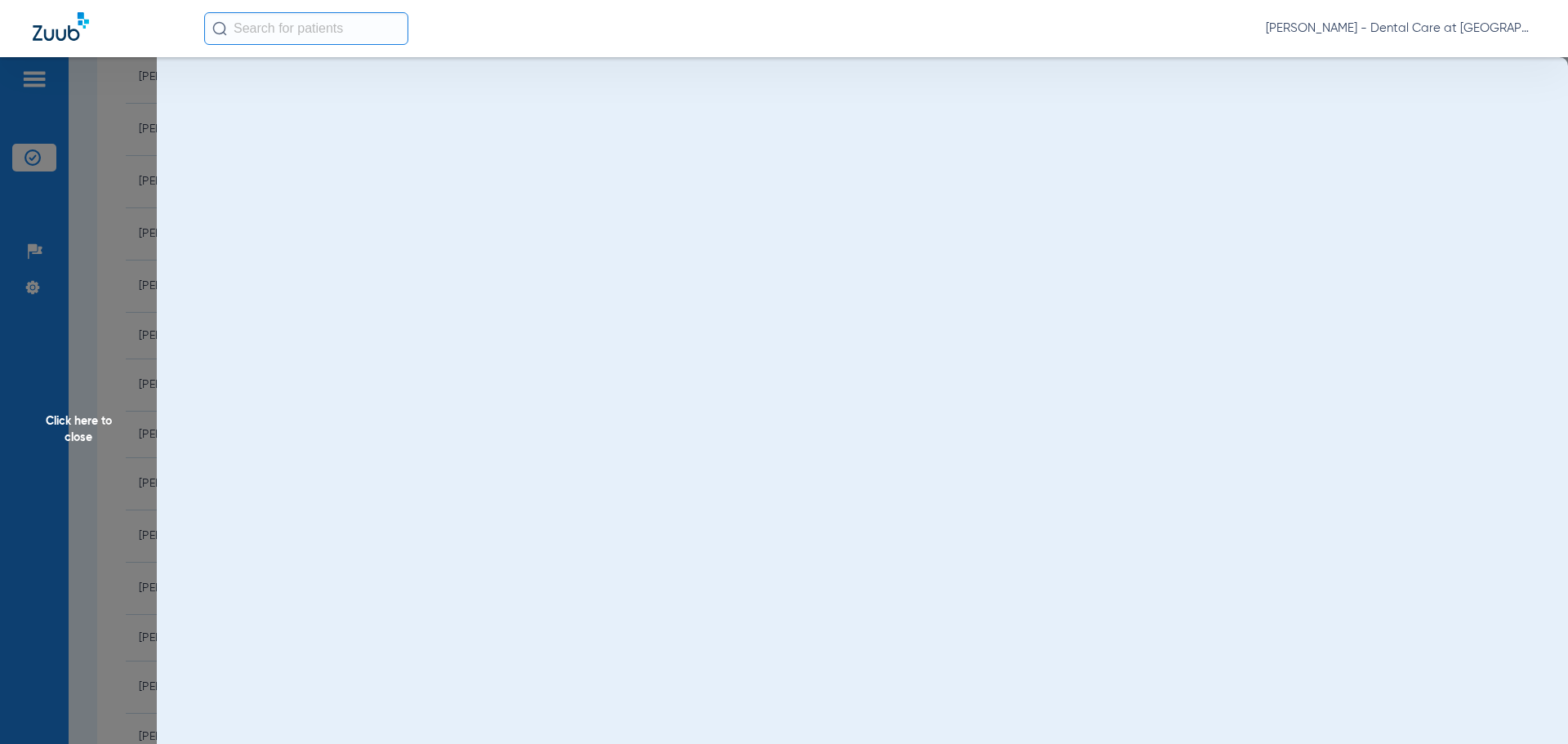
scroll to position [0, 0]
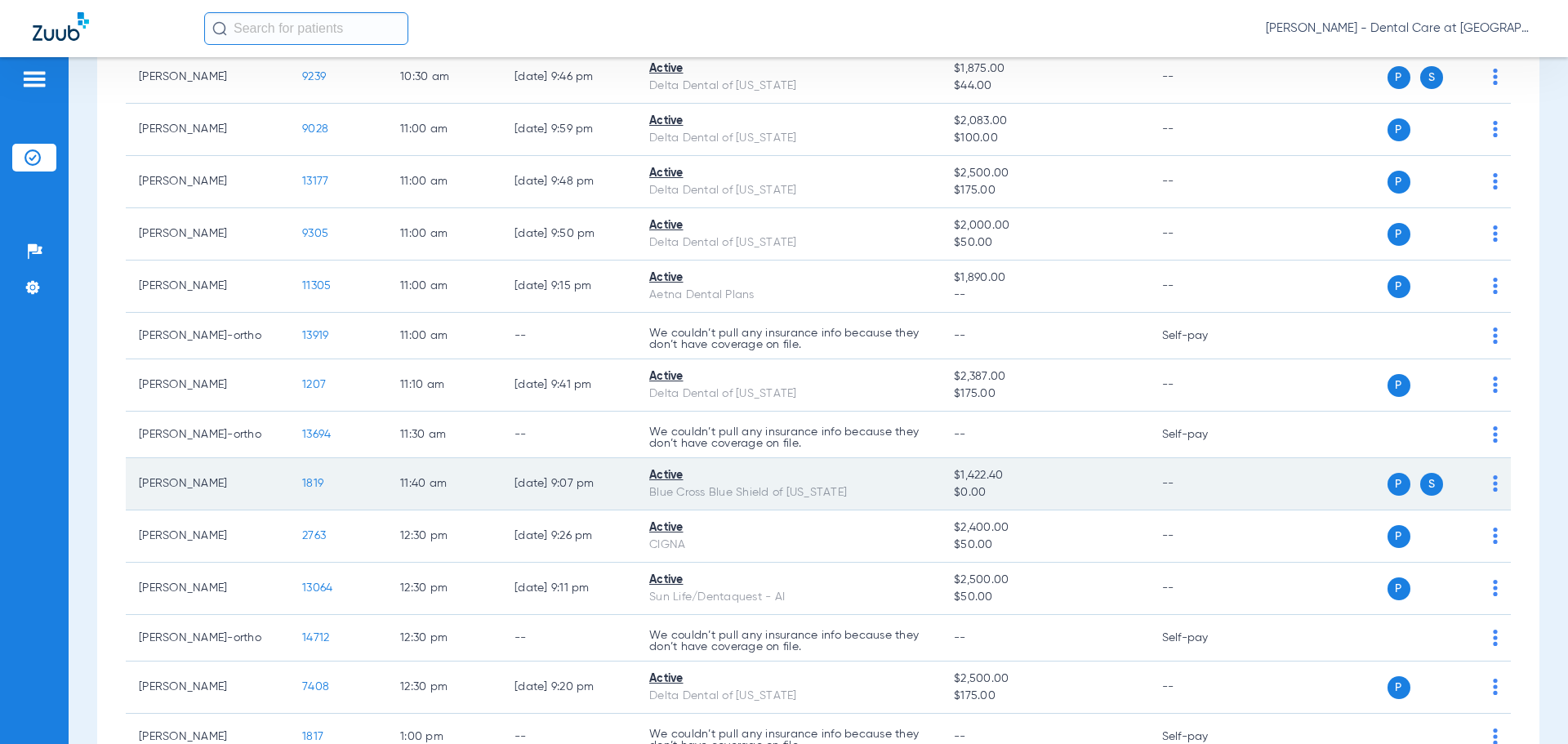
click at [313, 481] on span "1819" at bounding box center [313, 484] width 22 height 12
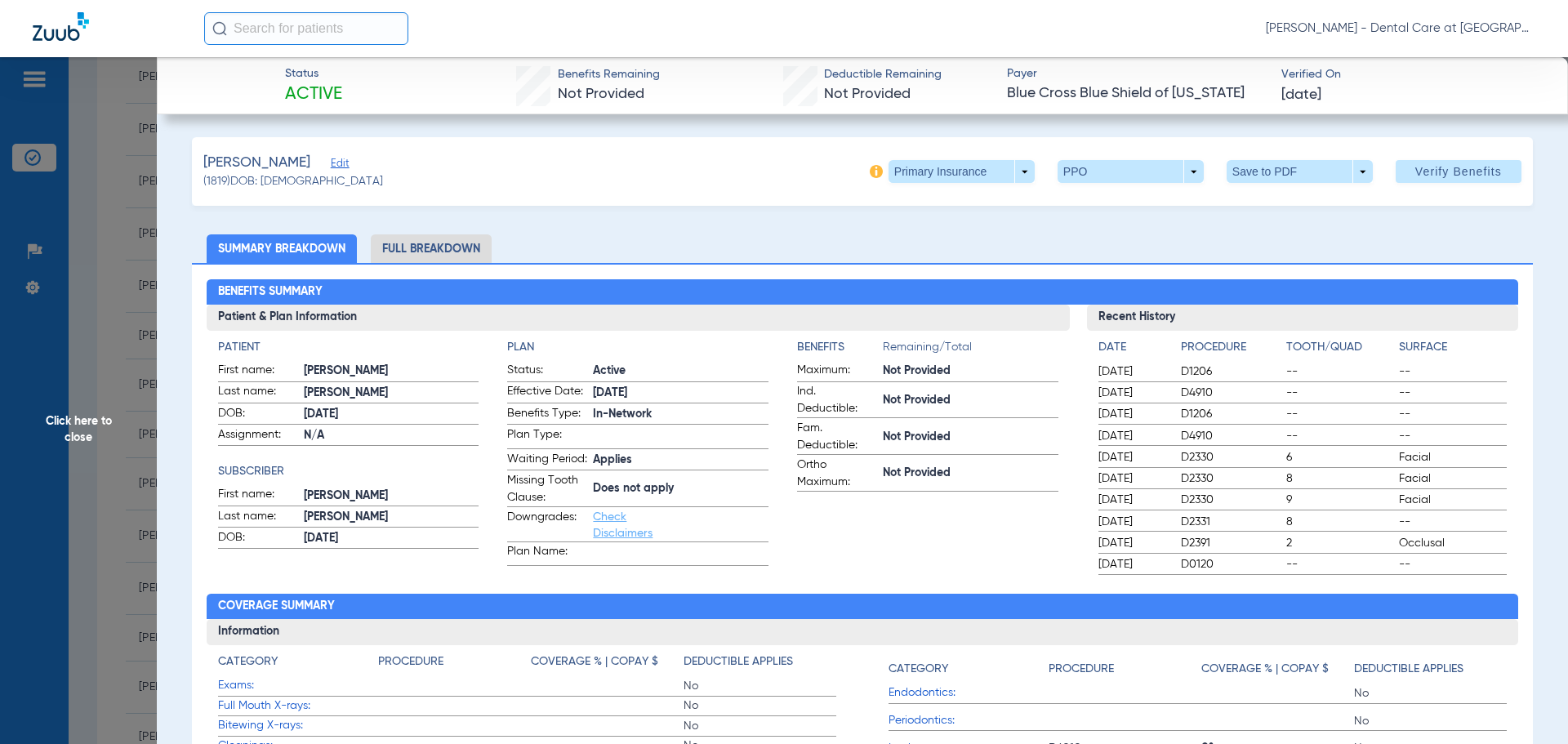
click at [431, 241] on li "Full Breakdown" at bounding box center [430, 249] width 121 height 28
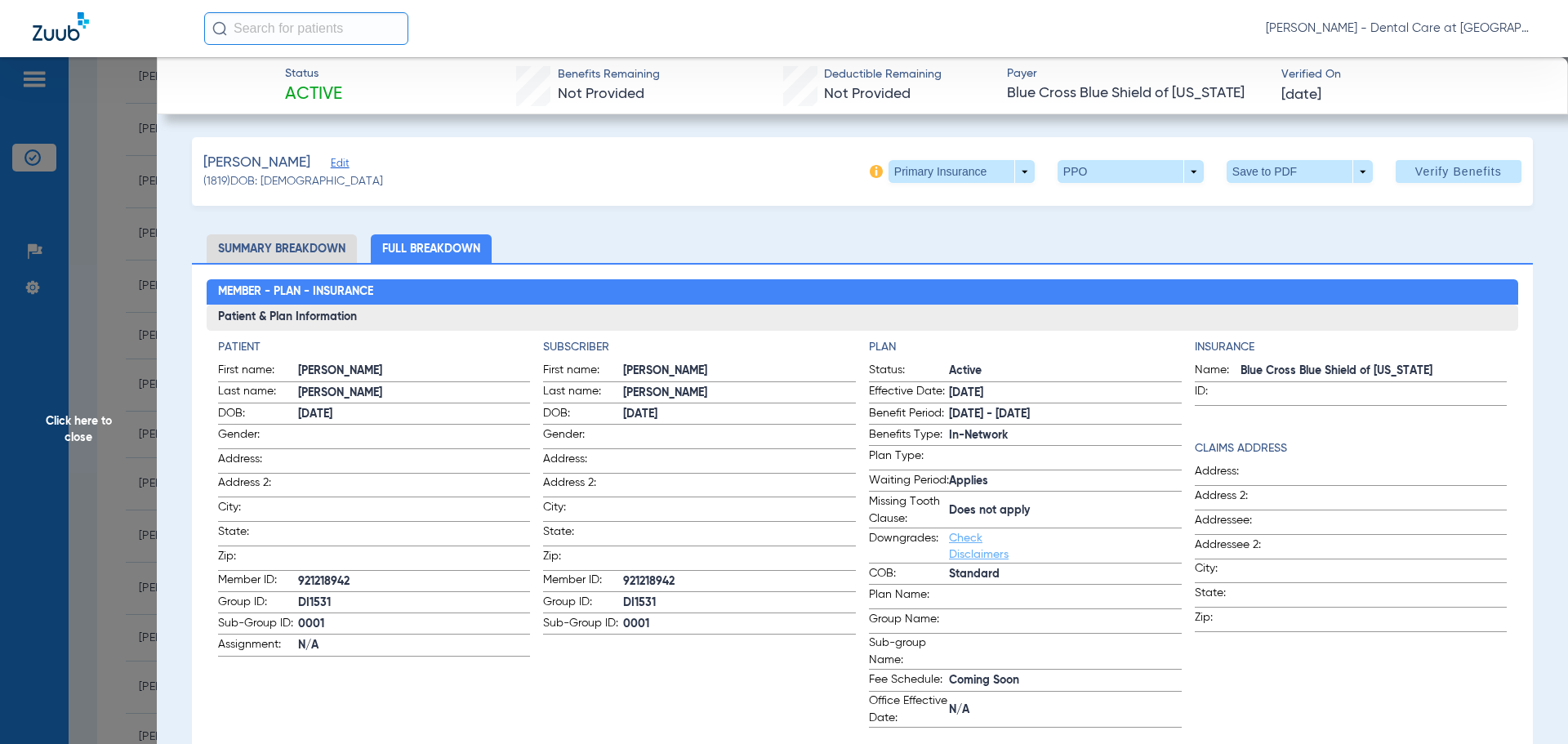
click at [133, 437] on span "Click here to close" at bounding box center [78, 429] width 156 height 744
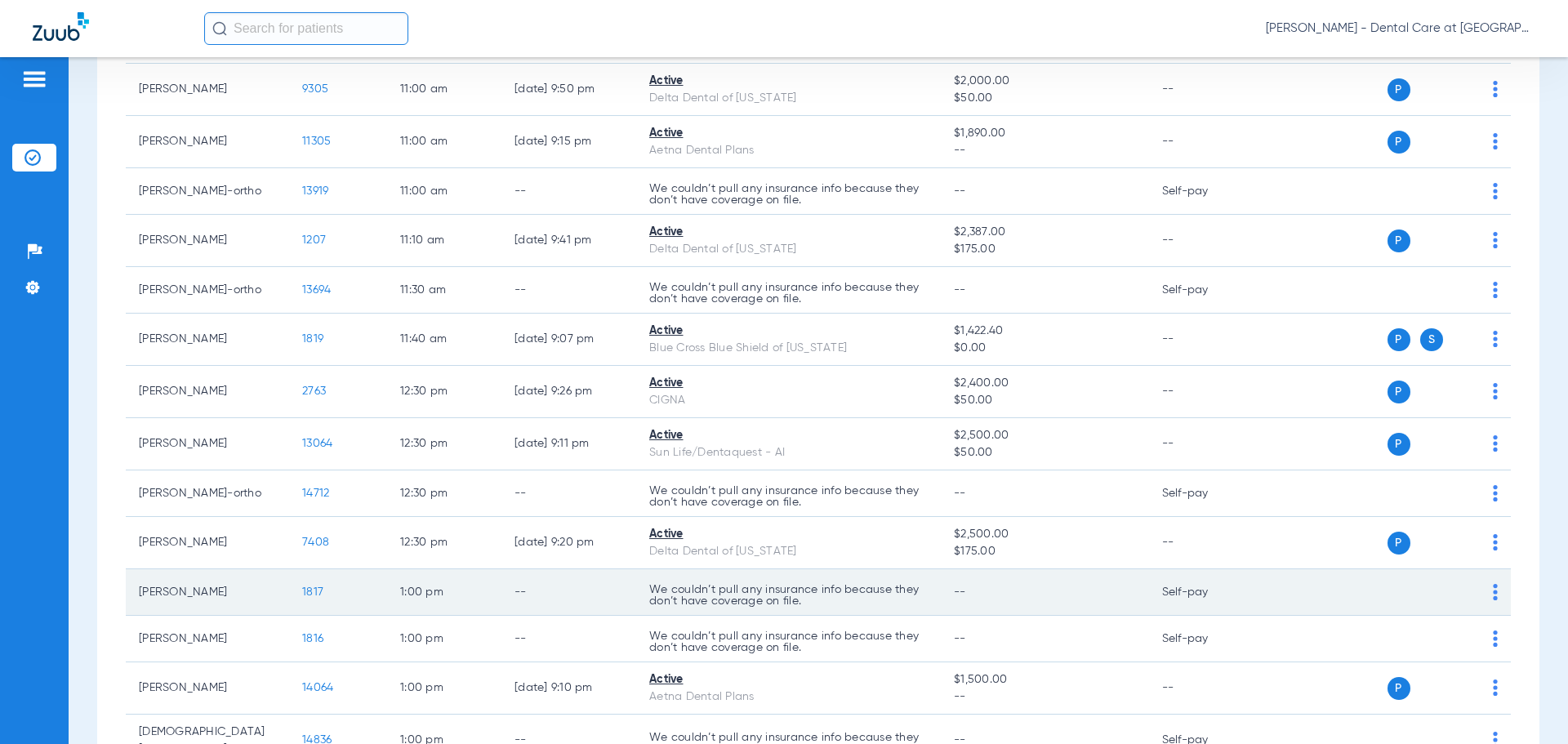
scroll to position [1758, 0]
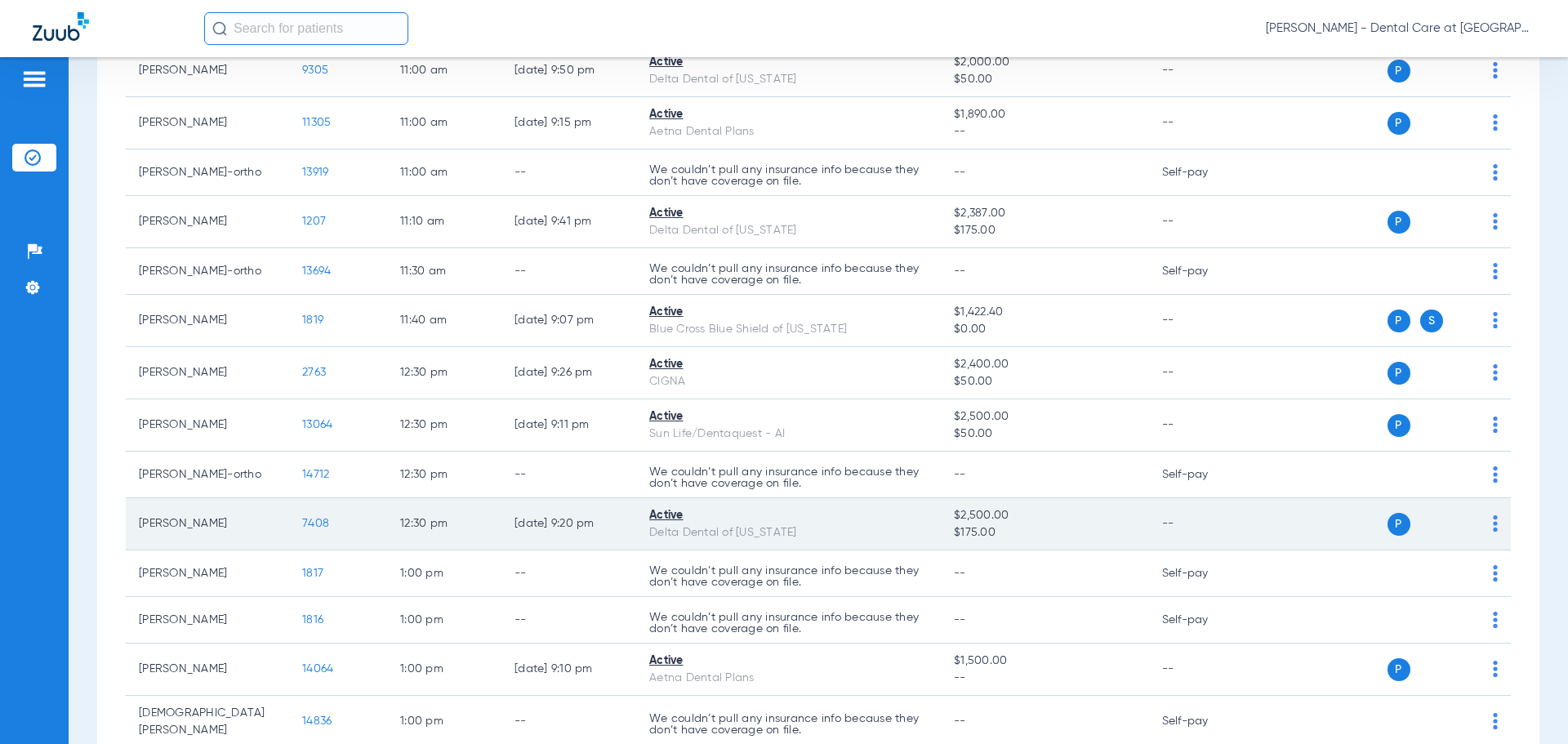
click at [323, 523] on span "7408" at bounding box center [315, 523] width 27 height 12
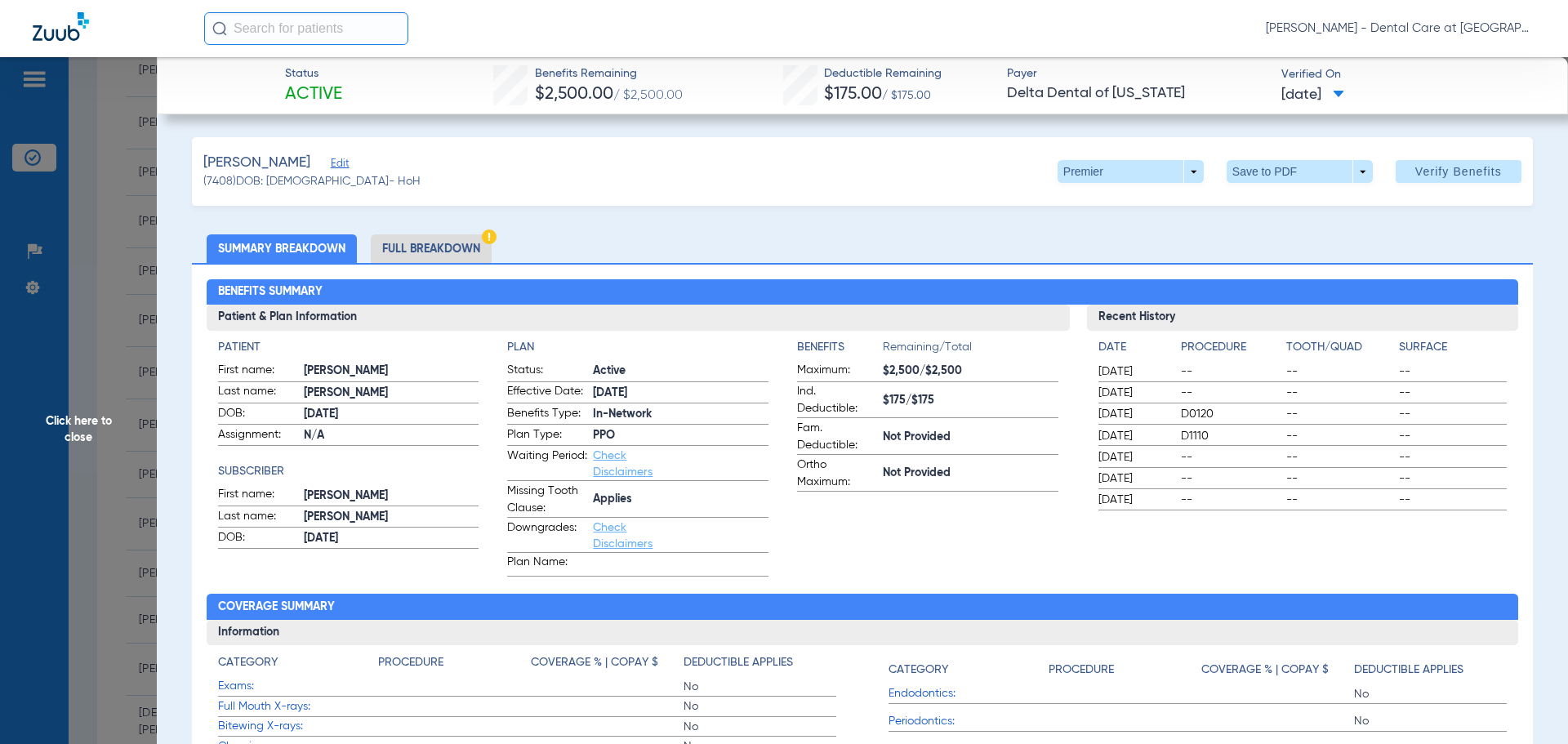
click at [414, 246] on li "Full Breakdown" at bounding box center [430, 249] width 121 height 28
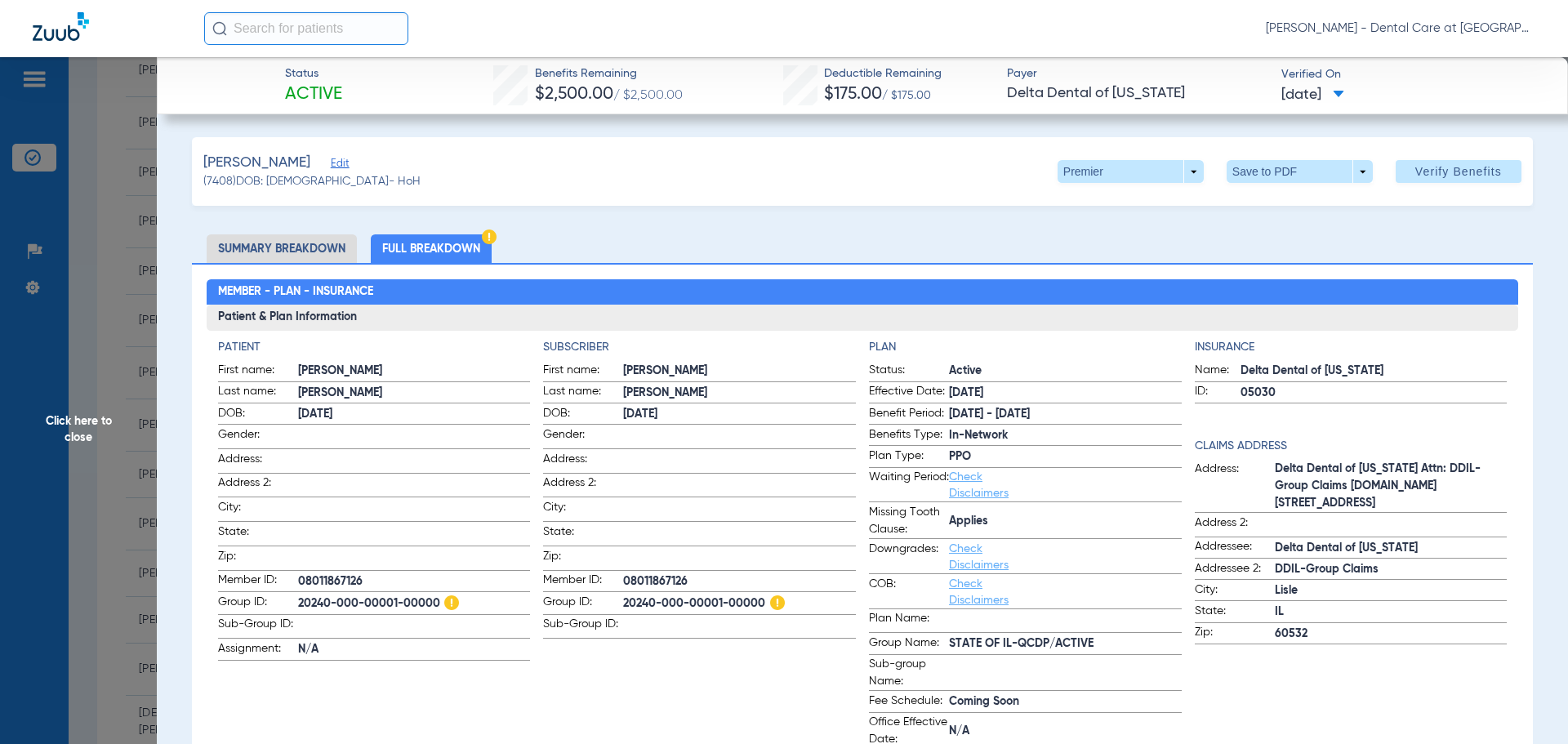
click at [124, 358] on span "Click here to close" at bounding box center [78, 429] width 156 height 744
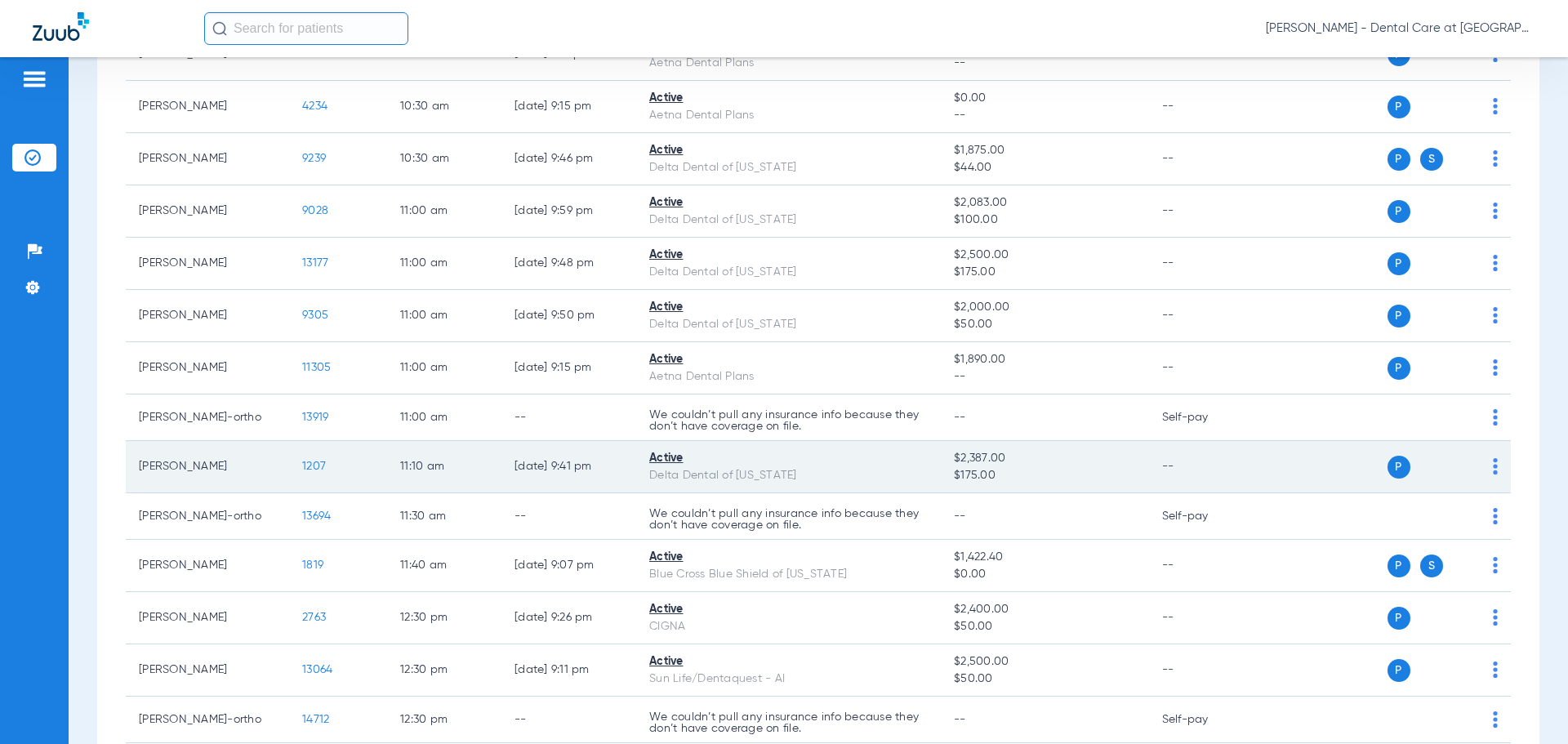
scroll to position [1432, 0]
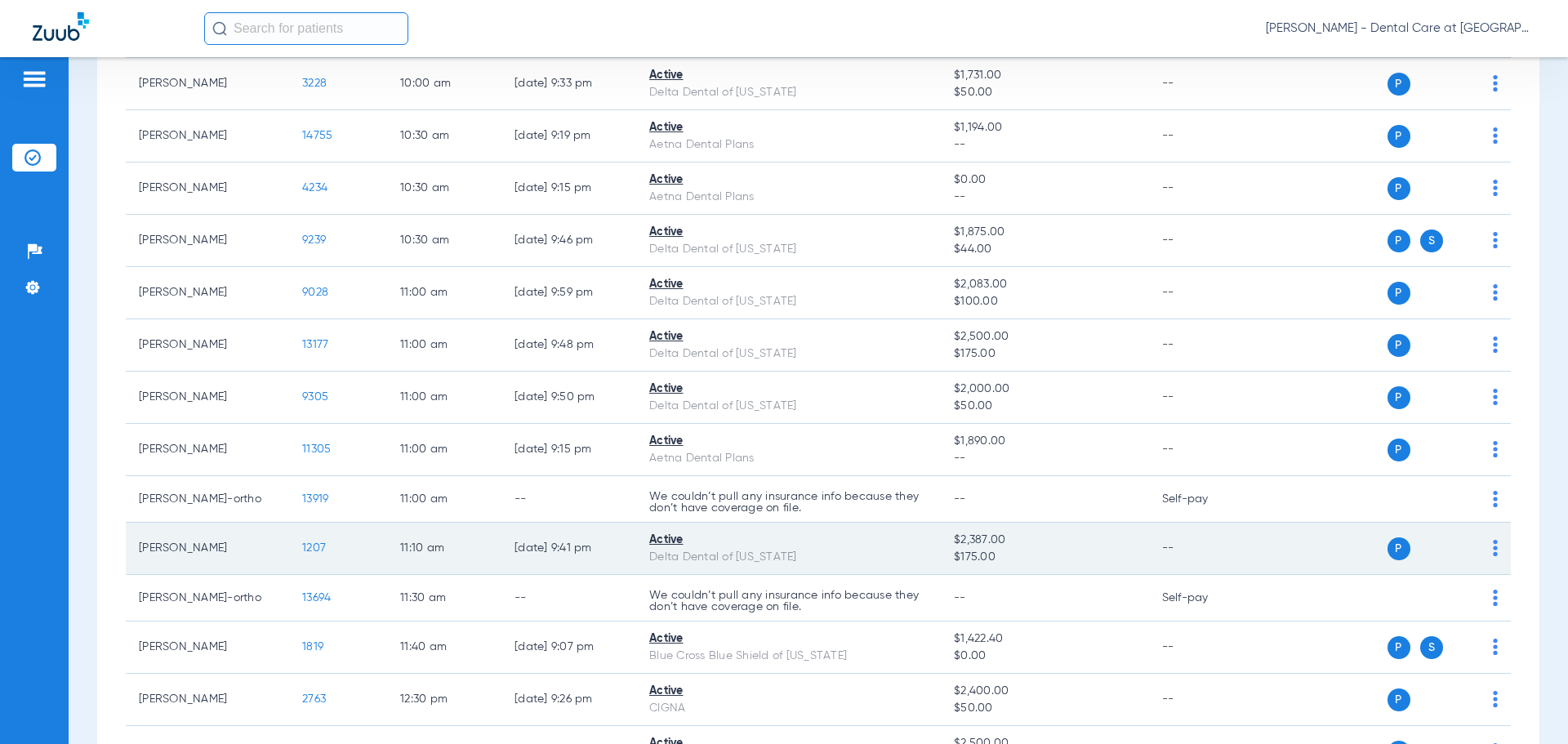
click at [315, 542] on span "1207" at bounding box center [314, 548] width 23 height 12
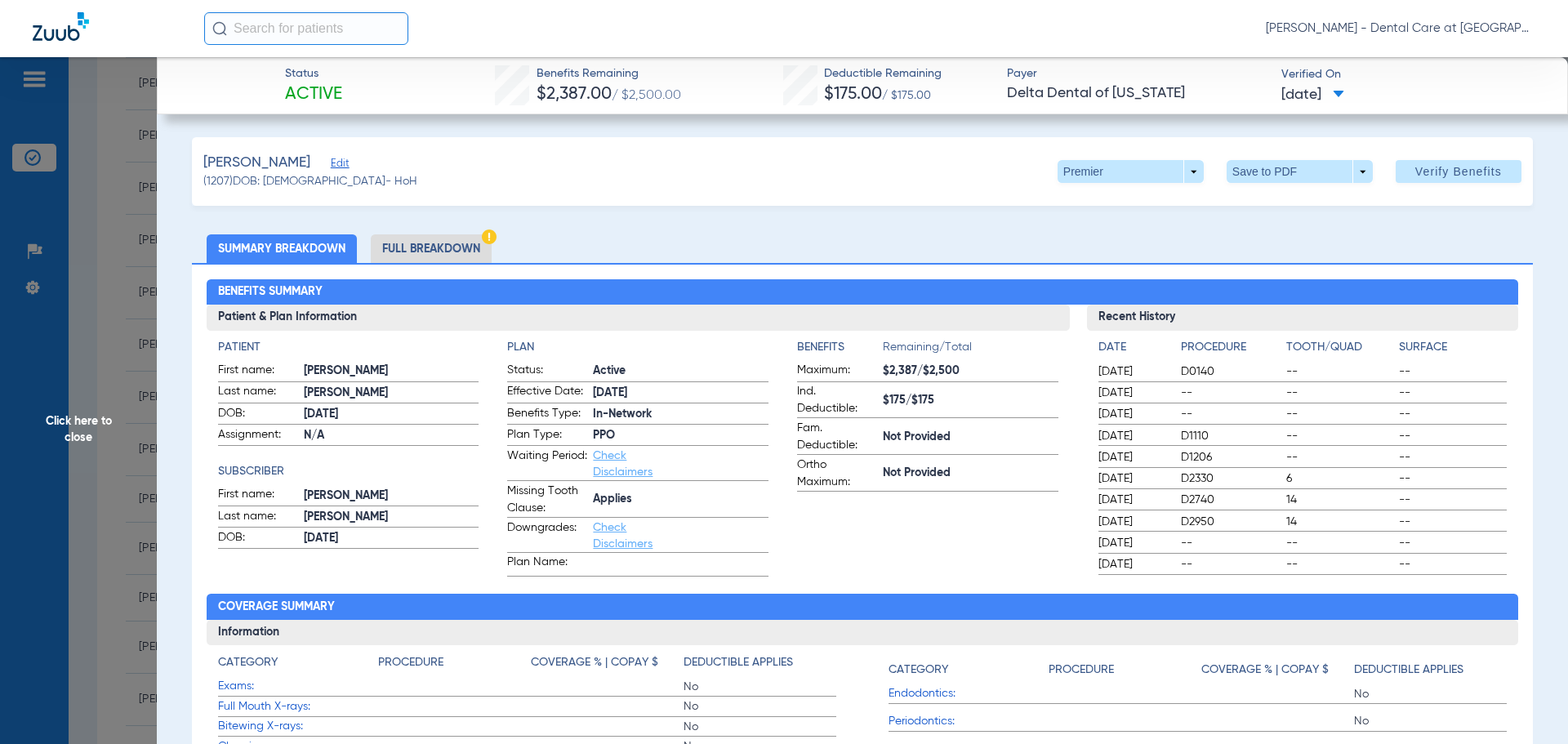
click at [422, 254] on li "Full Breakdown" at bounding box center [430, 249] width 121 height 28
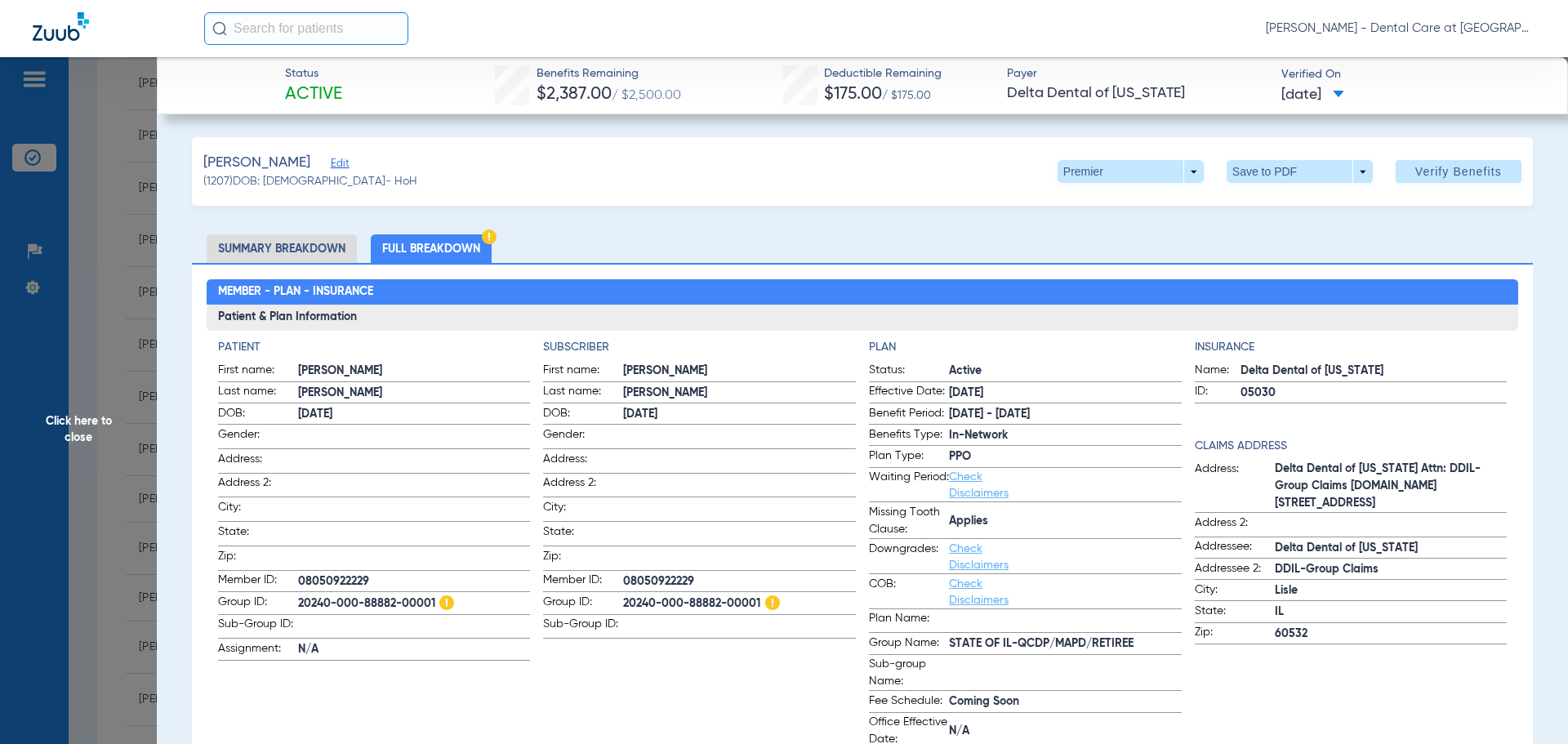
click at [107, 409] on span "Click here to close" at bounding box center [78, 429] width 156 height 744
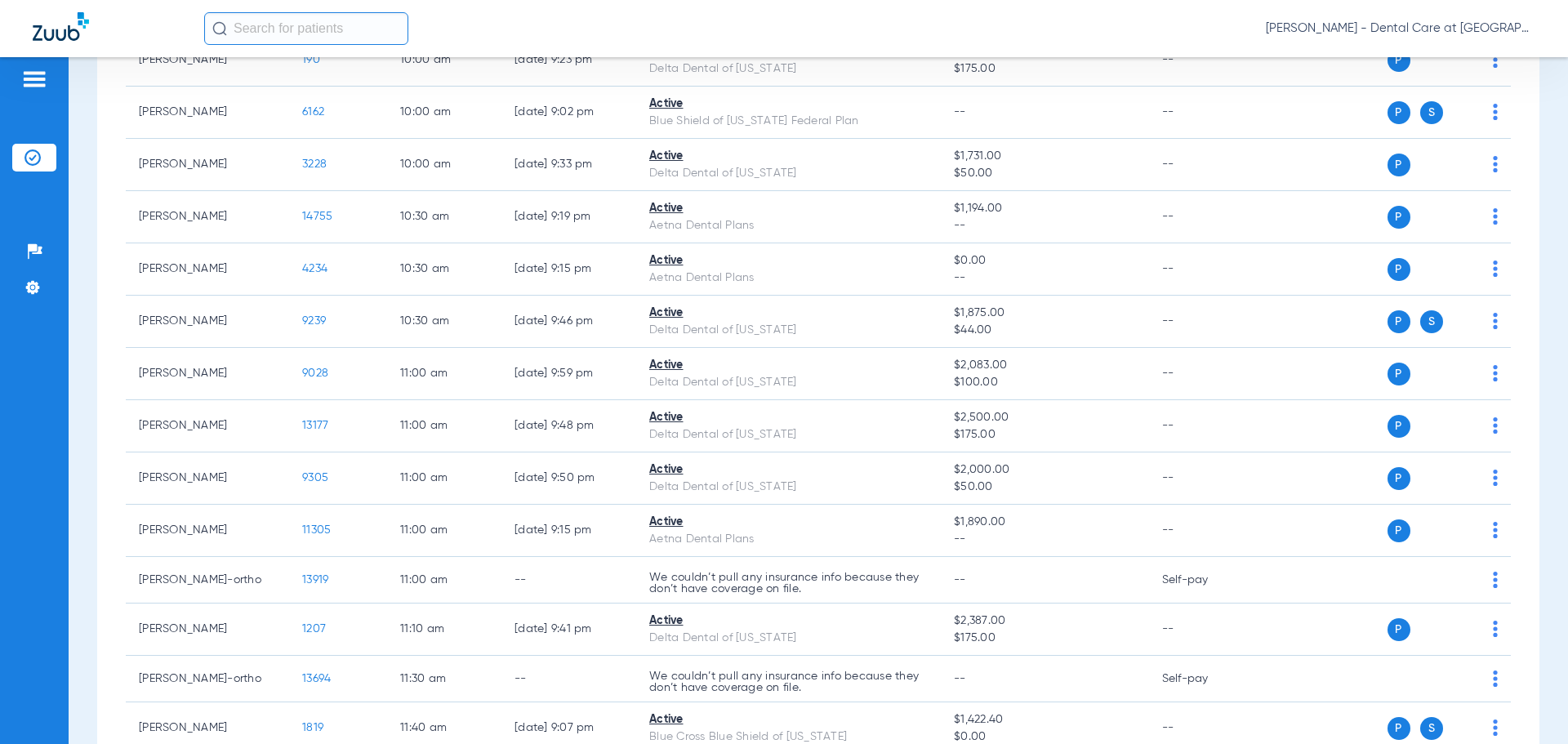
scroll to position [1351, 0]
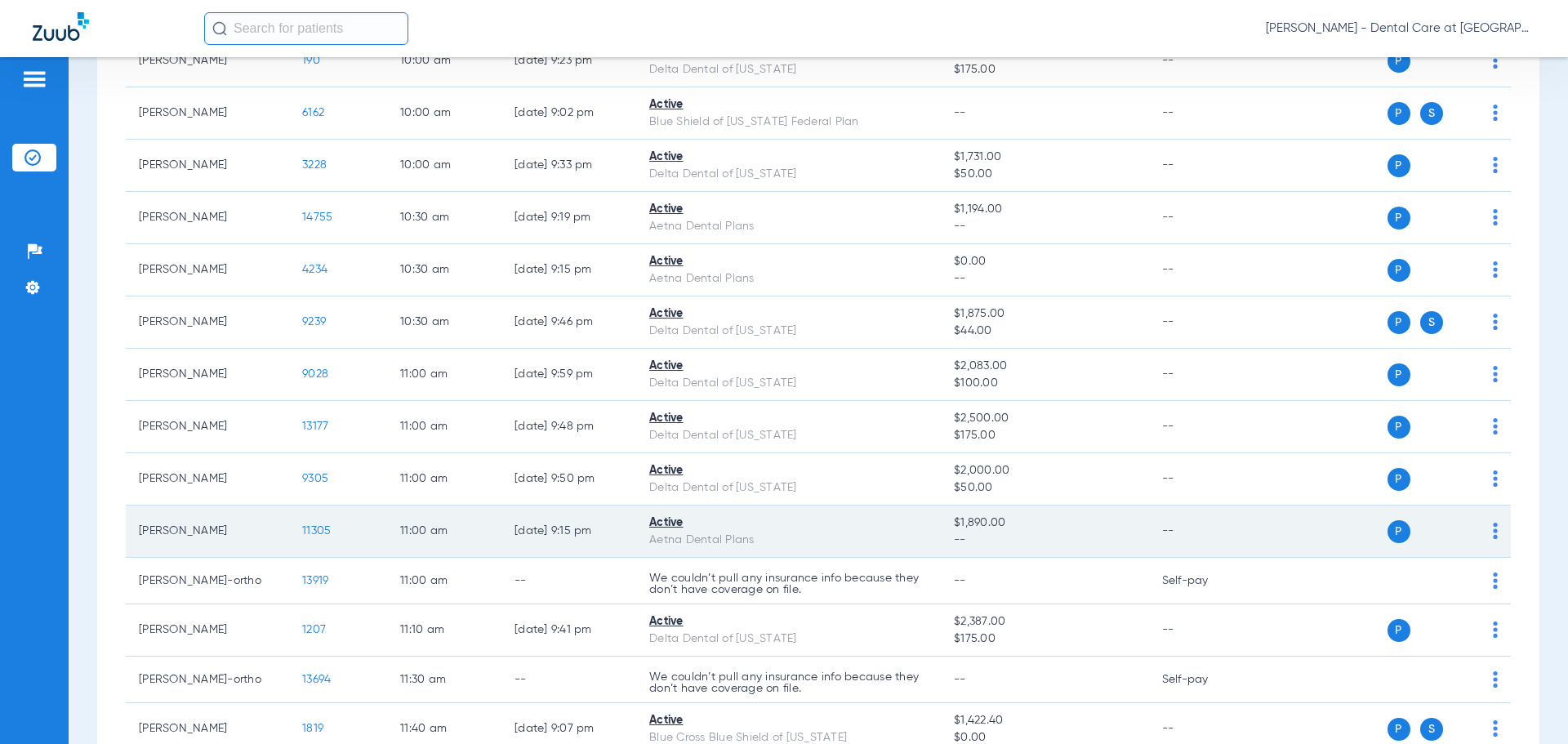
click at [318, 537] on span "11305" at bounding box center [316, 531] width 28 height 12
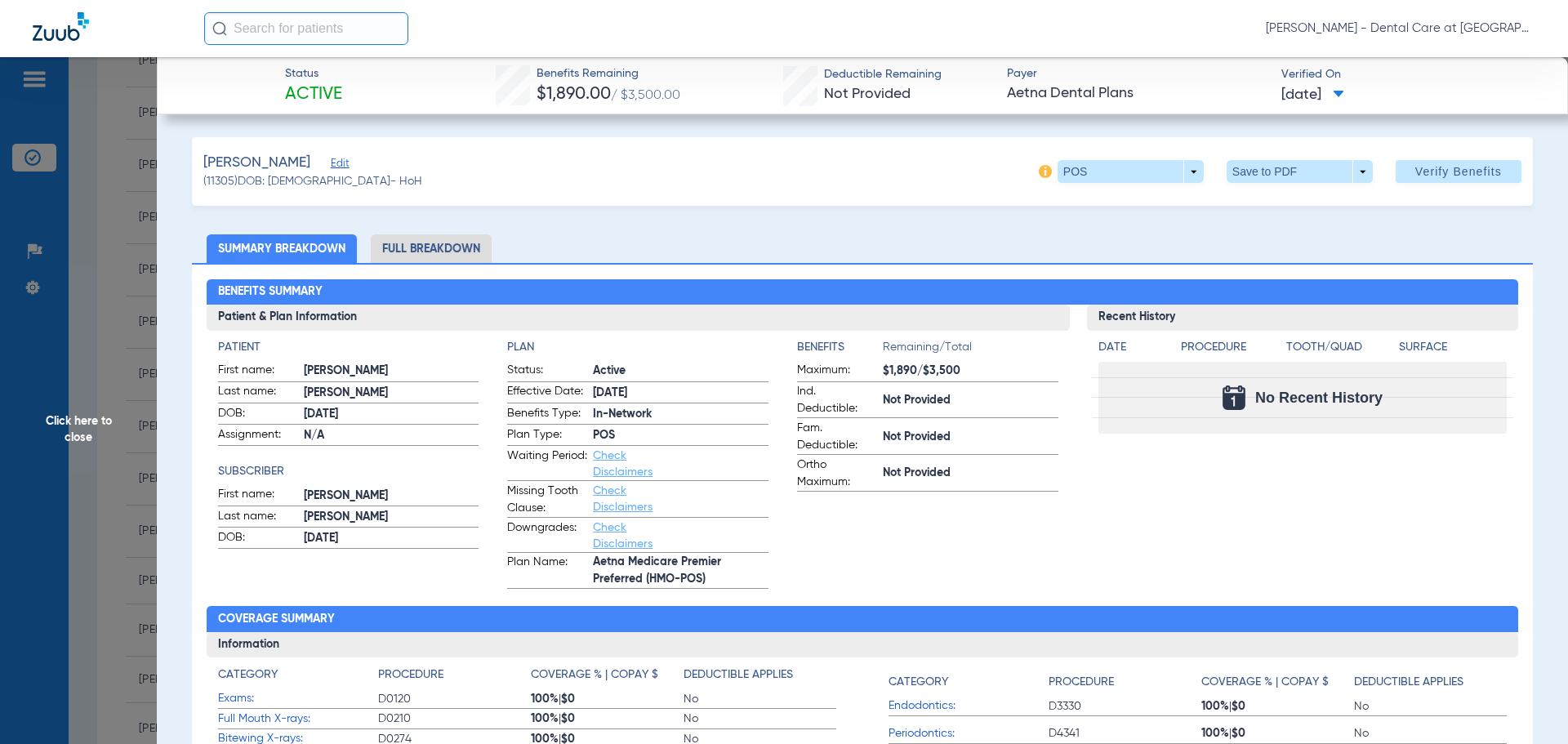
click at [405, 244] on li "Full Breakdown" at bounding box center [430, 249] width 121 height 28
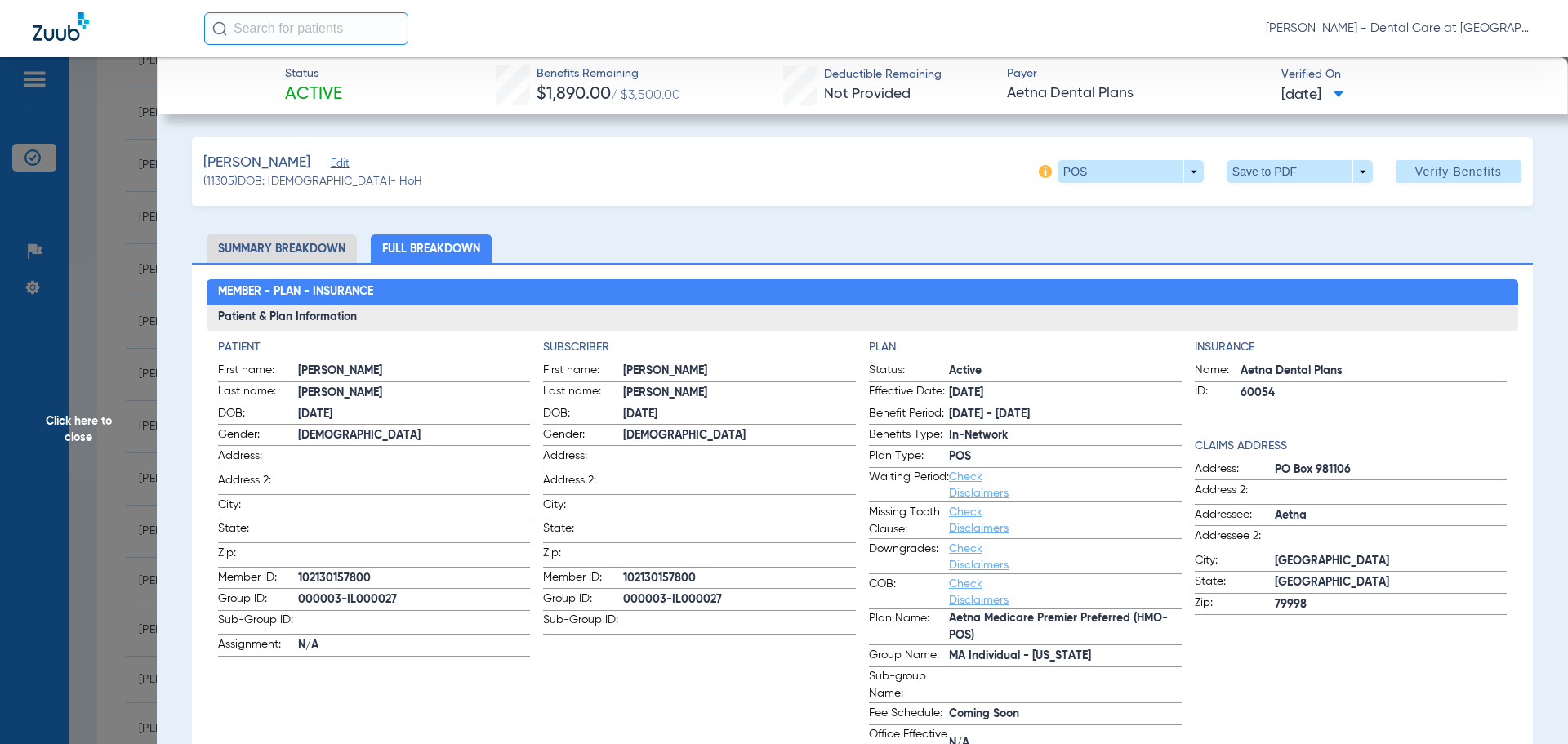
click at [105, 429] on span "Click here to close" at bounding box center [78, 429] width 156 height 744
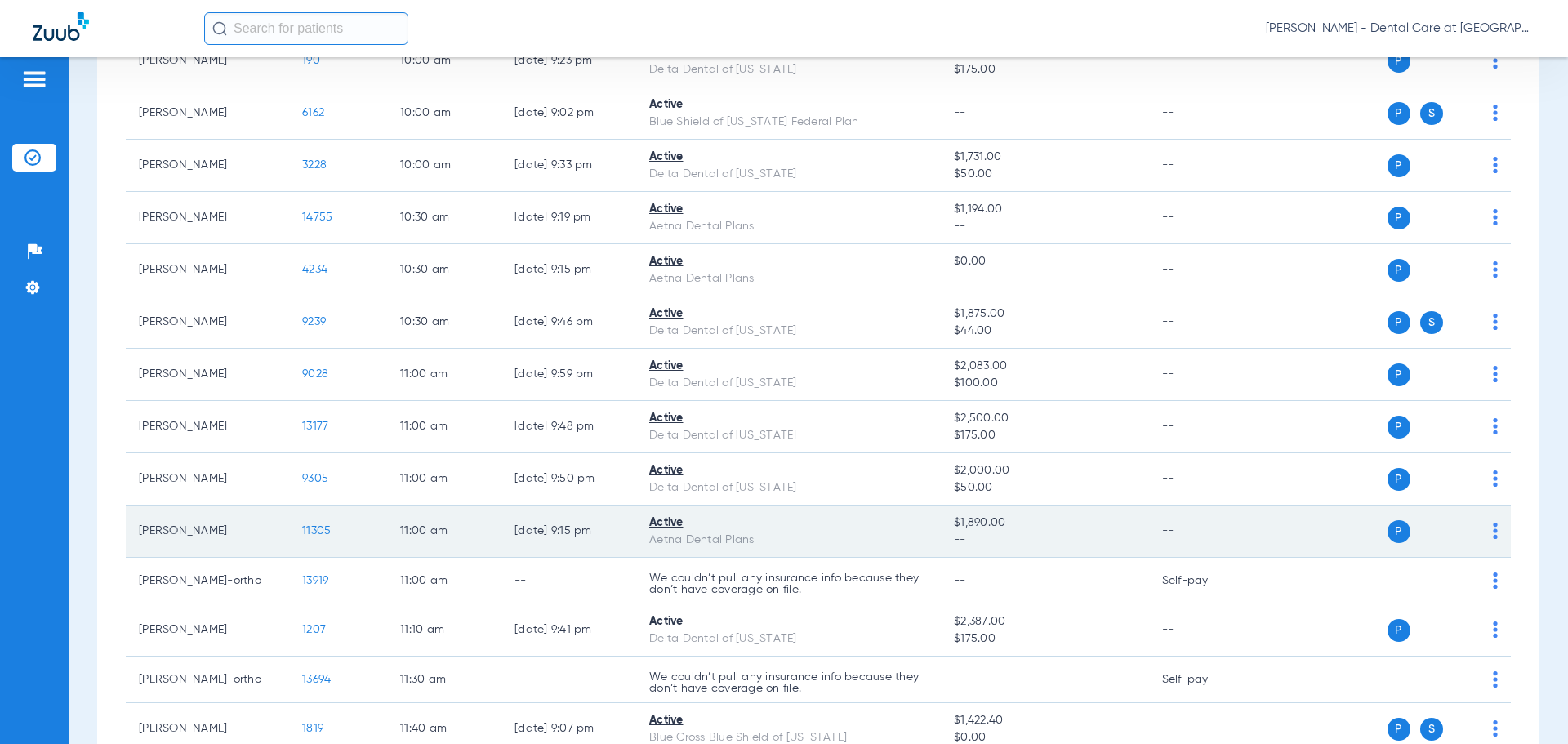
scroll to position [1432, 0]
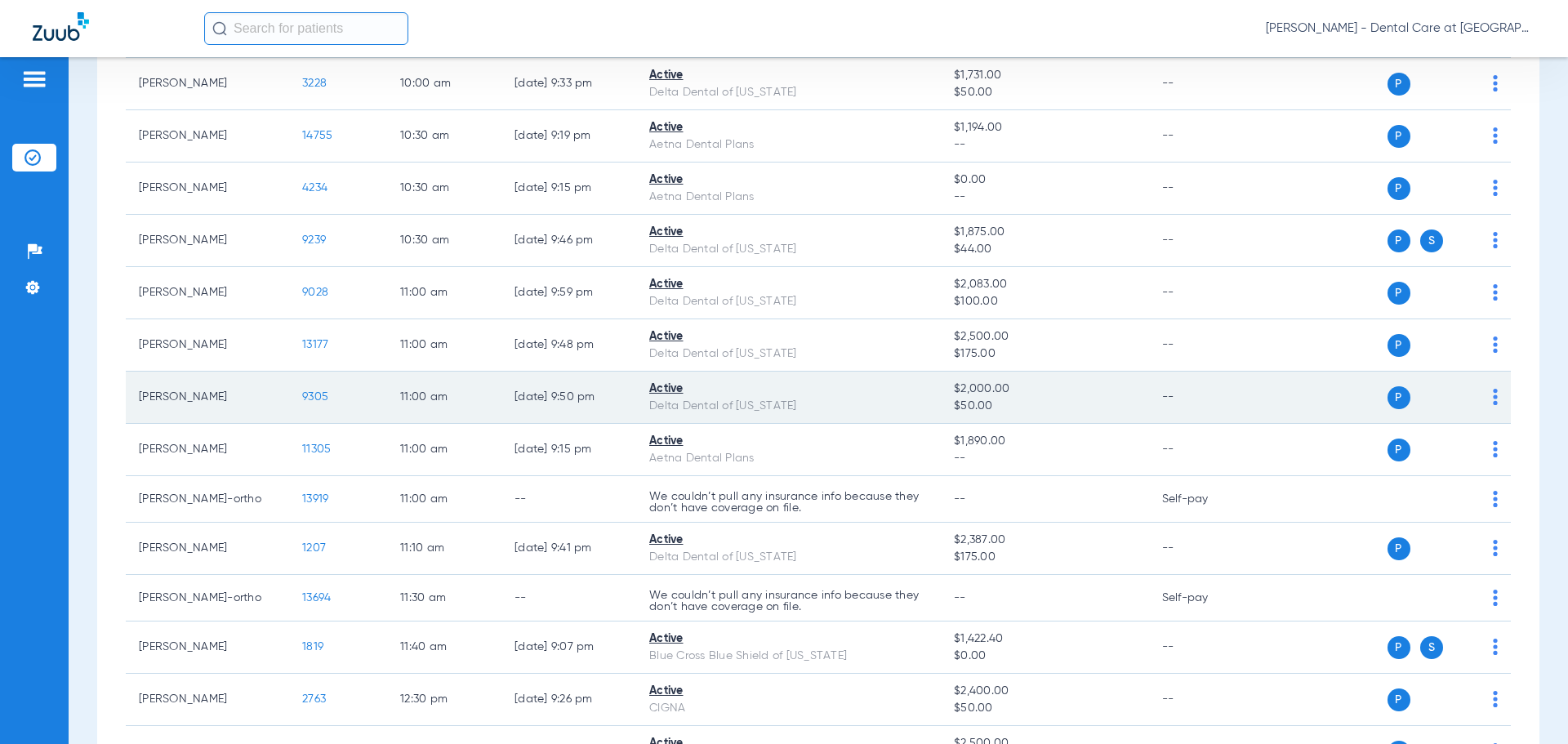
click at [320, 399] on span "9305" at bounding box center [315, 397] width 26 height 12
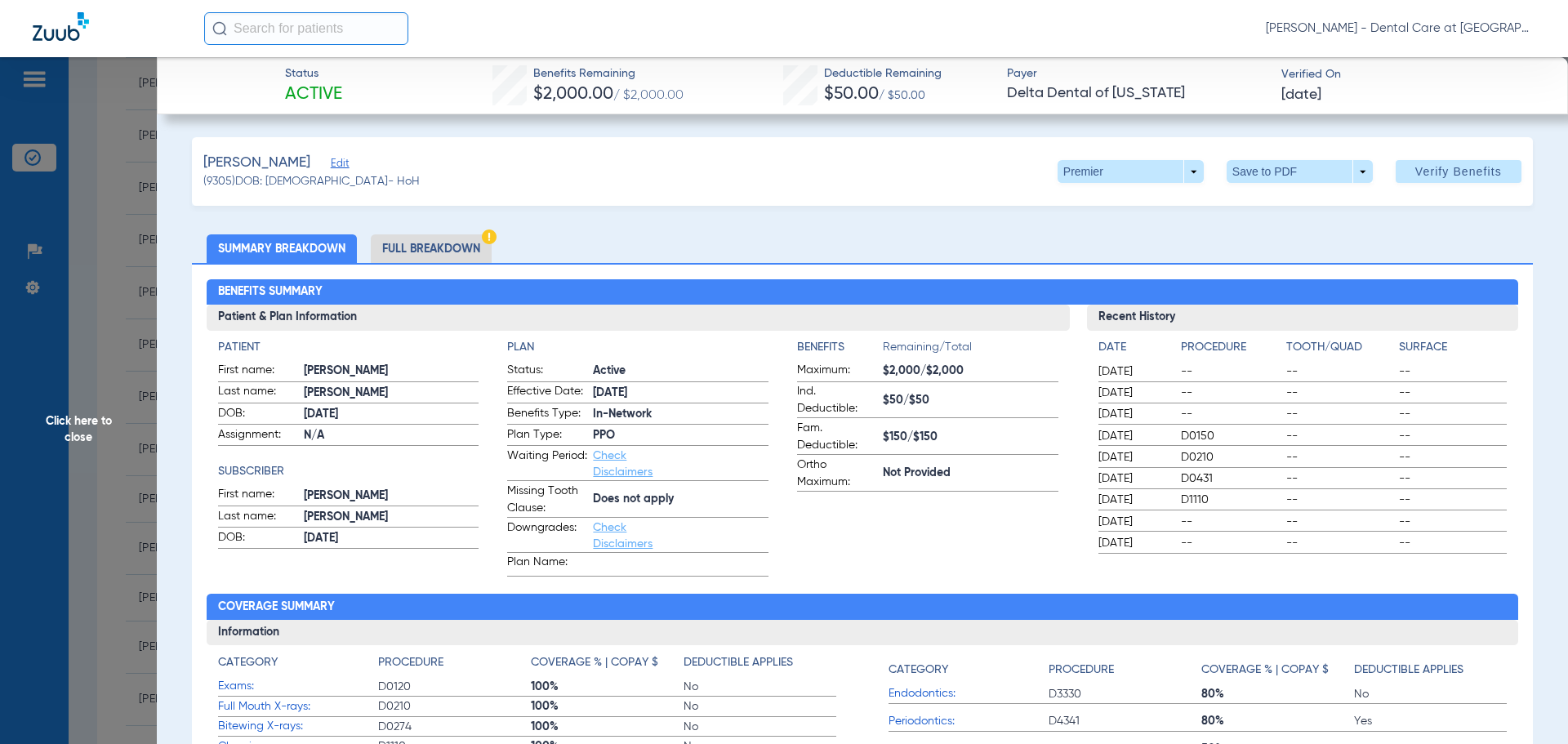
click at [430, 250] on li "Full Breakdown" at bounding box center [430, 249] width 121 height 28
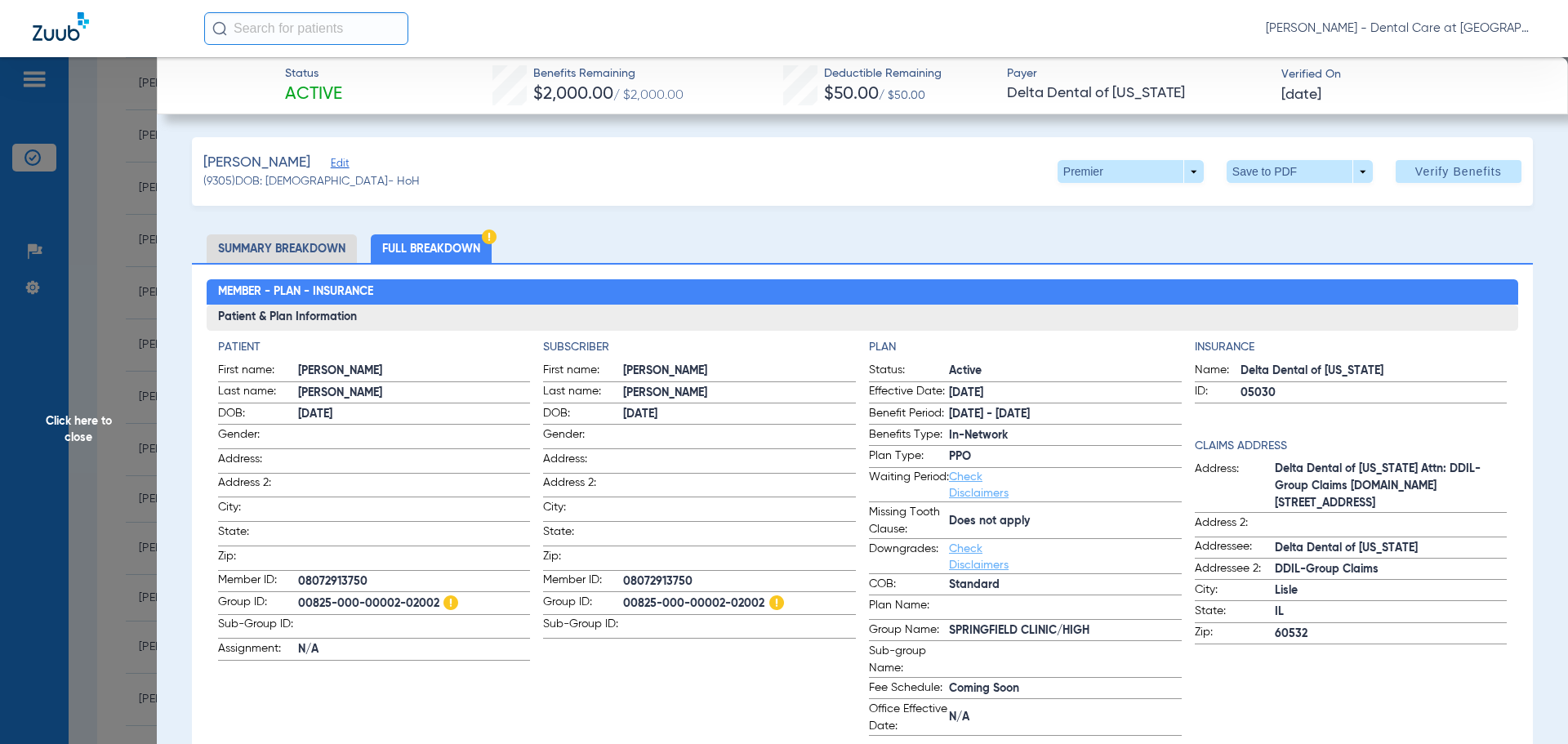
click at [155, 409] on span "Click here to close" at bounding box center [78, 429] width 156 height 744
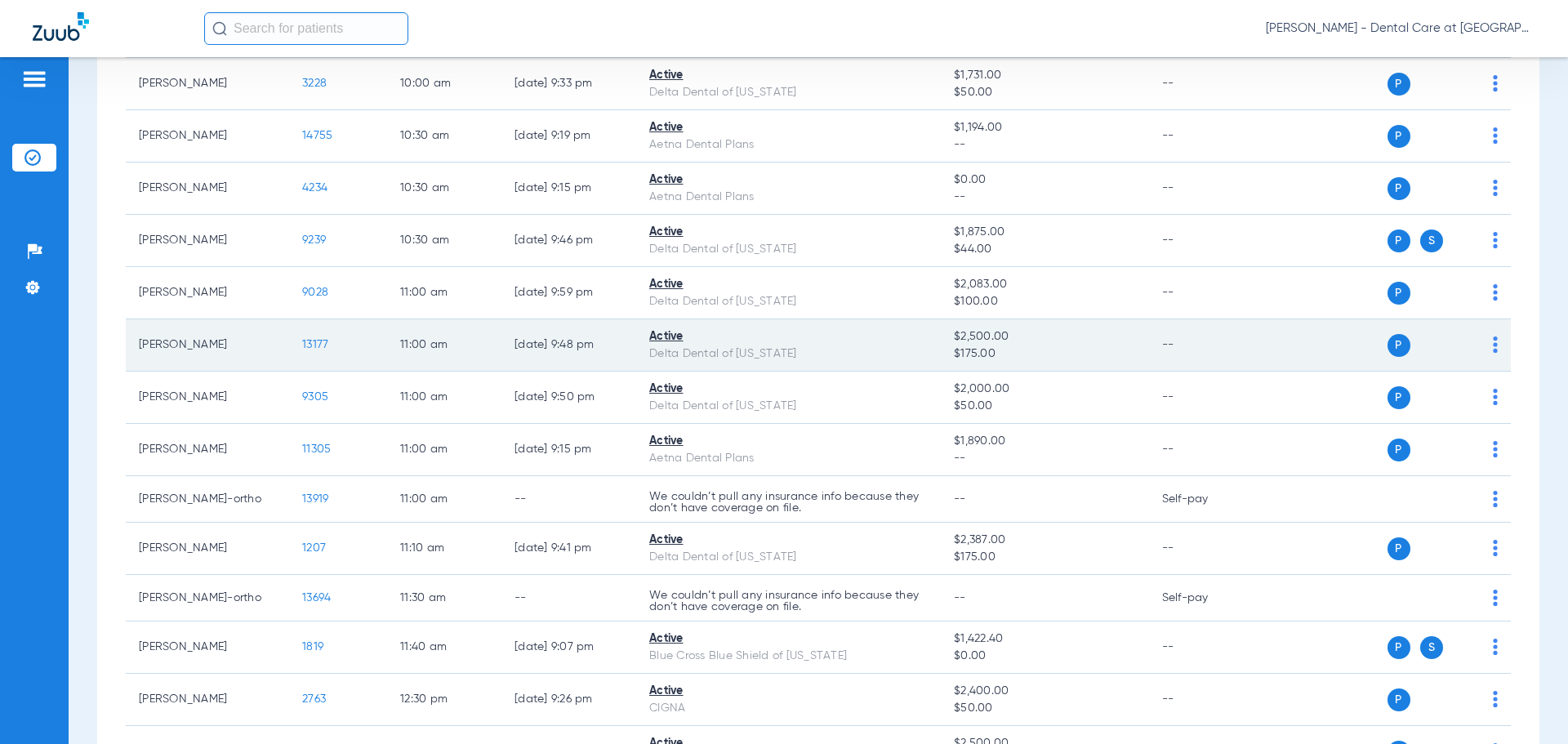
click at [305, 345] on span "13177" at bounding box center [315, 345] width 26 height 12
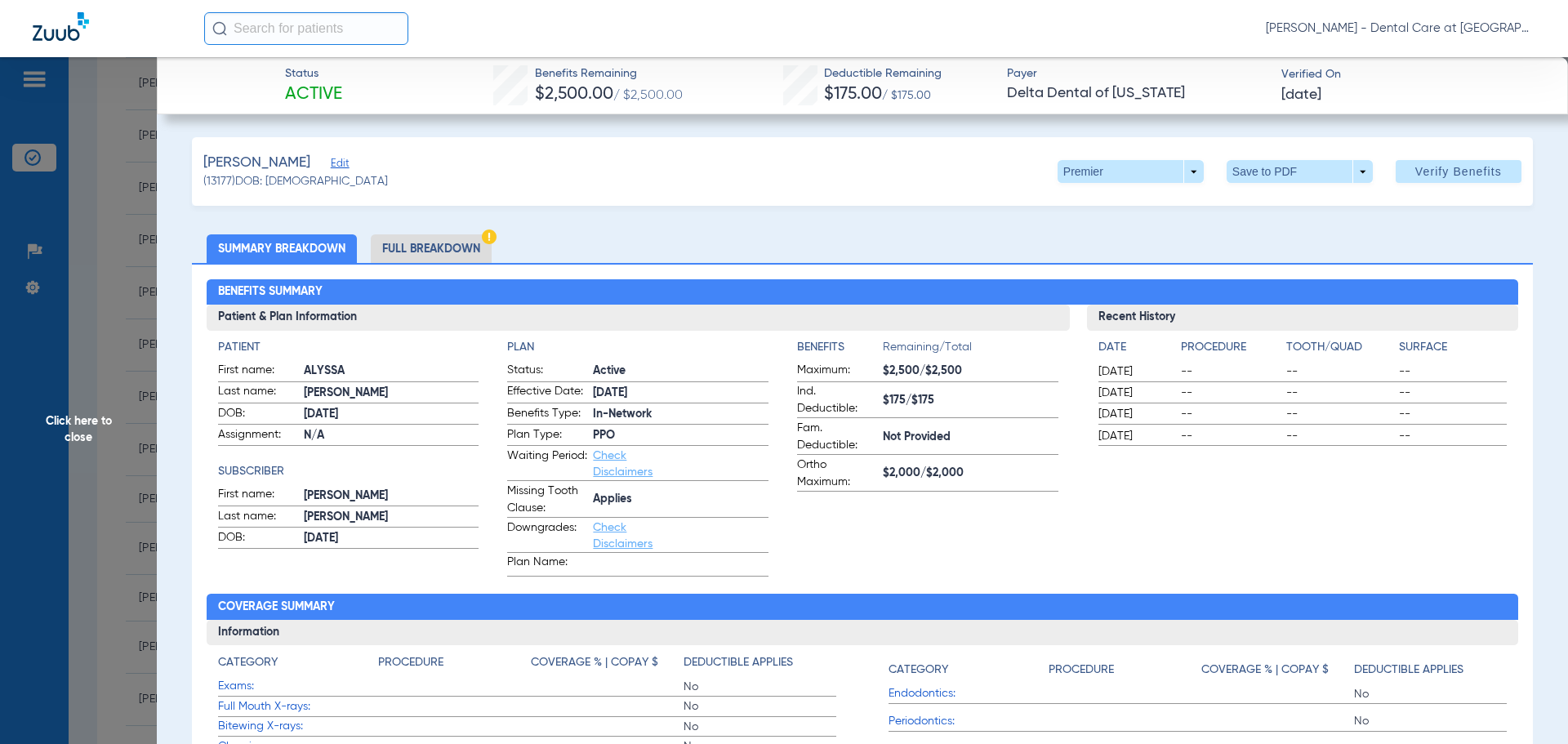
click at [415, 243] on li "Full Breakdown" at bounding box center [430, 249] width 121 height 28
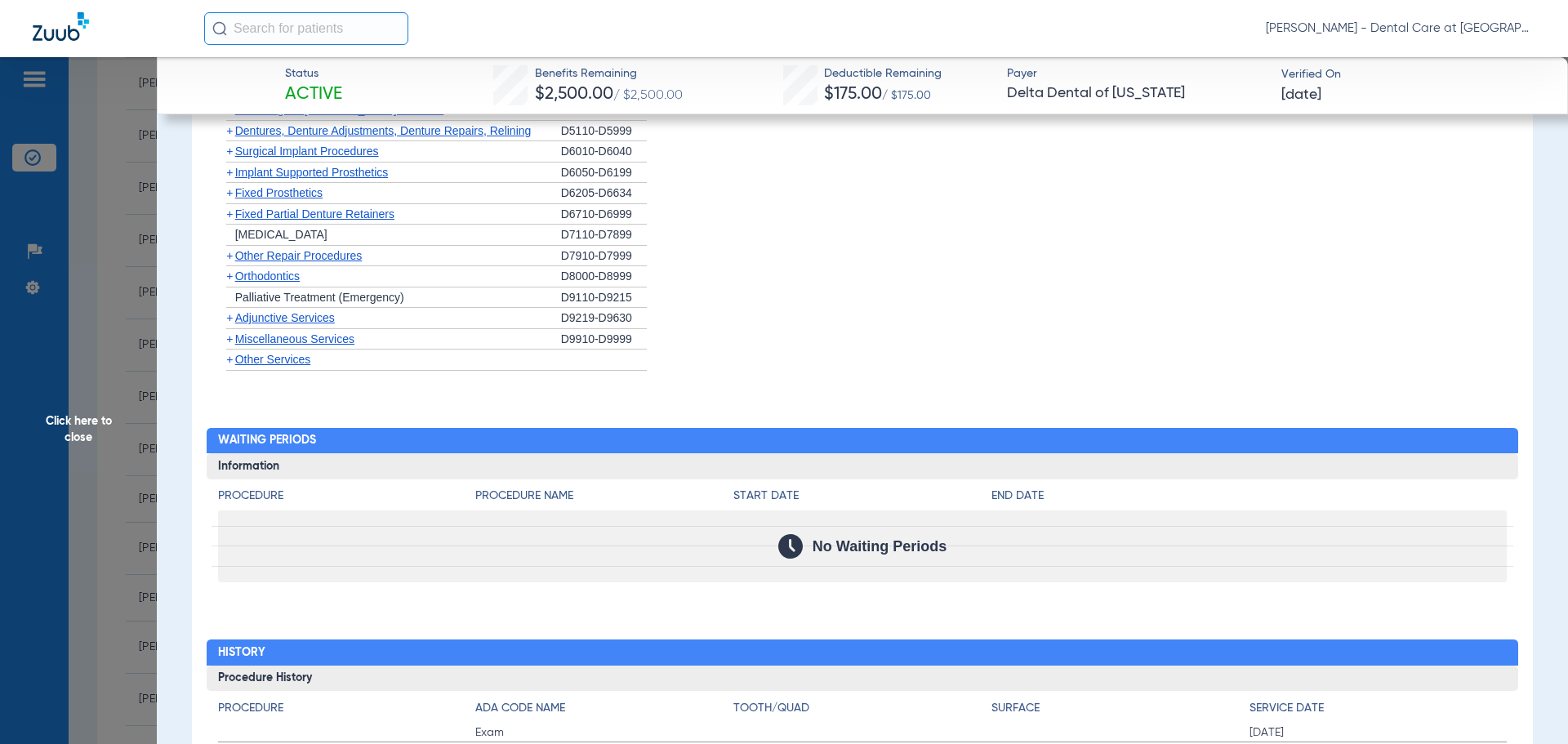
scroll to position [1965, 0]
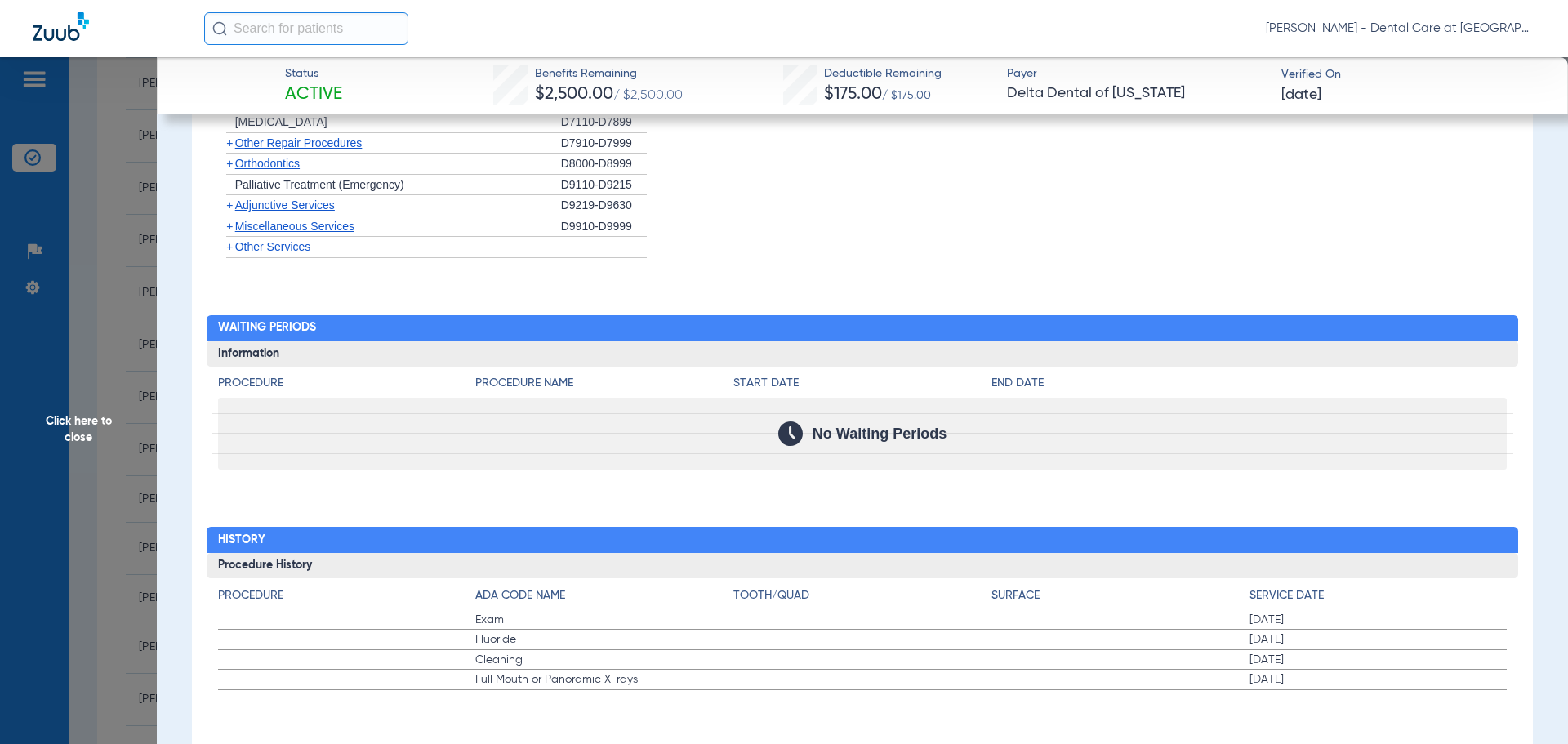
click at [102, 425] on span "Click here to close" at bounding box center [78, 429] width 156 height 744
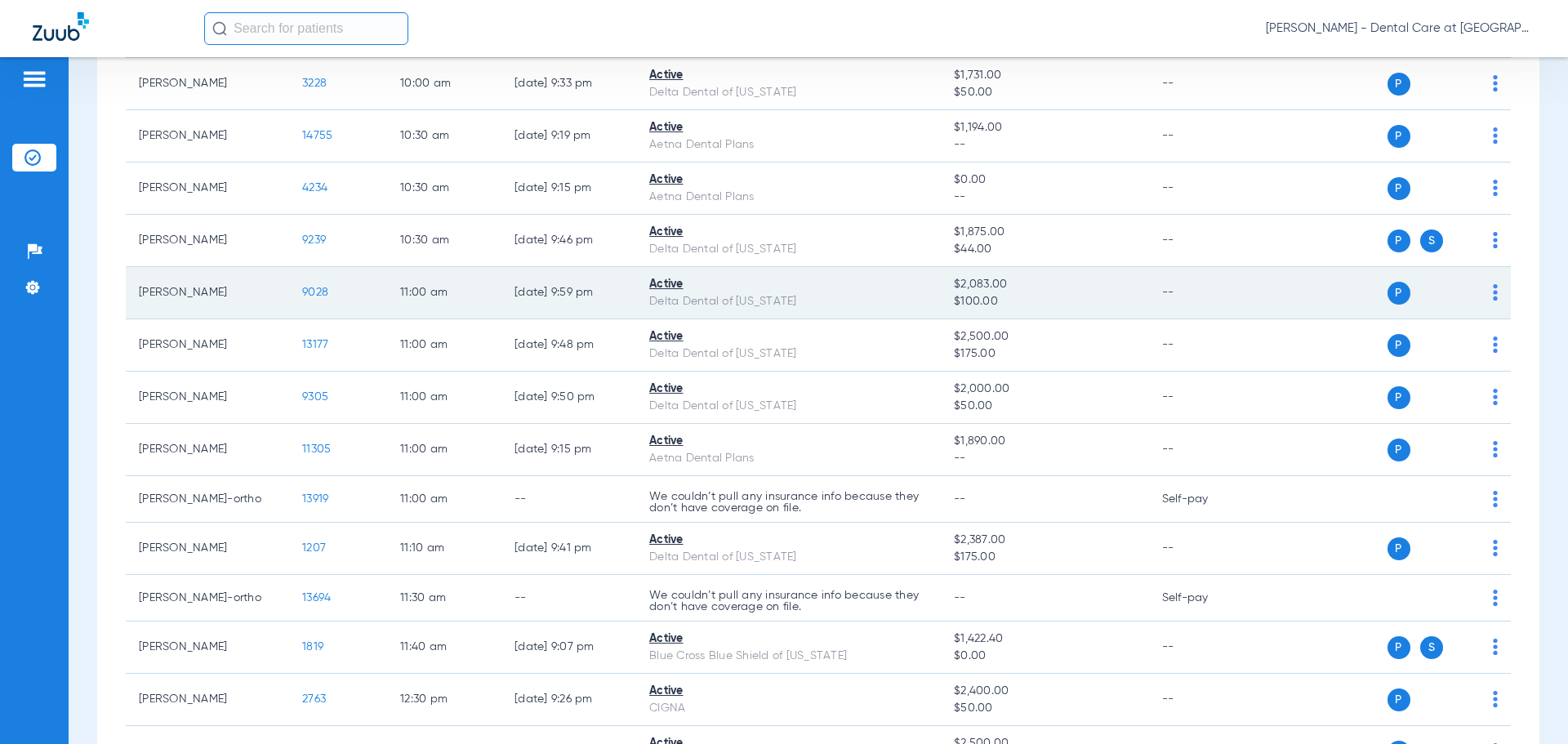
click at [316, 290] on span "9028" at bounding box center [315, 292] width 26 height 12
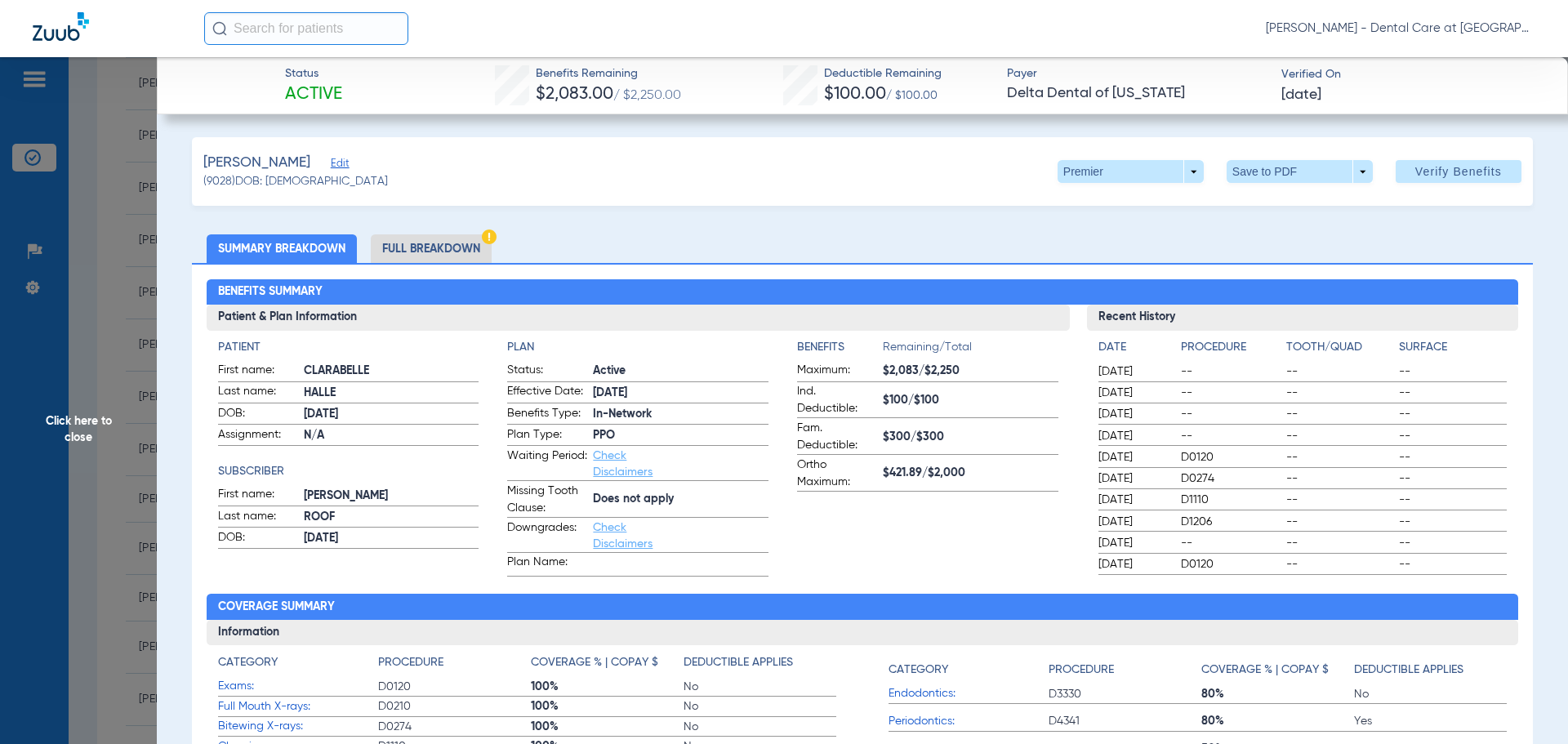
click at [465, 246] on li "Full Breakdown" at bounding box center [430, 249] width 121 height 28
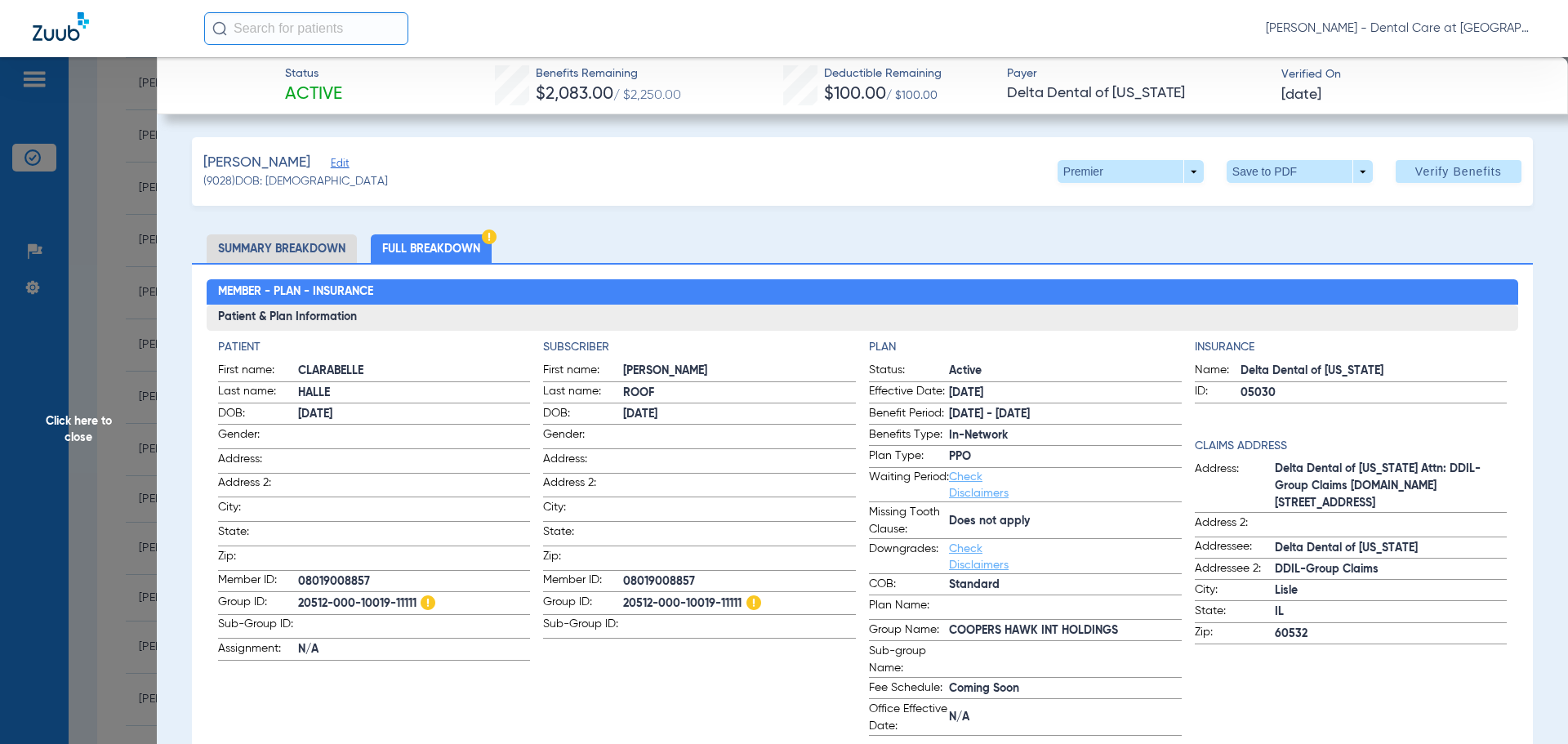
click at [96, 421] on span "Click here to close" at bounding box center [78, 429] width 156 height 744
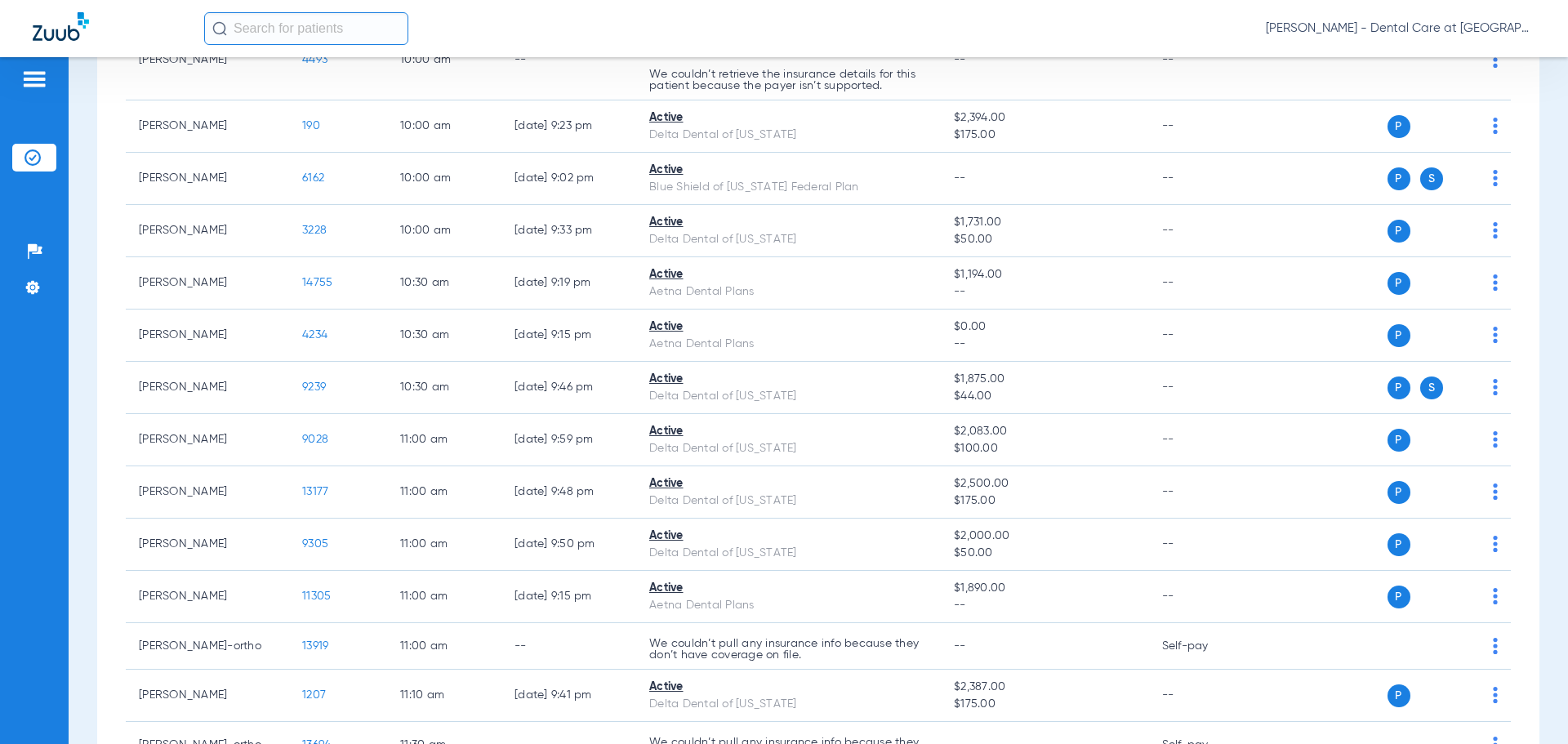
scroll to position [1269, 0]
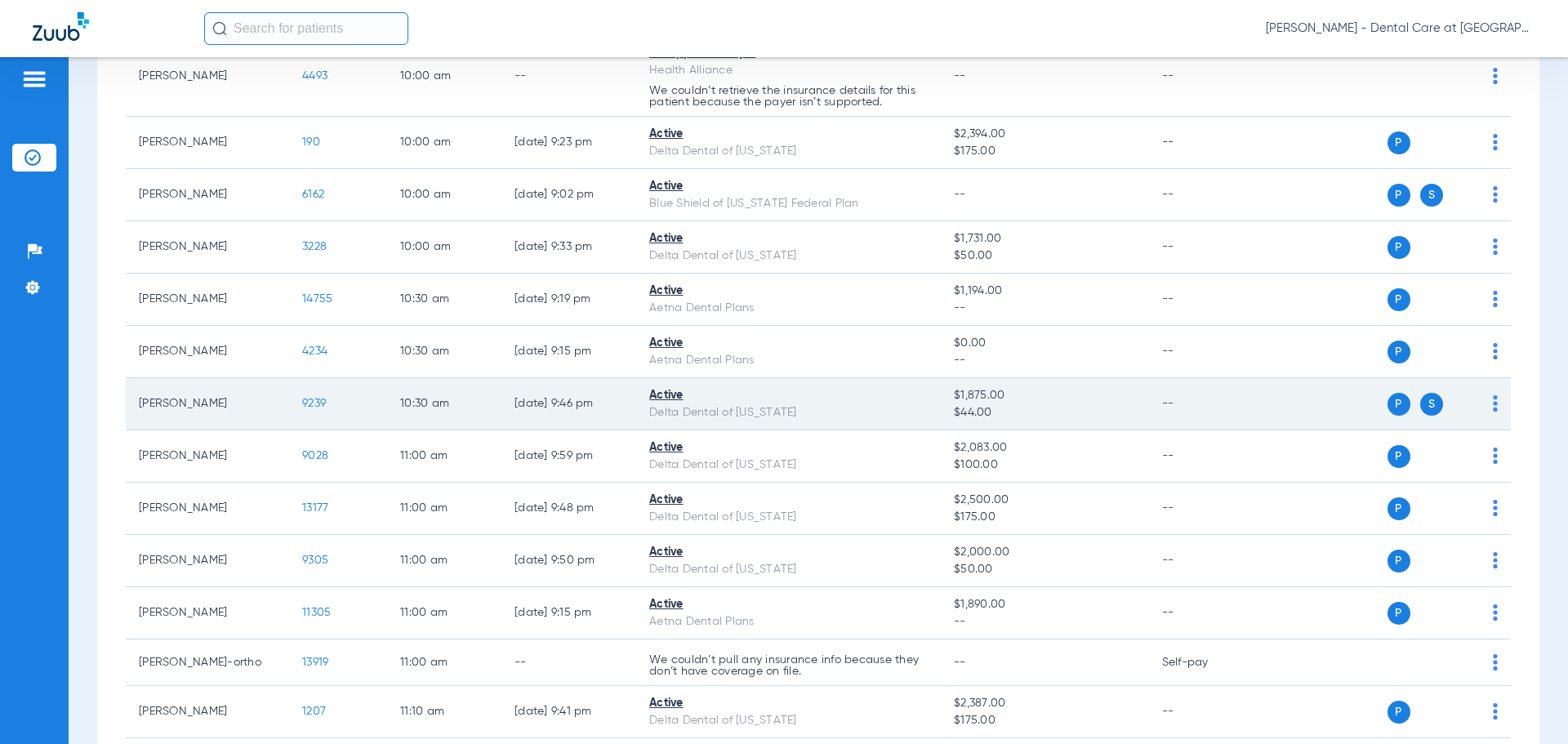
click at [314, 398] on span "9239" at bounding box center [314, 404] width 23 height 12
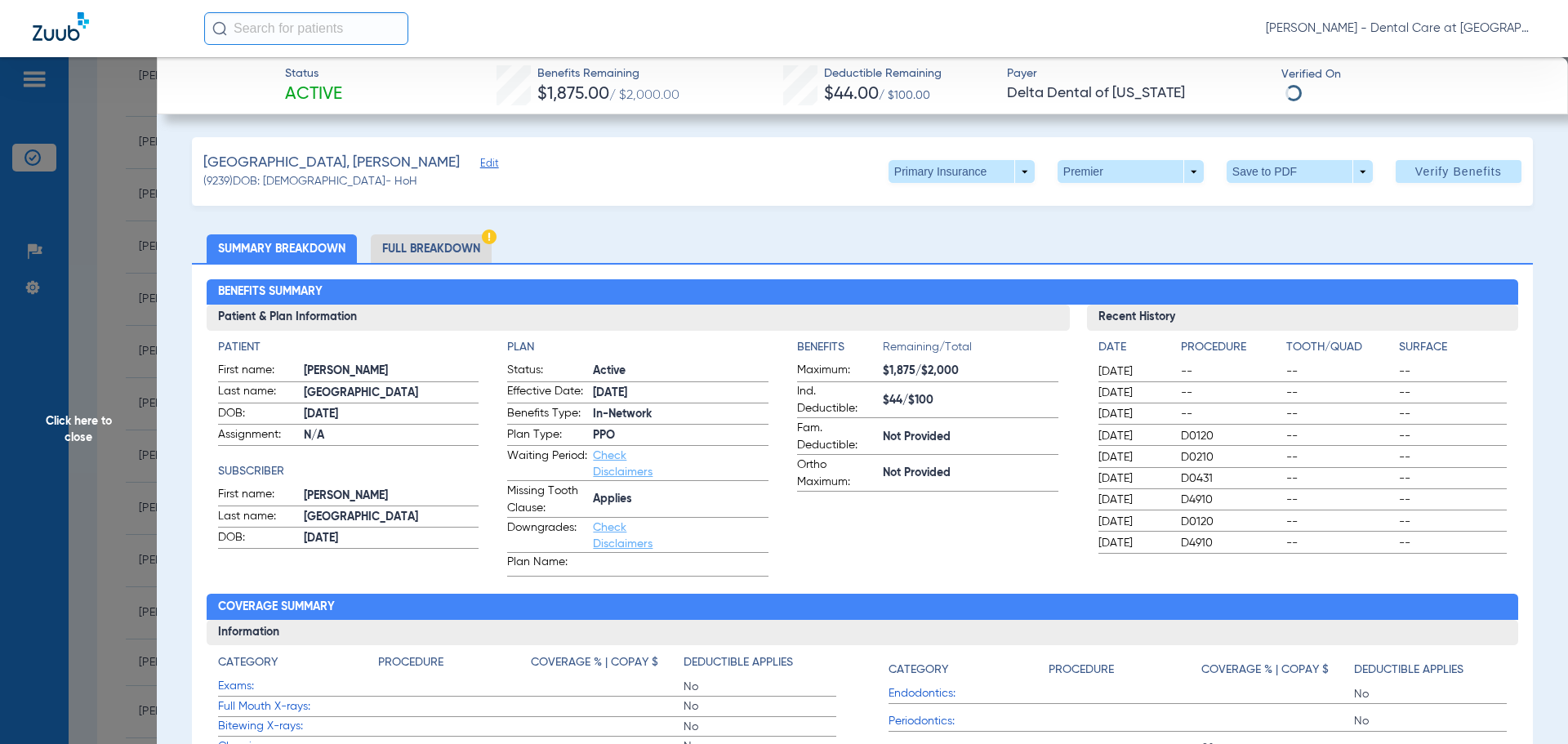
click at [453, 241] on li "Full Breakdown" at bounding box center [430, 249] width 121 height 28
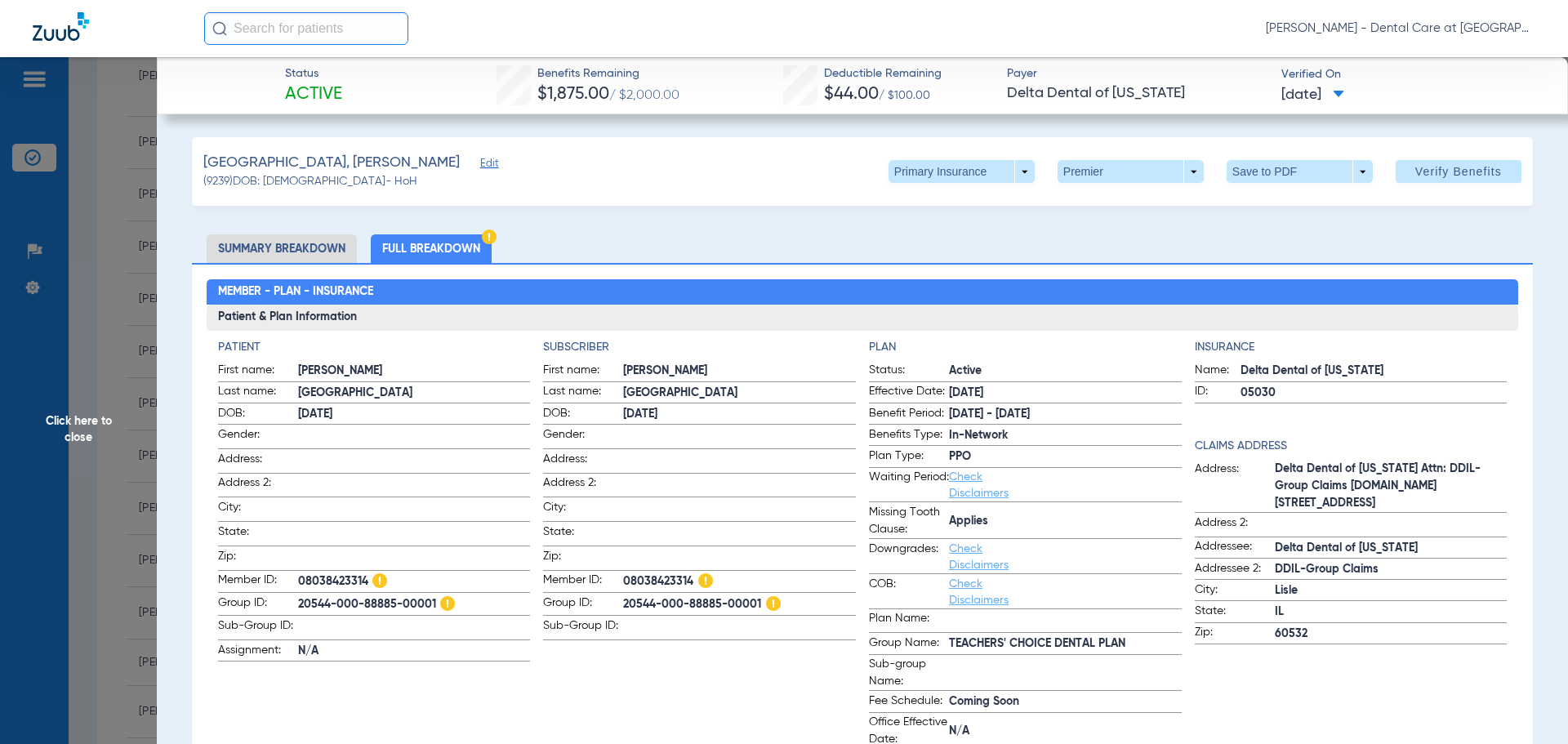
click at [69, 433] on span "Click here to close" at bounding box center [78, 429] width 156 height 744
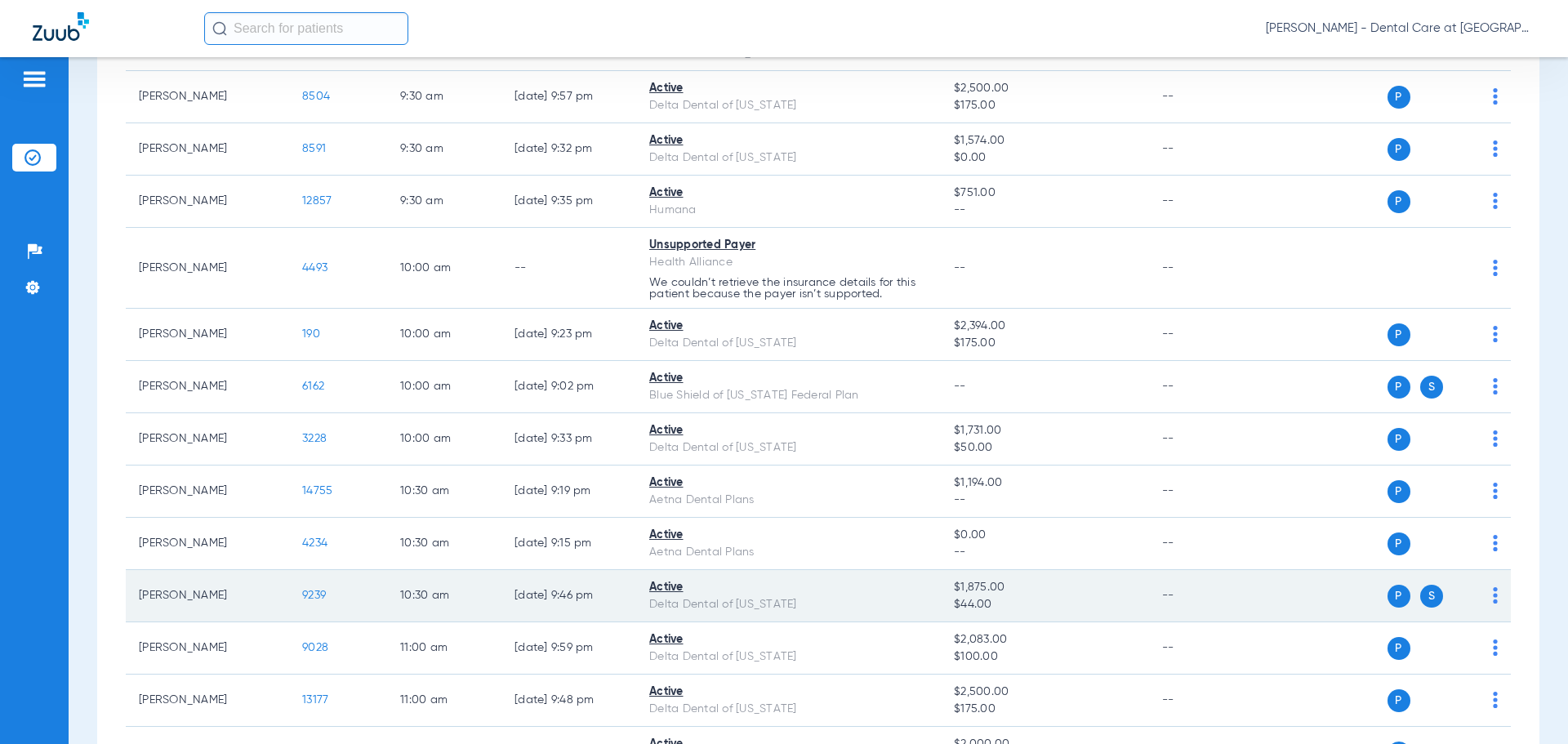
scroll to position [1024, 0]
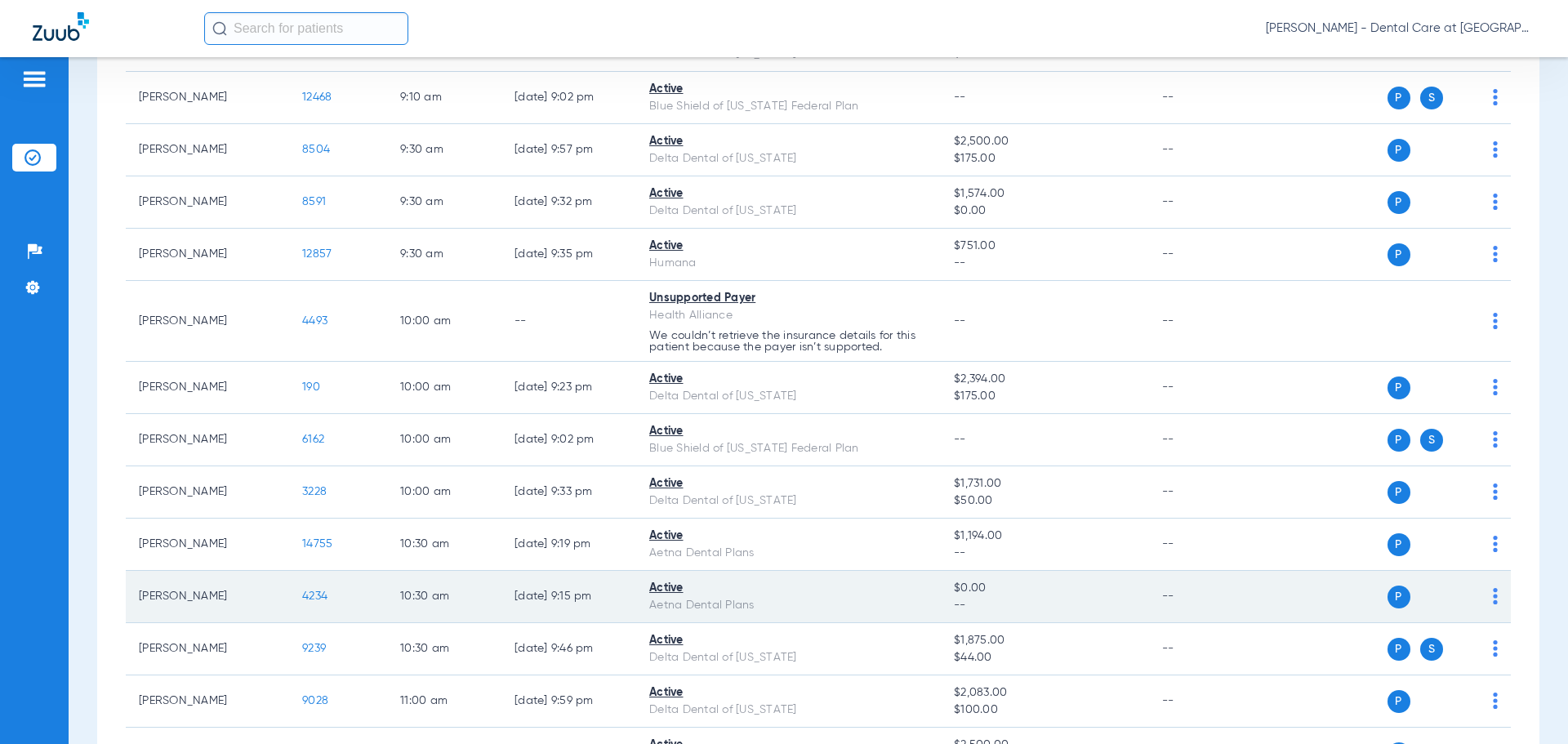
click at [318, 595] on span "4234" at bounding box center [315, 596] width 25 height 12
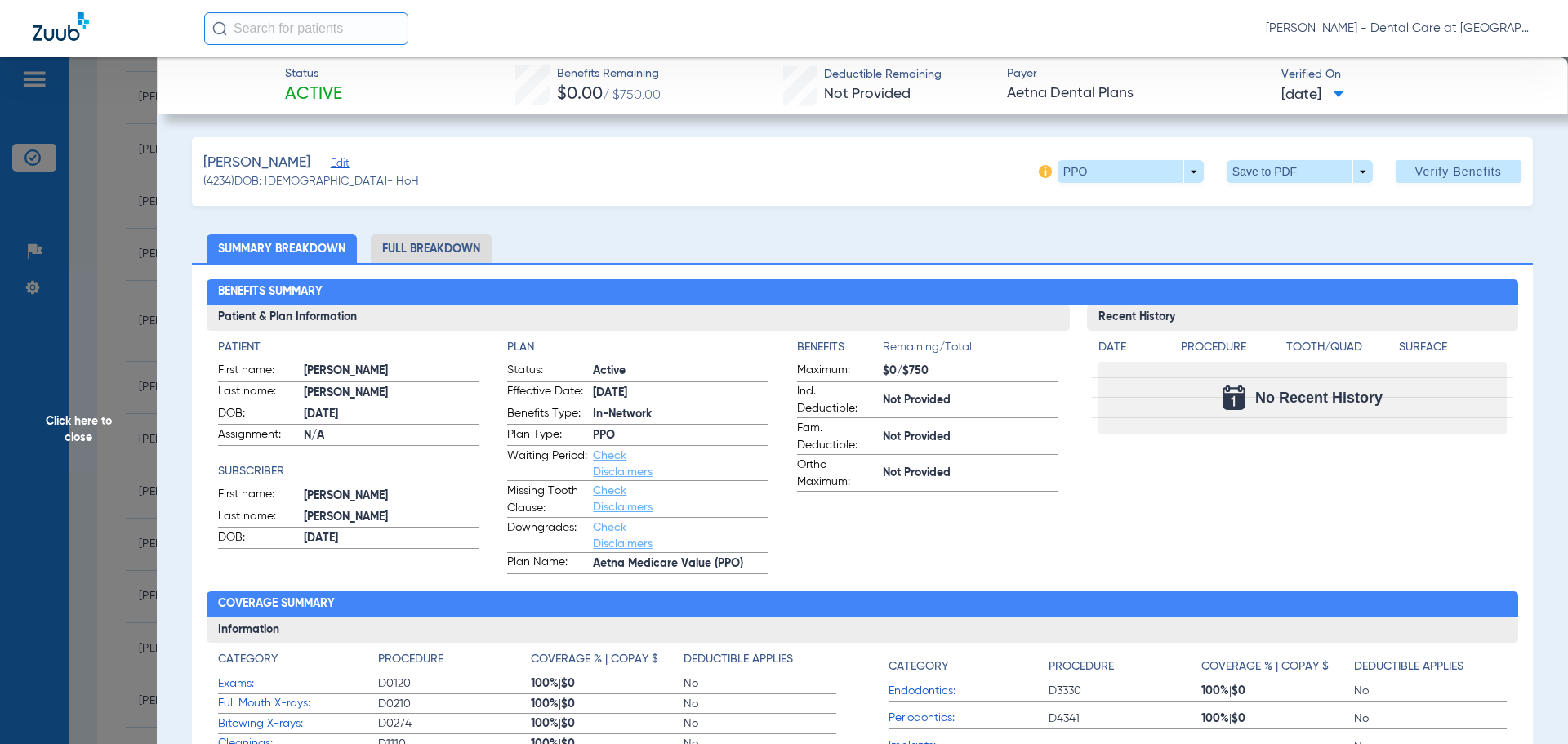
click at [472, 242] on li "Full Breakdown" at bounding box center [430, 249] width 121 height 28
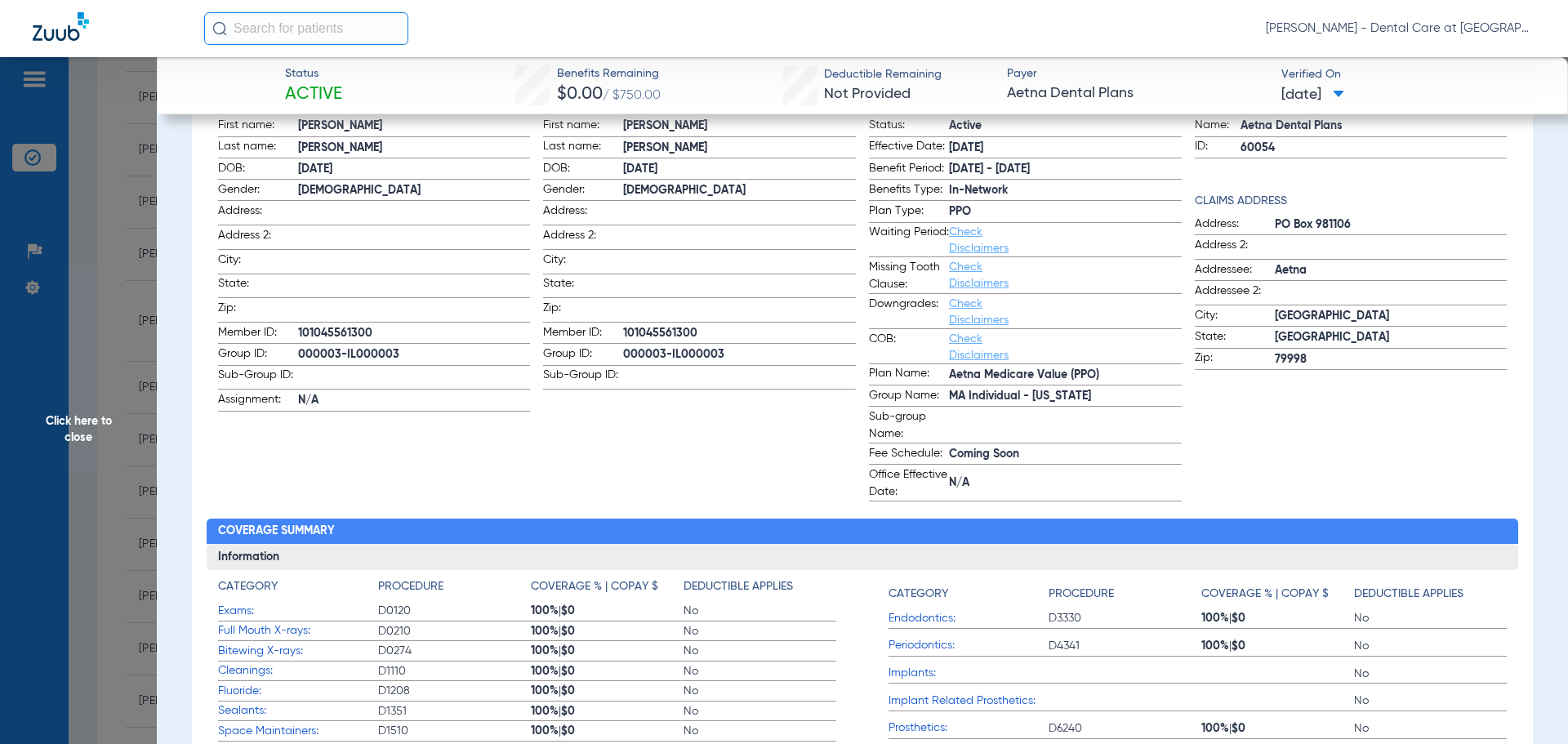
scroll to position [163, 0]
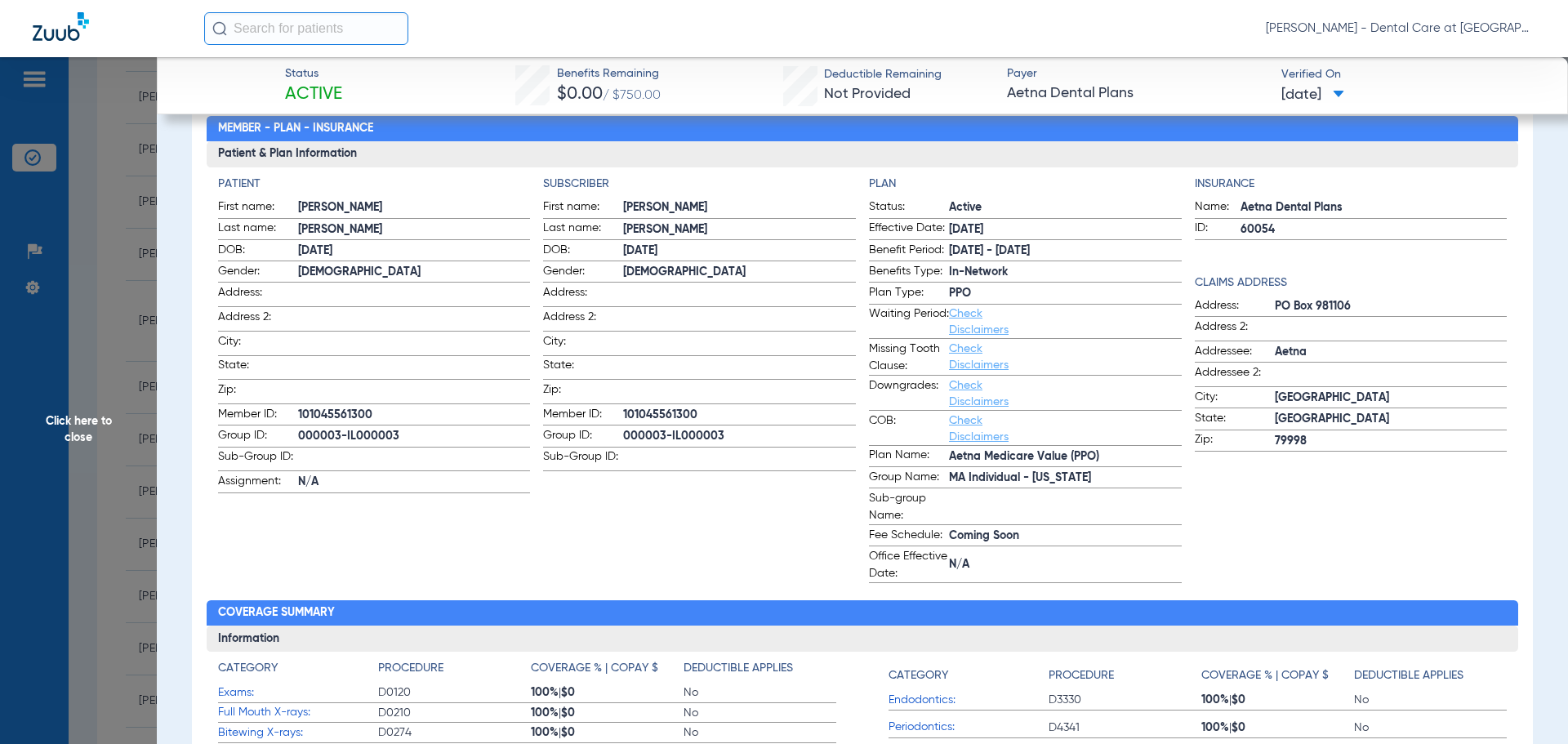
click at [67, 439] on span "Click here to close" at bounding box center [78, 429] width 156 height 744
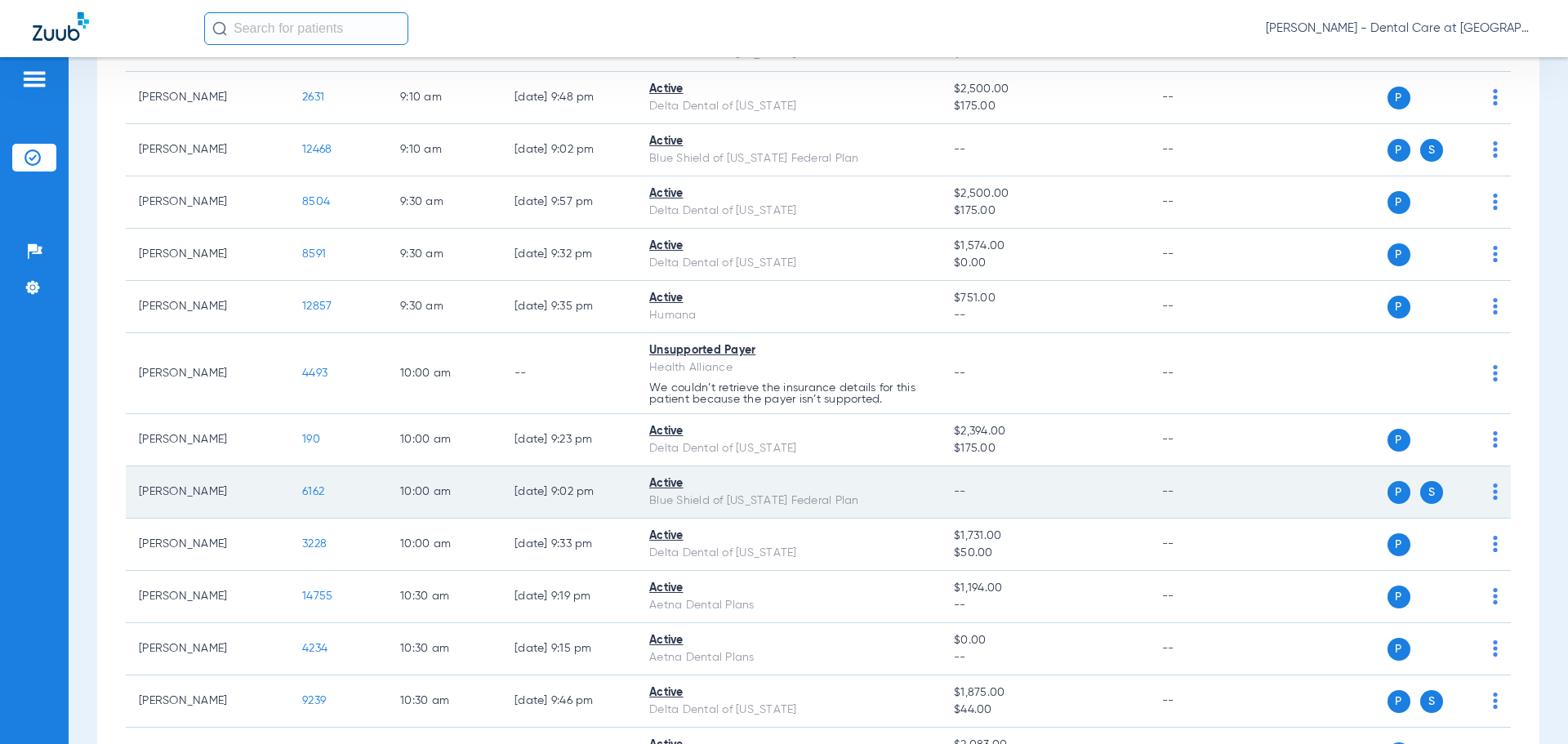
scroll to position [942, 0]
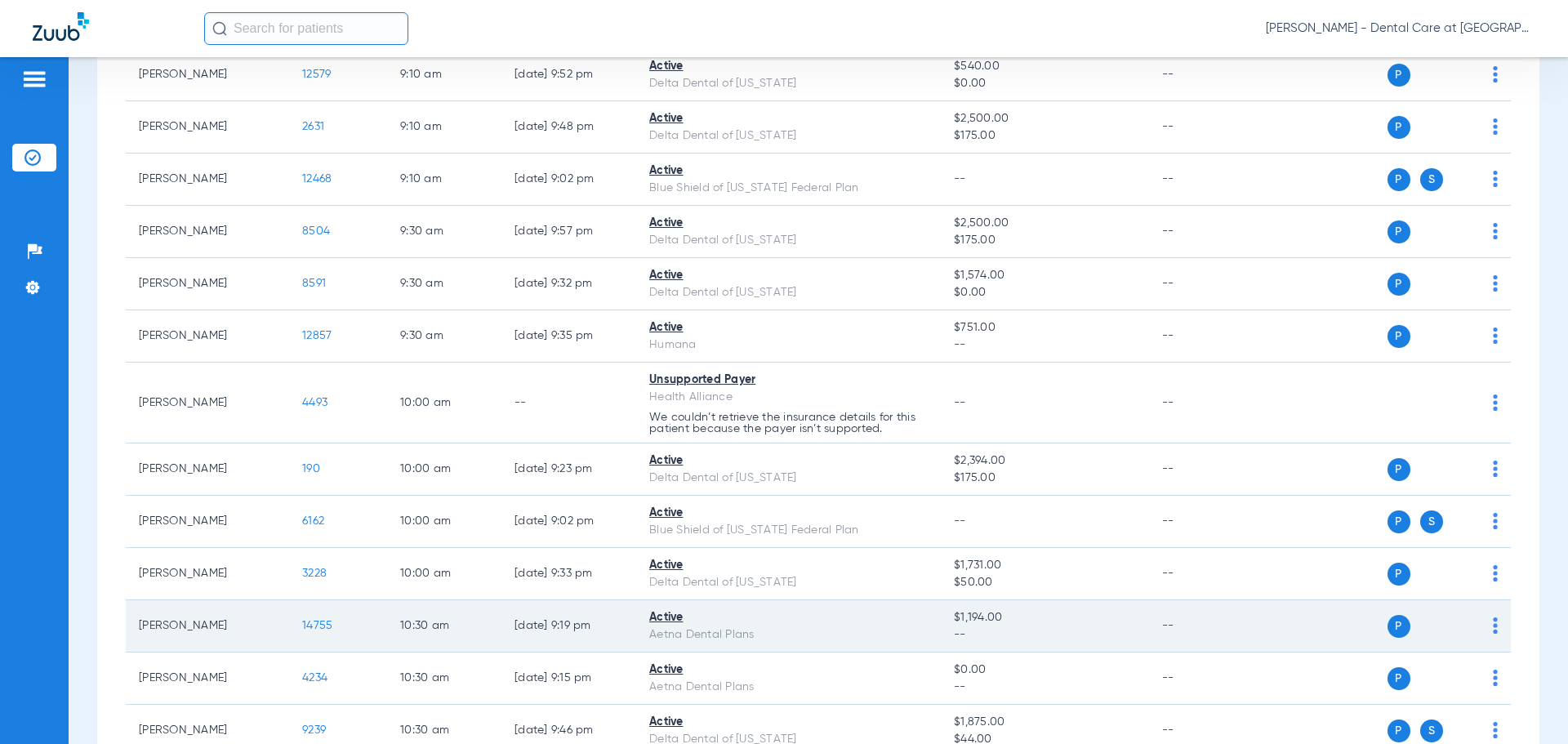
drag, startPoint x: 310, startPoint y: 626, endPoint x: 225, endPoint y: 647, distance: 87.6
click at [226, 647] on tr "[PERSON_NAME] 14755 10:30 AM [DATE] 9:19 PM Active Aetna Dental Plans $1,194.00…" at bounding box center [818, 626] width 1385 height 52
click at [249, 632] on td "[PERSON_NAME]" at bounding box center [207, 626] width 163 height 52
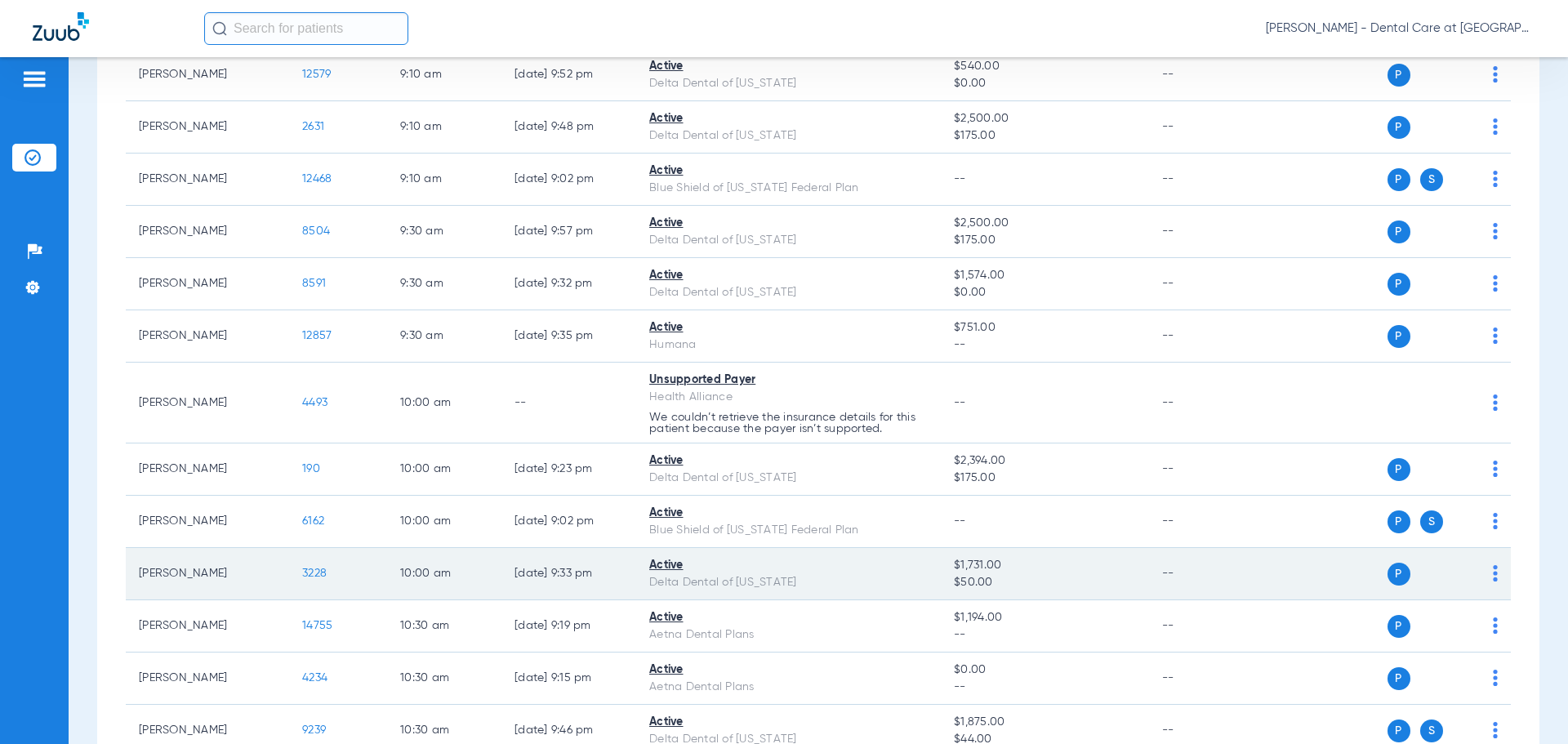
click at [322, 570] on span "3228" at bounding box center [314, 573] width 24 height 12
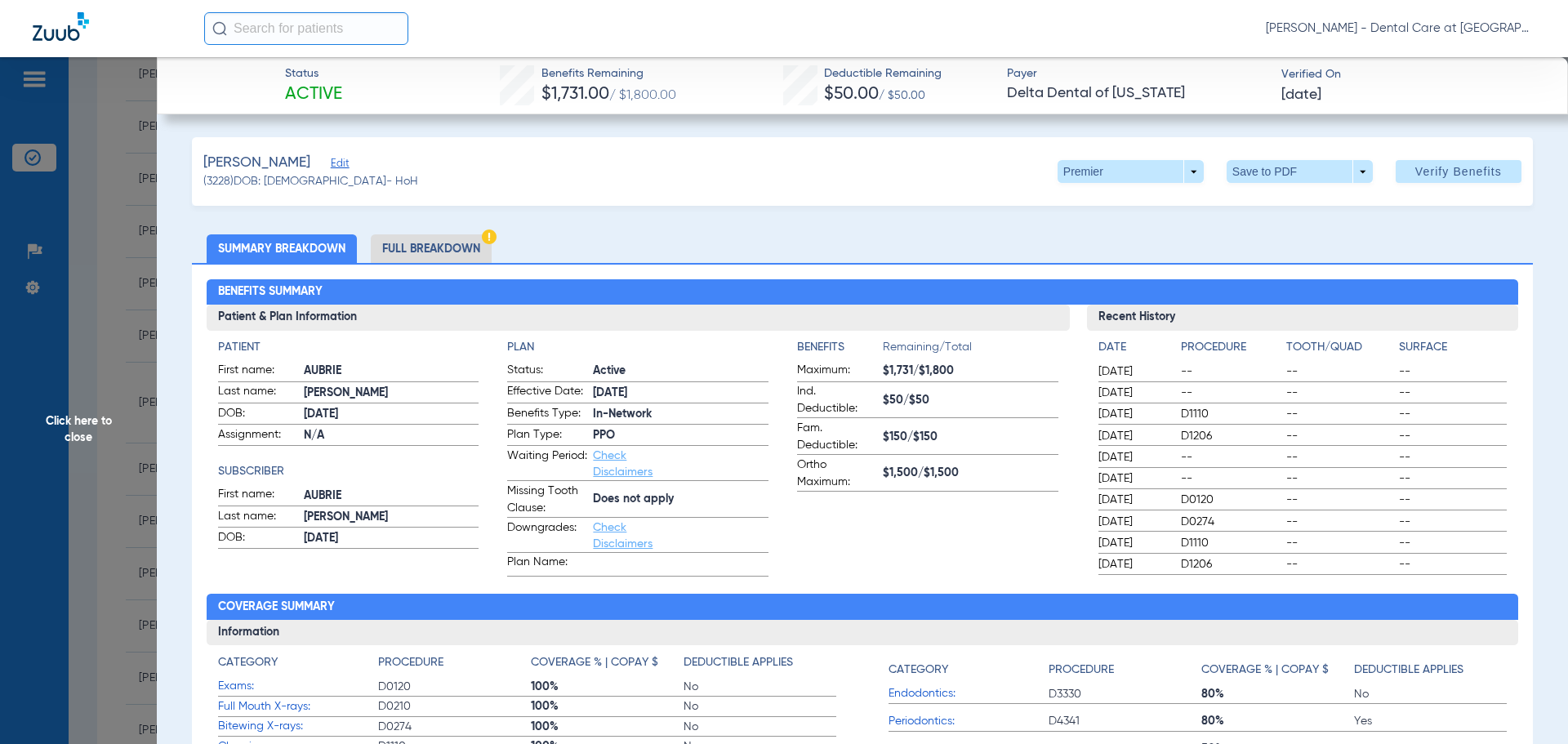
click at [428, 249] on li "Full Breakdown" at bounding box center [430, 249] width 121 height 28
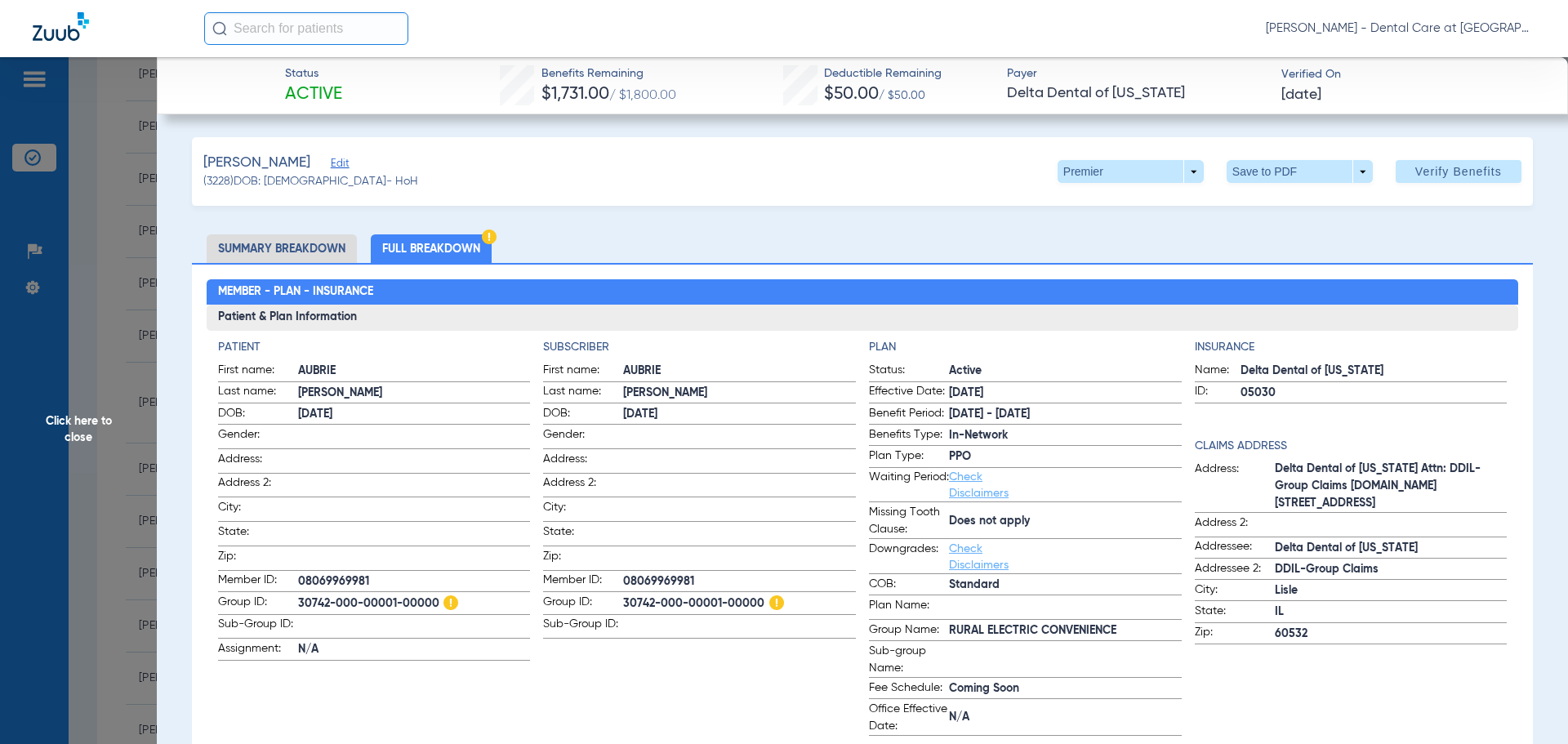
click at [47, 442] on span "Click here to close" at bounding box center [78, 429] width 156 height 744
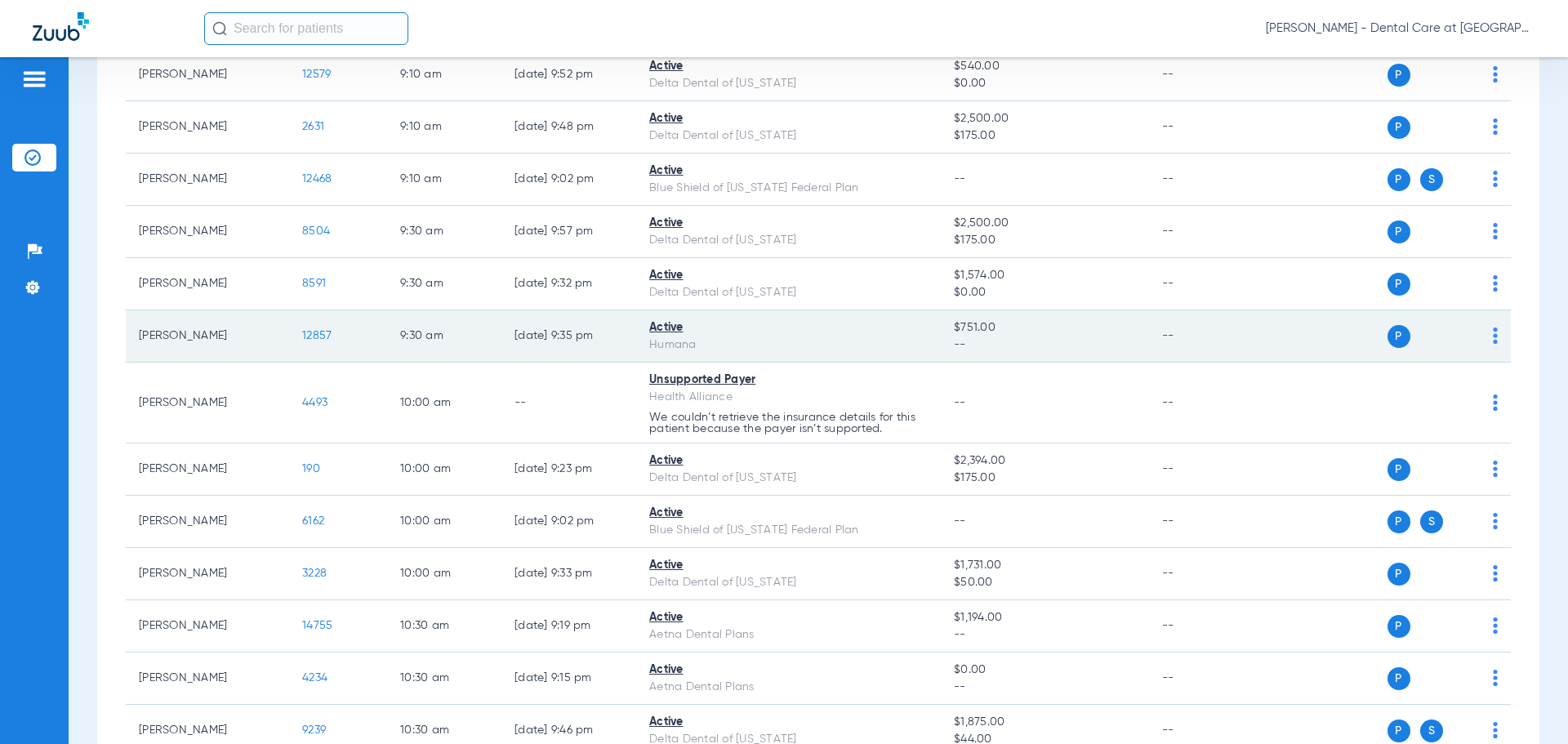
click at [310, 335] on span "12857" at bounding box center [316, 335] width 29 height 12
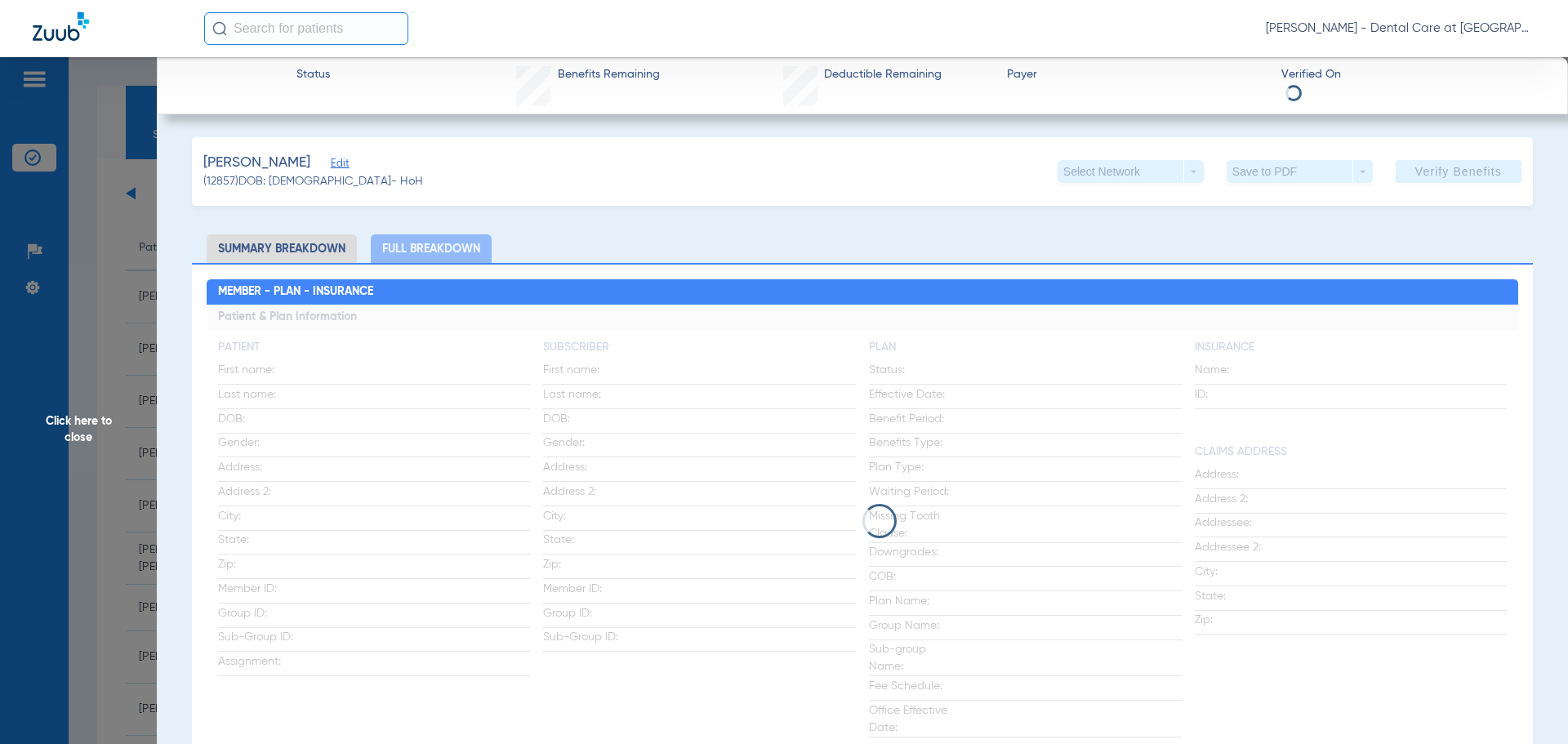
scroll to position [942, 0]
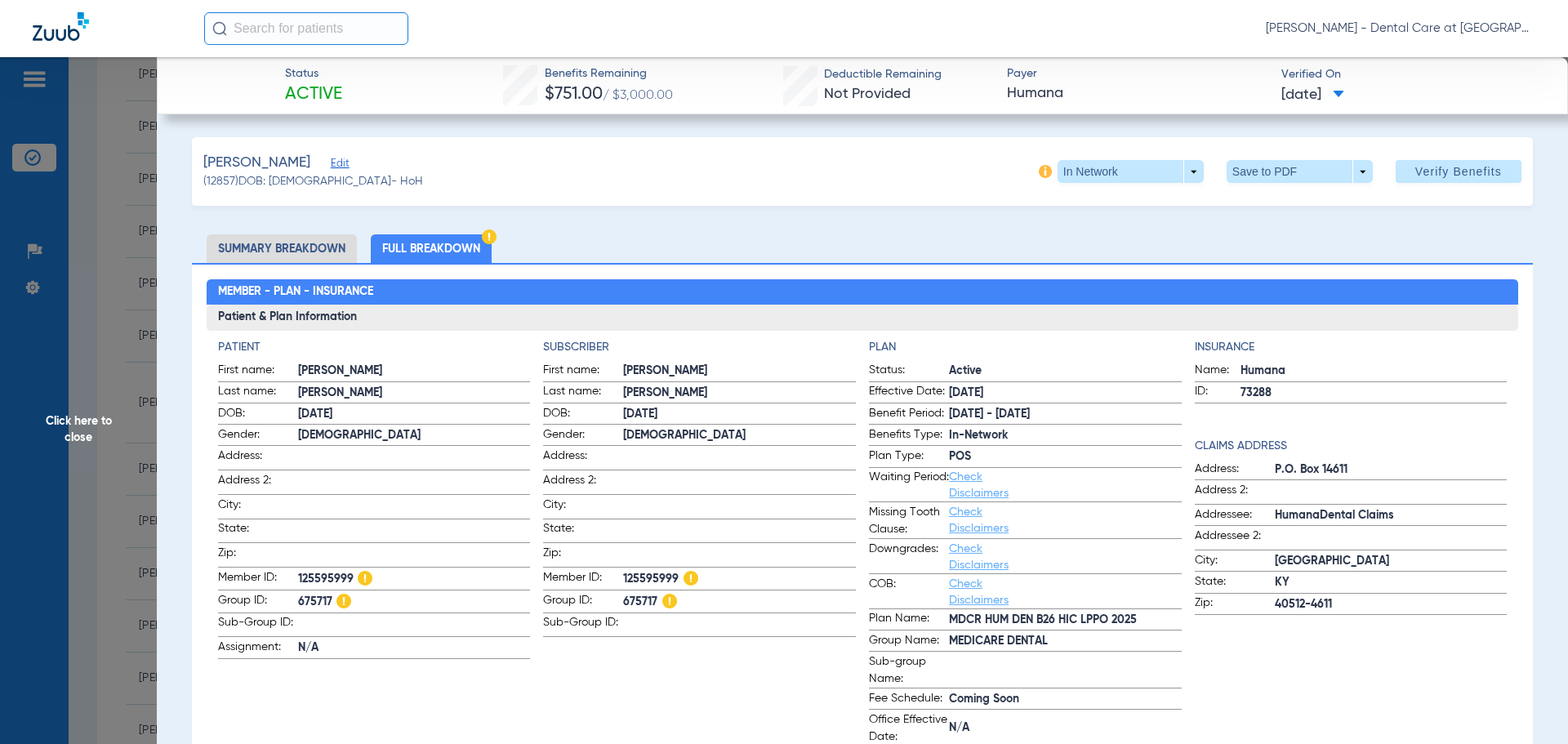
click at [107, 452] on span "Click here to close" at bounding box center [78, 429] width 156 height 744
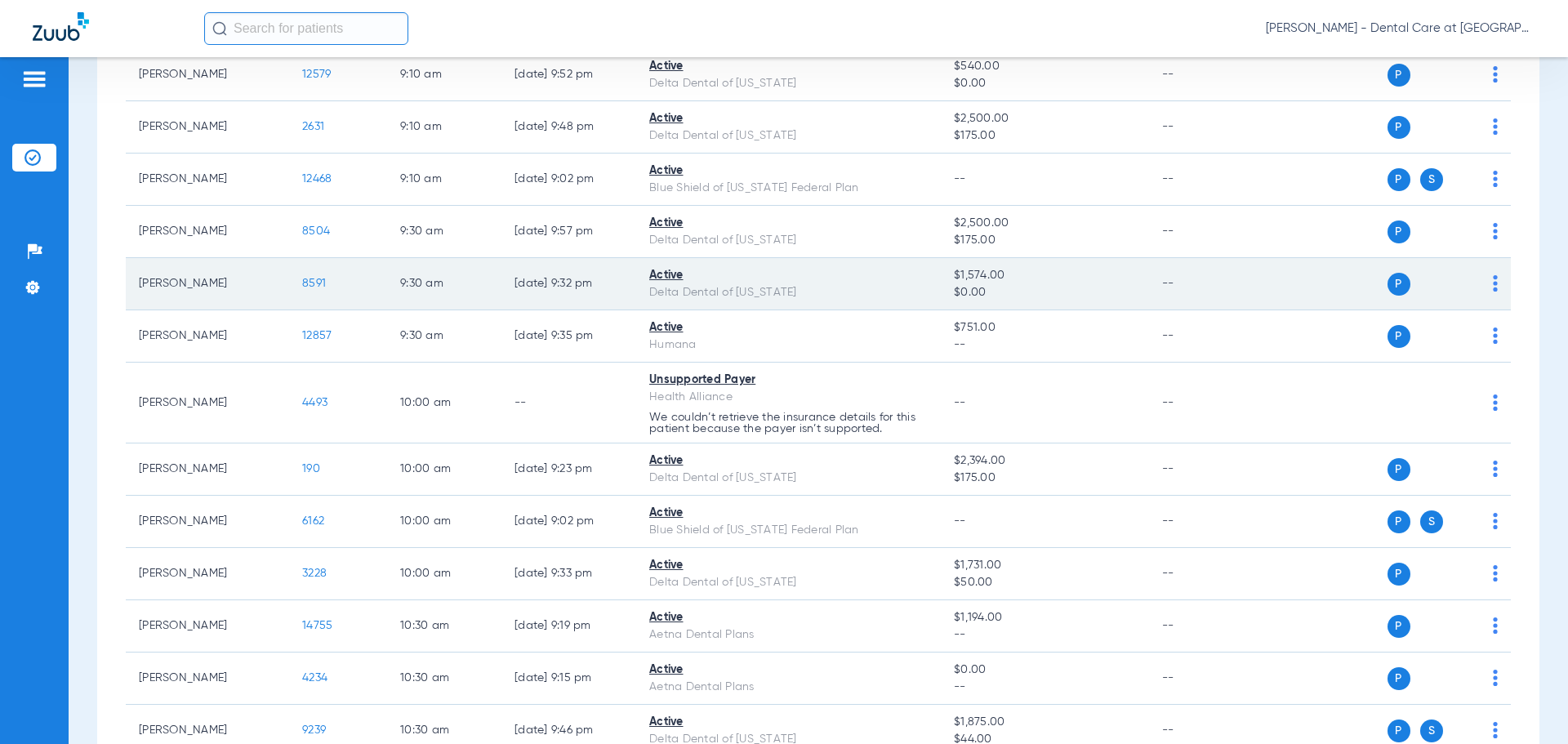
scroll to position [616, 0]
